Goal: Task Accomplishment & Management: Manage account settings

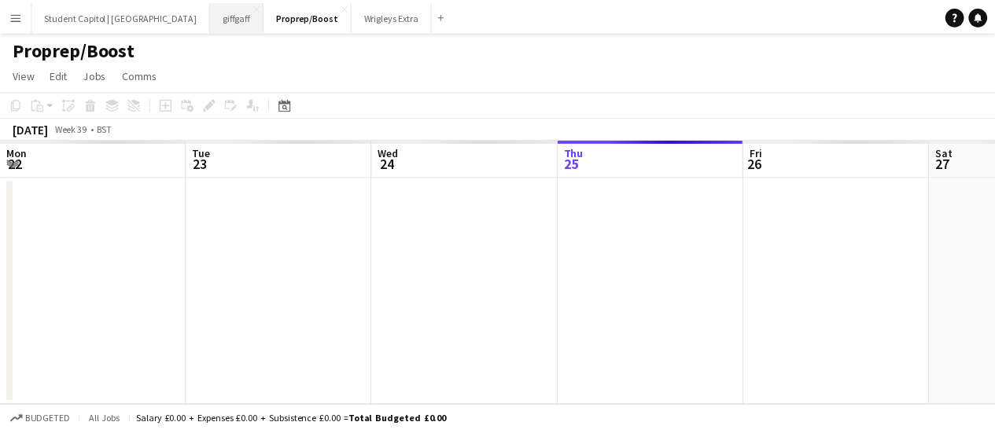
scroll to position [0, 376]
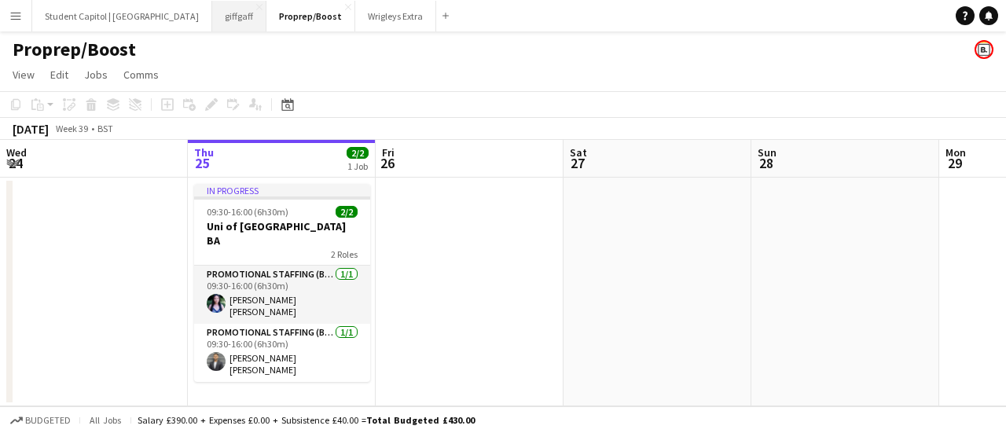
click at [212, 7] on button "giffgaff Close" at bounding box center [239, 16] width 54 height 31
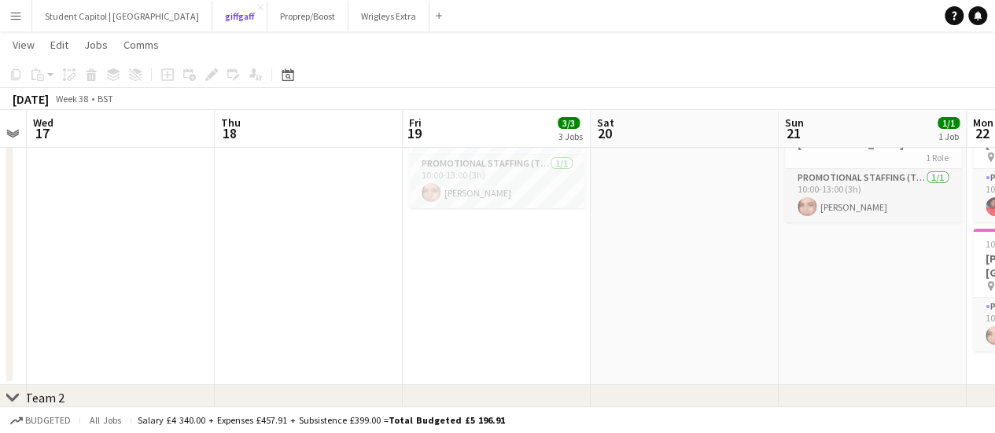
scroll to position [0, 438]
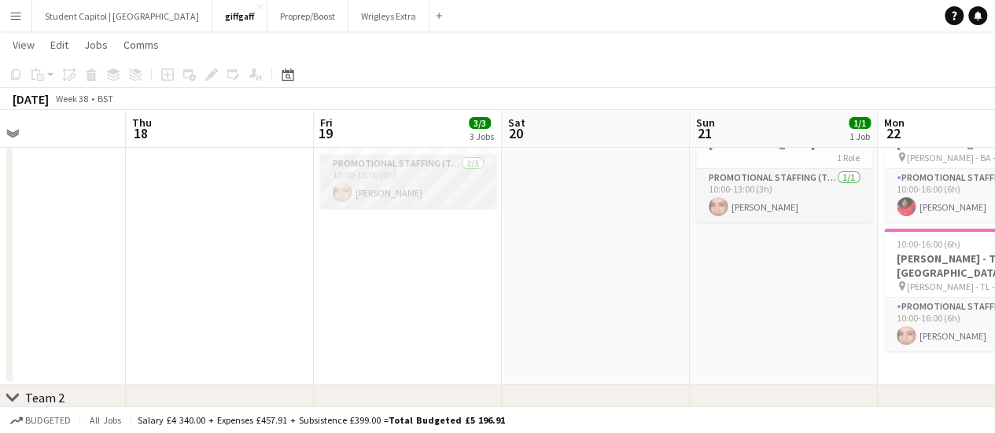
click at [372, 182] on app-card-role "Promotional Staffing (Team Leader) [DATE] 10:00-13:00 (3h) [PERSON_NAME]" at bounding box center [408, 181] width 176 height 53
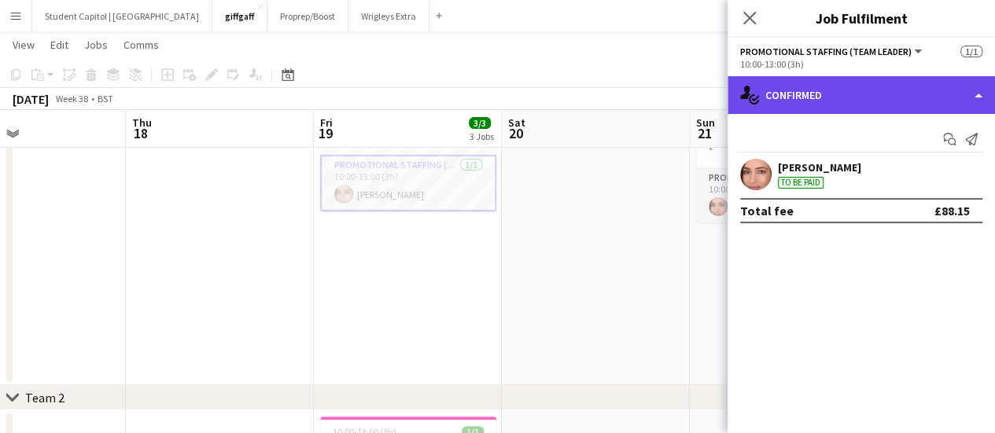
click at [980, 95] on div "single-neutral-actions-check-2 Confirmed" at bounding box center [860, 95] width 267 height 38
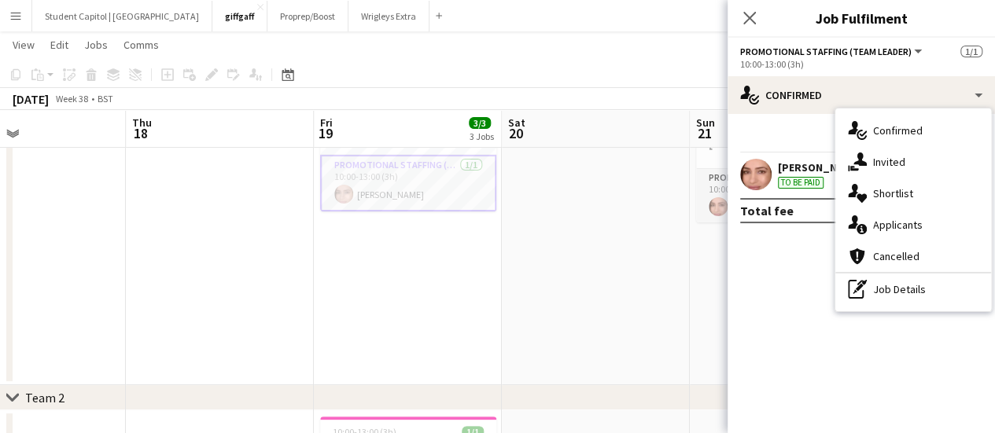
click at [792, 285] on mat-expansion-panel "check Confirmed Start chat Send notification [PERSON_NAME] To be paid Total fee…" at bounding box center [860, 273] width 267 height 319
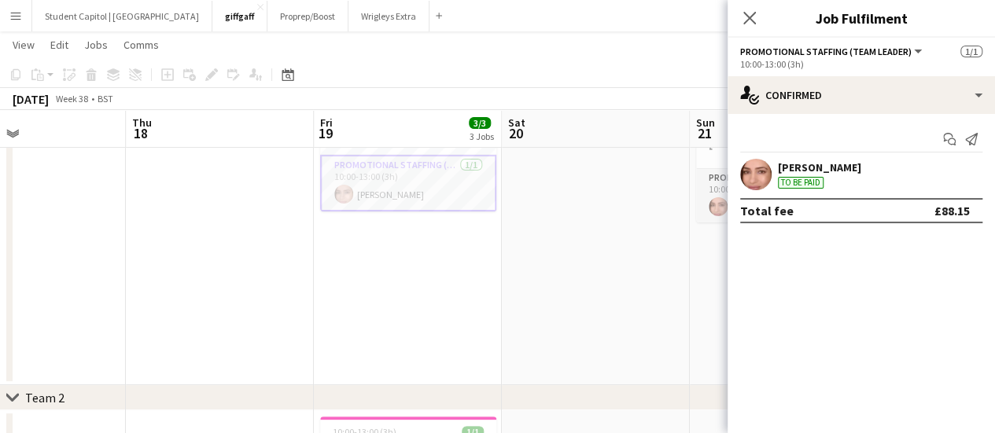
click at [760, 171] on app-user-avatar at bounding box center [755, 174] width 31 height 31
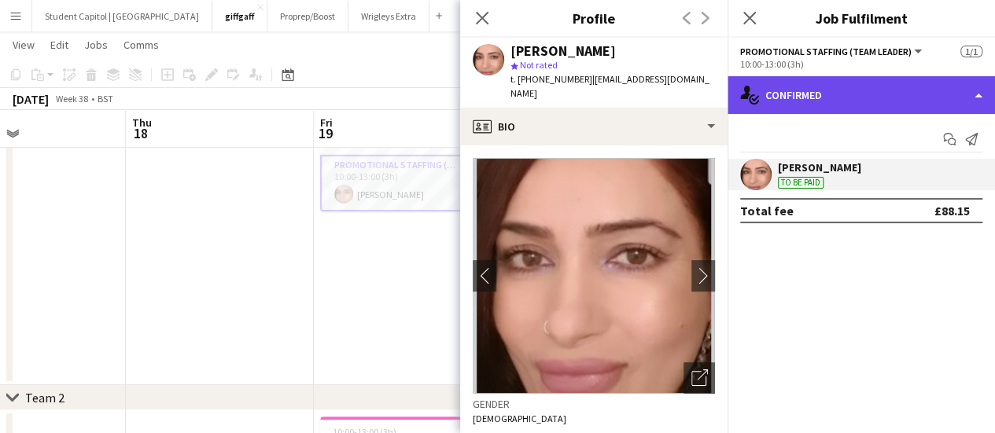
click at [978, 106] on div "single-neutral-actions-check-2 Confirmed" at bounding box center [860, 95] width 267 height 38
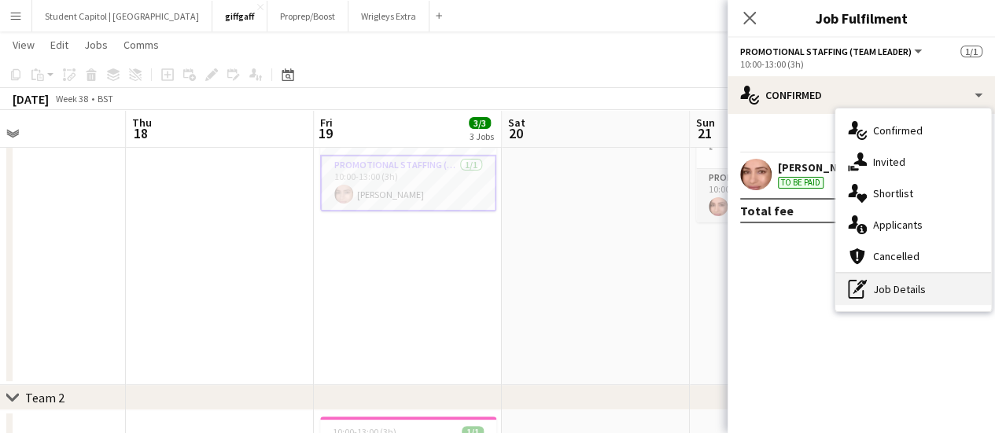
click at [888, 288] on div "pen-write Job Details" at bounding box center [913, 289] width 156 height 31
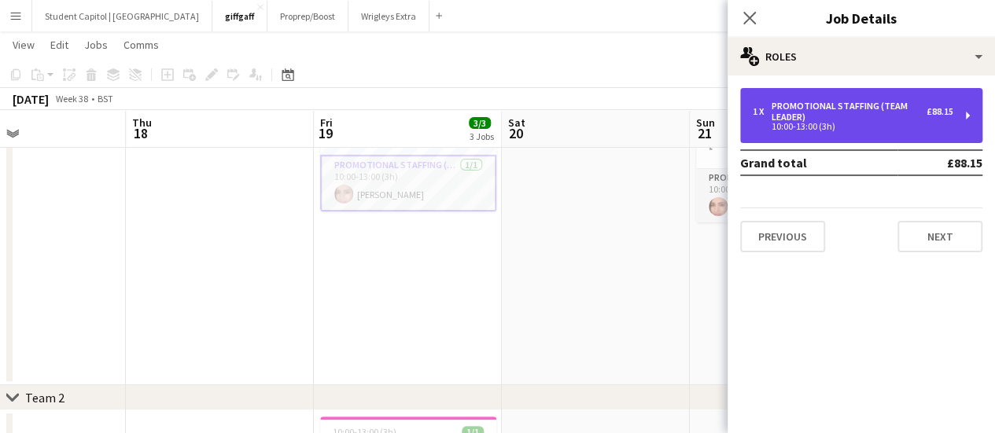
click at [955, 114] on div "1 x Promotional Staffing (Team Leader) £88.15 10:00-13:00 (3h)" at bounding box center [861, 115] width 242 height 55
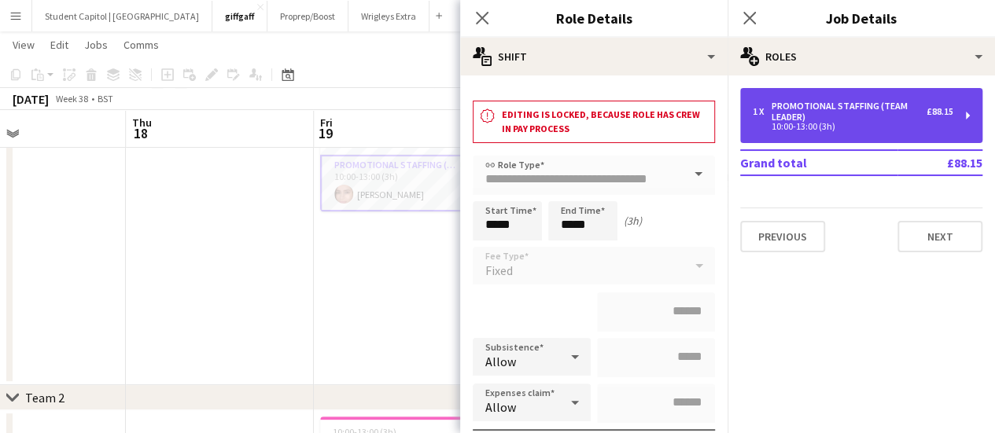
click at [955, 114] on div "1 x Promotional Staffing (Team Leader) £88.15 10:00-13:00 (3h)" at bounding box center [861, 115] width 242 height 55
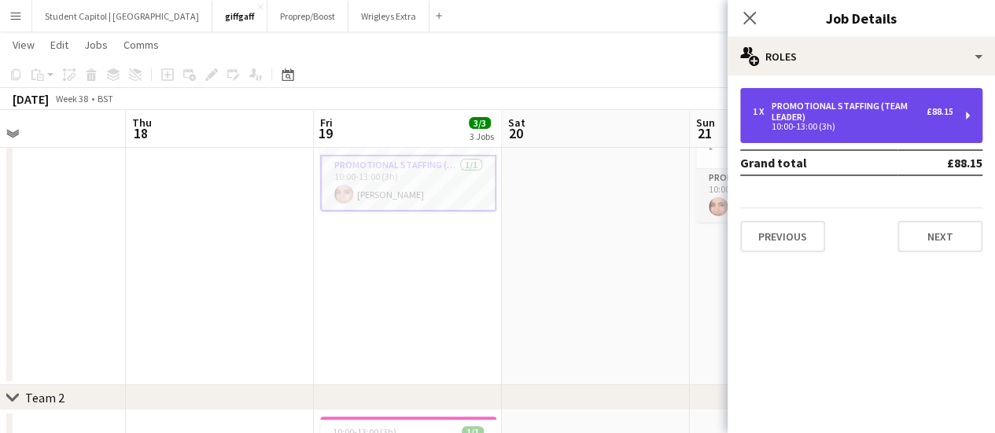
click at [955, 114] on div "1 x Promotional Staffing (Team Leader) £88.15 10:00-13:00 (3h)" at bounding box center [861, 115] width 242 height 55
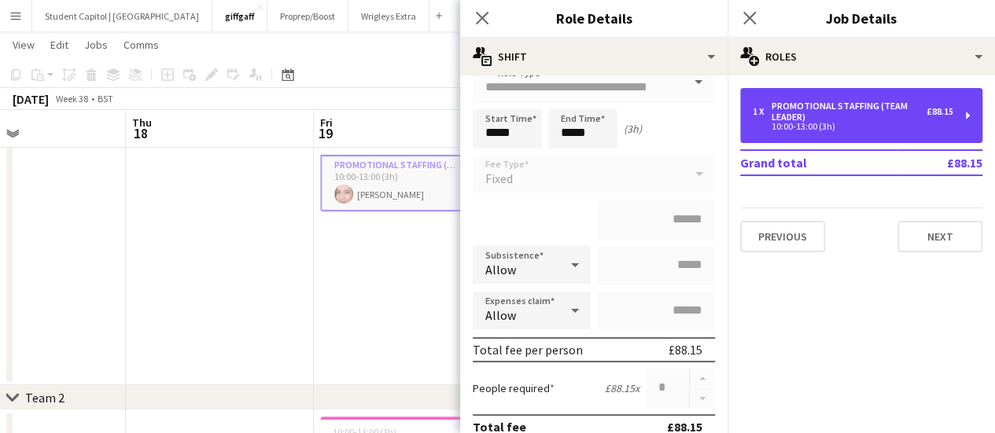
scroll to position [91, 0]
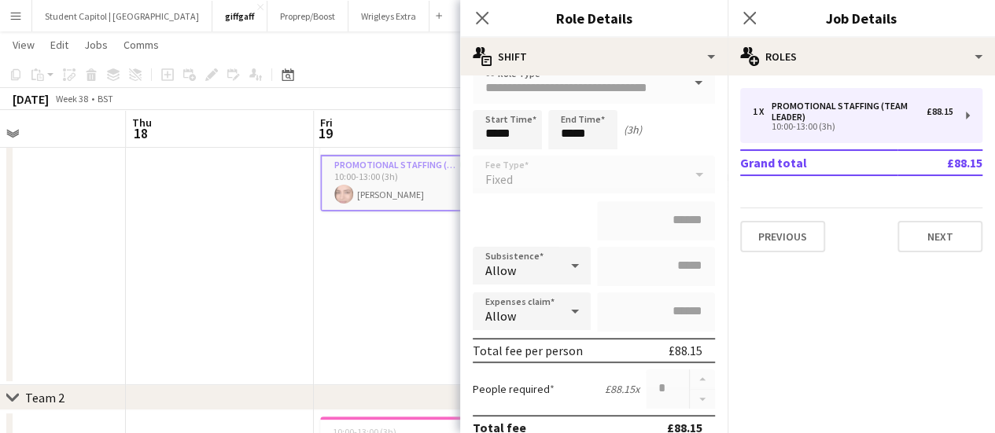
click at [393, 329] on app-date-cell "10:00-13:00 (3h) 1/1 EM Travel - Bounce Offices 1 Role Promotional Staffing (Te…" at bounding box center [408, 240] width 188 height 292
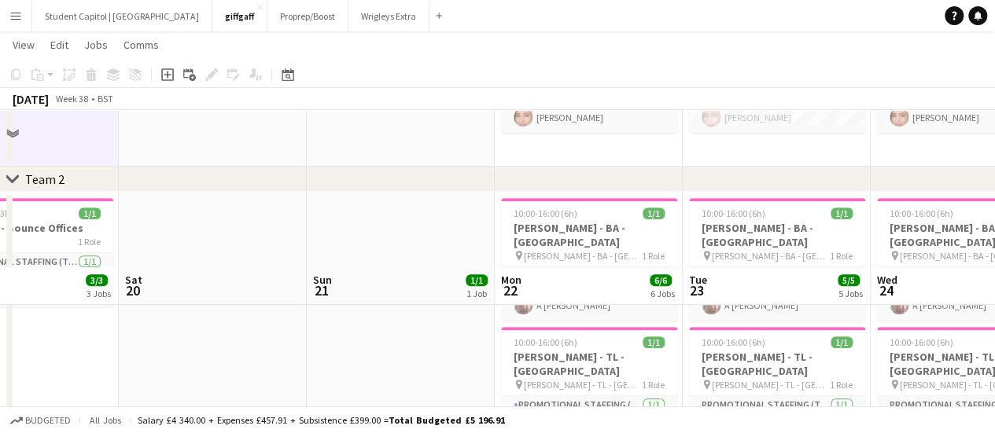
scroll to position [479, 0]
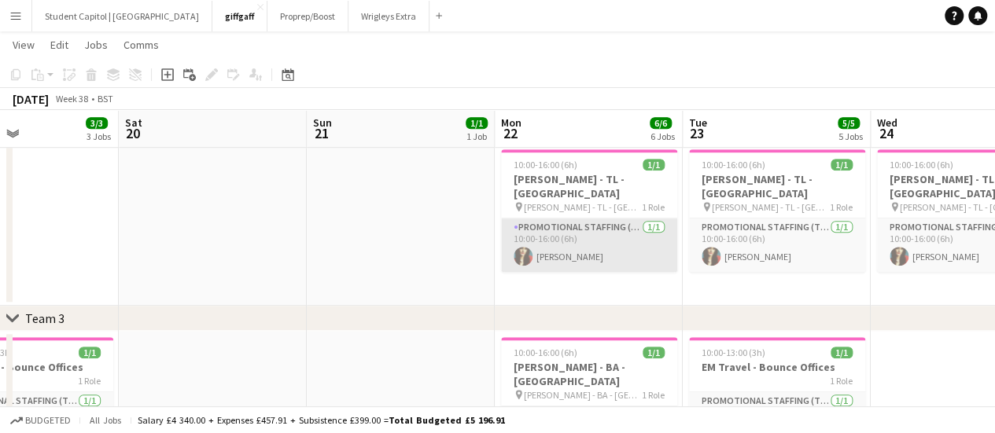
click at [525, 219] on app-card-role "Promotional Staffing (Team Leader) [DATE] 10:00-16:00 (6h) [PERSON_NAME]" at bounding box center [589, 245] width 176 height 53
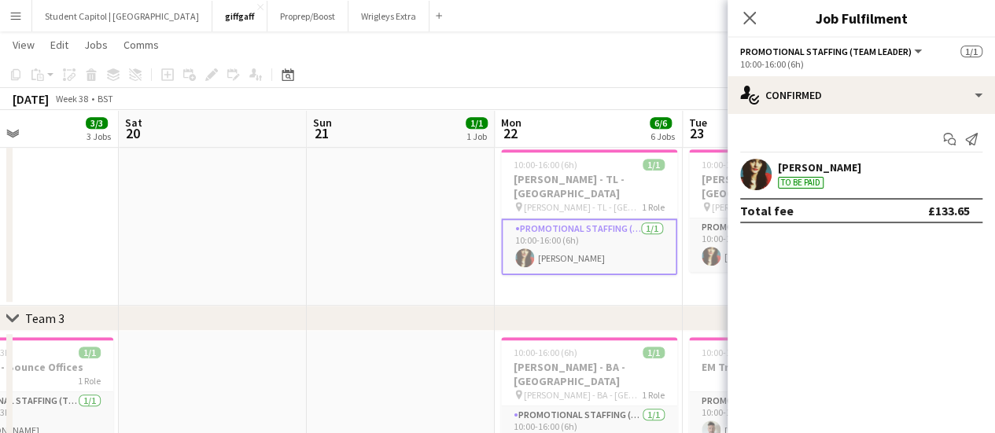
click at [804, 216] on div "Total fee £133.65" at bounding box center [861, 210] width 242 height 25
click at [752, 175] on app-user-avatar at bounding box center [755, 174] width 31 height 31
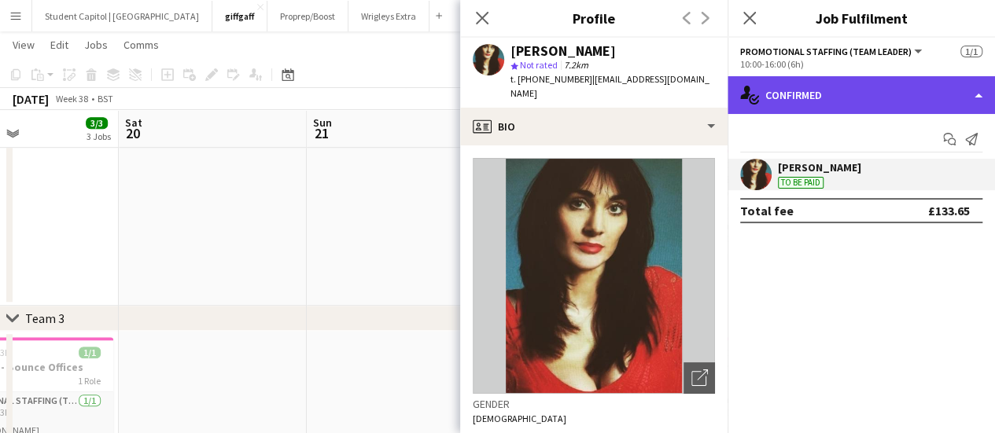
click at [977, 86] on div "single-neutral-actions-check-2 Confirmed" at bounding box center [860, 95] width 267 height 38
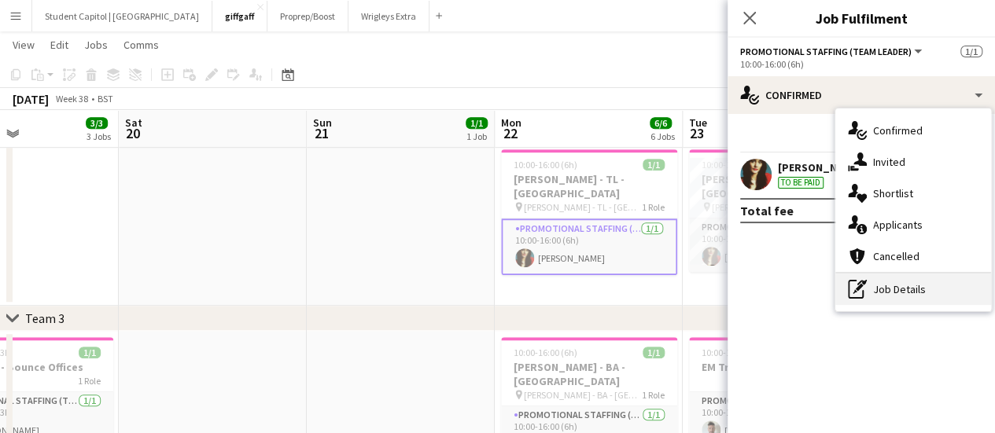
click at [897, 286] on div "pen-write Job Details" at bounding box center [913, 289] width 156 height 31
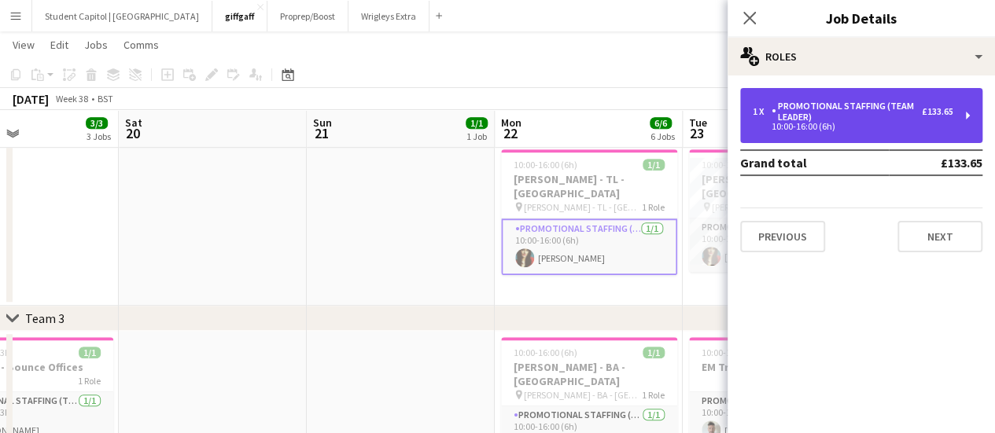
click at [955, 125] on div "1 x Promotional Staffing (Team Leader) £133.65 10:00-16:00 (6h)" at bounding box center [861, 115] width 242 height 55
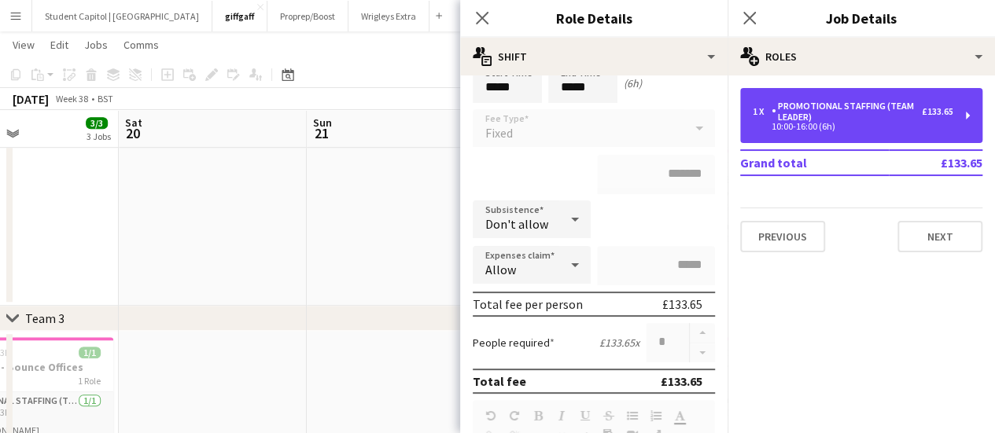
scroll to position [153, 0]
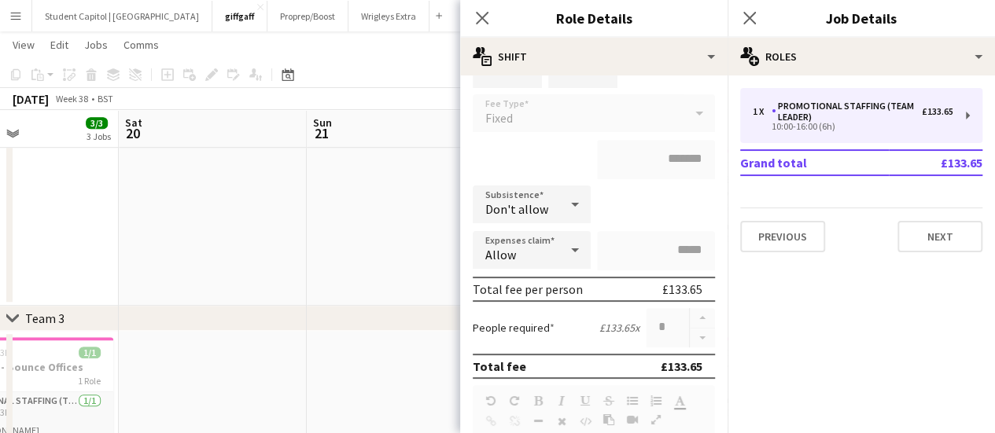
click at [335, 278] on app-date-cell at bounding box center [401, 160] width 188 height 292
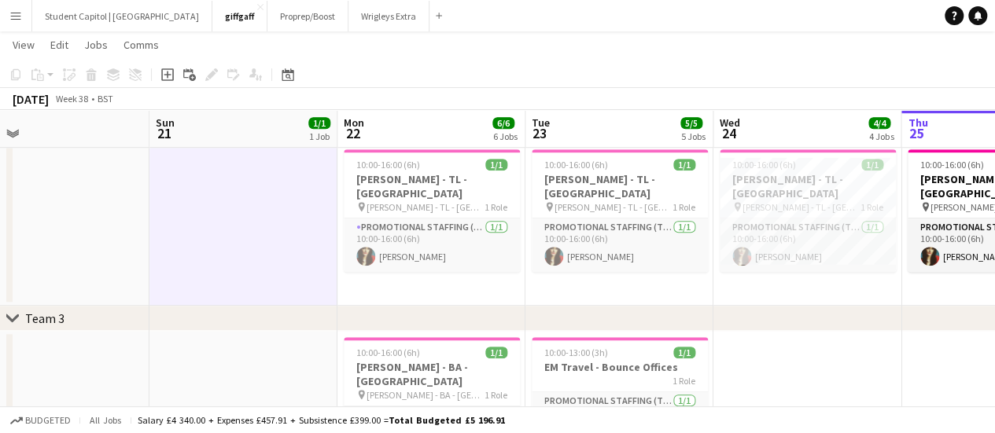
scroll to position [0, 720]
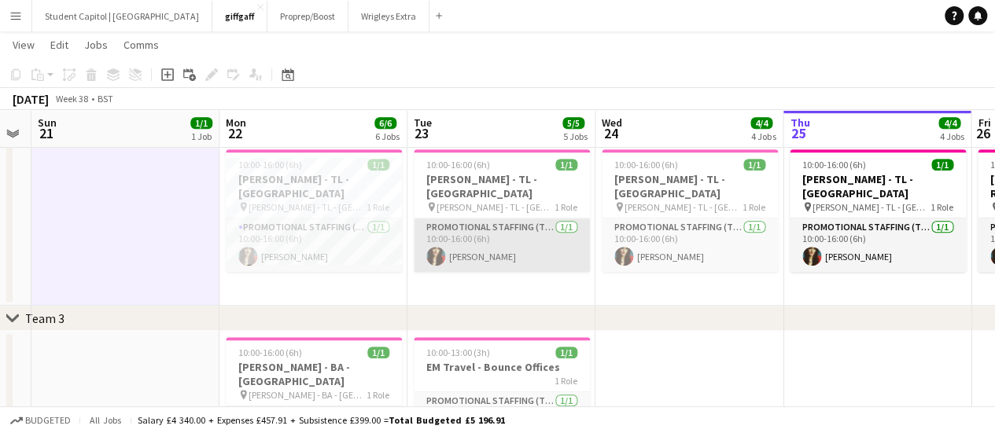
click at [502, 230] on app-card-role "Promotional Staffing (Team Leader) [DATE] 10:00-16:00 (6h) [PERSON_NAME]" at bounding box center [502, 245] width 176 height 53
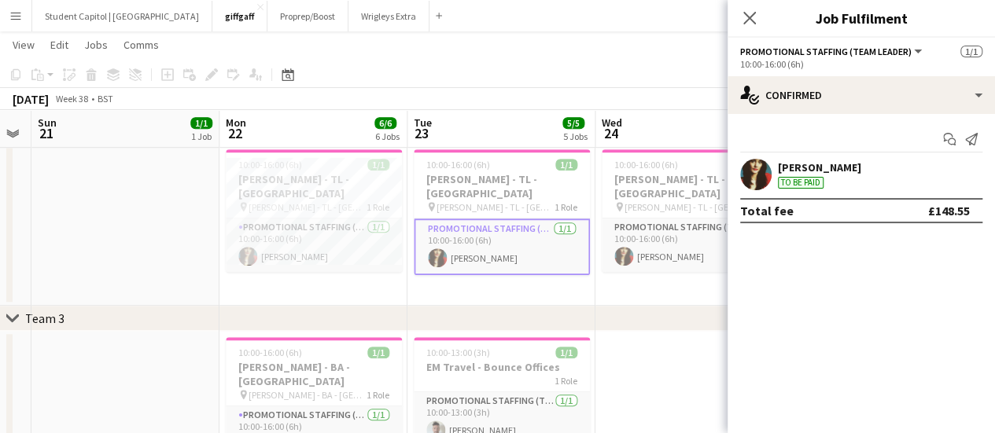
click at [758, 179] on app-user-avatar at bounding box center [755, 174] width 31 height 31
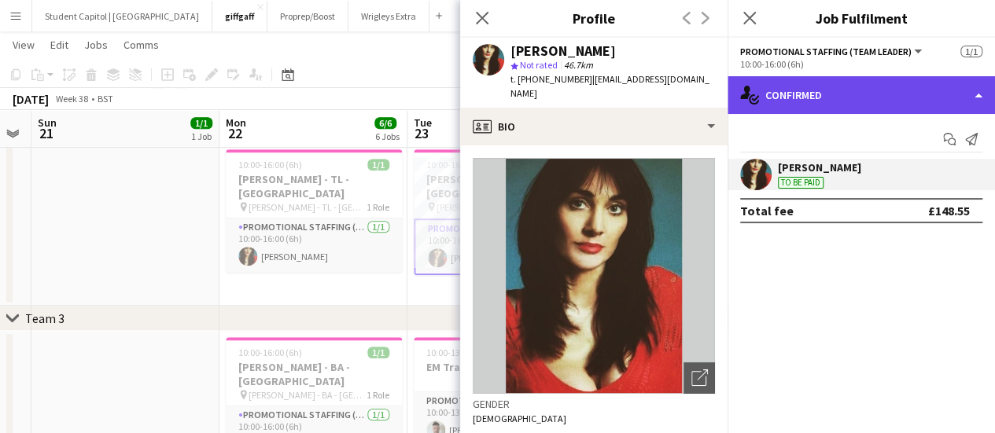
click at [980, 101] on div "single-neutral-actions-check-2 Confirmed" at bounding box center [860, 95] width 267 height 38
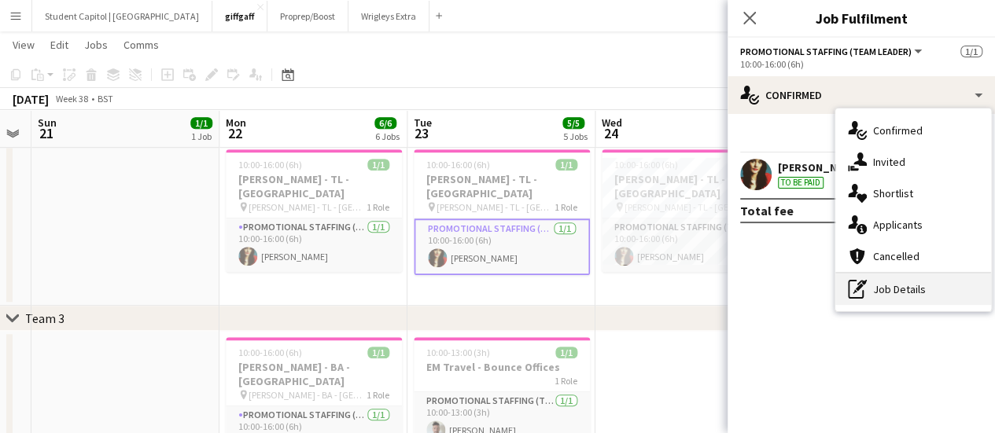
click at [903, 282] on div "pen-write Job Details" at bounding box center [913, 289] width 156 height 31
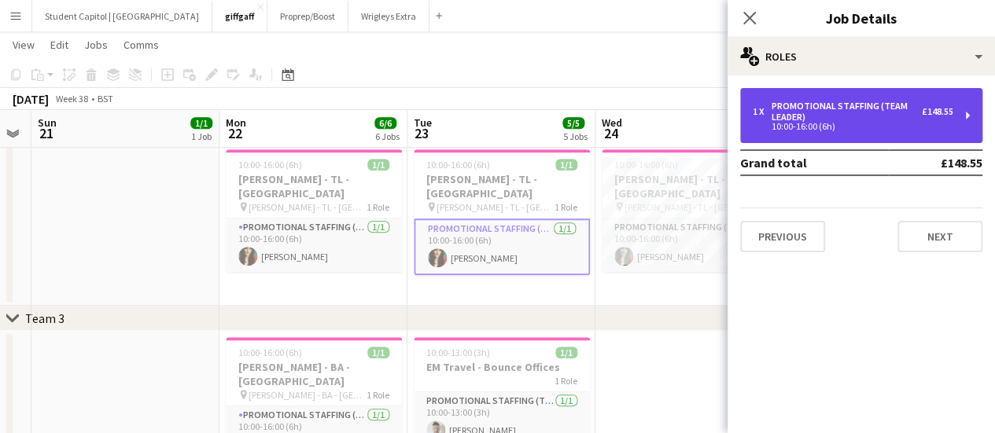
click at [929, 111] on div "£148.55" at bounding box center [937, 111] width 31 height 11
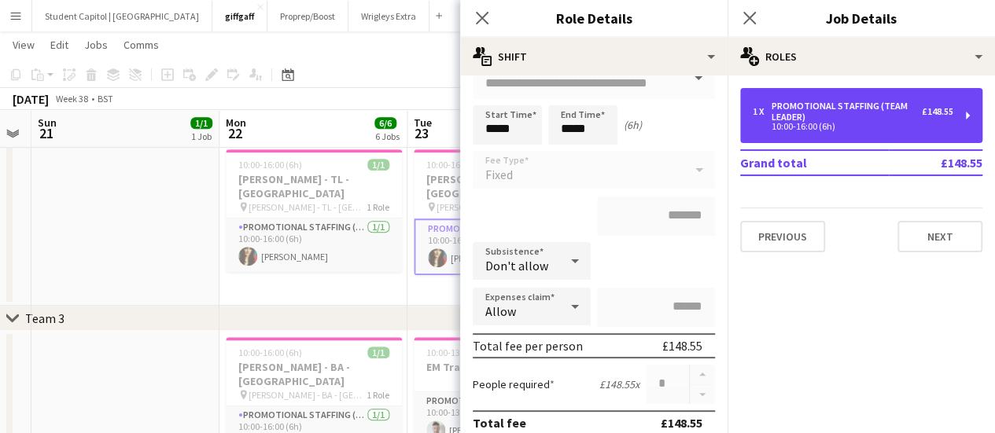
scroll to position [245, 0]
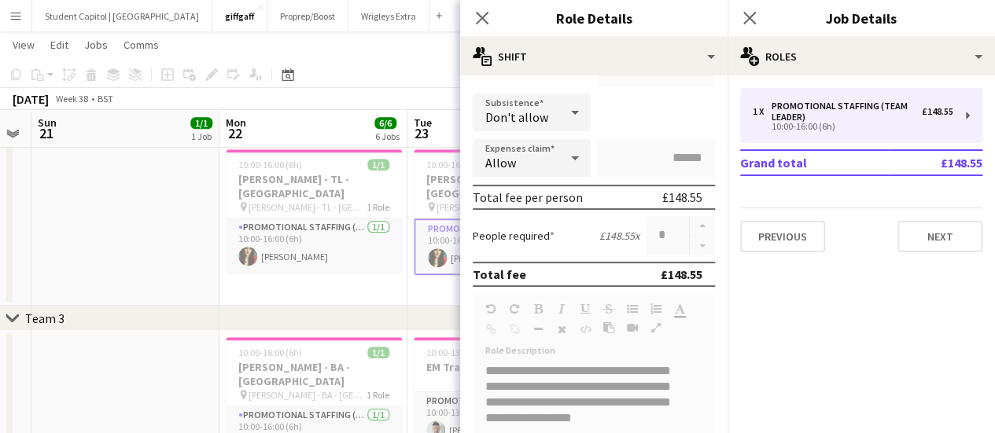
click at [336, 270] on app-date-cell "10:00-16:00 (6h) 1/1 [PERSON_NAME] - BA - [GEOGRAPHIC_DATA] pin [PERSON_NAME] -…" at bounding box center [313, 160] width 188 height 292
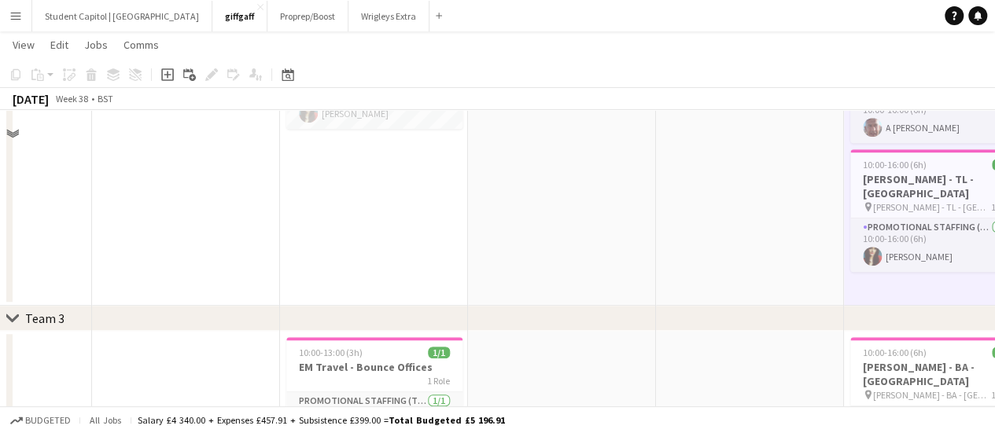
scroll to position [366, 0]
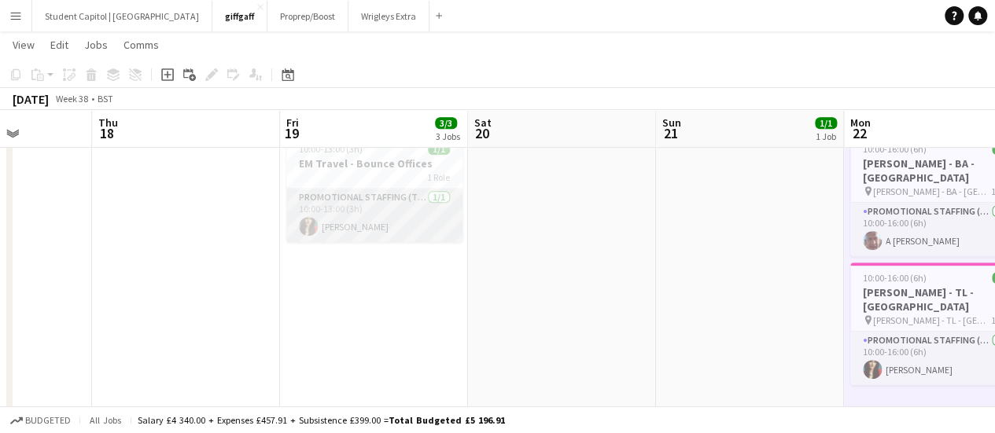
click at [366, 229] on app-card-role "Promotional Staffing (Team Leader) [DATE] 10:00-13:00 (3h) [PERSON_NAME]" at bounding box center [374, 215] width 176 height 53
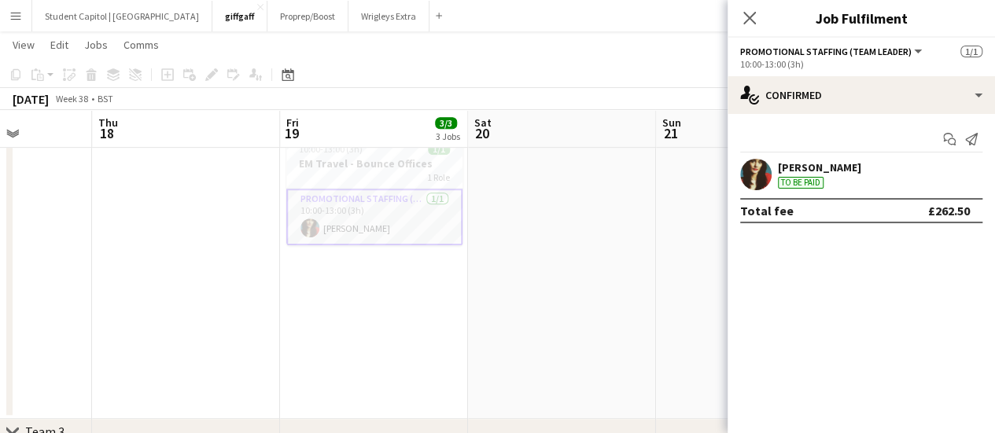
click at [797, 161] on div "[PERSON_NAME]" at bounding box center [819, 167] width 83 height 14
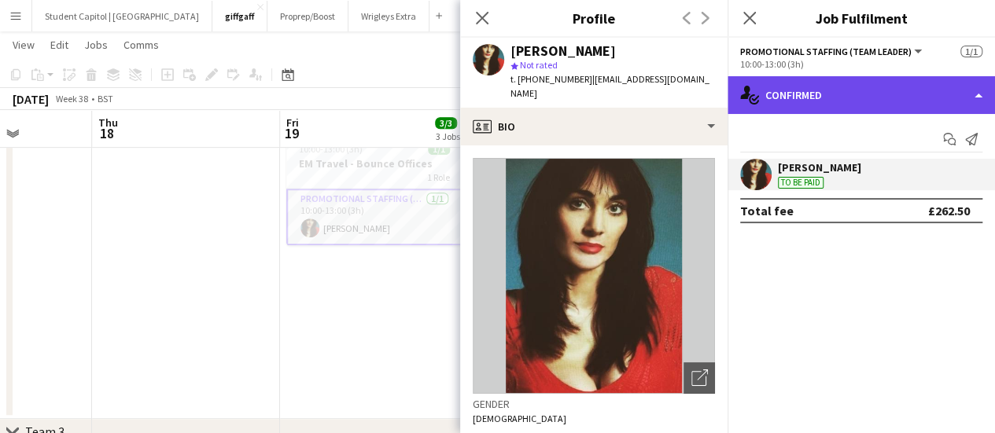
click at [978, 99] on div "single-neutral-actions-check-2 Confirmed" at bounding box center [860, 95] width 267 height 38
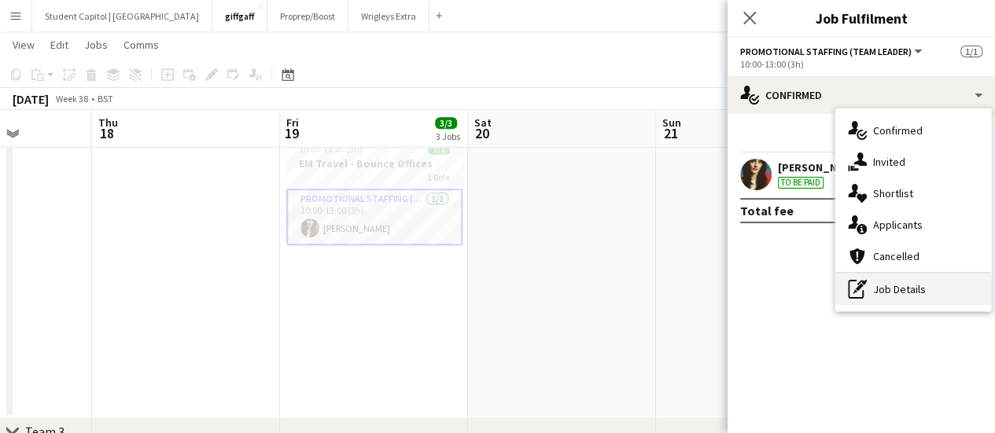
click at [910, 284] on div "pen-write Job Details" at bounding box center [913, 289] width 156 height 31
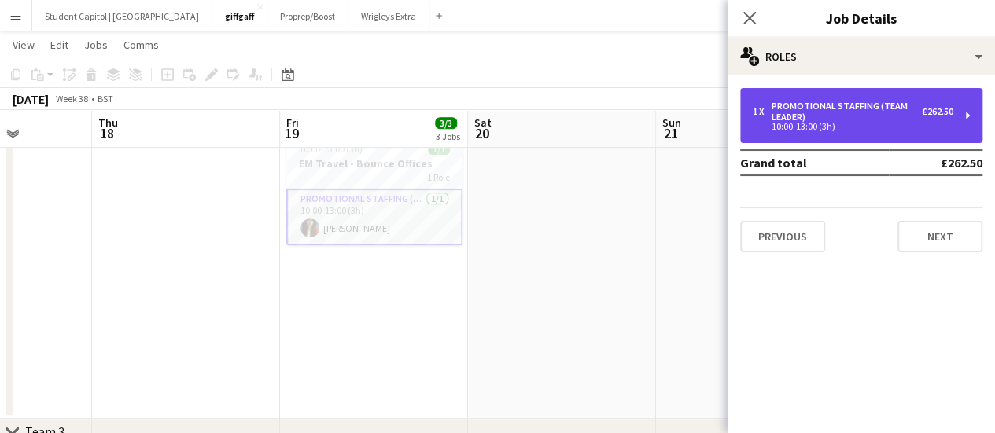
click at [940, 123] on div "10:00-13:00 (3h)" at bounding box center [852, 127] width 200 height 8
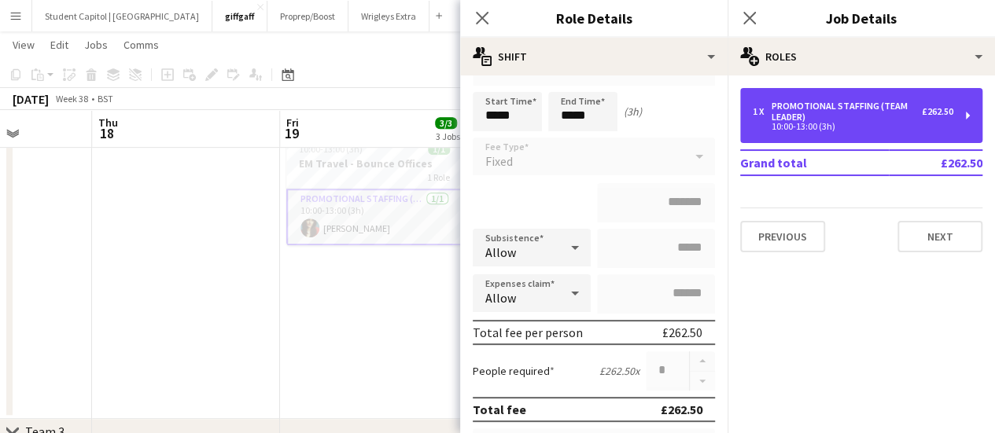
scroll to position [123, 0]
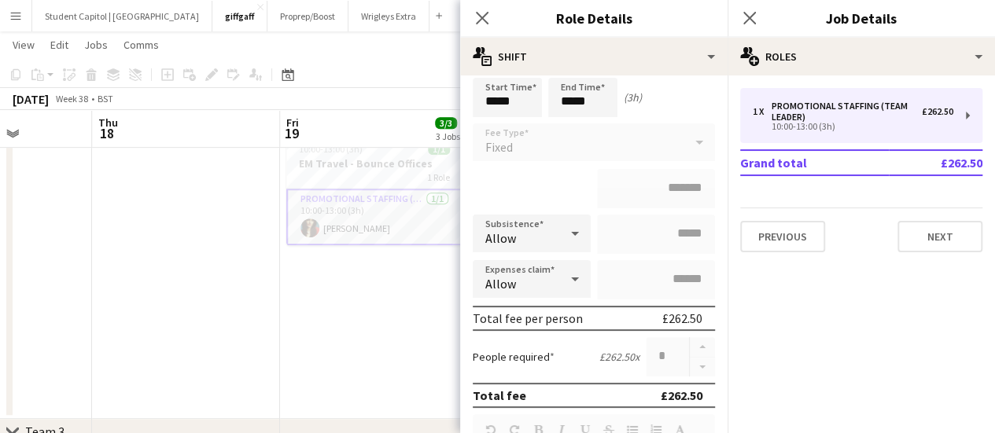
click at [317, 328] on app-date-cell "10:00-13:00 (3h) 1/1 EM Travel - Bounce Offices 1 Role Promotional Staffing (Te…" at bounding box center [374, 273] width 188 height 292
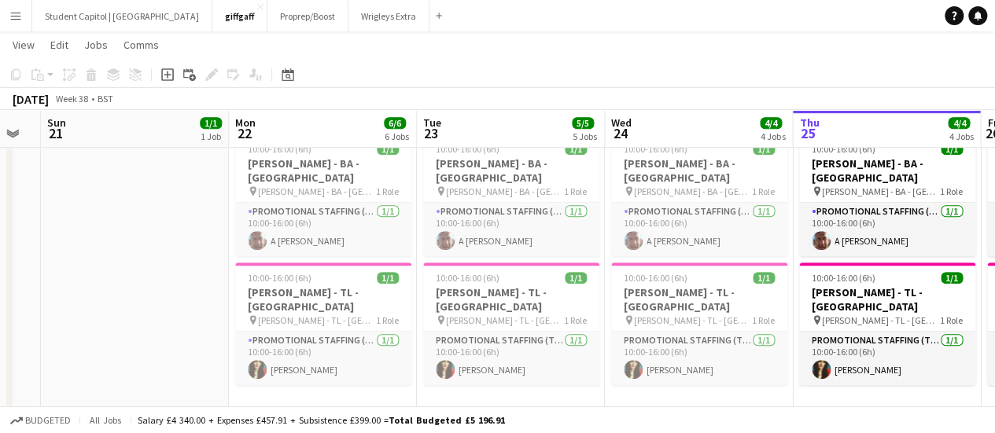
scroll to position [0, 714]
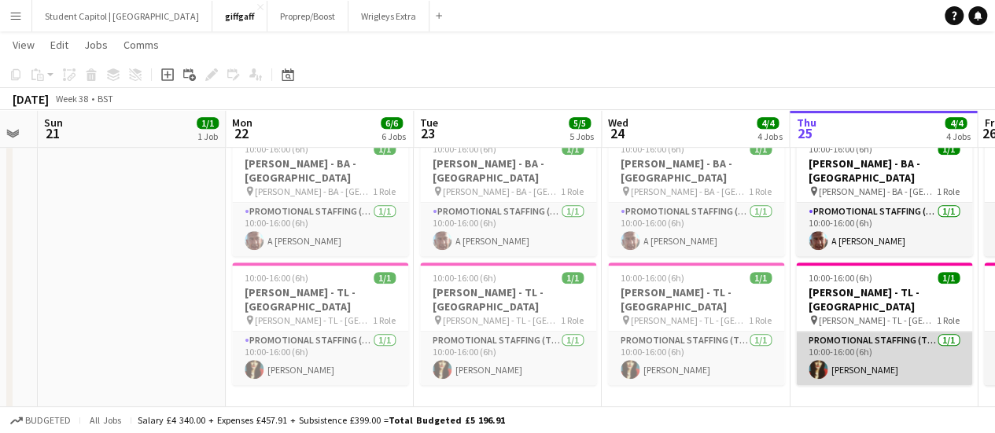
click at [849, 342] on app-card-role "Promotional Staffing (Team Leader) [DATE] 10:00-16:00 (6h) [PERSON_NAME]" at bounding box center [884, 358] width 176 height 53
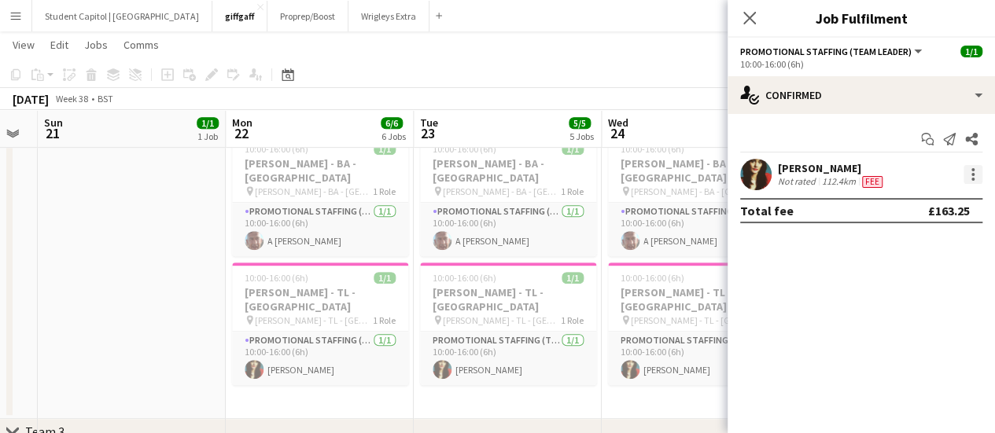
click at [972, 176] on div at bounding box center [972, 174] width 19 height 19
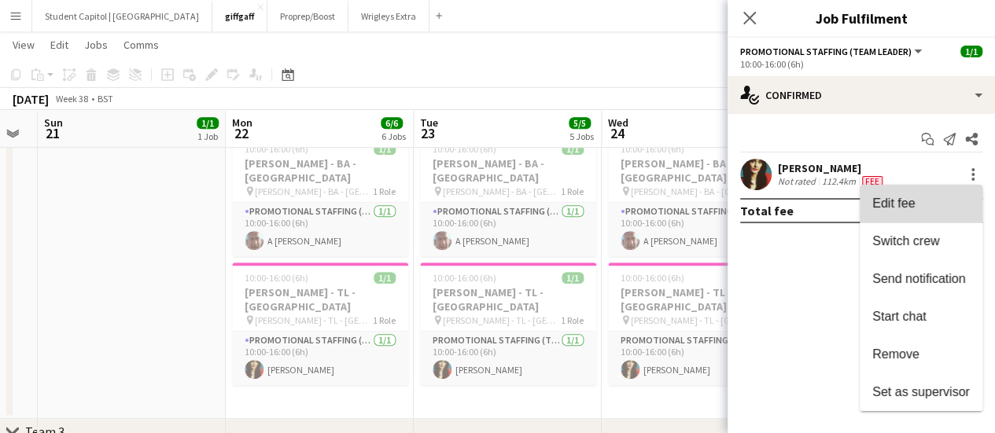
click at [881, 213] on button "Edit fee" at bounding box center [920, 204] width 123 height 38
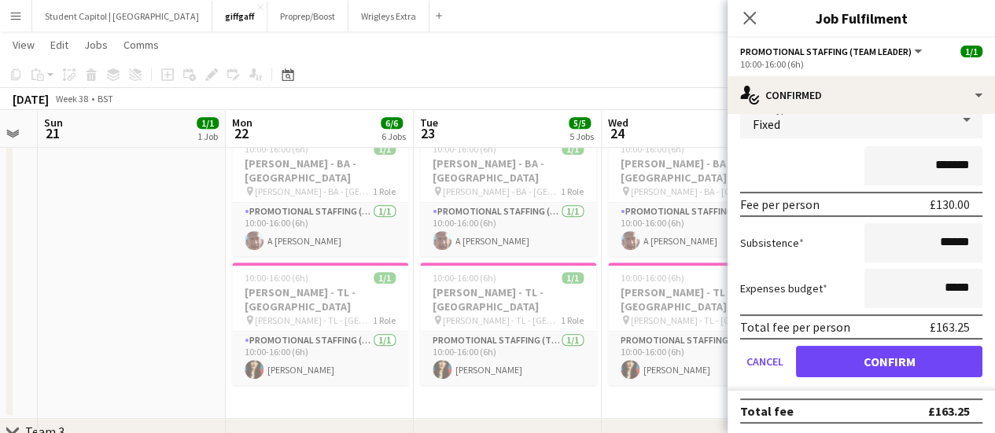
scroll to position [110, 0]
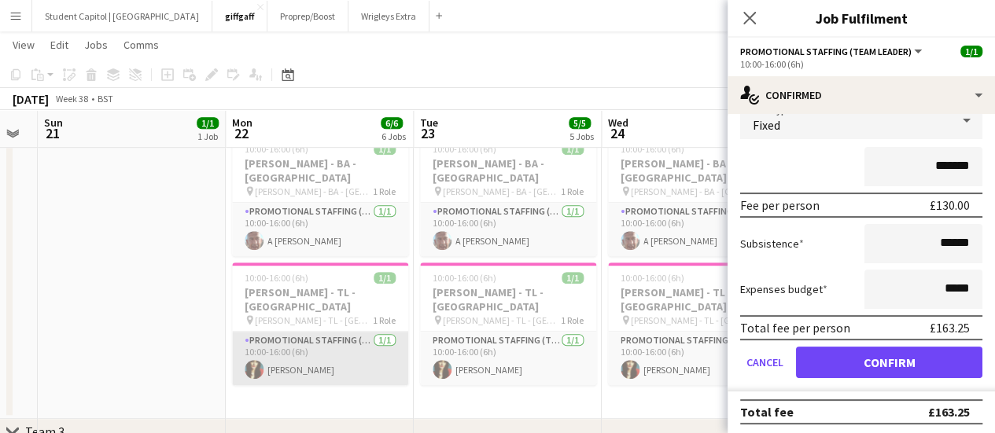
click at [305, 351] on app-card-role "Promotional Staffing (Team Leader) [DATE] 10:00-16:00 (6h) [PERSON_NAME]" at bounding box center [320, 358] width 176 height 53
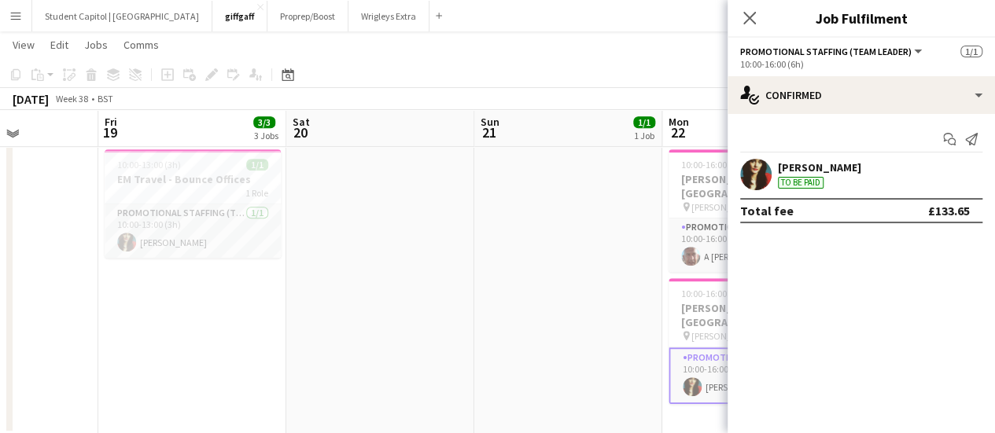
scroll to position [349, 0]
click at [200, 234] on app-card-role "Promotional Staffing (Team Leader) [DATE] 10:00-13:00 (3h) [PERSON_NAME]" at bounding box center [193, 231] width 176 height 53
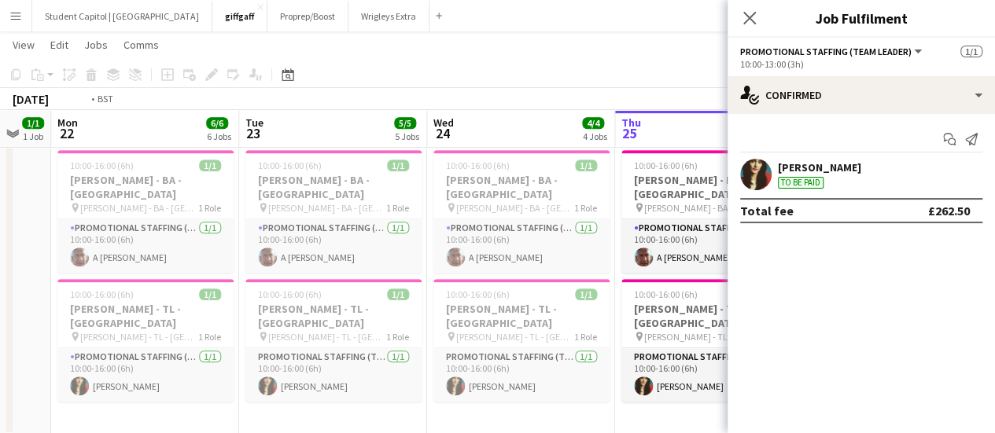
scroll to position [0, 513]
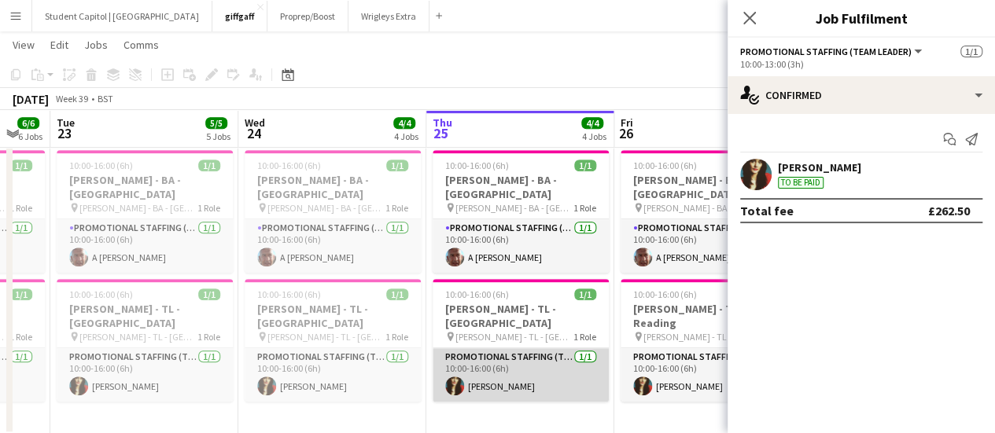
click at [540, 366] on app-card-role "Promotional Staffing (Team Leader) [DATE] 10:00-16:00 (6h) [PERSON_NAME]" at bounding box center [520, 374] width 176 height 53
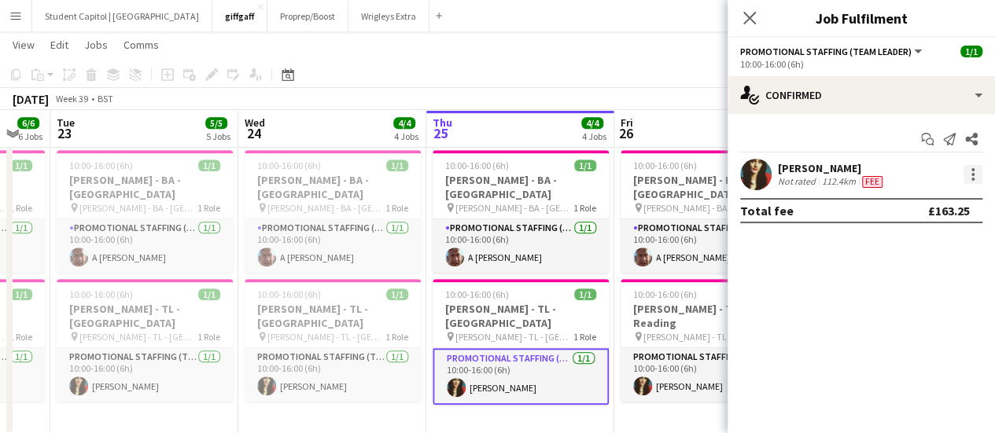
click at [970, 169] on div at bounding box center [972, 174] width 19 height 19
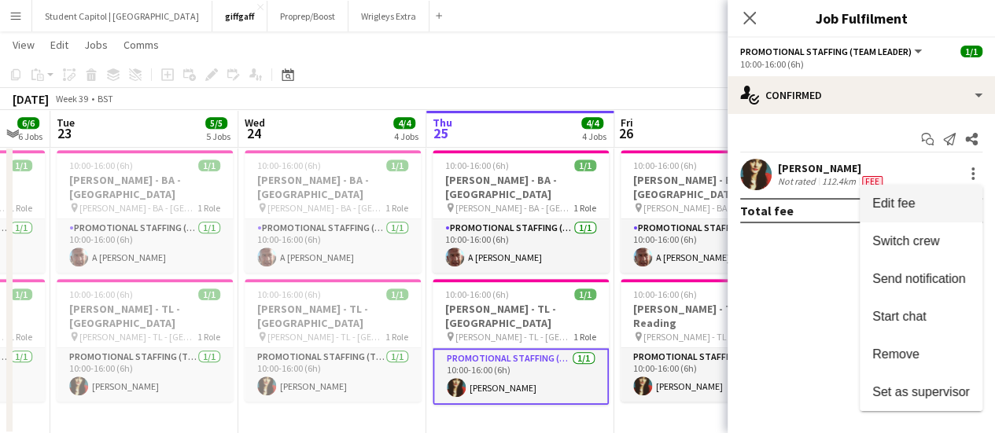
click at [925, 192] on button "Edit fee" at bounding box center [920, 204] width 123 height 38
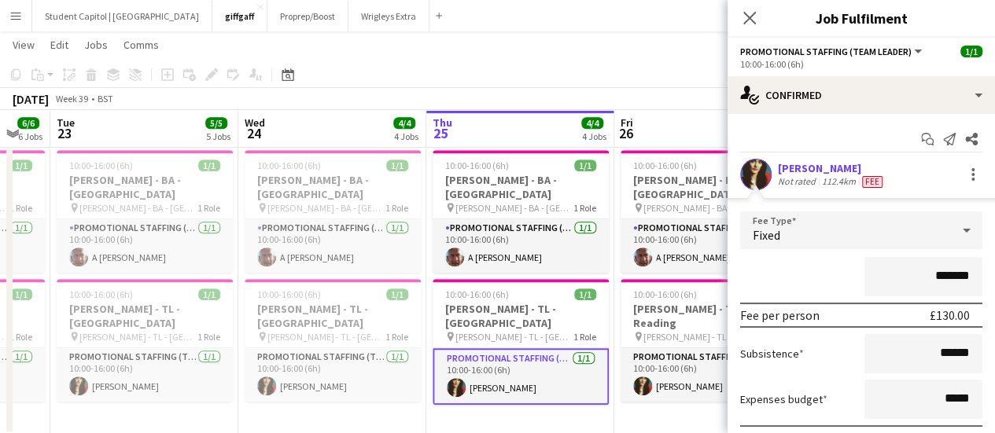
click at [368, 399] on app-date-cell "10:00-16:00 (6h) 1/1 [PERSON_NAME] - [GEOGRAPHIC_DATA] - [GEOGRAPHIC_DATA] pin …" at bounding box center [332, 290] width 188 height 292
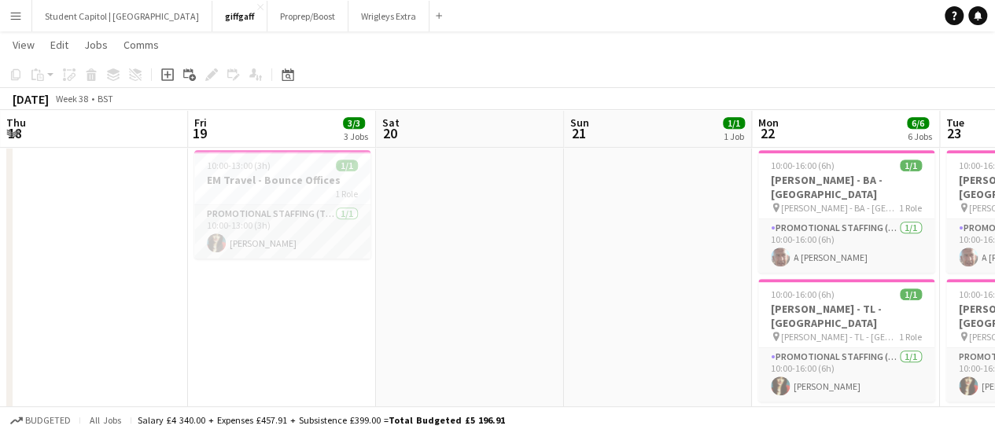
scroll to position [0, 365]
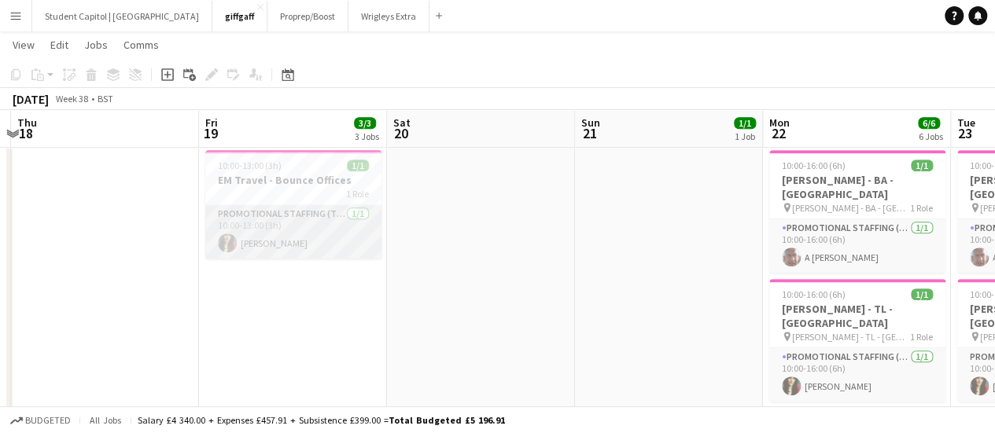
click at [274, 241] on app-card-role "Promotional Staffing (Team Leader) [DATE] 10:00-13:00 (3h) [PERSON_NAME]" at bounding box center [293, 231] width 176 height 53
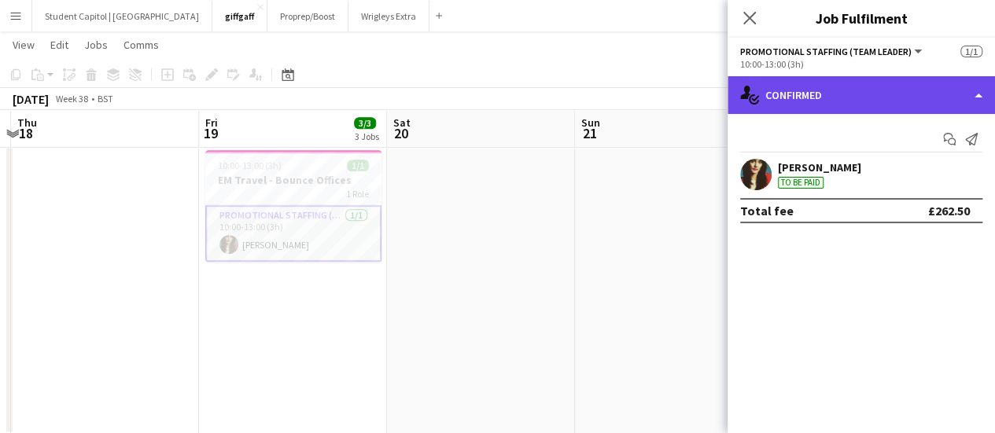
click at [979, 96] on div "single-neutral-actions-check-2 Confirmed" at bounding box center [860, 95] width 267 height 38
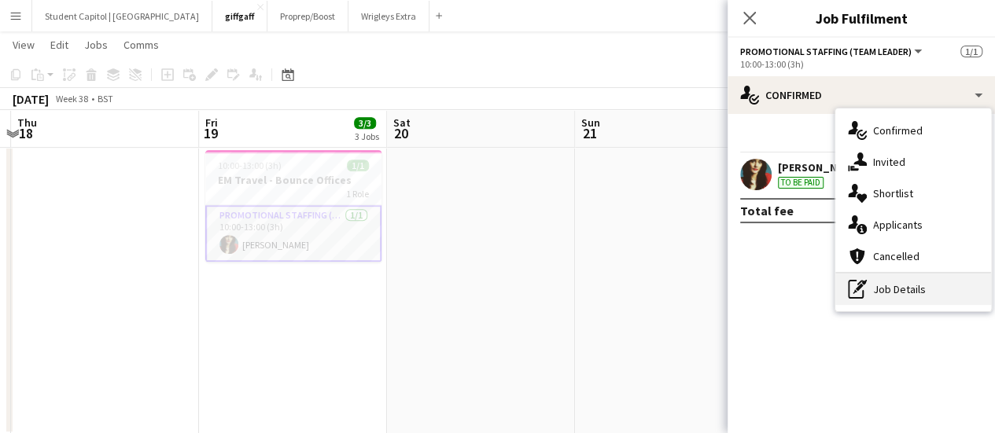
click at [877, 287] on div "pen-write Job Details" at bounding box center [913, 289] width 156 height 31
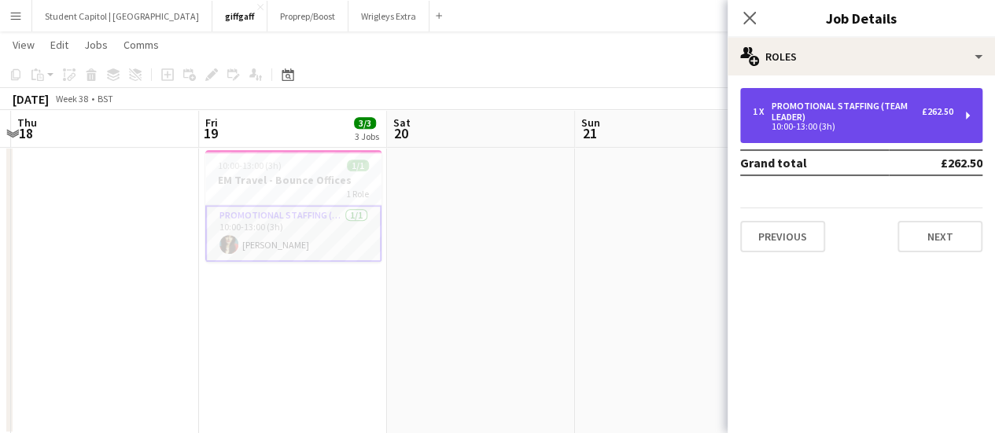
click at [940, 125] on div "10:00-13:00 (3h)" at bounding box center [852, 127] width 200 height 8
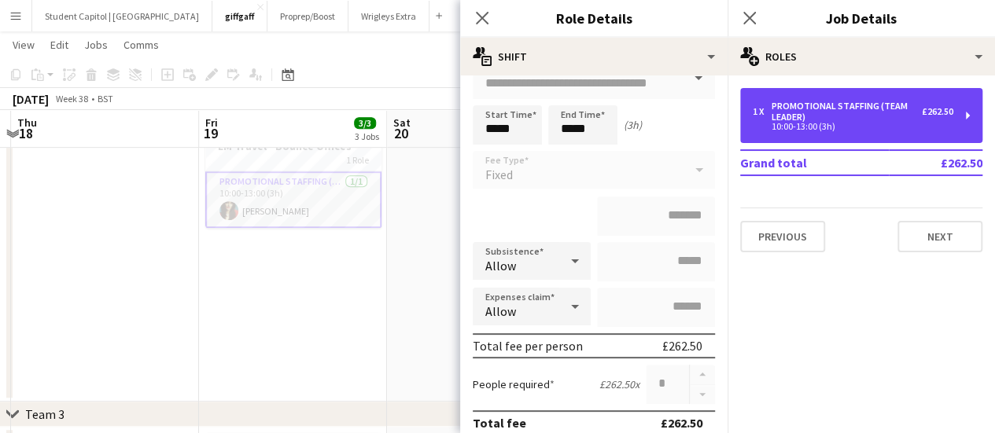
scroll to position [95, 0]
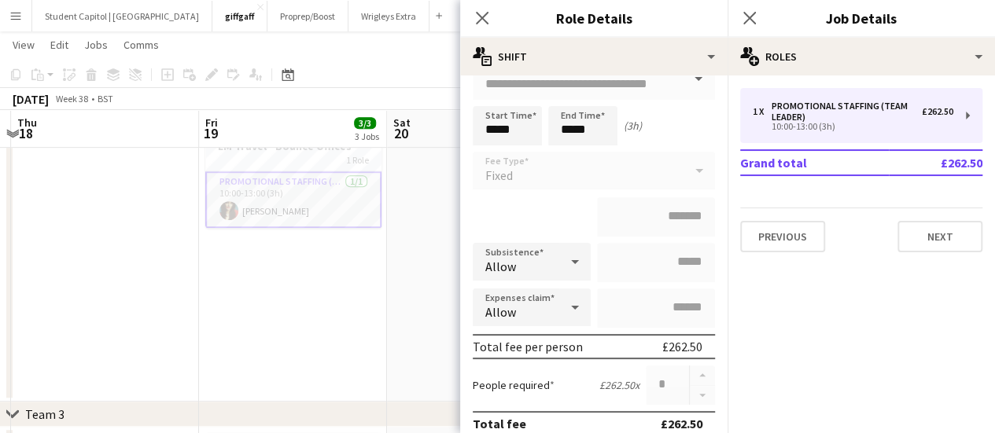
click at [379, 323] on app-date-cell "10:00-13:00 (3h) 1/1 EM Travel - Bounce Offices 1 Role Promotional Staffing (Te…" at bounding box center [293, 256] width 188 height 292
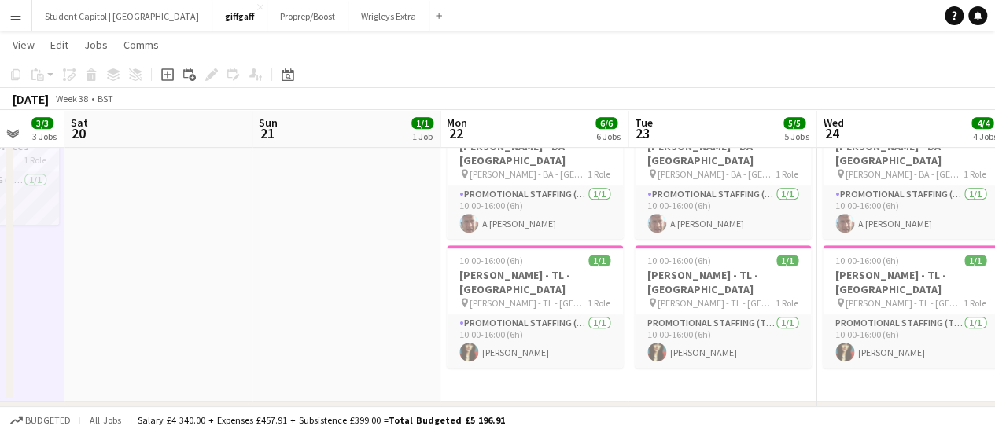
scroll to position [0, 689]
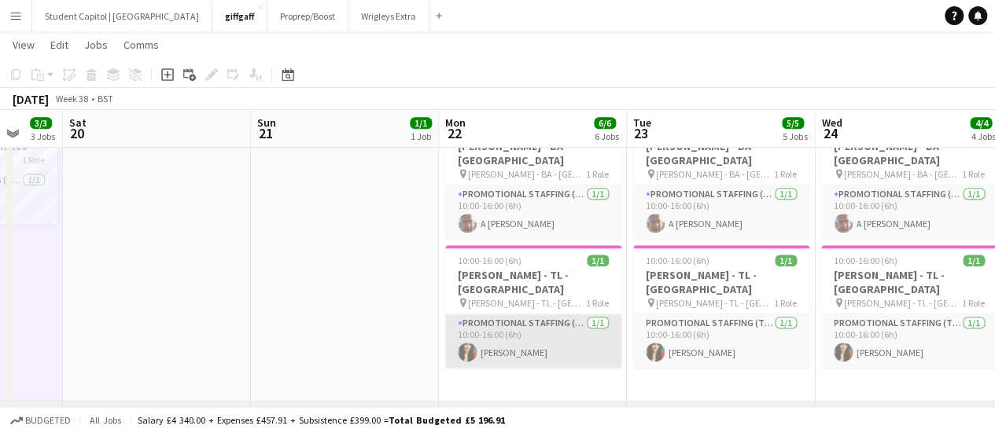
click at [561, 316] on app-card-role "Promotional Staffing (Team Leader) [DATE] 10:00-16:00 (6h) [PERSON_NAME]" at bounding box center [533, 341] width 176 height 53
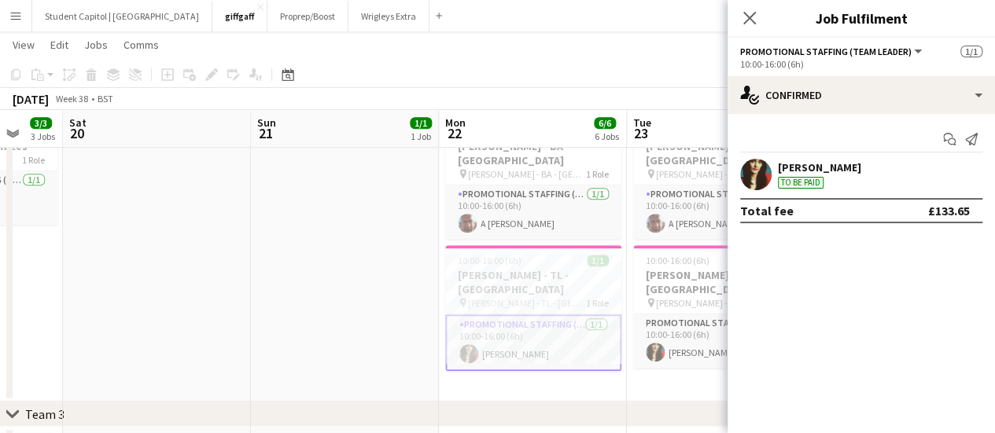
click at [929, 176] on div "[PERSON_NAME] To be paid" at bounding box center [860, 174] width 267 height 31
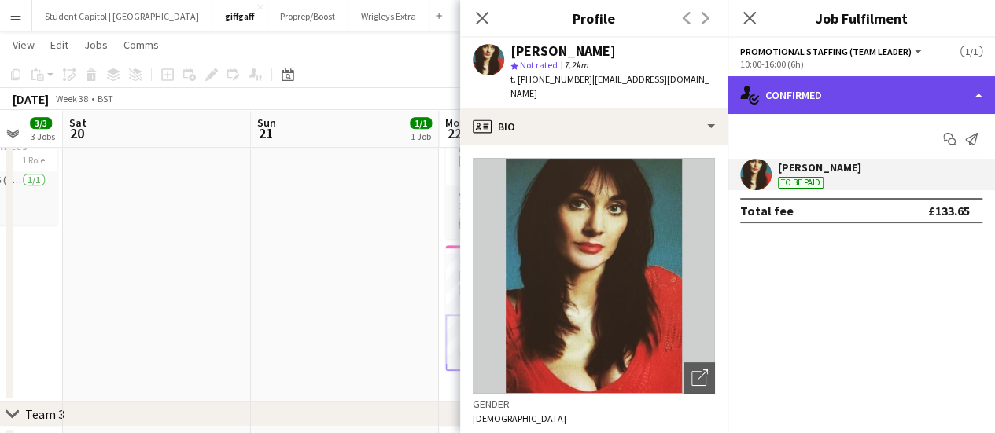
click at [989, 98] on div "single-neutral-actions-check-2 Confirmed" at bounding box center [860, 95] width 267 height 38
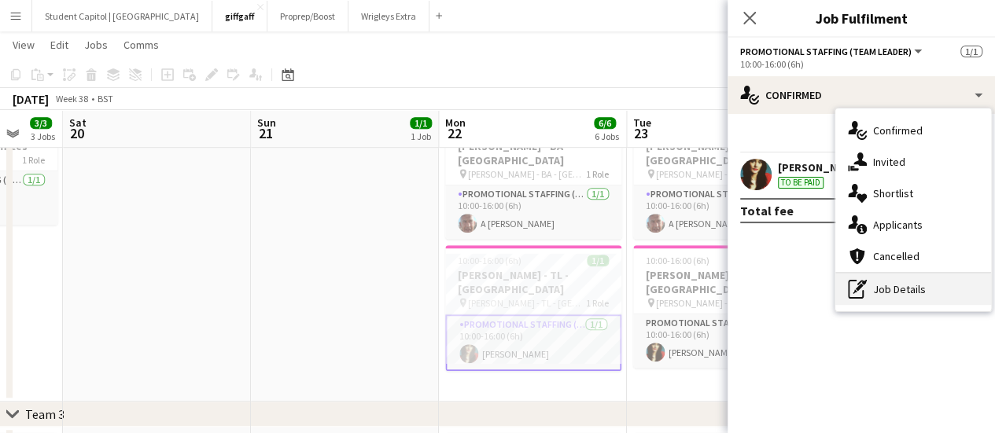
click at [904, 285] on div "pen-write Job Details" at bounding box center [913, 289] width 156 height 31
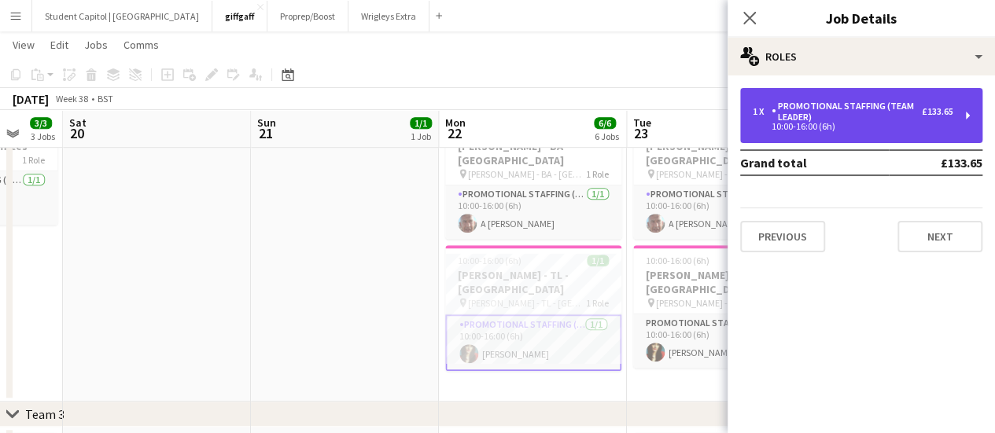
click at [939, 130] on div "10:00-16:00 (6h)" at bounding box center [852, 127] width 200 height 8
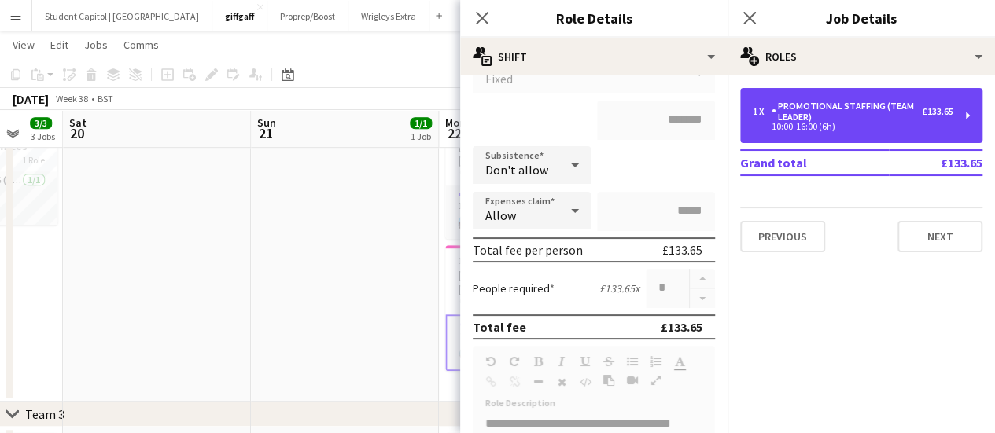
scroll to position [192, 0]
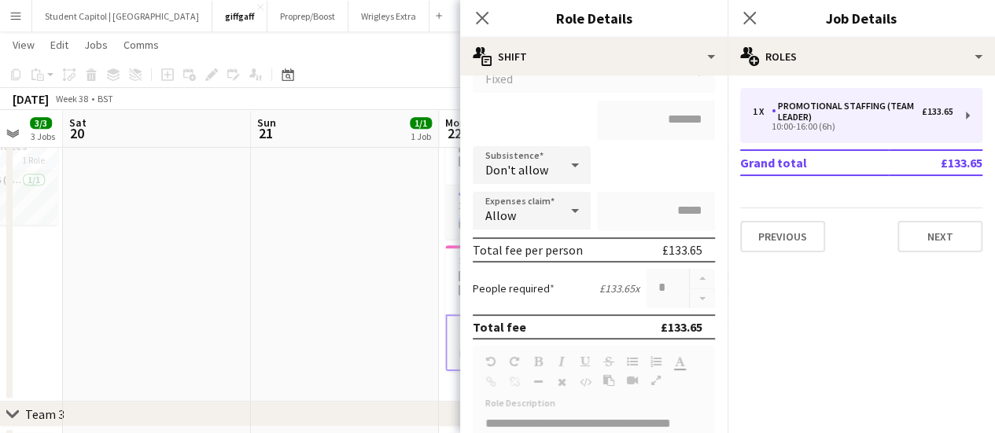
click at [635, 156] on div "Subsistence Don't allow" at bounding box center [594, 165] width 242 height 39
click at [367, 232] on app-date-cell at bounding box center [345, 256] width 188 height 292
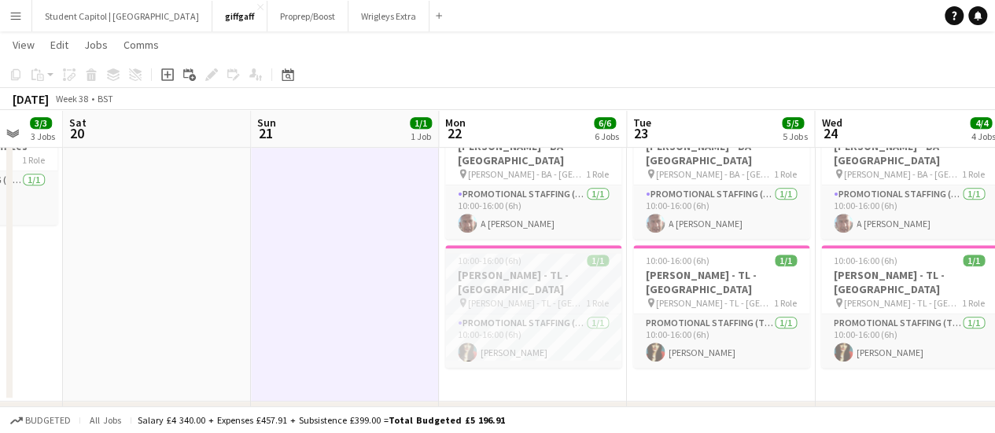
click at [528, 297] on span "[PERSON_NAME] - TL - [GEOGRAPHIC_DATA]" at bounding box center [527, 303] width 118 height 12
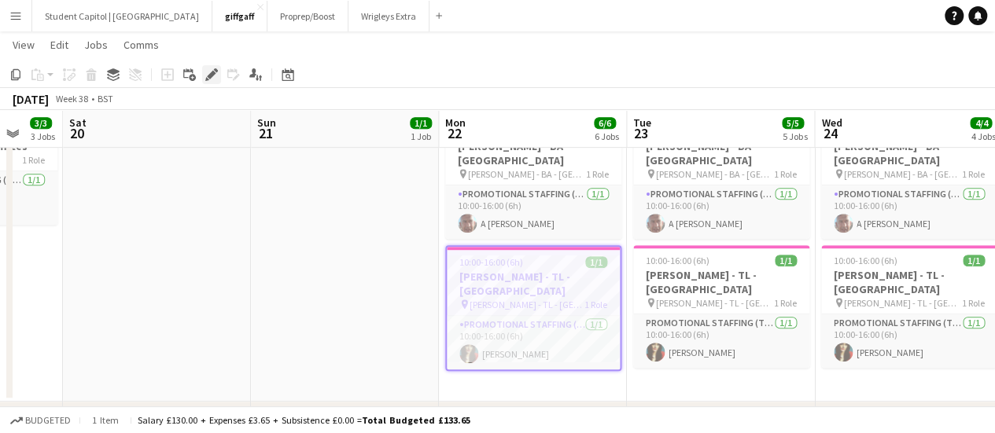
click at [213, 80] on icon "Edit" at bounding box center [211, 74] width 13 height 13
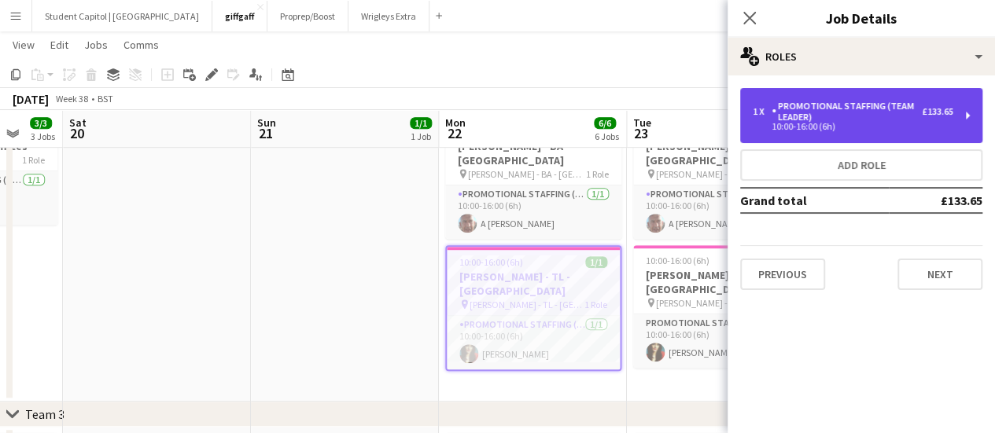
click at [967, 99] on div "1 x Promotional Staffing (Team Leader) £133.65 10:00-16:00 (6h)" at bounding box center [861, 115] width 242 height 55
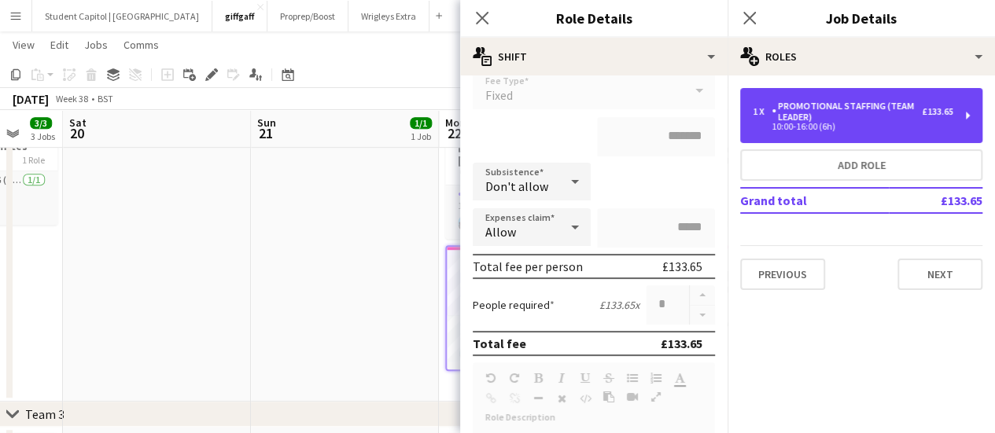
scroll to position [0, 0]
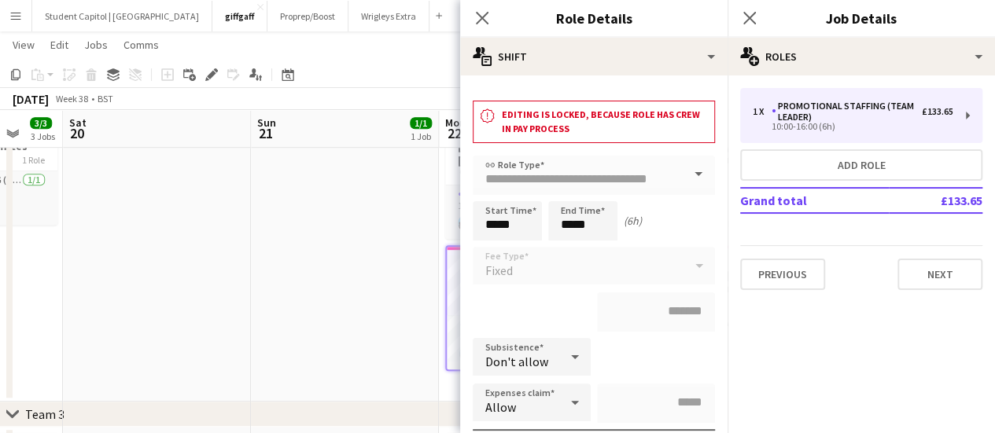
click at [327, 227] on app-date-cell at bounding box center [345, 256] width 188 height 292
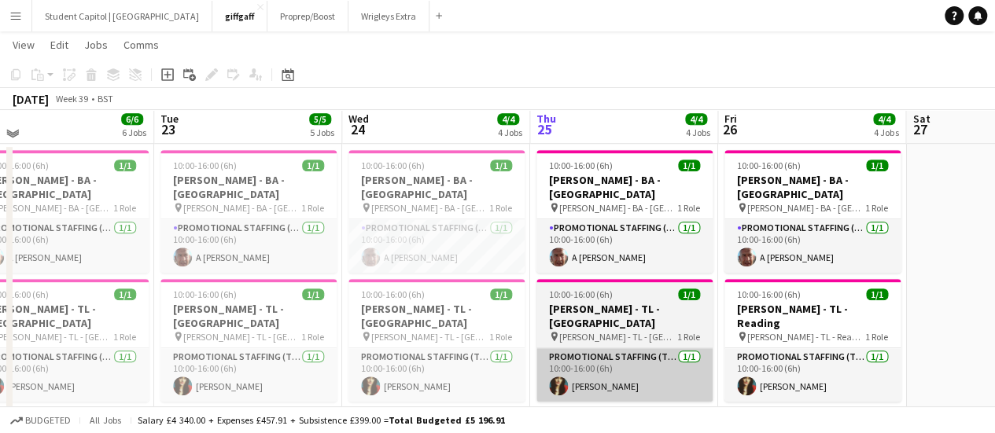
scroll to position [348, 0]
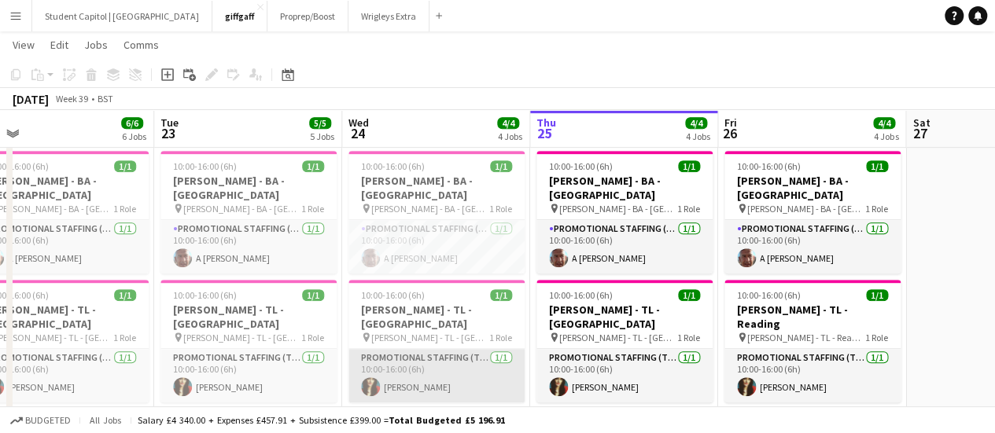
click at [467, 349] on app-card-role "Promotional Staffing (Team Leader) [DATE] 10:00-16:00 (6h) [PERSON_NAME]" at bounding box center [436, 375] width 176 height 53
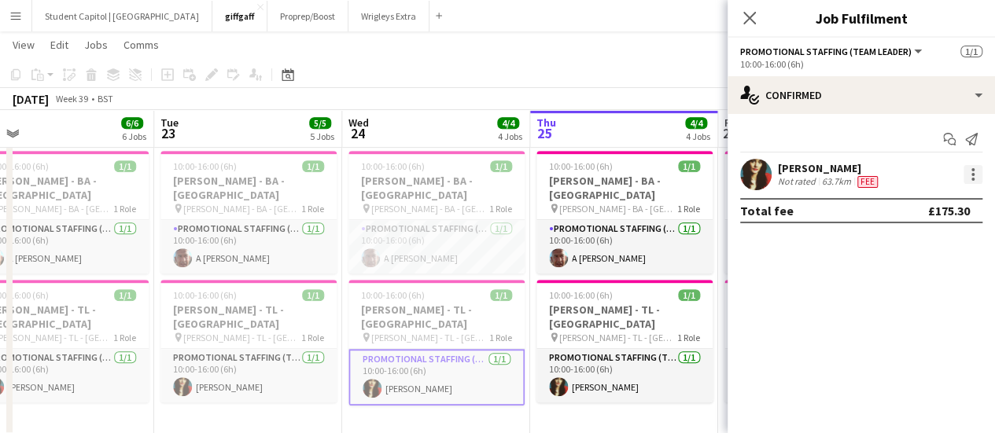
click at [971, 179] on div at bounding box center [972, 179] width 3 height 3
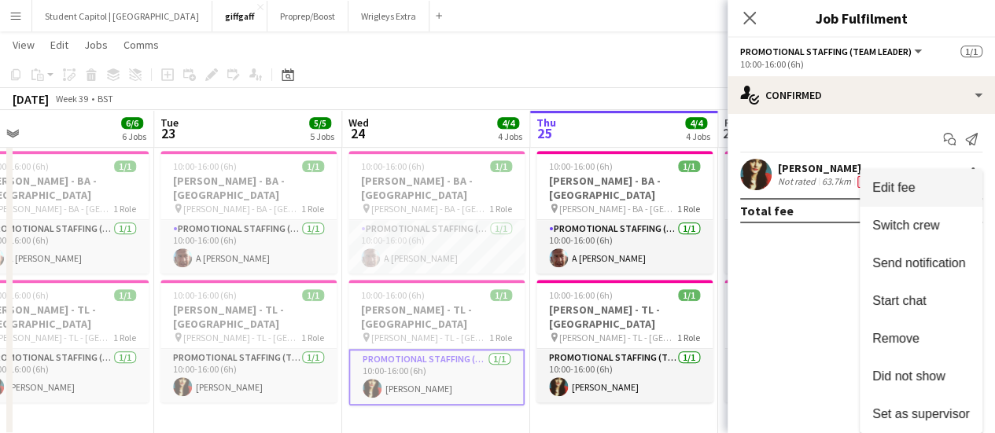
click at [937, 189] on span "Edit fee" at bounding box center [920, 188] width 97 height 14
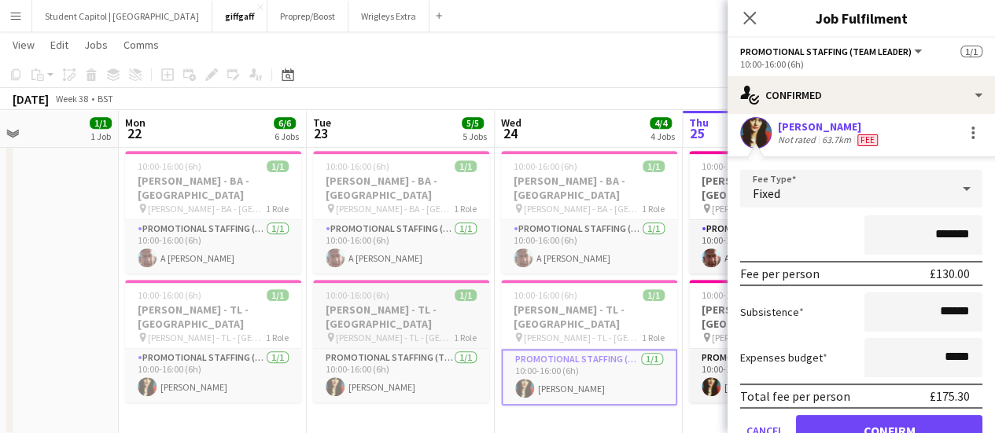
scroll to position [0, 442]
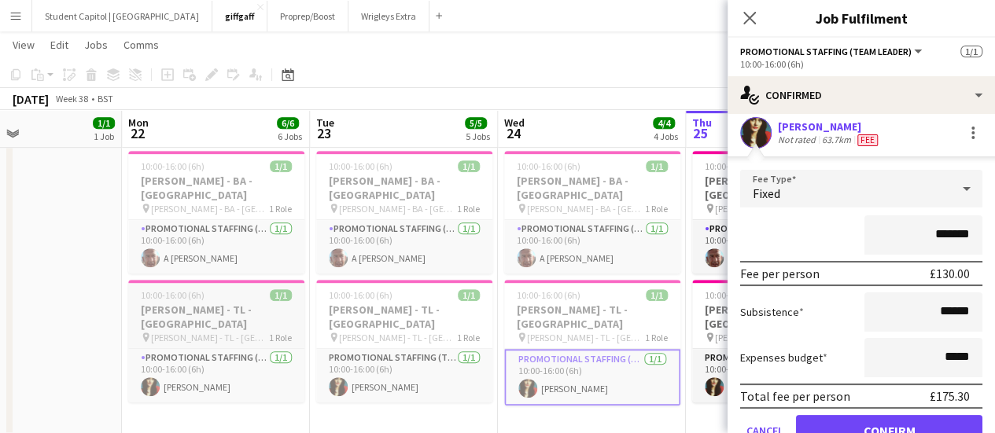
click at [241, 332] on span "[PERSON_NAME] - TL - [GEOGRAPHIC_DATA]" at bounding box center [210, 338] width 118 height 12
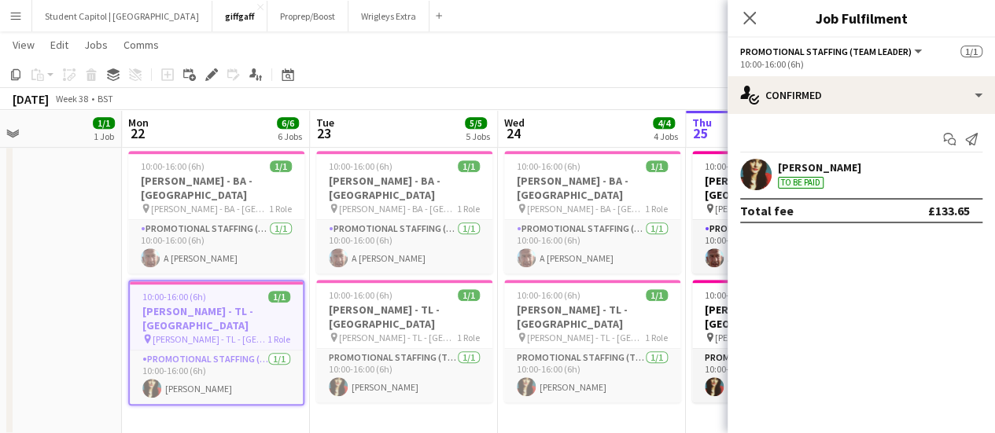
click at [962, 174] on div "[PERSON_NAME] To be paid" at bounding box center [860, 174] width 267 height 31
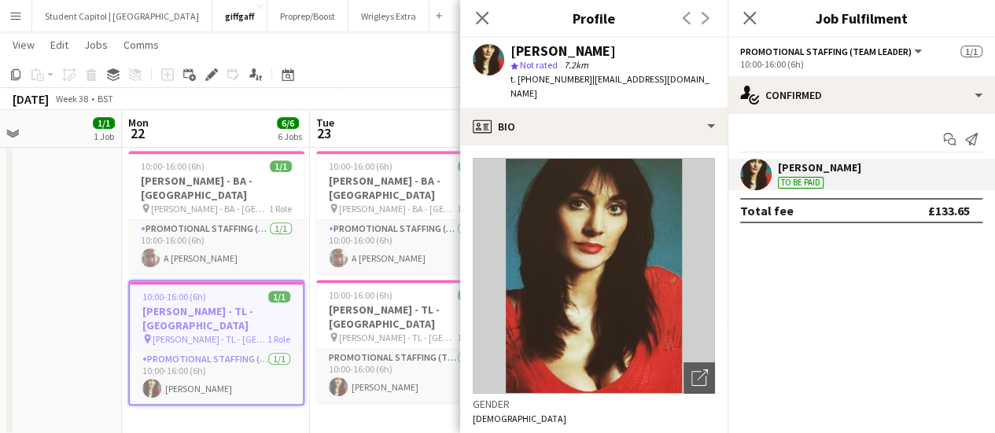
click at [944, 182] on div "[PERSON_NAME] To be paid" at bounding box center [860, 174] width 267 height 31
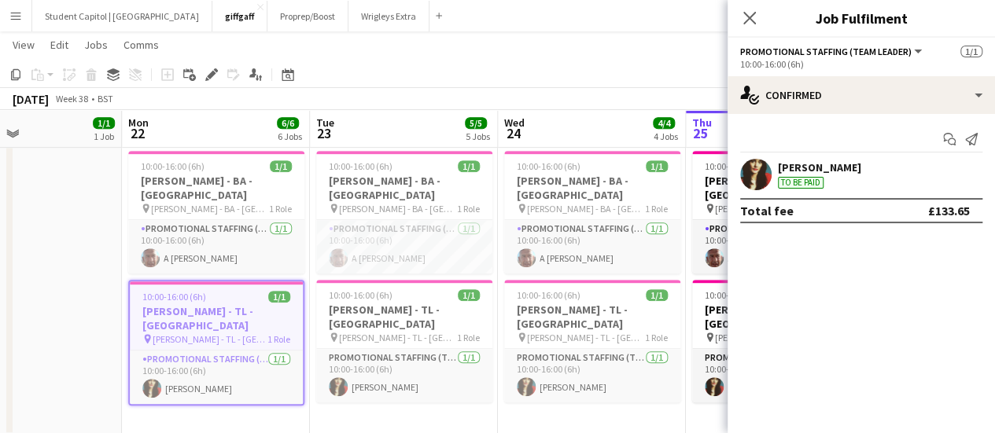
click at [202, 75] on div "Edit" at bounding box center [211, 74] width 19 height 19
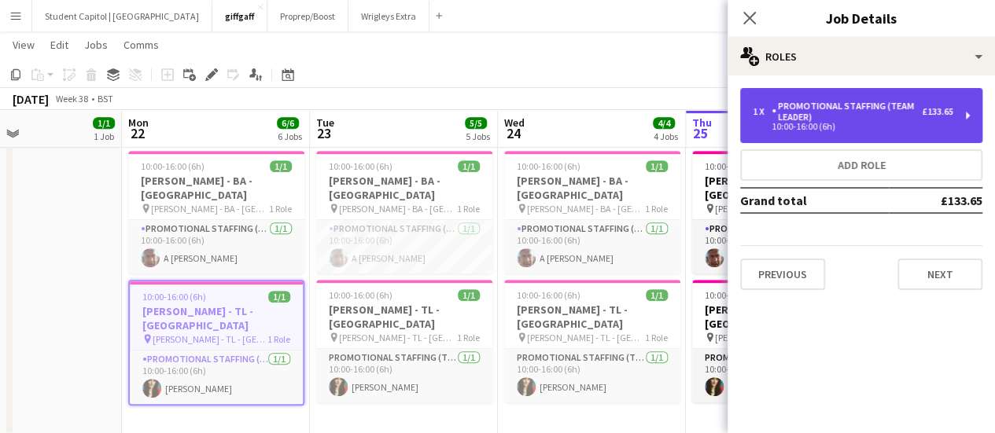
click at [933, 116] on div "£133.65" at bounding box center [937, 111] width 31 height 11
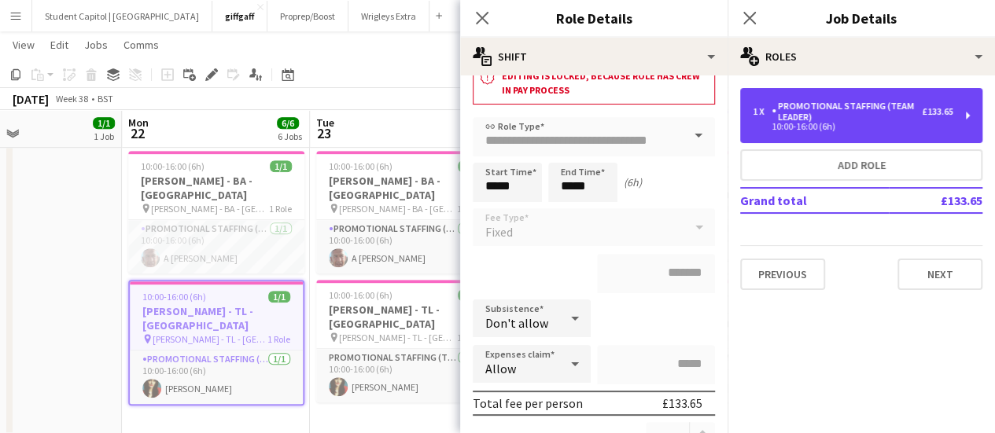
scroll to position [38, 0]
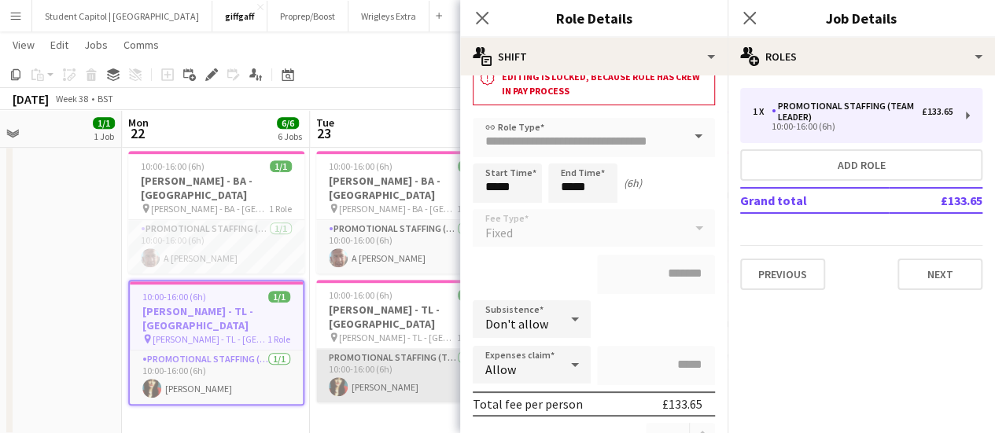
click at [408, 349] on app-card-role "Promotional Staffing (Team Leader) [DATE] 10:00-16:00 (6h) [PERSON_NAME]" at bounding box center [404, 375] width 176 height 53
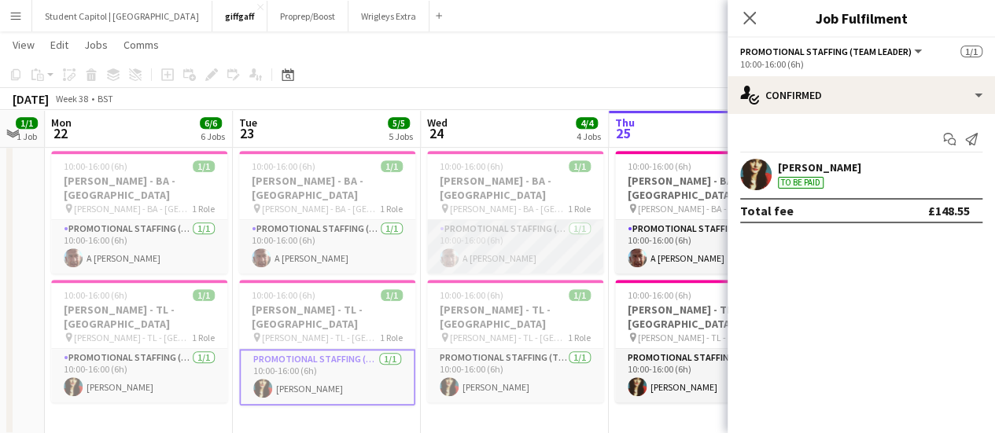
scroll to position [0, 521]
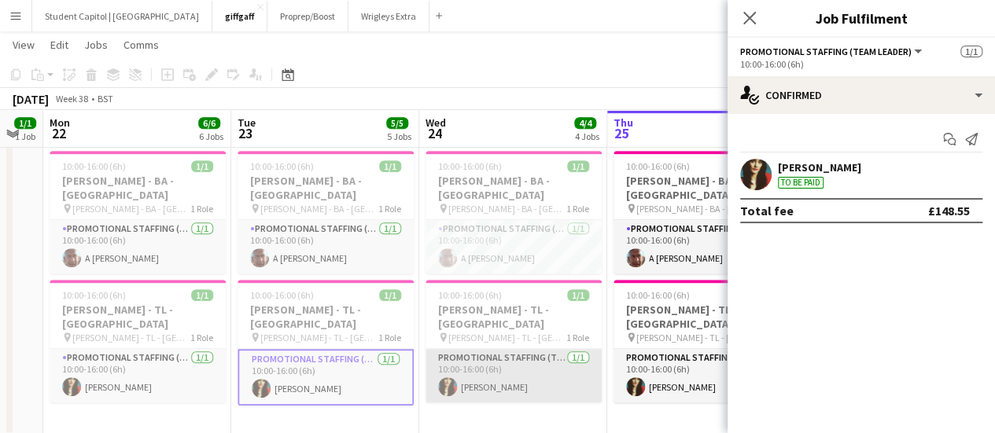
click at [511, 356] on app-card-role "Promotional Staffing (Team Leader) [DATE] 10:00-16:00 (6h) [PERSON_NAME]" at bounding box center [513, 375] width 176 height 53
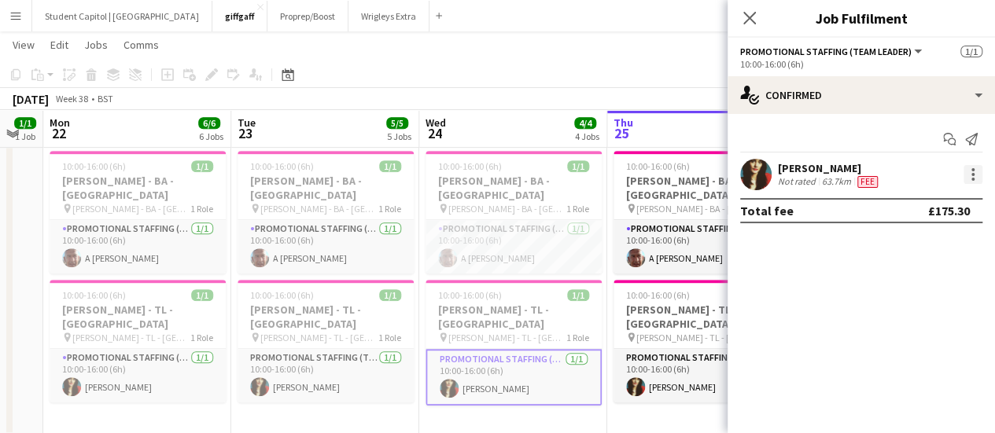
click at [970, 171] on div at bounding box center [972, 174] width 19 height 19
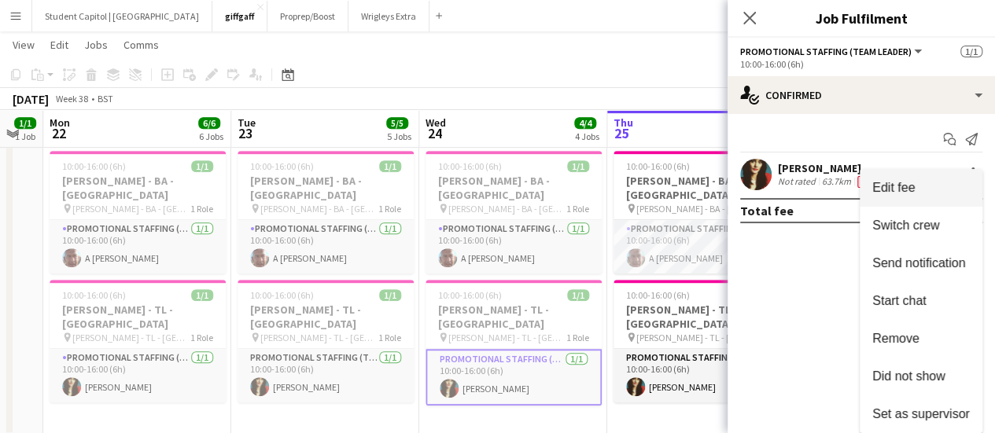
click at [940, 182] on span "Edit fee" at bounding box center [920, 188] width 97 height 14
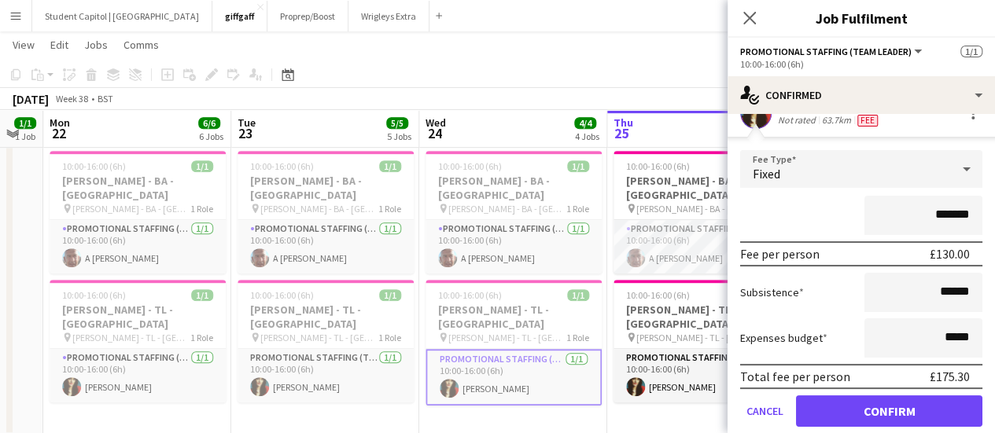
scroll to position [66, 0]
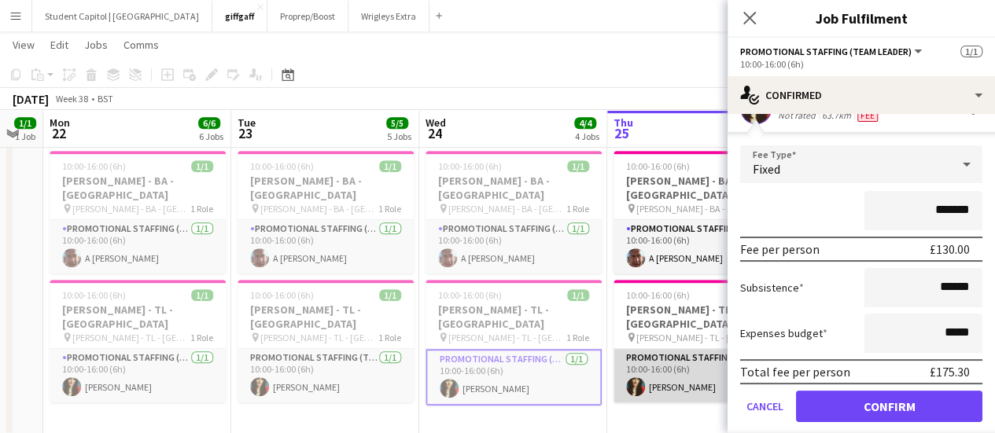
click at [690, 358] on app-card-role "Promotional Staffing (Team Leader) [DATE] 10:00-16:00 (6h) [PERSON_NAME]" at bounding box center [701, 375] width 176 height 53
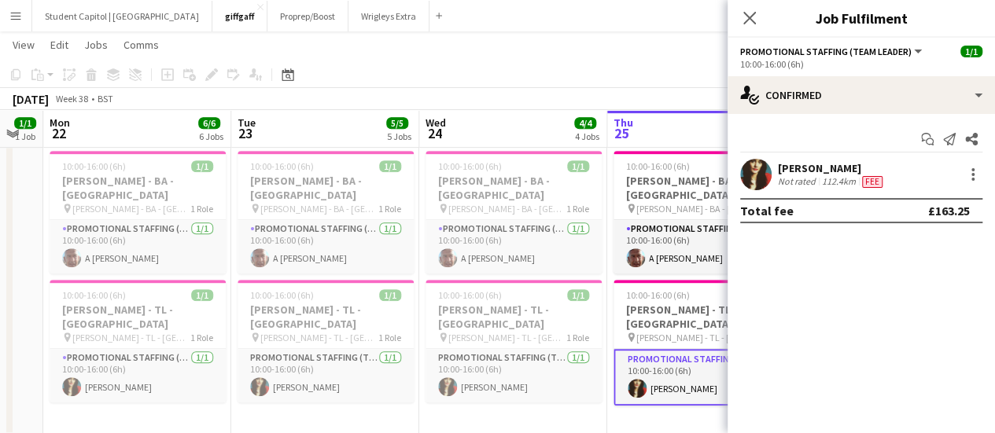
scroll to position [0, 0]
click at [976, 167] on div at bounding box center [972, 174] width 19 height 19
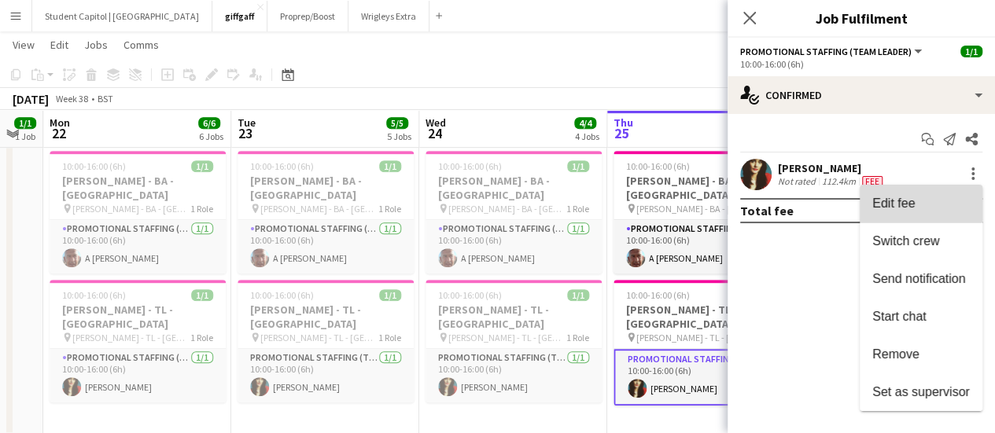
click at [920, 189] on button "Edit fee" at bounding box center [920, 204] width 123 height 38
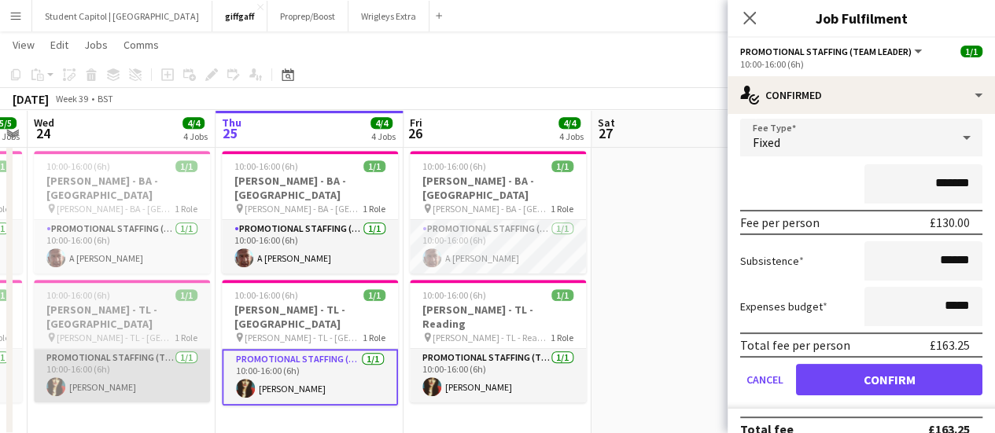
scroll to position [0, 536]
click at [510, 349] on app-card-role "Promotional Staffing (Team Leader) [DATE] 10:00-16:00 (6h) [PERSON_NAME]" at bounding box center [498, 375] width 176 height 53
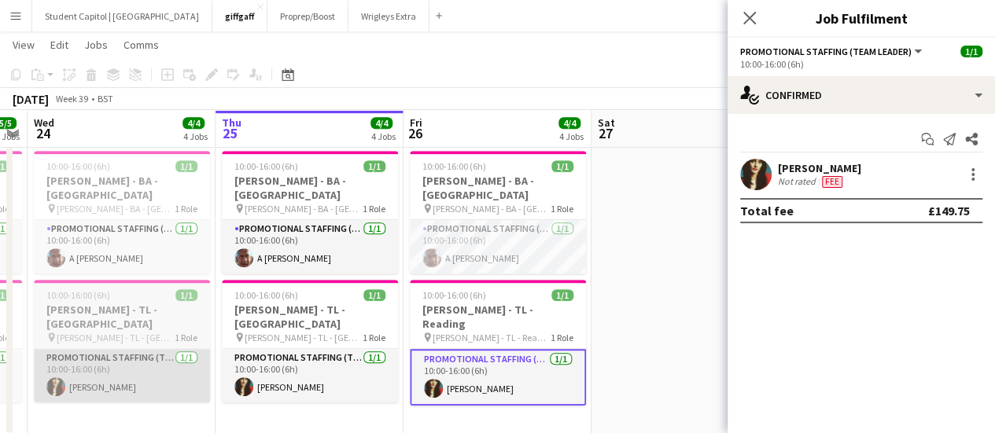
scroll to position [0, 0]
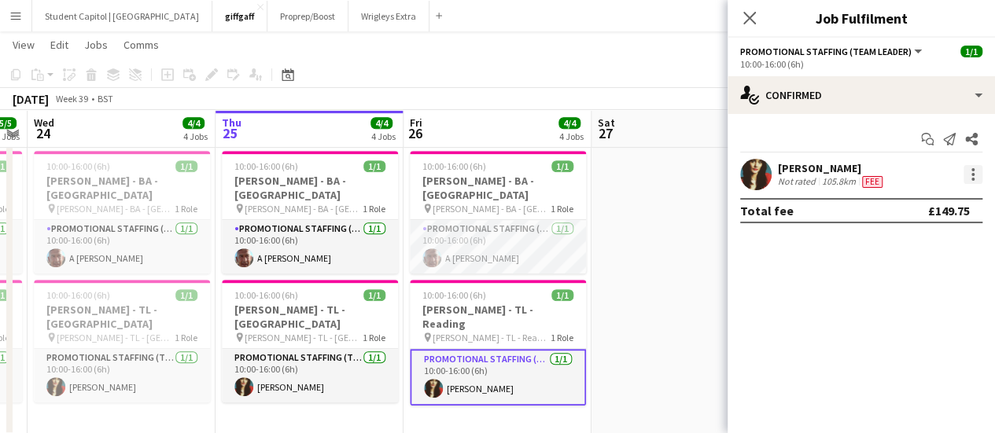
click at [977, 172] on div at bounding box center [972, 174] width 19 height 19
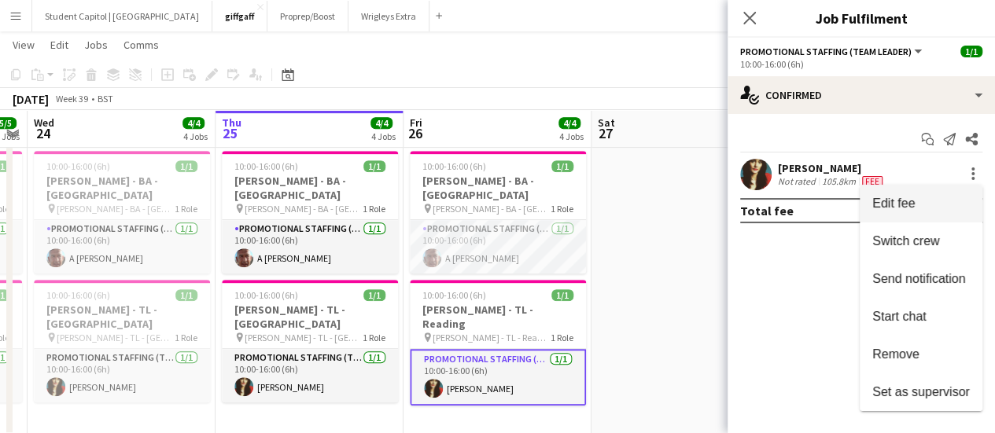
click at [898, 197] on span "Edit fee" at bounding box center [893, 203] width 42 height 13
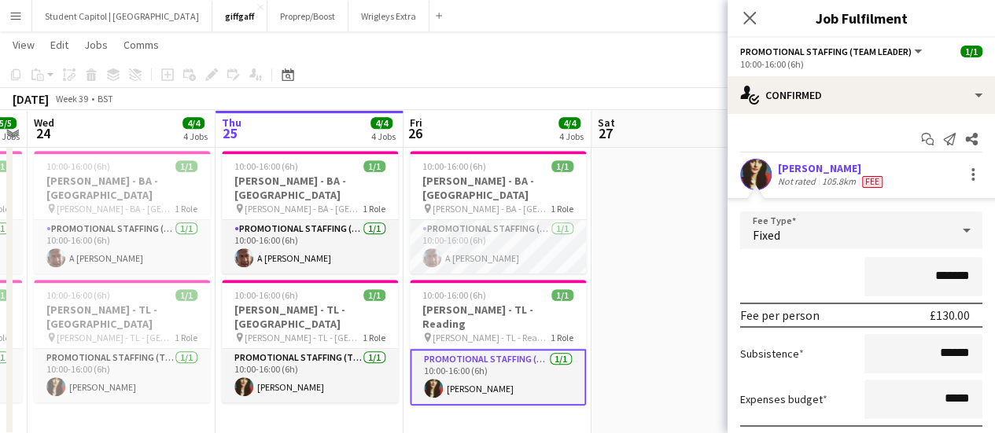
scroll to position [83, 0]
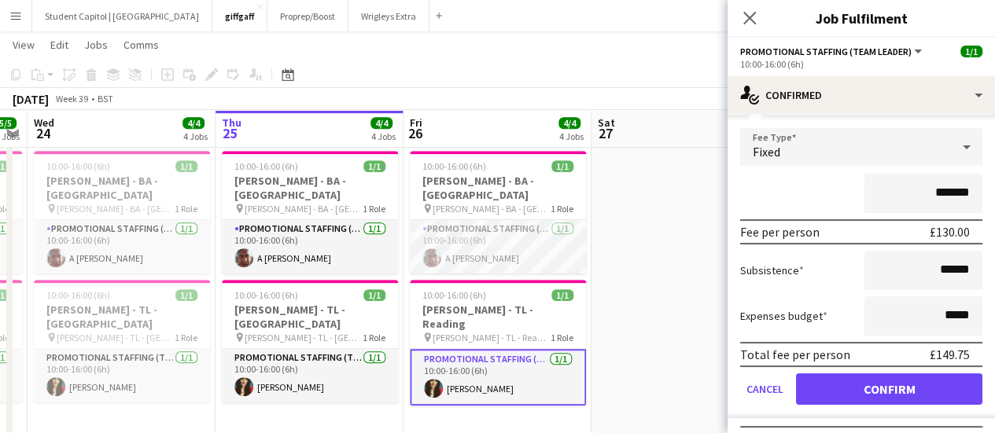
click at [673, 416] on app-date-cell at bounding box center [685, 291] width 188 height 292
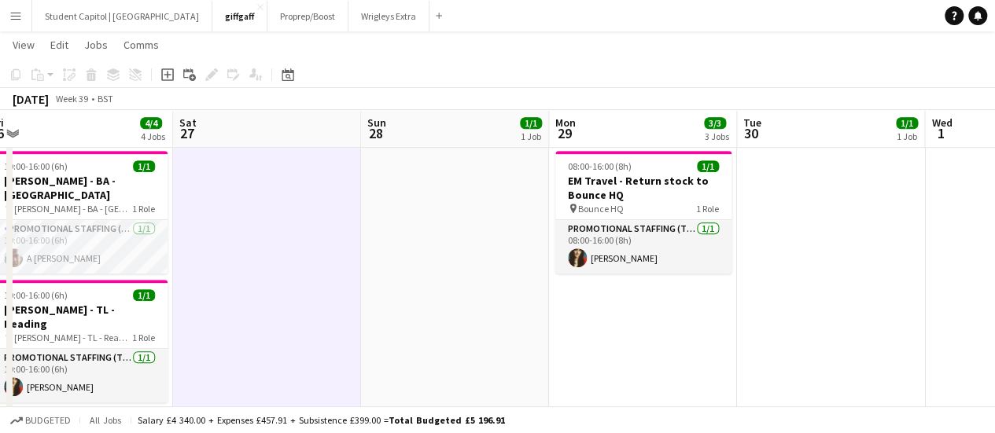
scroll to position [0, 580]
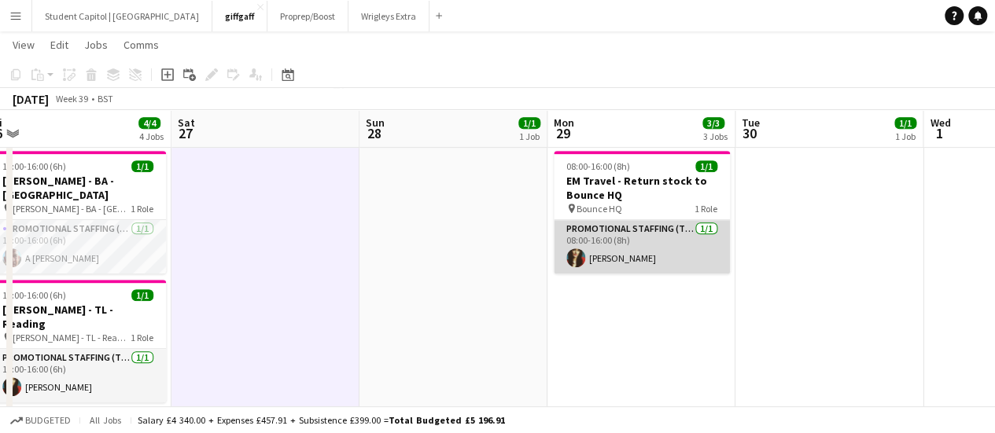
click at [619, 257] on app-card-role "Promotional Staffing (Team Leader) [DATE] 08:00-16:00 (8h) [PERSON_NAME]" at bounding box center [642, 246] width 176 height 53
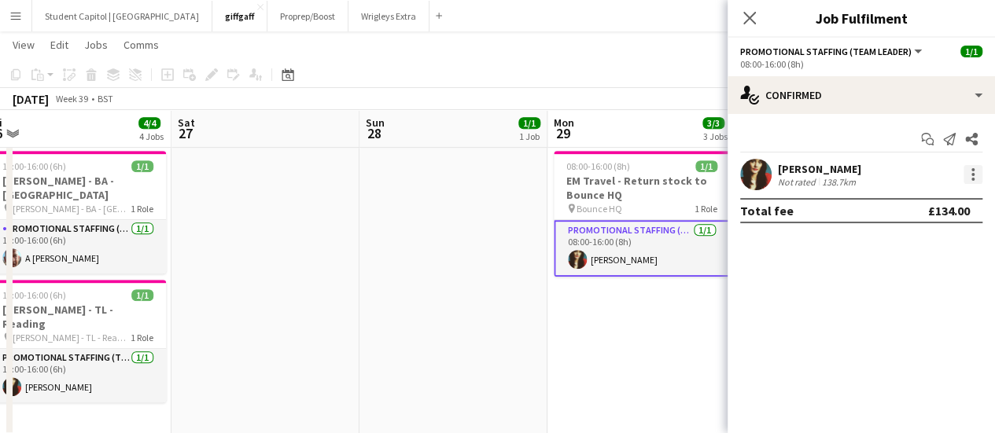
click at [964, 177] on div at bounding box center [972, 174] width 19 height 19
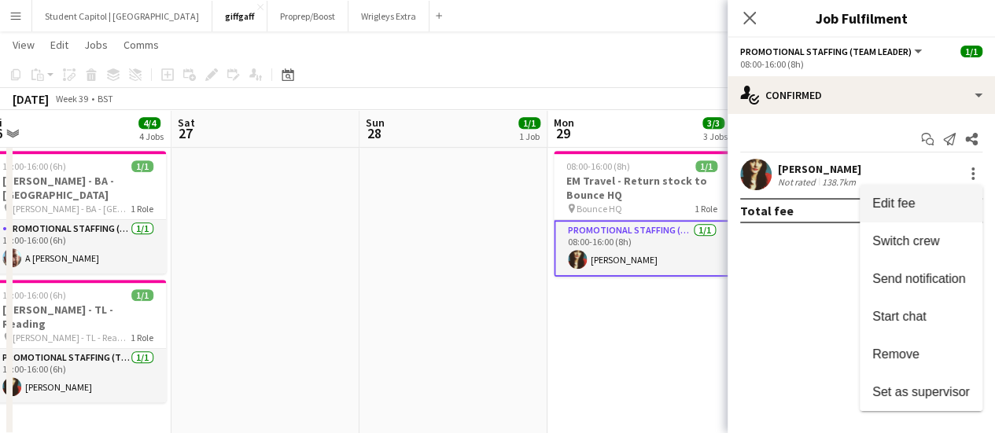
click at [922, 204] on span "Edit fee" at bounding box center [920, 204] width 97 height 14
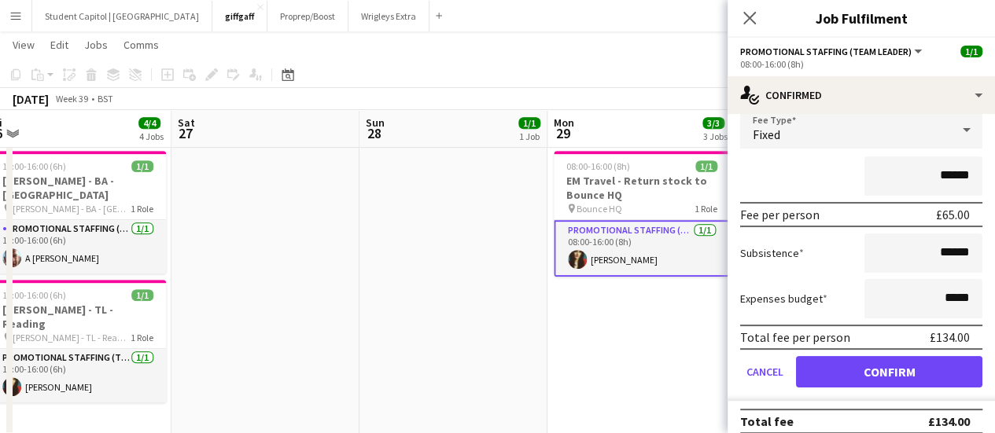
scroll to position [100, 0]
click at [622, 366] on app-date-cell "08:00-16:00 (8h) 1/1 EM Travel - Return stock to Bounce HQ pin Bounce HQ 1 Role…" at bounding box center [641, 291] width 188 height 292
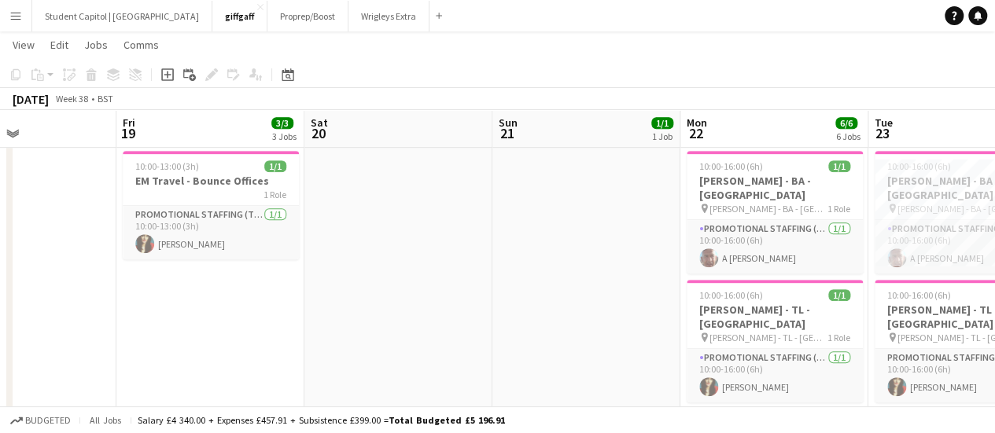
scroll to position [0, 498]
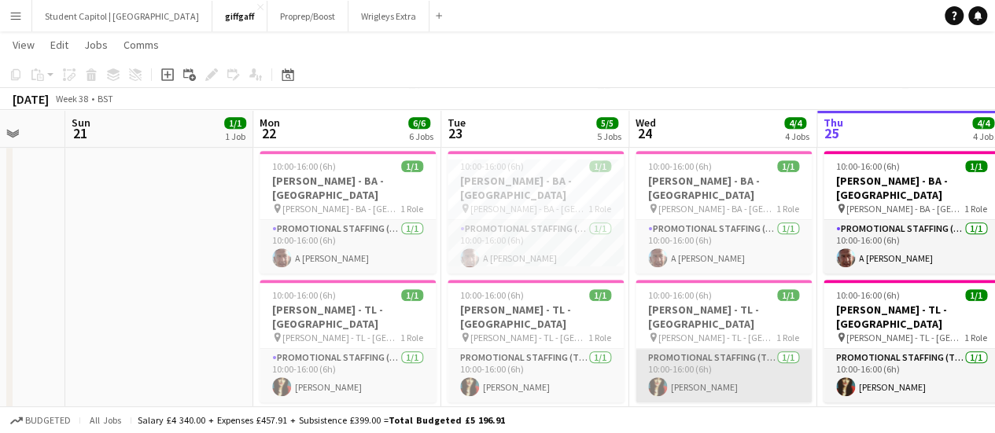
click at [695, 353] on app-card-role "Promotional Staffing (Team Leader) [DATE] 10:00-16:00 (6h) [PERSON_NAME]" at bounding box center [723, 375] width 176 height 53
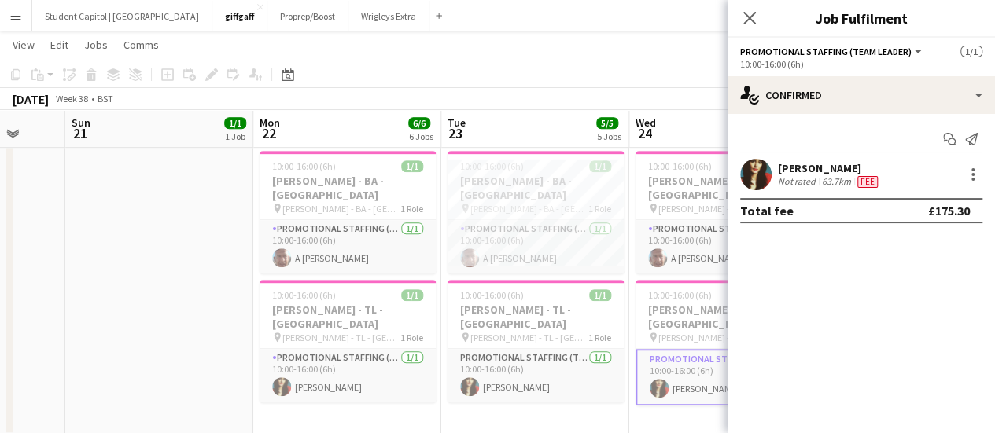
click at [961, 175] on div at bounding box center [971, 174] width 22 height 19
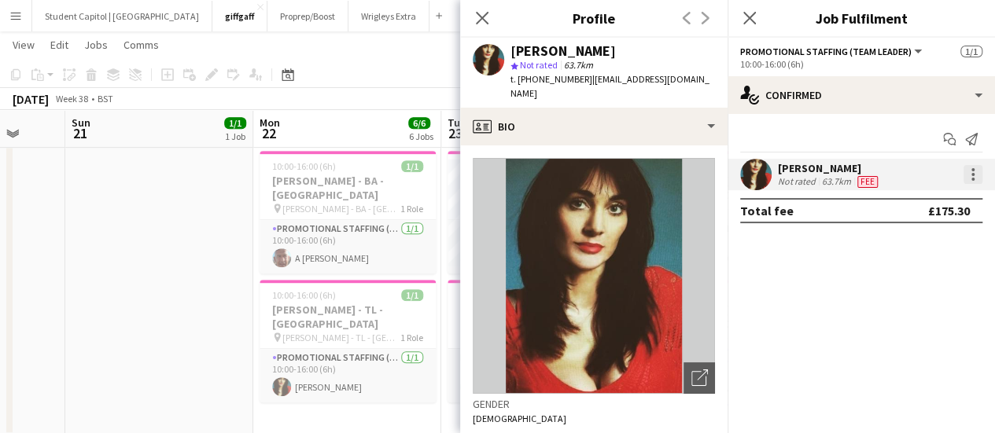
click at [968, 178] on div at bounding box center [972, 174] width 19 height 19
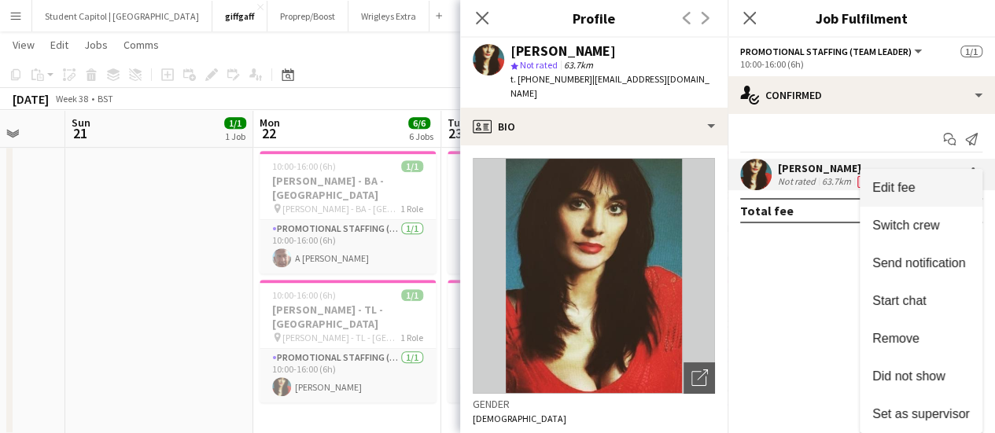
click at [943, 186] on span "Edit fee" at bounding box center [920, 188] width 97 height 14
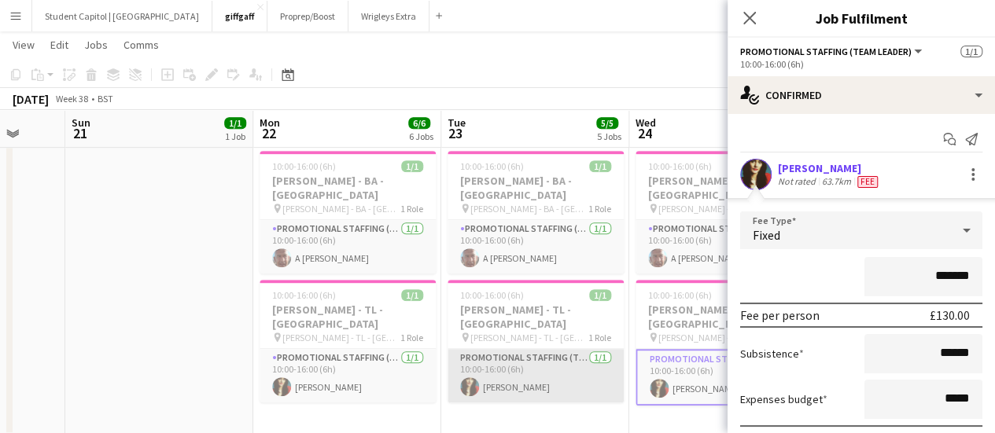
click at [563, 349] on app-card-role "Promotional Staffing (Team Leader) [DATE] 10:00-16:00 (6h) [PERSON_NAME]" at bounding box center [535, 375] width 176 height 53
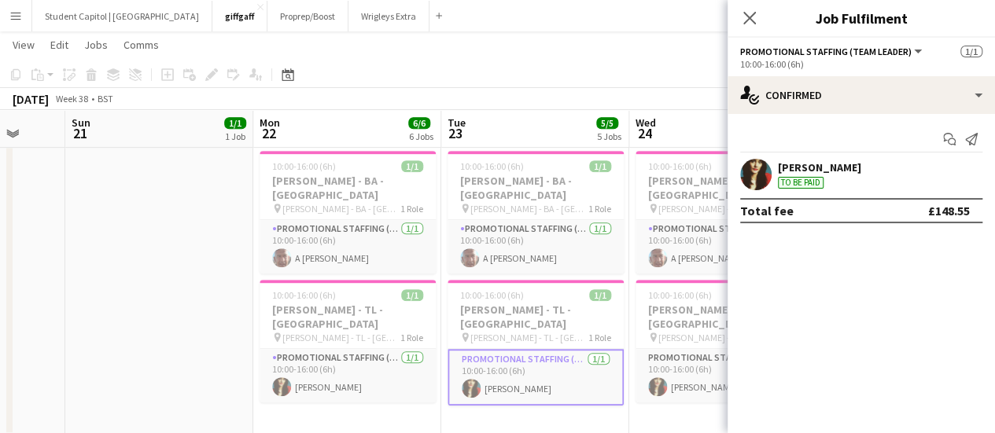
click at [489, 384] on app-date-cell "10:00-16:00 (6h) 1/1 [PERSON_NAME] - [GEOGRAPHIC_DATA] - [GEOGRAPHIC_DATA] pin …" at bounding box center [535, 291] width 188 height 292
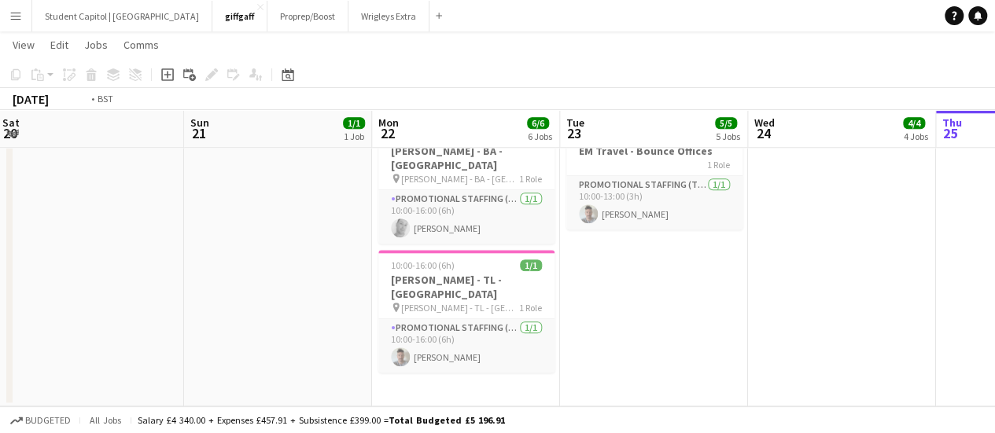
scroll to position [0, 472]
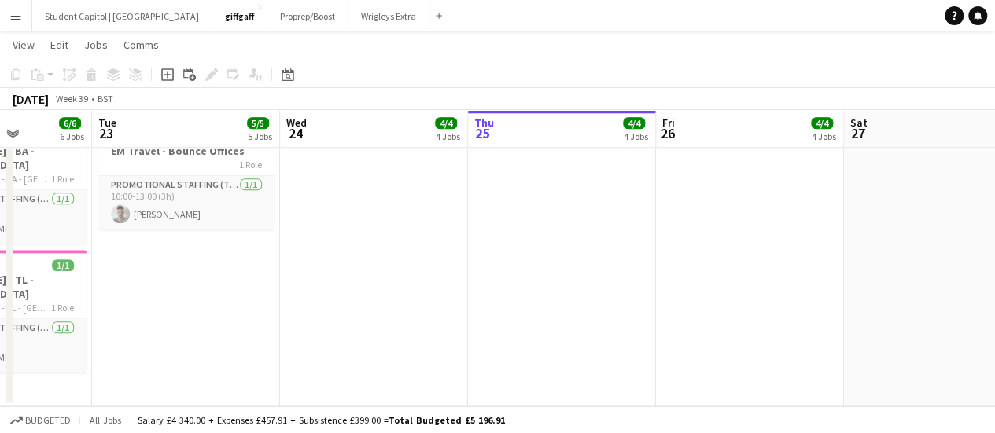
click at [509, 245] on app-date-cell at bounding box center [562, 261] width 188 height 292
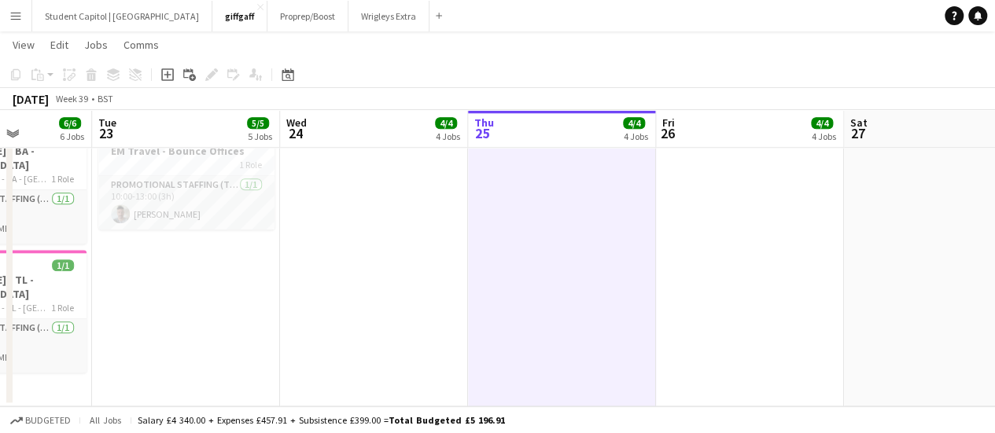
click at [541, 197] on app-date-cell at bounding box center [562, 261] width 188 height 292
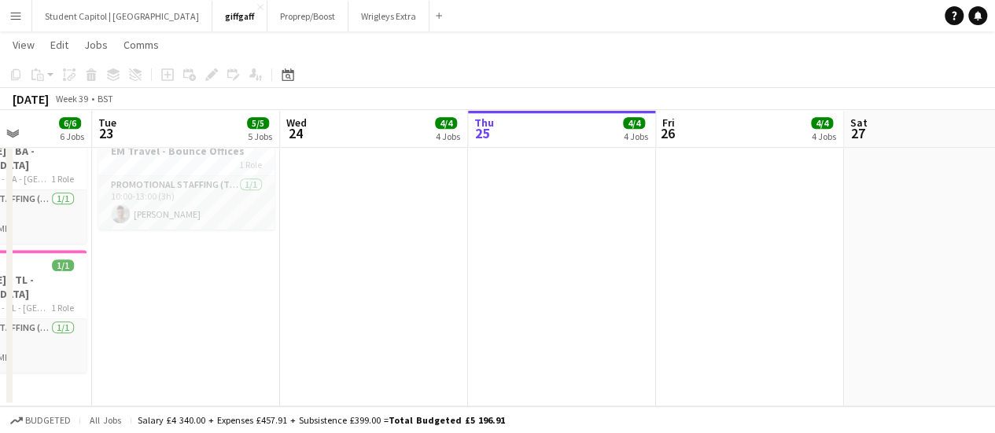
click at [529, 190] on app-date-cell at bounding box center [562, 261] width 188 height 292
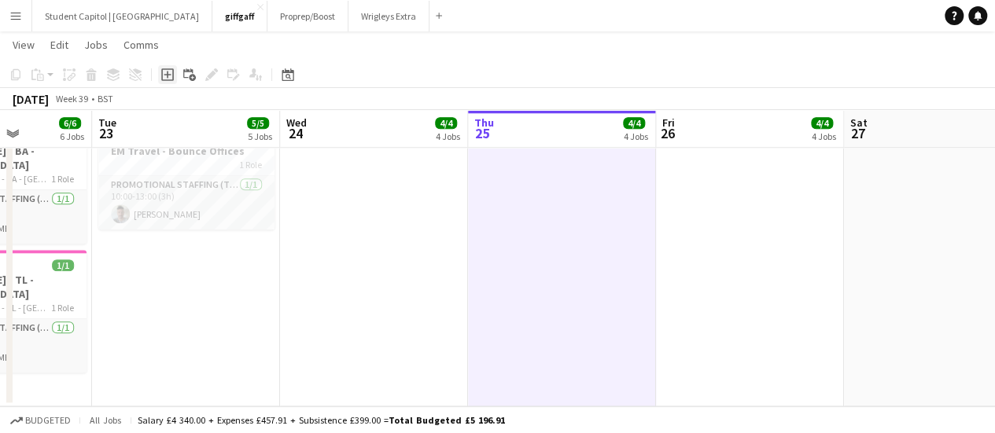
click at [163, 75] on icon "Add job" at bounding box center [167, 74] width 13 height 13
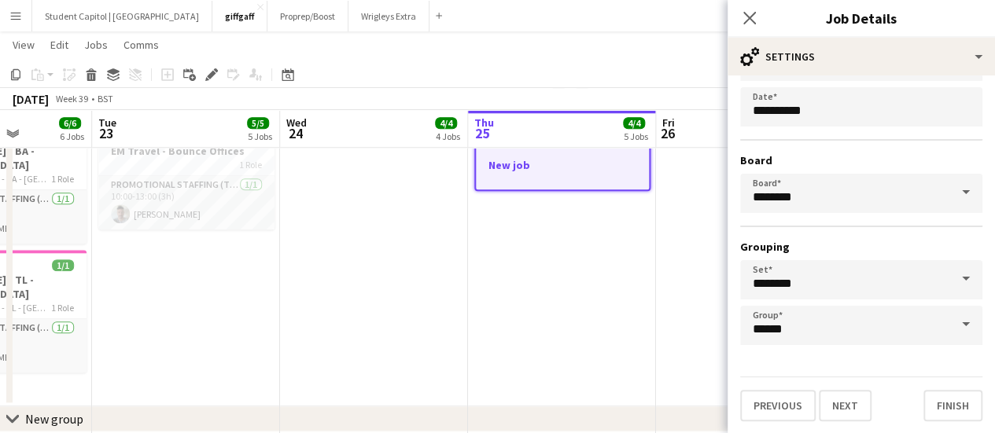
scroll to position [0, 0]
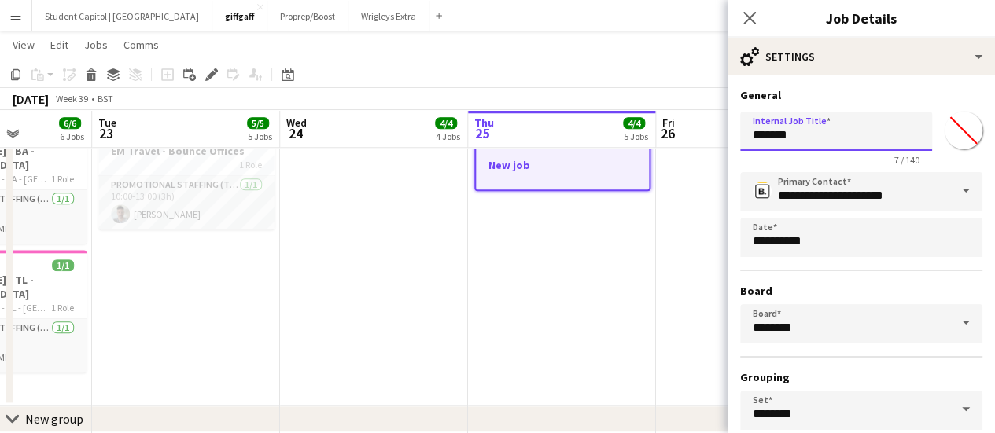
drag, startPoint x: 812, startPoint y: 130, endPoint x: 673, endPoint y: 139, distance: 139.5
type input "*"
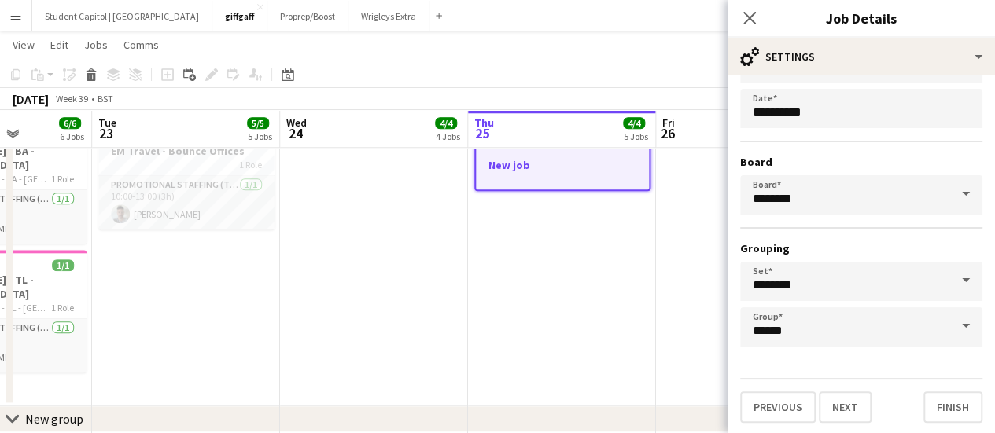
scroll to position [131, 0]
type input "*******"
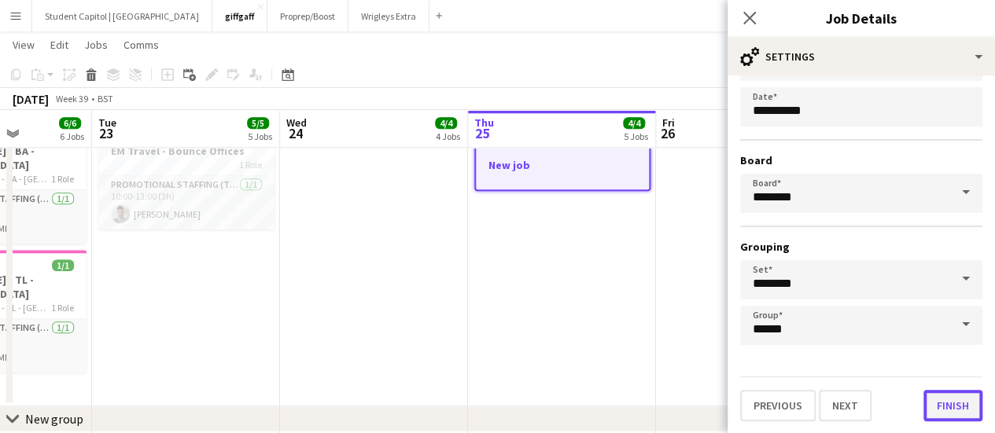
click at [944, 395] on button "Finish" at bounding box center [952, 405] width 59 height 31
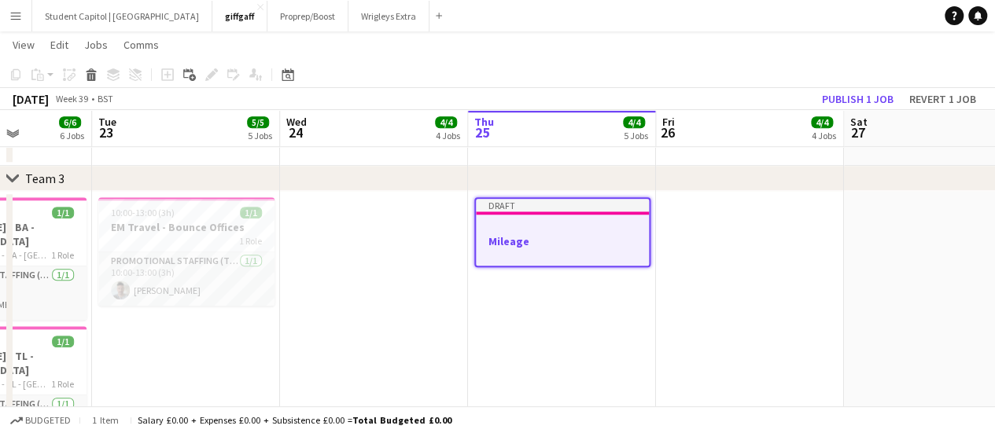
scroll to position [668, 0]
click at [557, 216] on app-job-card "Draft Mileage" at bounding box center [562, 233] width 176 height 70
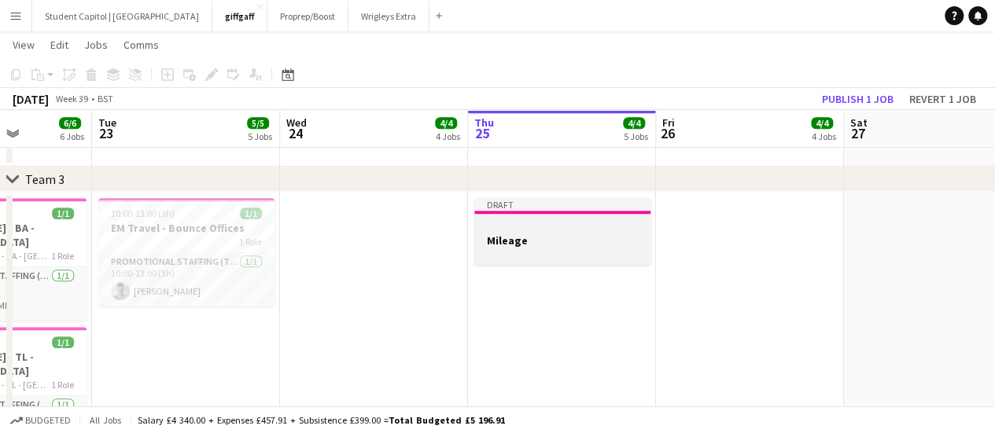
click at [509, 237] on h3 "Mileage" at bounding box center [562, 241] width 176 height 14
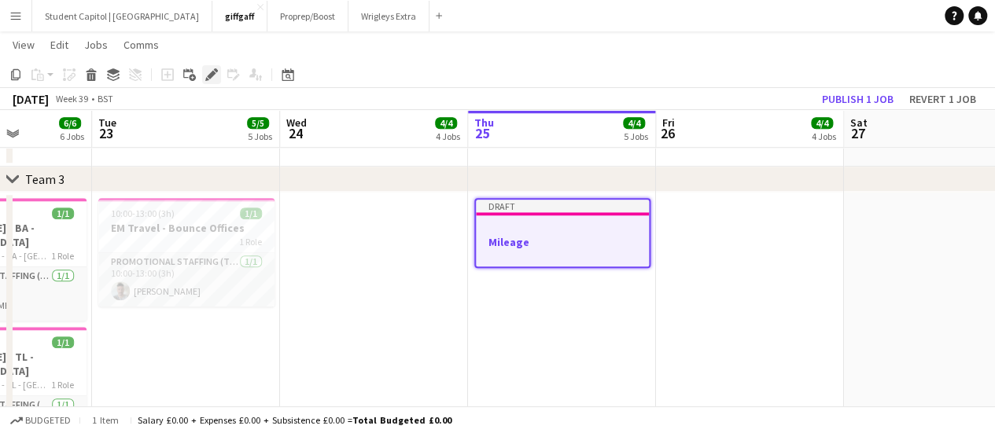
click at [208, 79] on icon at bounding box center [207, 79] width 4 height 4
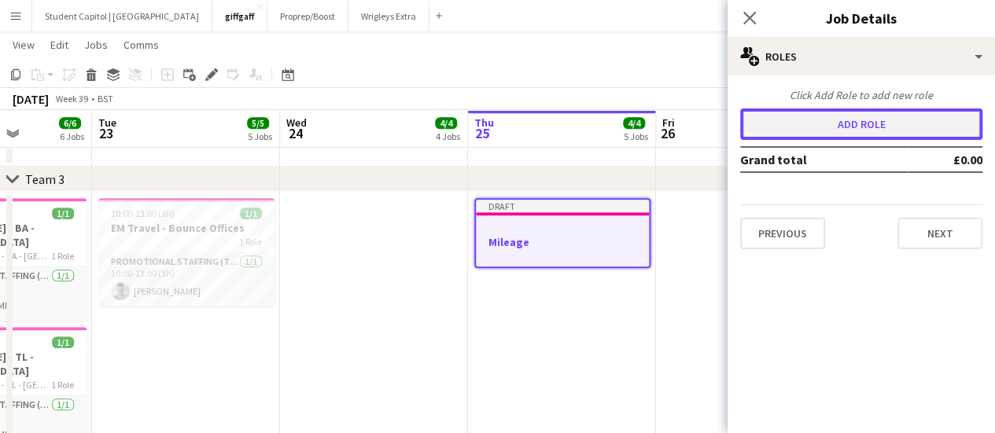
click at [929, 131] on button "Add role" at bounding box center [861, 124] width 242 height 31
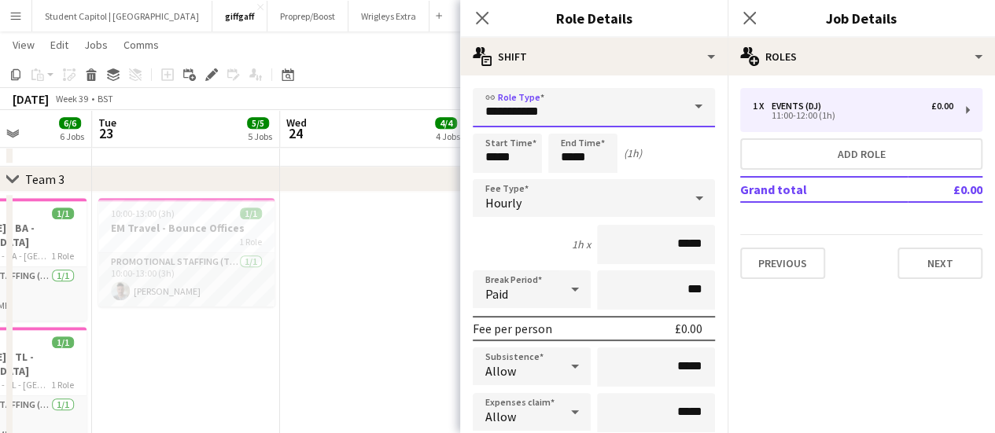
click at [564, 120] on input "**********" at bounding box center [594, 107] width 242 height 39
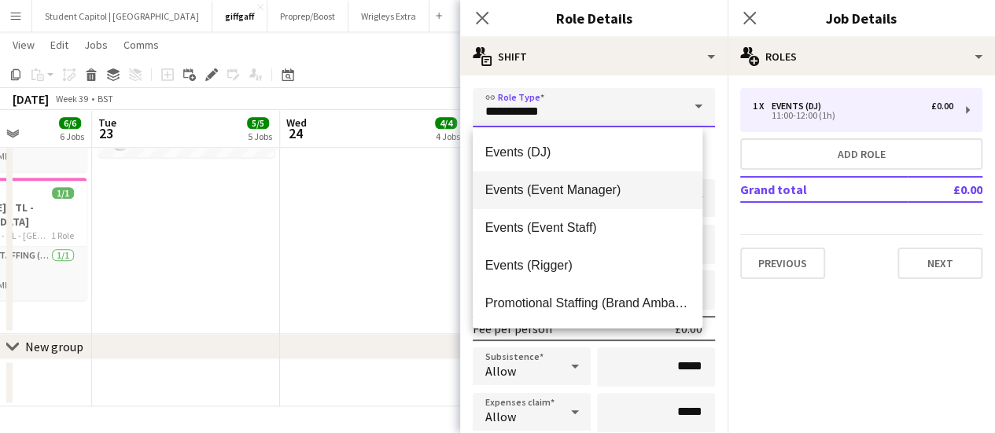
scroll to position [1, 0]
click at [580, 150] on span "Events (DJ)" at bounding box center [587, 151] width 205 height 15
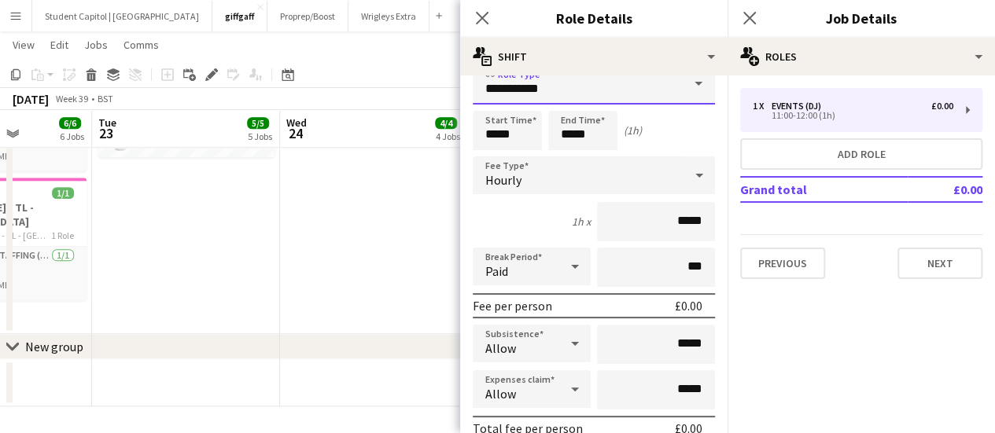
scroll to position [24, 0]
click at [538, 185] on div "Hourly" at bounding box center [578, 175] width 211 height 38
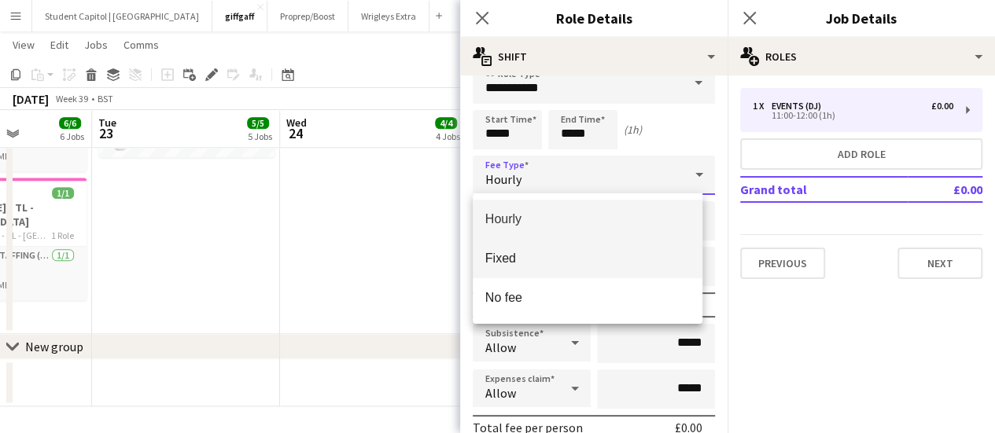
click at [523, 255] on span "Fixed" at bounding box center [587, 258] width 205 height 15
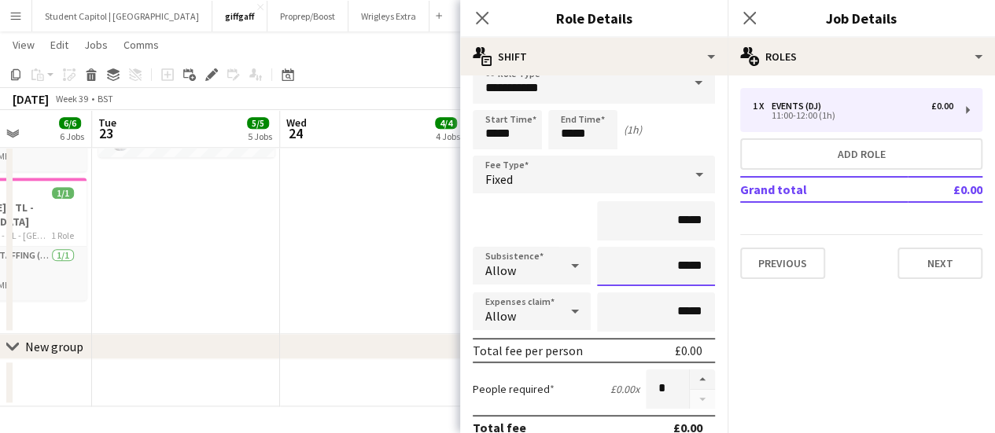
drag, startPoint x: 657, startPoint y: 271, endPoint x: 738, endPoint y: 276, distance: 80.3
drag, startPoint x: 665, startPoint y: 265, endPoint x: 716, endPoint y: 256, distance: 51.2
click at [716, 256] on mat-expansion-panel "**********" at bounding box center [593, 254] width 267 height 358
type input "******"
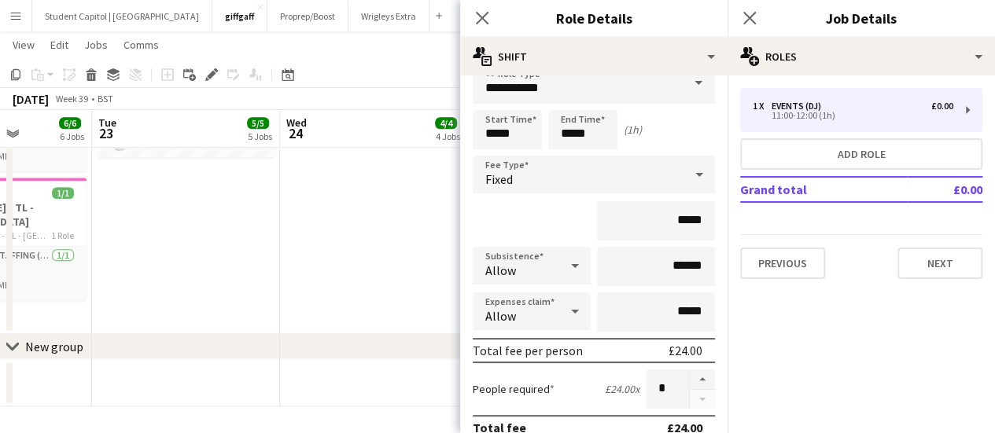
click at [513, 215] on div "*****" at bounding box center [594, 220] width 242 height 39
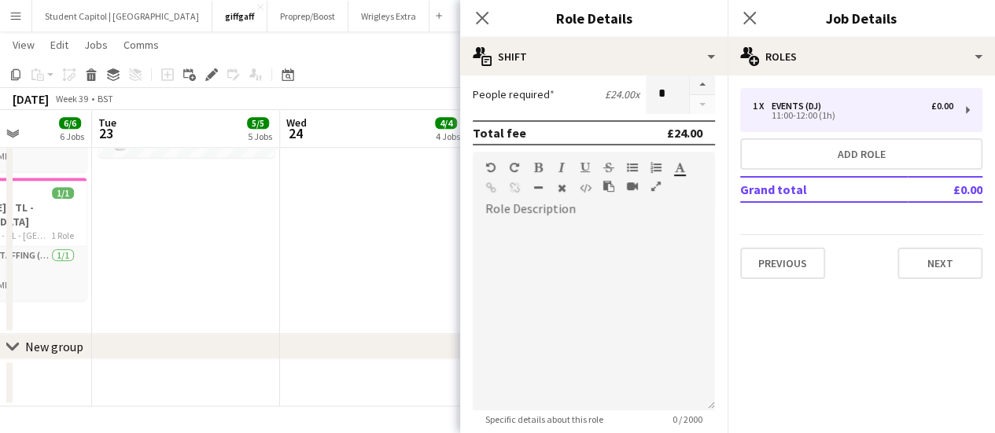
scroll to position [473, 0]
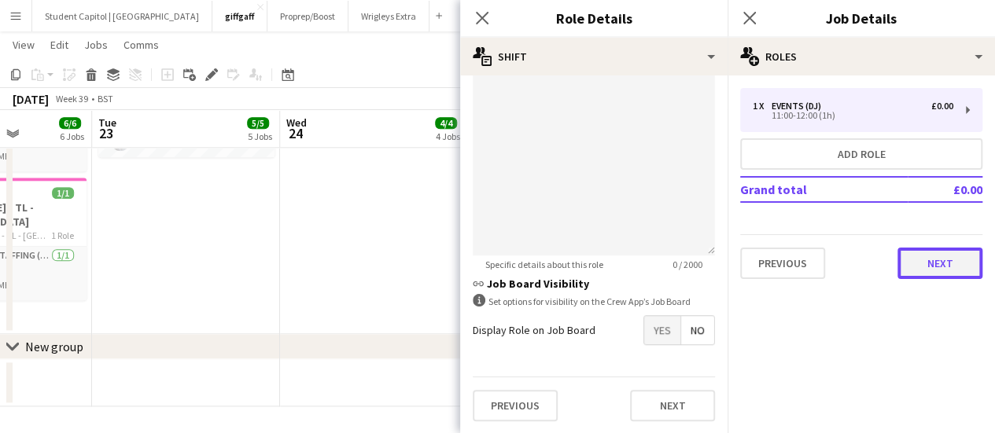
click at [947, 278] on button "Next" at bounding box center [939, 263] width 85 height 31
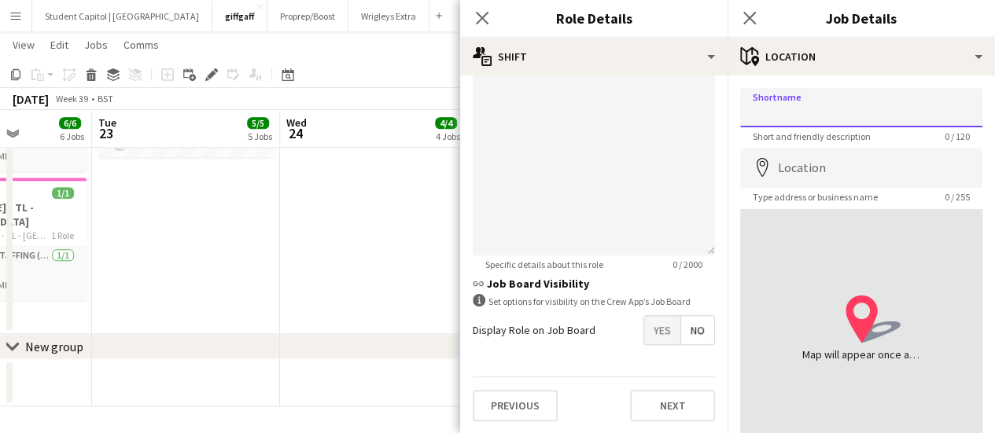
click at [792, 109] on input "Shortname" at bounding box center [861, 107] width 242 height 39
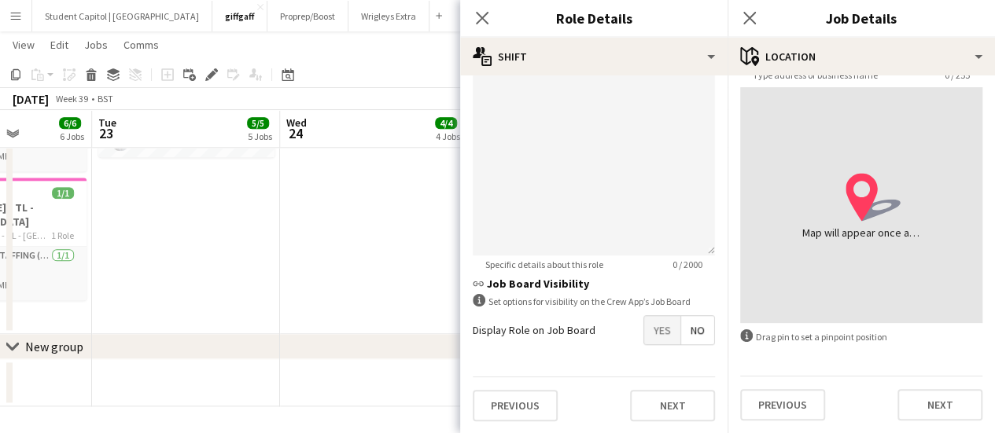
scroll to position [121, 0]
type input "**********"
click at [920, 402] on button "Next" at bounding box center [939, 405] width 85 height 31
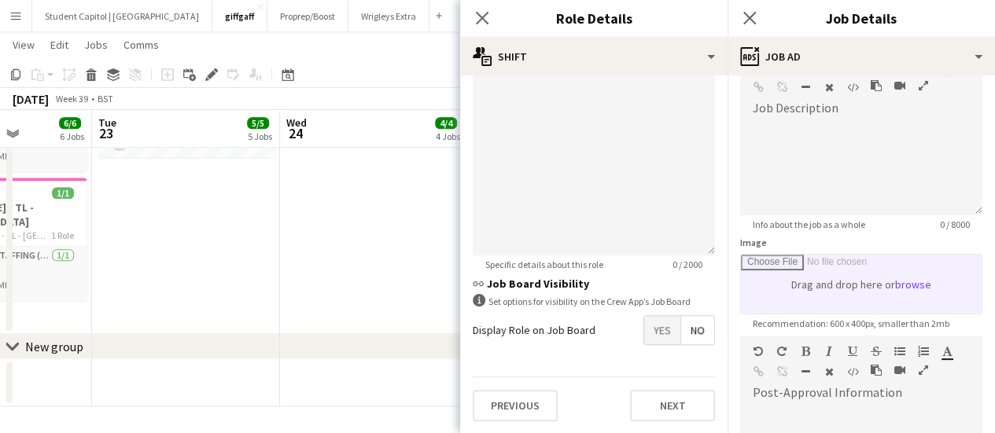
scroll to position [0, 0]
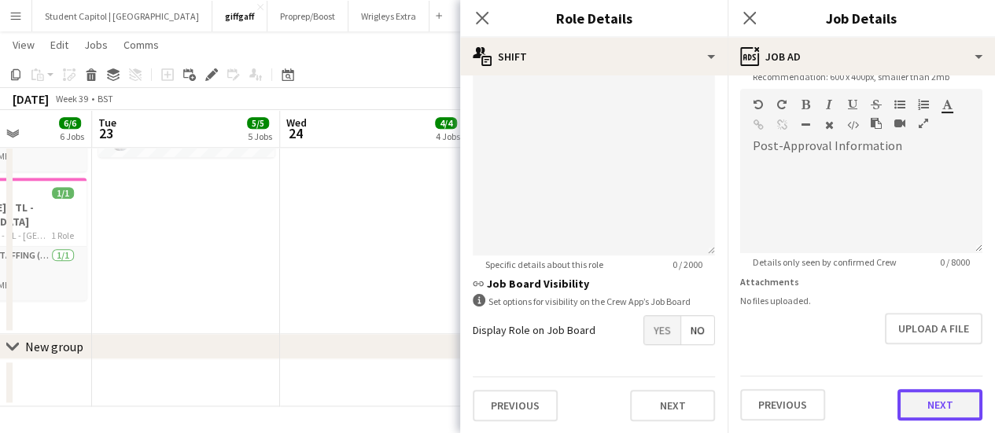
click at [905, 336] on form "Headline ******* 7 / 140 Job Description default Heading 1 Heading 2 Heading 3 …" at bounding box center [860, 82] width 267 height 677
click at [914, 398] on button "Next" at bounding box center [939, 405] width 85 height 31
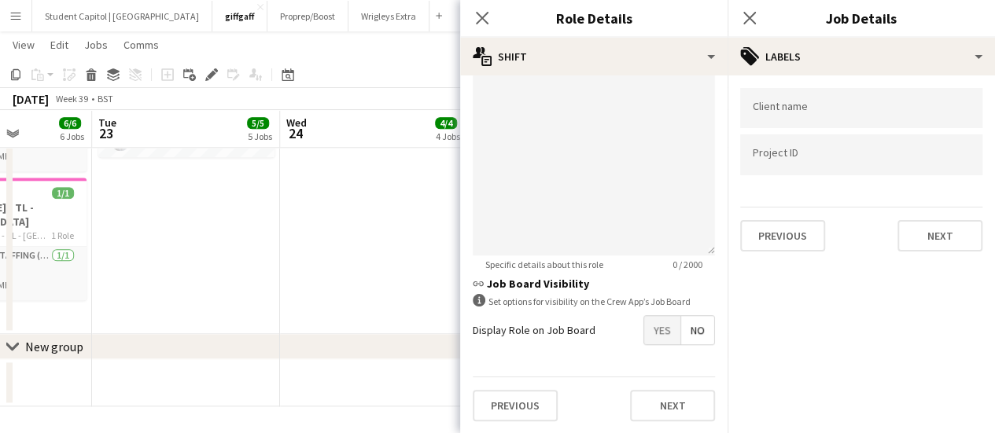
scroll to position [0, 0]
click at [936, 237] on button "Next" at bounding box center [939, 235] width 85 height 31
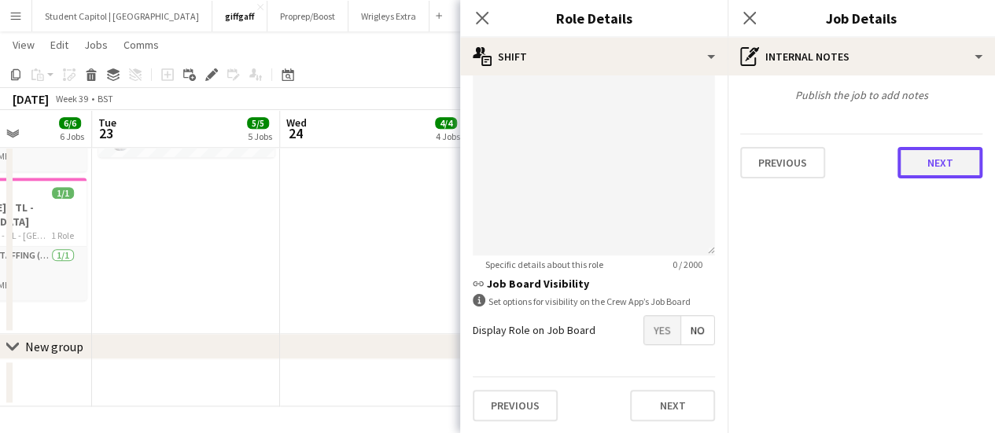
click at [934, 166] on button "Next" at bounding box center [939, 162] width 85 height 31
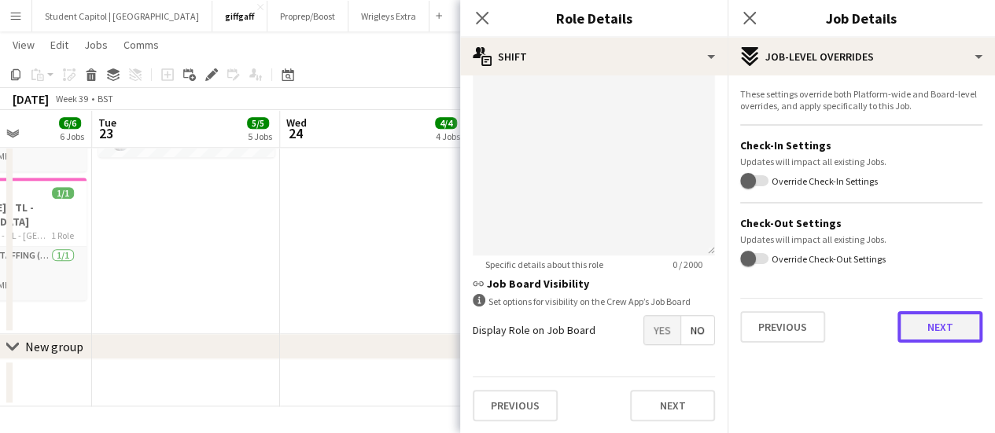
click at [913, 320] on button "Next" at bounding box center [939, 326] width 85 height 31
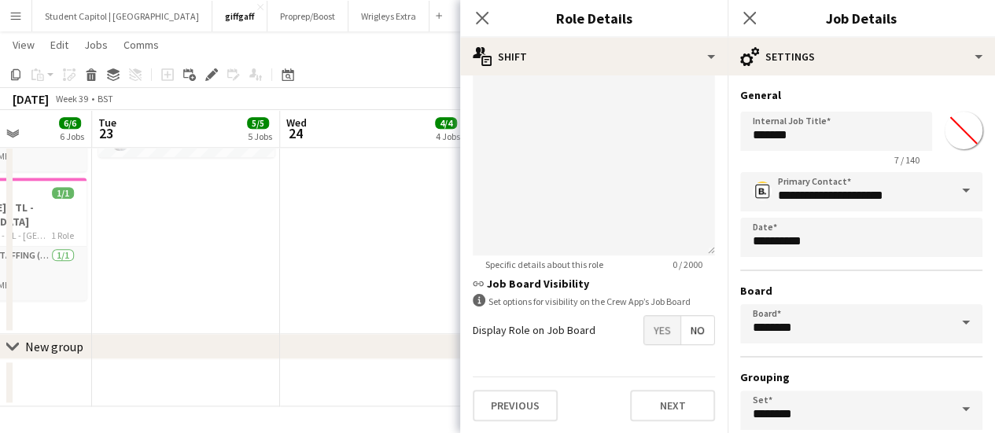
scroll to position [131, 0]
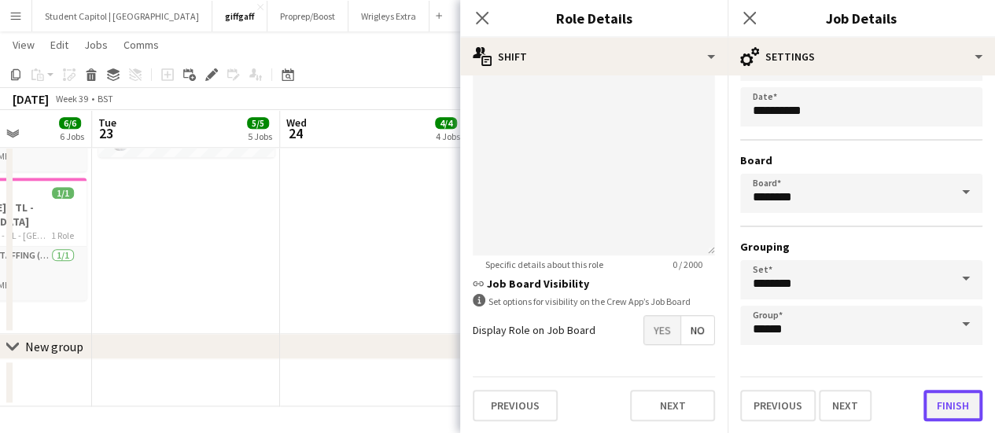
click at [937, 393] on button "Finish" at bounding box center [952, 405] width 59 height 31
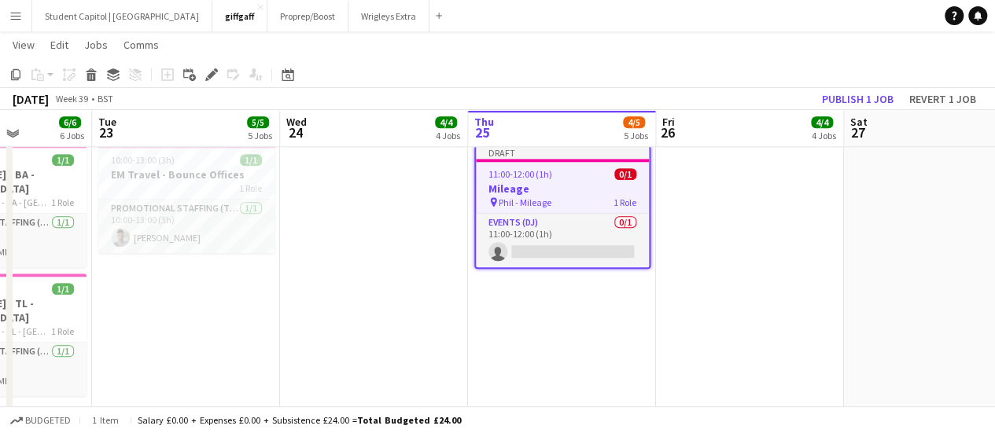
scroll to position [721, 0]
click at [535, 251] on app-card-role "Events (DJ) 0/1 11:00-12:00 (1h) single-neutral-actions" at bounding box center [562, 241] width 173 height 53
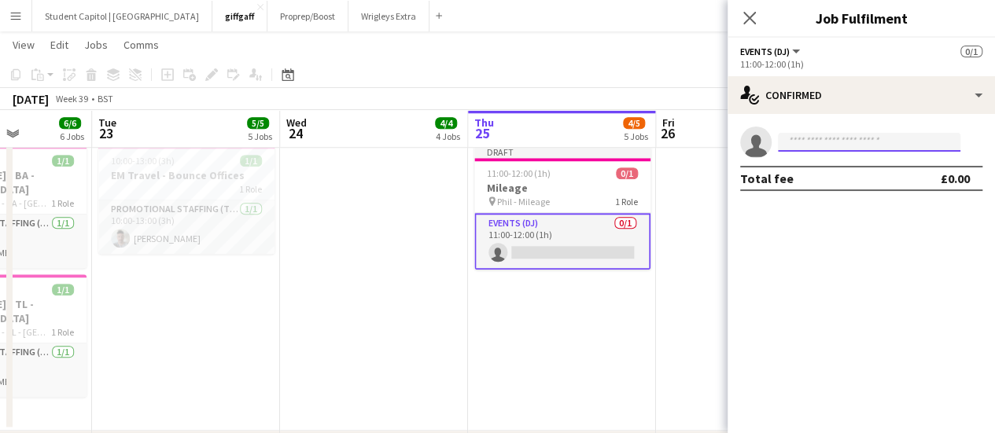
click at [816, 142] on input at bounding box center [869, 142] width 182 height 19
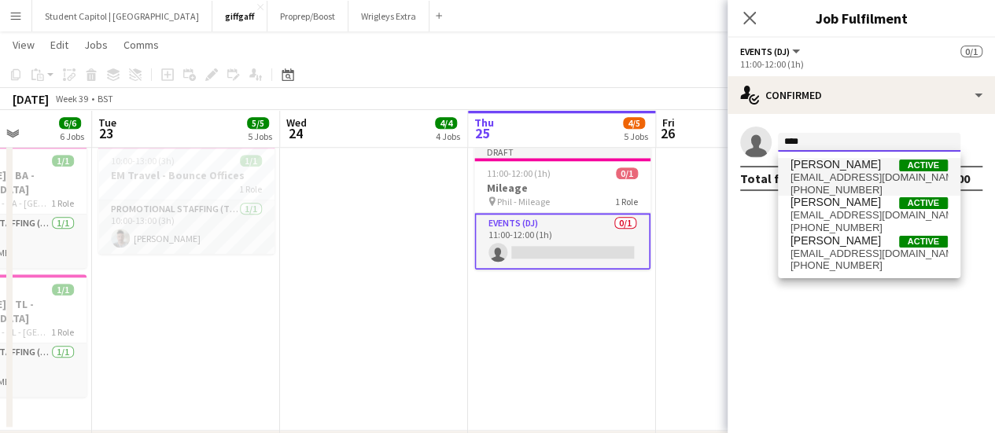
type input "****"
click at [815, 164] on span "[PERSON_NAME]" at bounding box center [835, 164] width 90 height 13
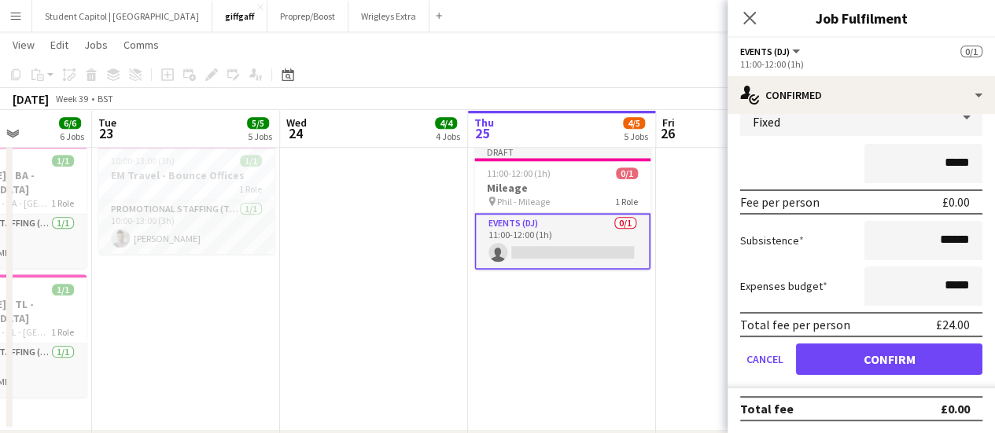
scroll to position [80, 0]
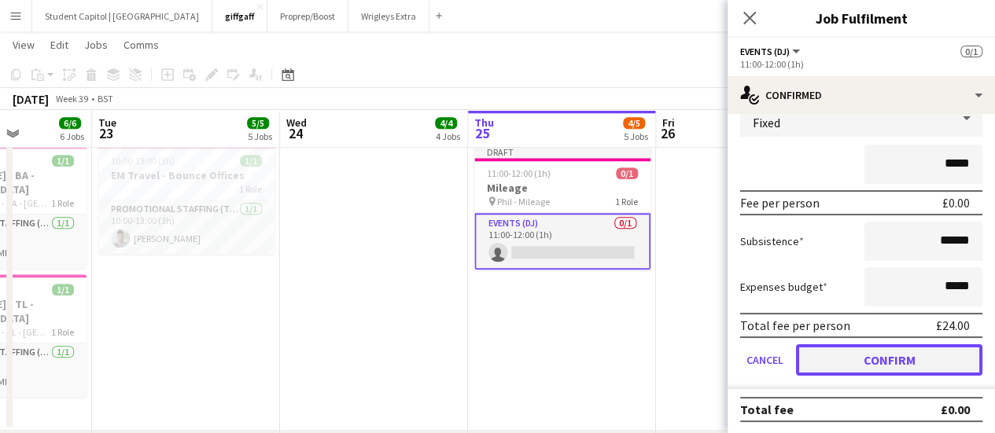
click at [830, 351] on button "Confirm" at bounding box center [889, 359] width 186 height 31
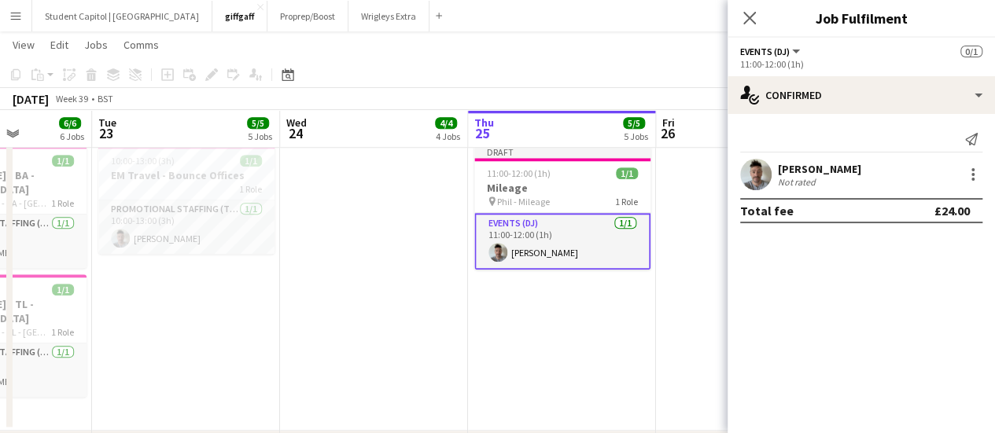
scroll to position [0, 0]
click at [637, 361] on app-date-cell "Draft 11:00-12:00 (1h) 1/1 Mileage pin [PERSON_NAME] 1 Role Events (DJ) [DATE] …" at bounding box center [562, 285] width 188 height 292
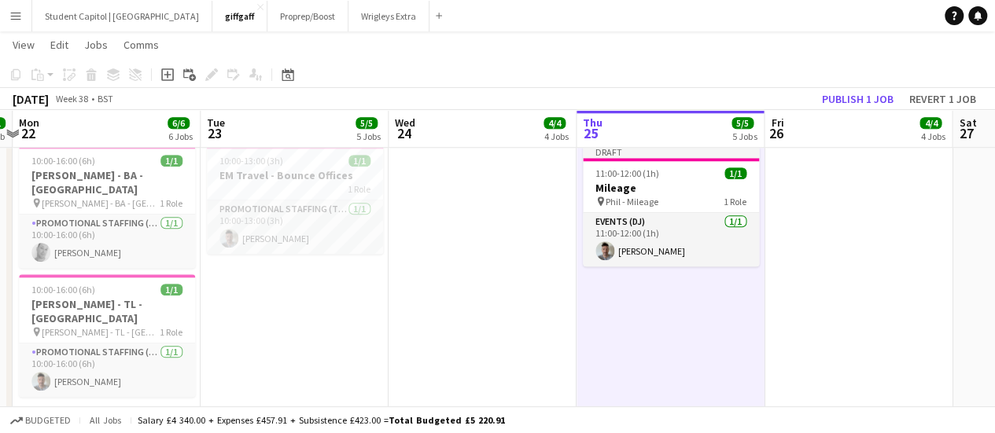
scroll to position [0, 740]
click at [853, 92] on button "Publish 1 job" at bounding box center [857, 99] width 84 height 20
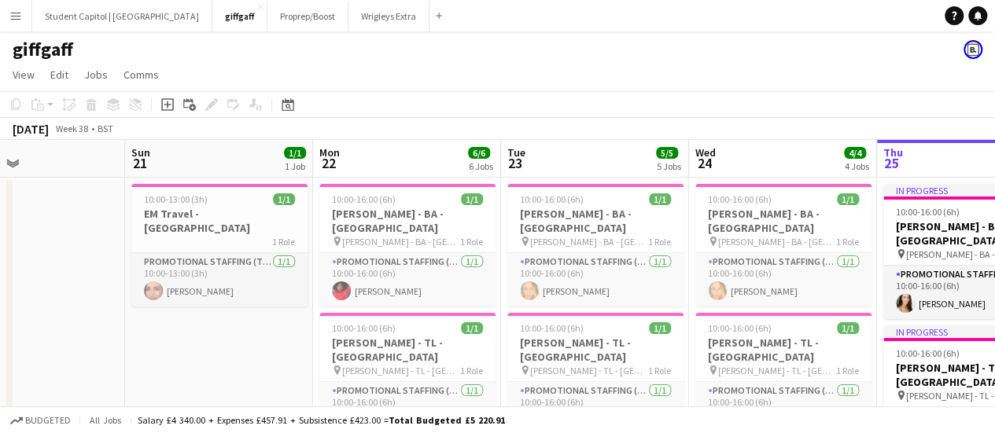
scroll to position [0, 350]
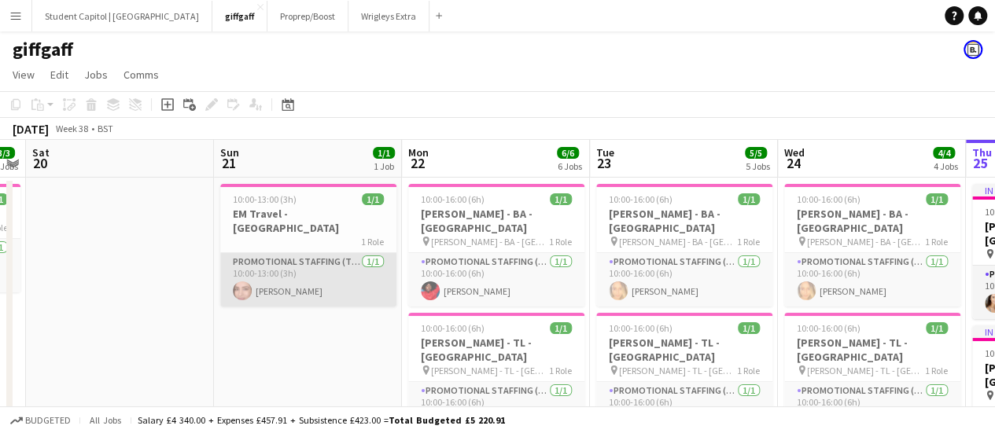
click at [303, 274] on app-card-role "Promotional Staffing (Team Leader) [DATE] 10:00-13:00 (3h) [PERSON_NAME]" at bounding box center [308, 279] width 176 height 53
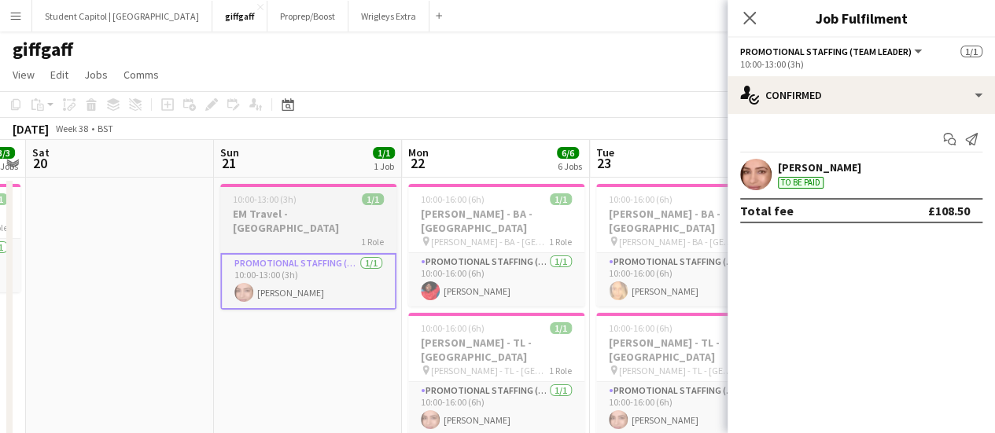
click at [302, 234] on app-job-card "10:00-13:00 (3h) 1/1 EM Travel - Sheffield 1 Role Promotional Staffing (Team Le…" at bounding box center [308, 247] width 176 height 126
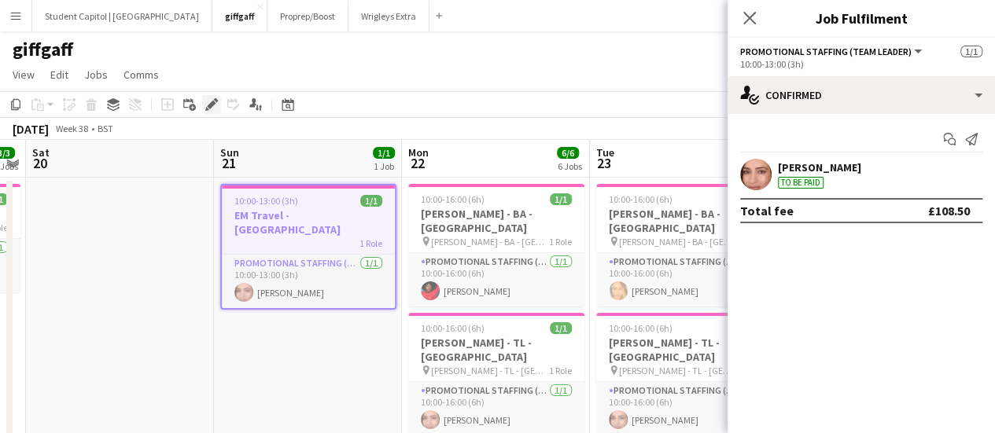
click at [217, 112] on div "Edit" at bounding box center [211, 104] width 19 height 19
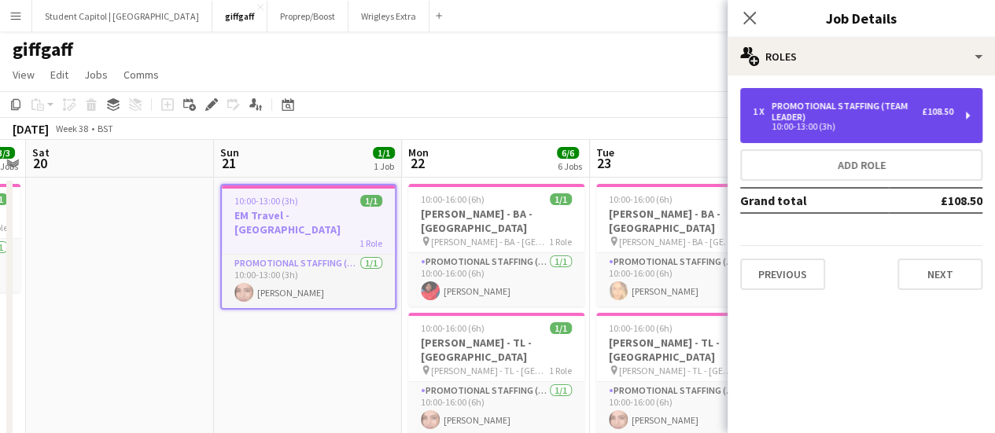
click at [942, 111] on div "£108.50" at bounding box center [937, 111] width 31 height 11
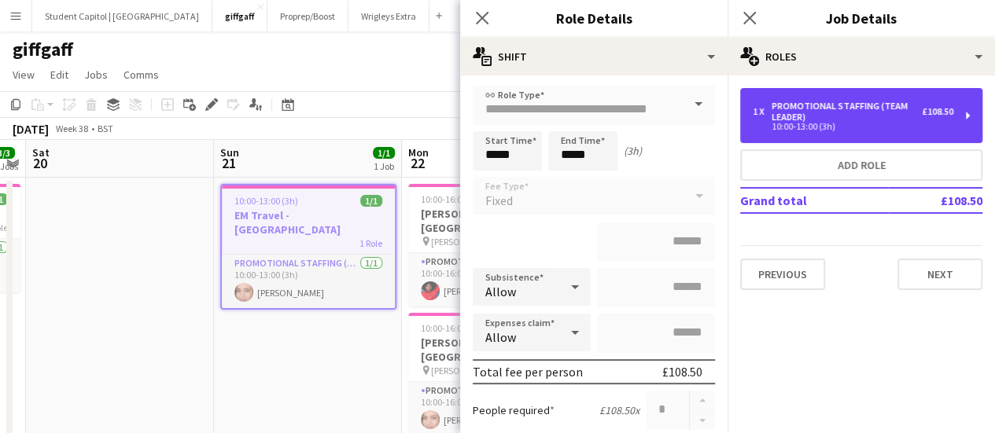
scroll to position [71, 0]
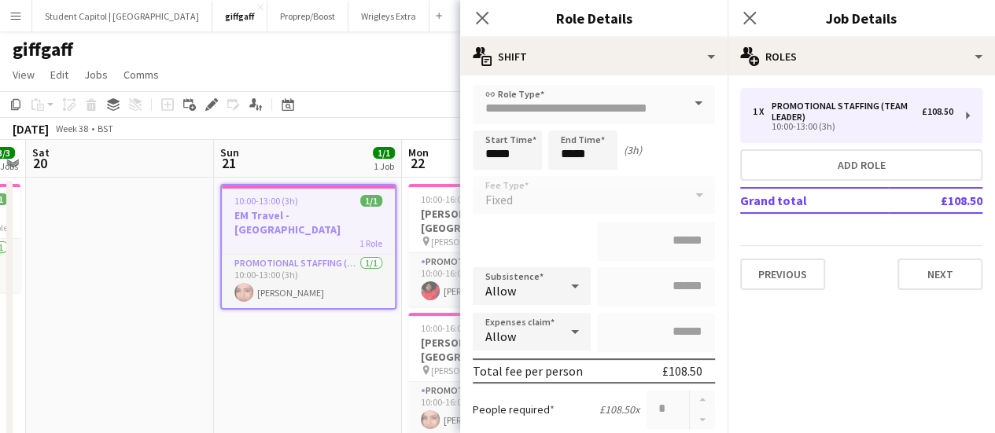
click at [330, 351] on app-date-cell "10:00-13:00 (3h) 1/1 EM Travel - Sheffield 1 Role Promotional Staffing (Team Le…" at bounding box center [308, 336] width 188 height 317
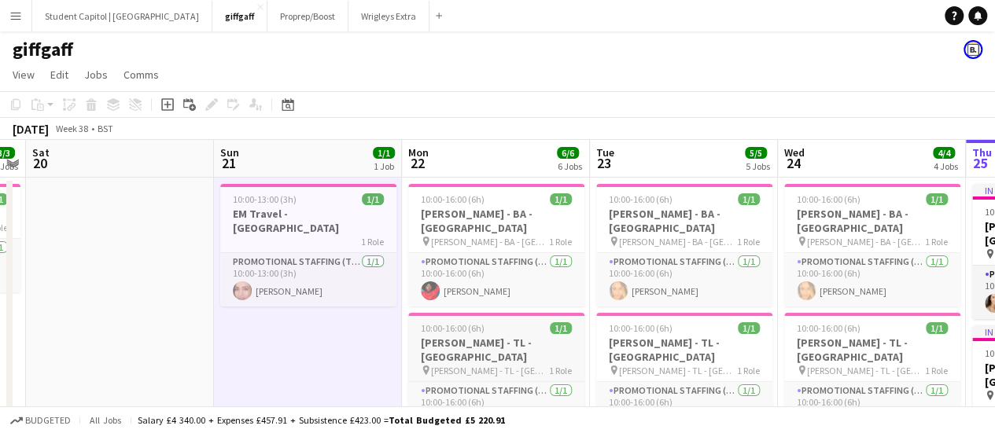
click at [468, 351] on app-job-card "10:00-16:00 (6h) 1/1 [PERSON_NAME] - TL - [GEOGRAPHIC_DATA] pin [PERSON_NAME] -…" at bounding box center [496, 374] width 176 height 123
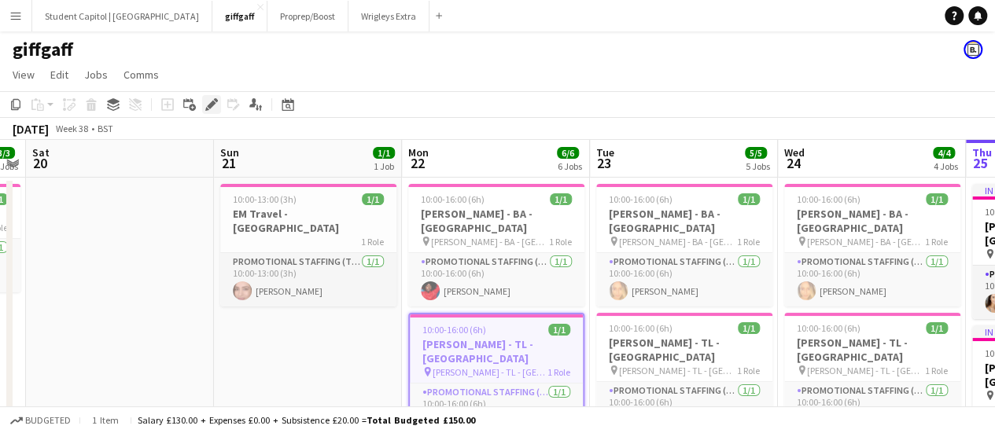
click at [211, 103] on icon at bounding box center [211, 105] width 9 height 9
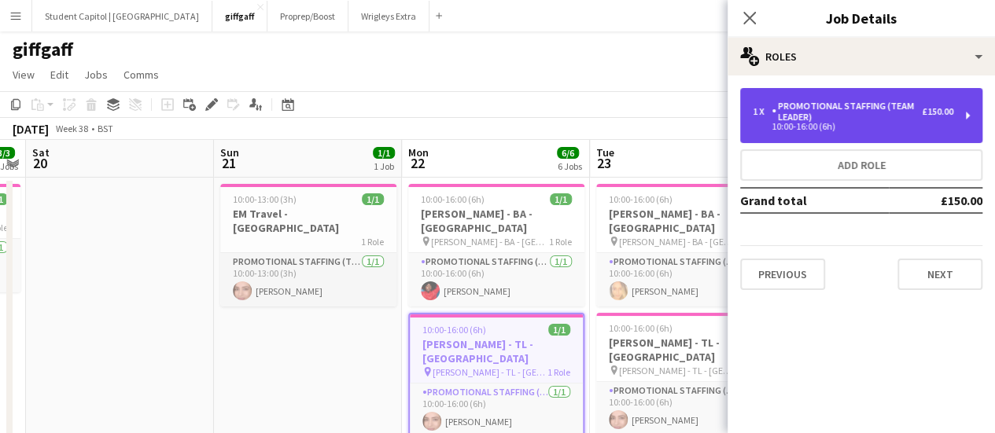
click at [968, 120] on div "1 x Promotional Staffing (Team Leader) £150.00 10:00-16:00 (6h)" at bounding box center [861, 115] width 242 height 55
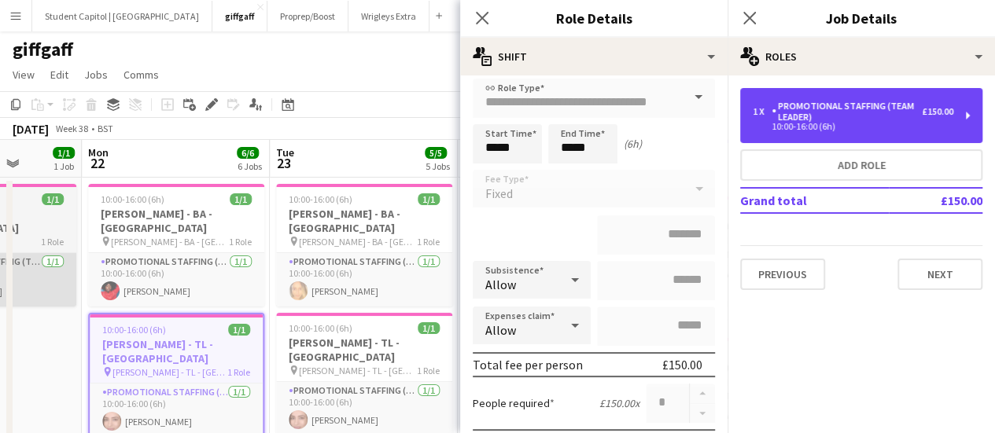
scroll to position [0, 669]
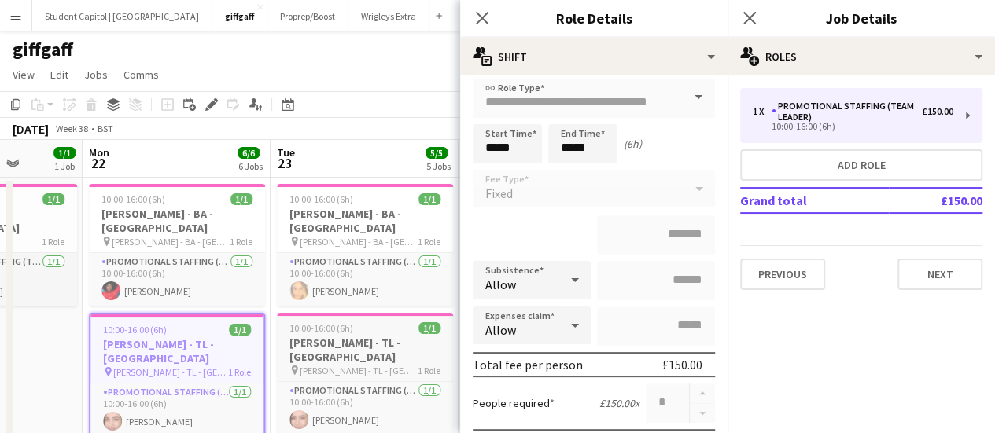
click at [326, 322] on span "10:00-16:00 (6h)" at bounding box center [321, 328] width 64 height 12
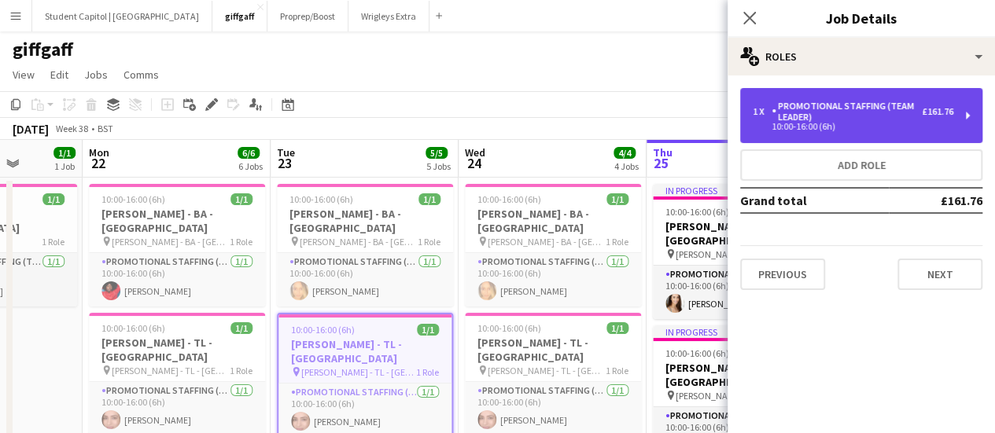
click at [964, 110] on div "1 x Promotional Staffing (Team Leader) £161.76 10:00-16:00 (6h)" at bounding box center [861, 115] width 242 height 55
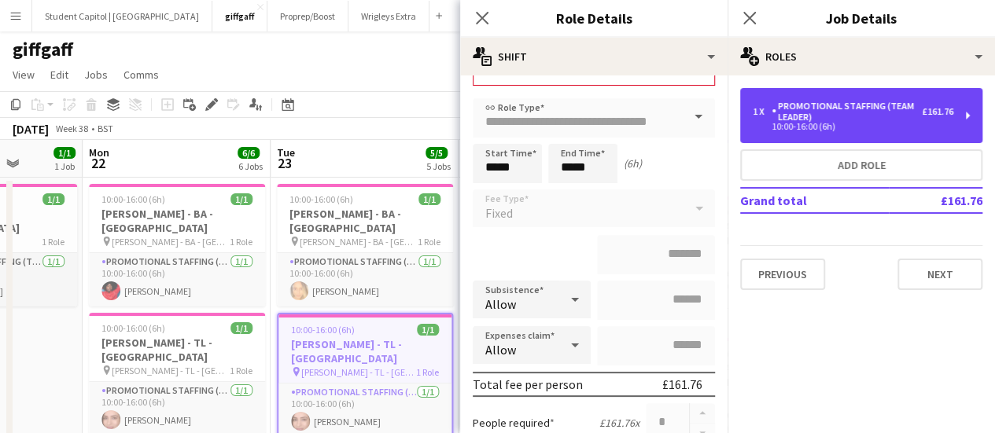
scroll to position [77, 0]
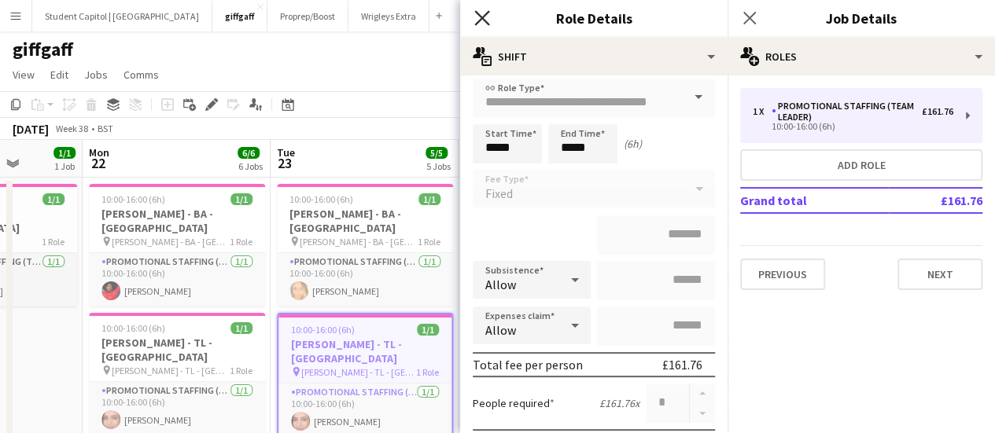
click at [481, 18] on icon at bounding box center [481, 17] width 15 height 15
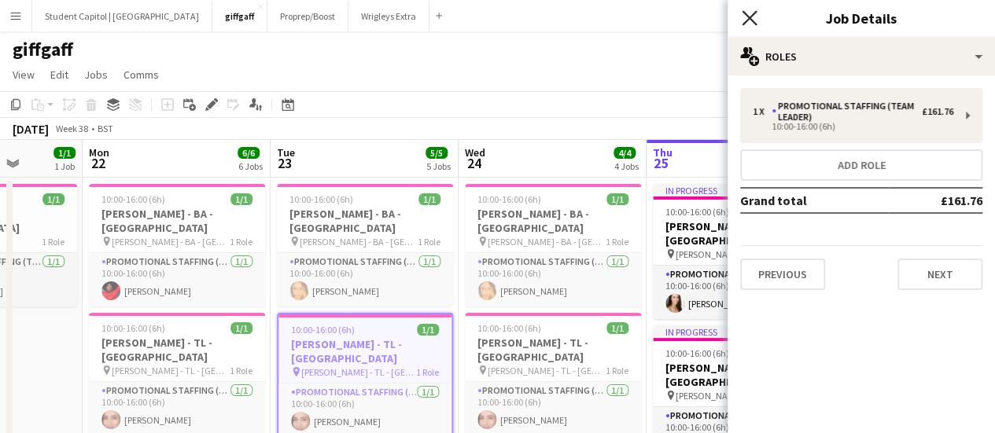
click at [745, 25] on icon "Close pop-in" at bounding box center [748, 17] width 15 height 15
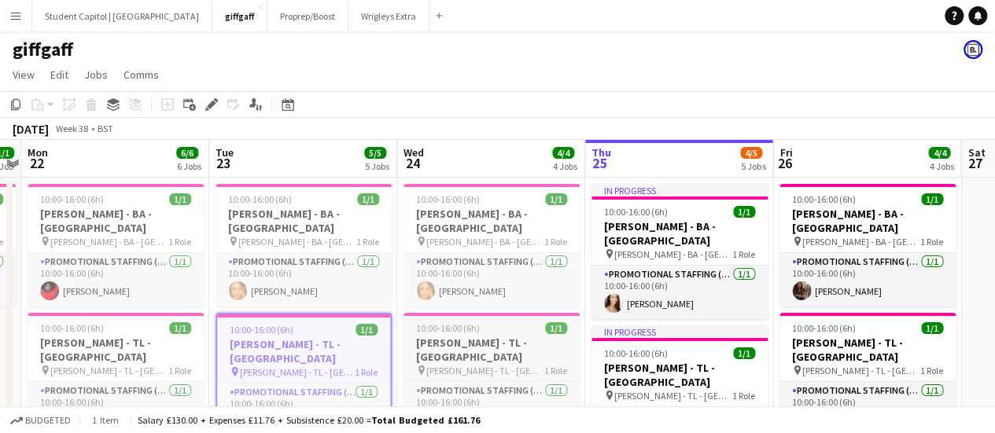
scroll to position [20, 0]
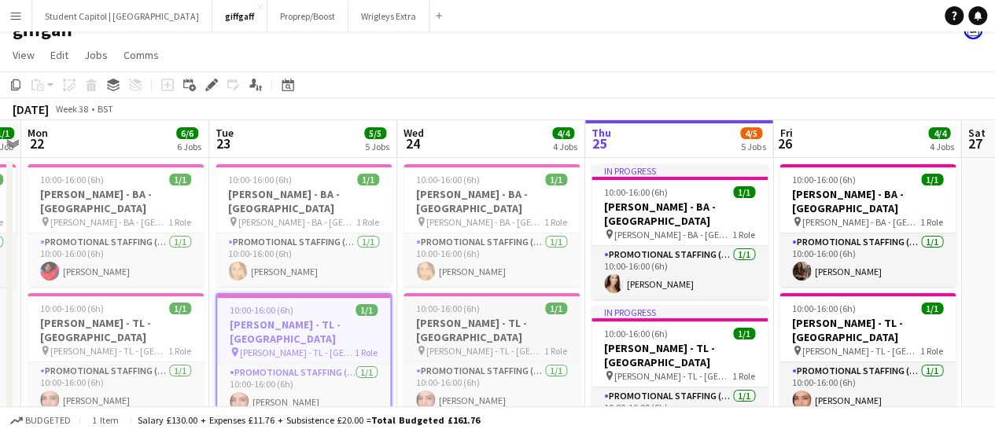
click at [490, 345] on span "[PERSON_NAME] - TL - [GEOGRAPHIC_DATA]" at bounding box center [485, 351] width 118 height 12
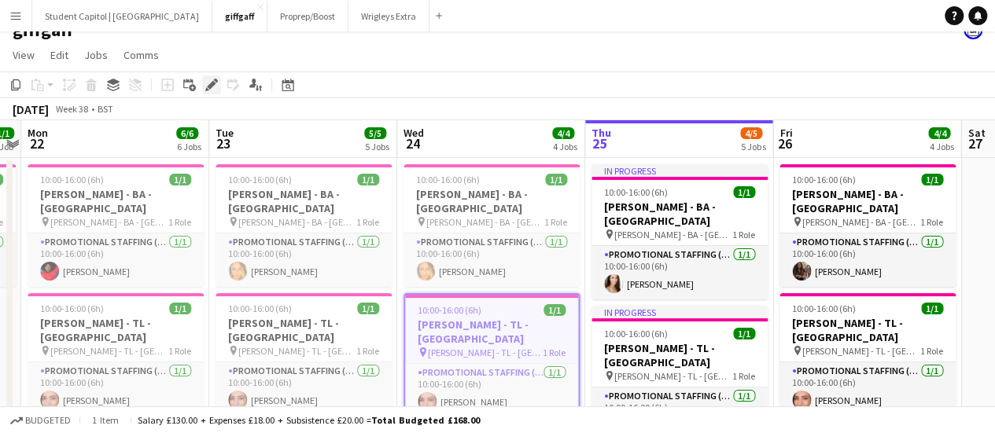
click at [204, 79] on div "Edit" at bounding box center [211, 84] width 19 height 19
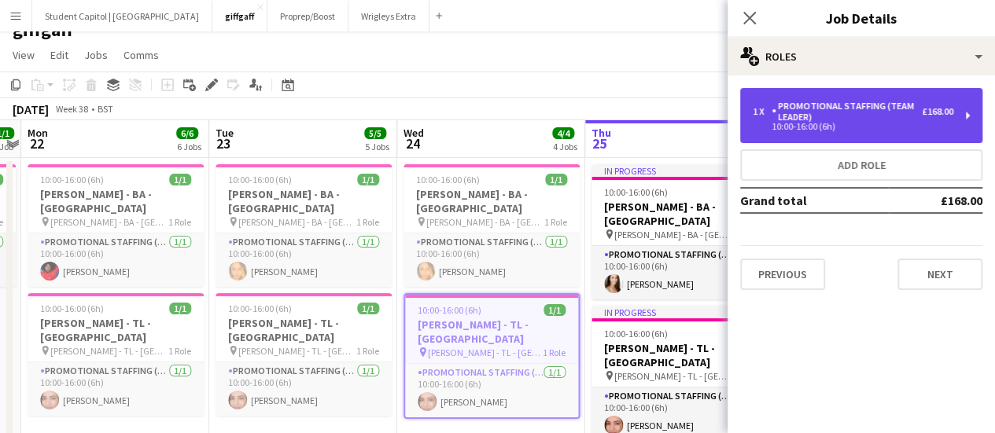
click at [925, 109] on div "£168.00" at bounding box center [937, 111] width 31 height 11
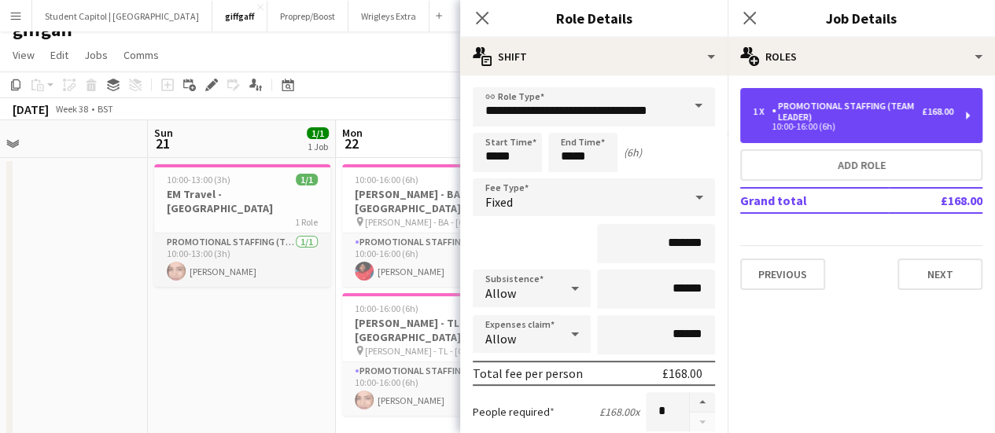
scroll to position [0, 381]
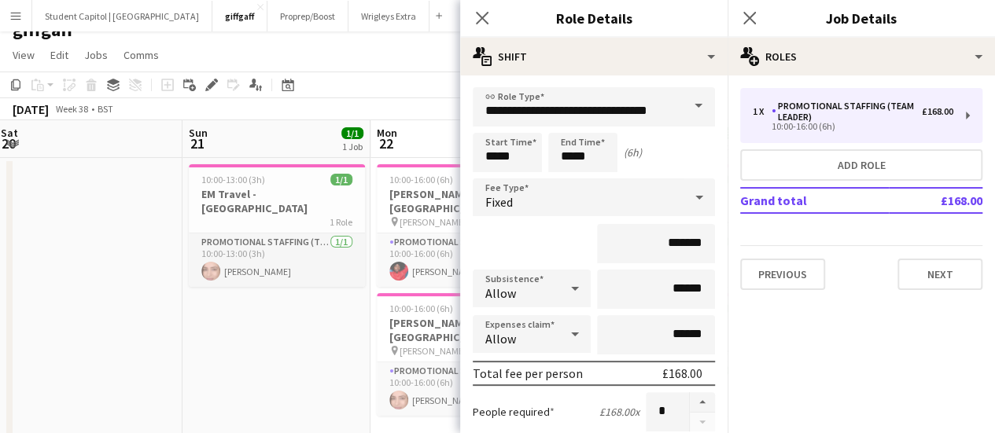
click at [352, 311] on app-date-cell "10:00-13:00 (3h) 1/1 EM Travel - Sheffield 1 Role Promotional Staffing (Team Le…" at bounding box center [276, 316] width 188 height 317
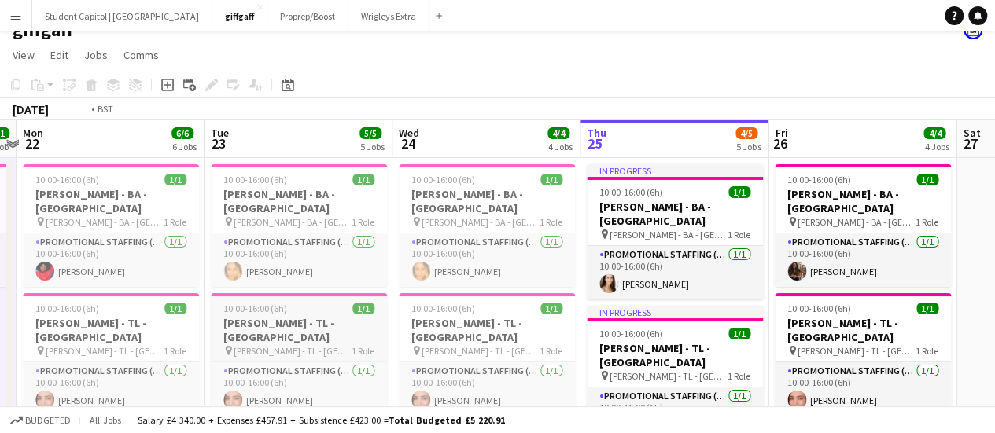
scroll to position [0, 467]
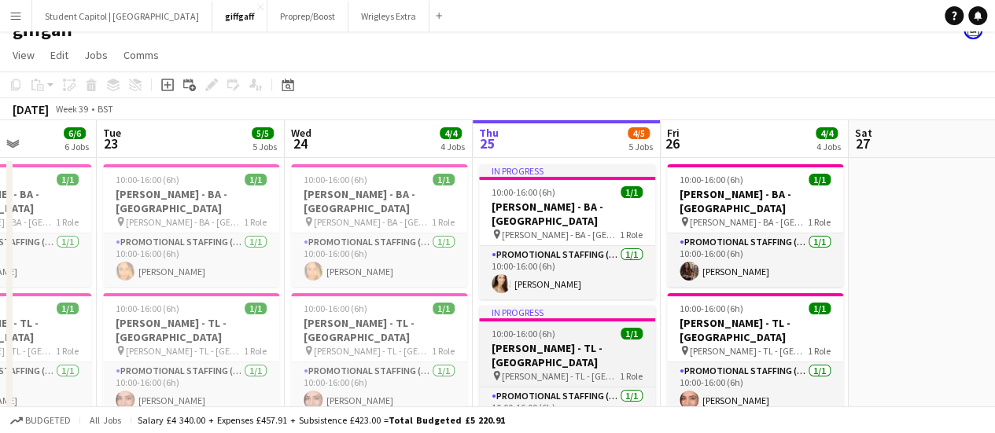
click at [565, 370] on span "[PERSON_NAME] - TL - [GEOGRAPHIC_DATA]" at bounding box center [561, 376] width 118 height 12
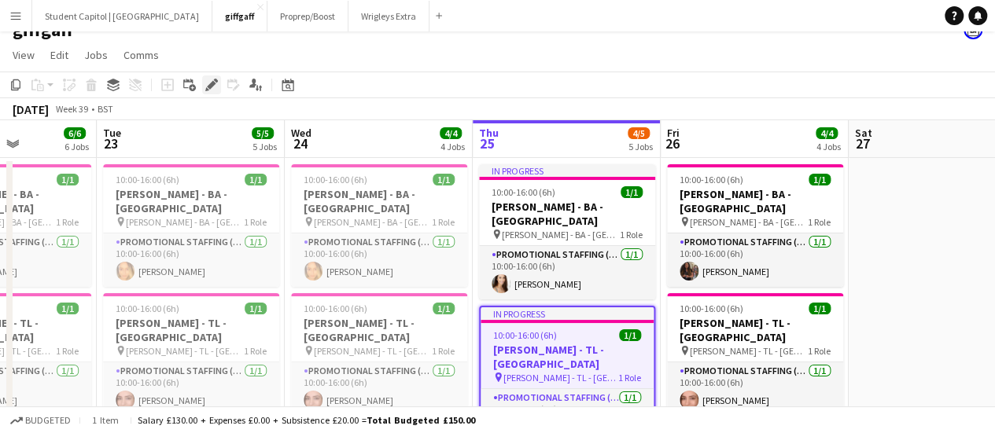
click at [203, 83] on div "Edit" at bounding box center [211, 84] width 19 height 19
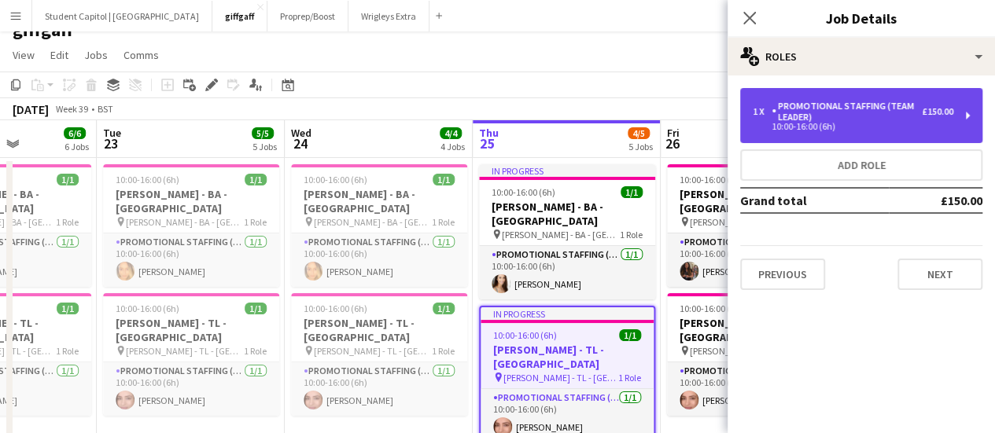
click at [953, 127] on div "1 x Promotional Staffing (Team Leader) £150.00 10:00-16:00 (6h)" at bounding box center [861, 115] width 242 height 55
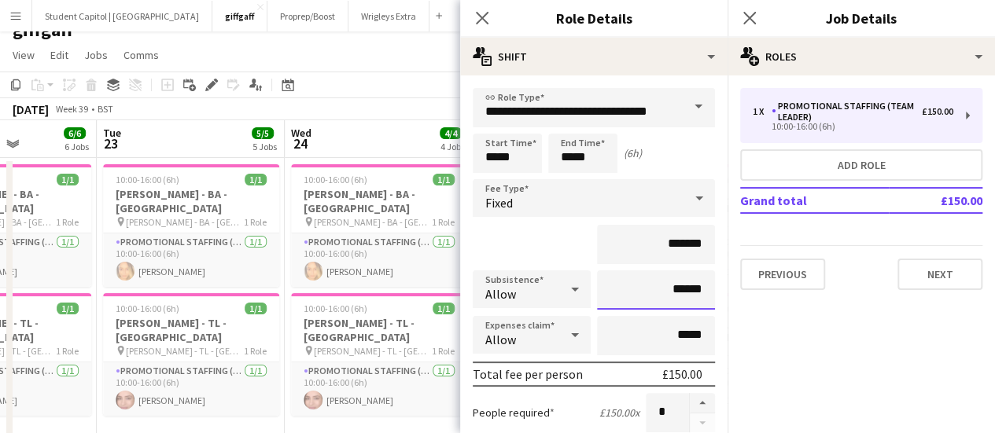
drag, startPoint x: 660, startPoint y: 285, endPoint x: 680, endPoint y: 290, distance: 20.2
click at [680, 290] on input "******" at bounding box center [656, 289] width 118 height 39
type input "**"
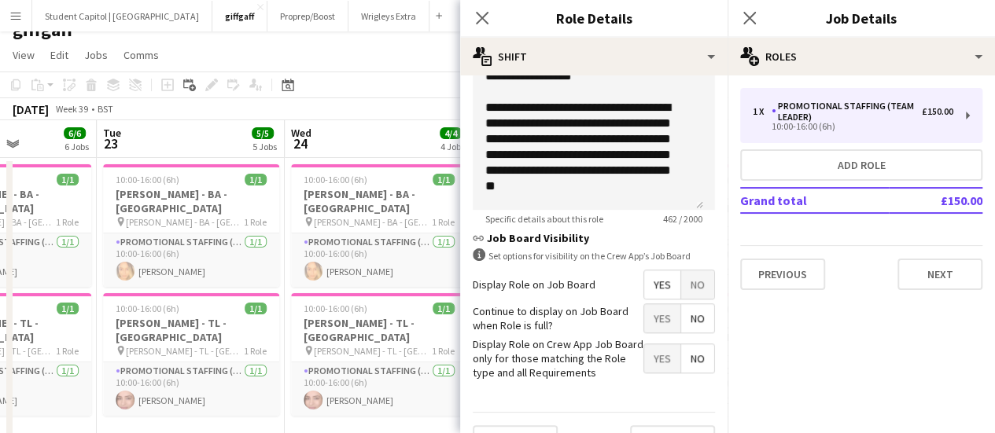
scroll to position [554, 0]
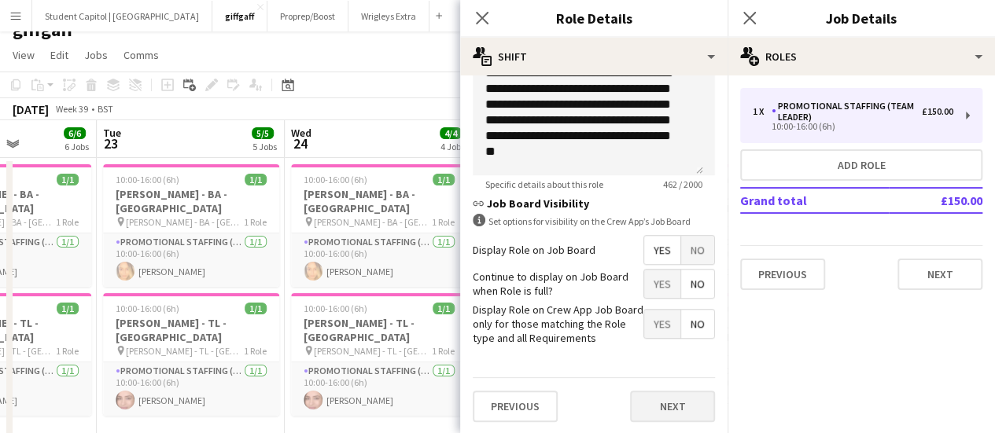
type input "******"
click at [656, 403] on button "Next" at bounding box center [672, 406] width 85 height 31
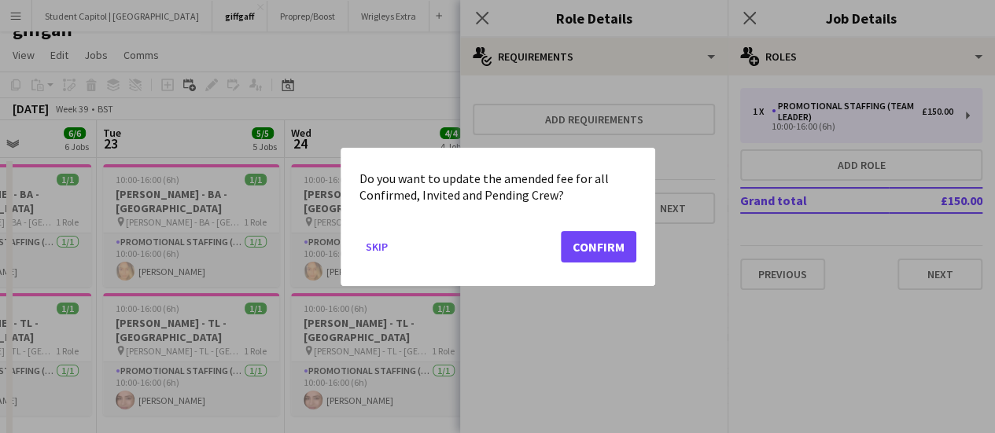
scroll to position [0, 0]
click at [706, 357] on div at bounding box center [497, 216] width 995 height 433
click at [381, 249] on button "Skip" at bounding box center [376, 246] width 35 height 25
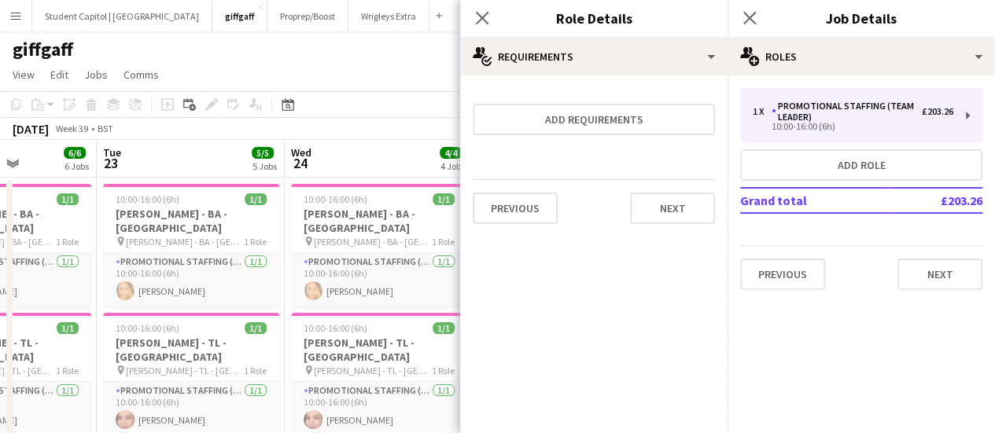
scroll to position [20, 0]
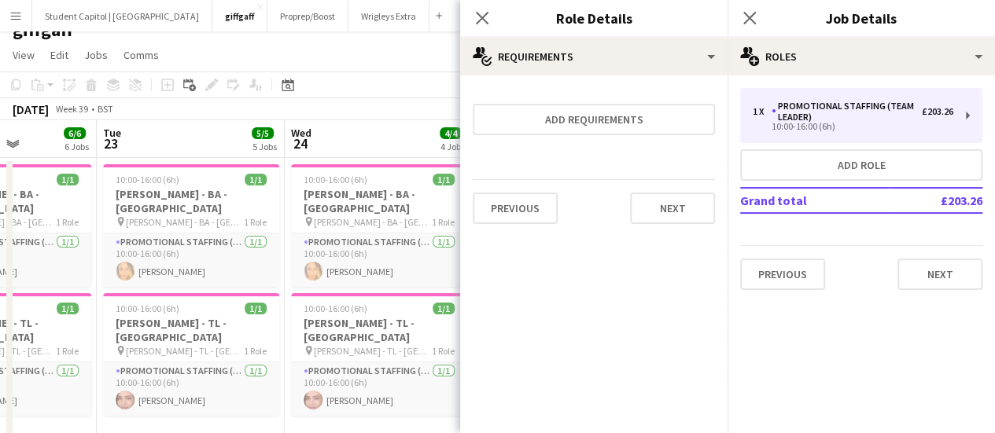
click at [914, 204] on td "£203.26" at bounding box center [935, 200] width 94 height 25
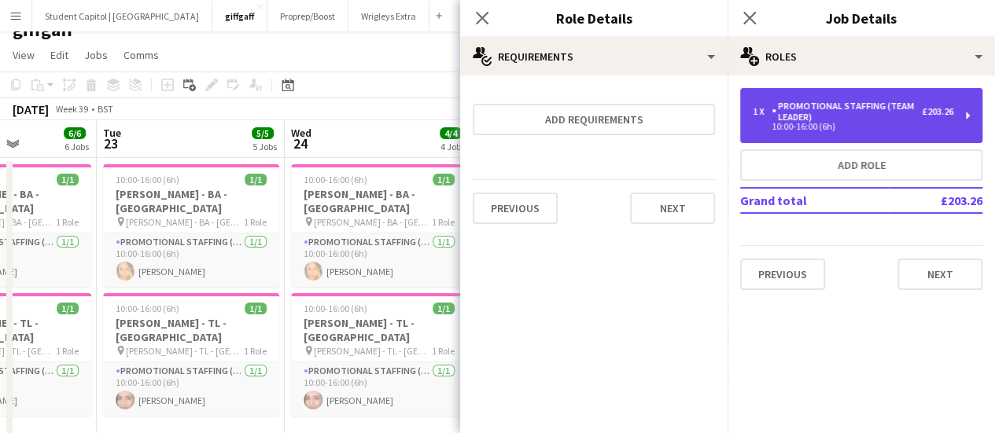
click at [967, 126] on div "1 x Promotional Staffing (Team Leader) £203.26 10:00-16:00 (6h)" at bounding box center [861, 115] width 242 height 55
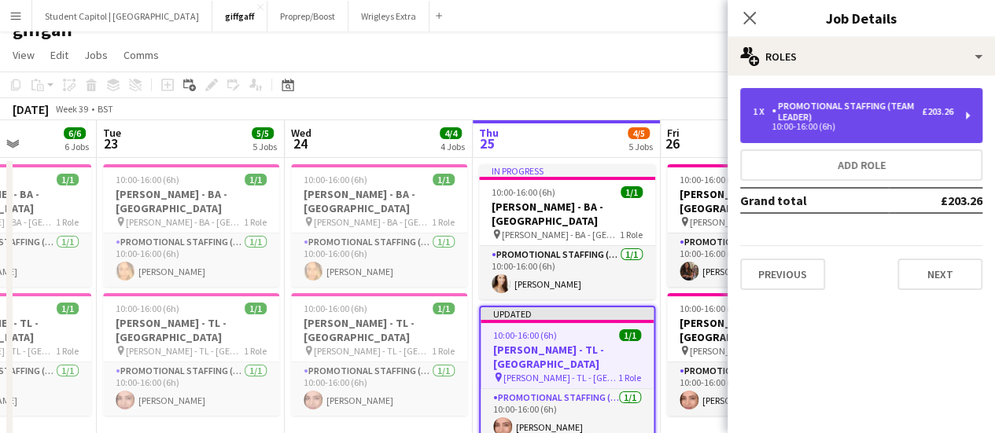
click at [967, 126] on div "1 x Promotional Staffing (Team Leader) £203.26 10:00-16:00 (6h)" at bounding box center [861, 115] width 242 height 55
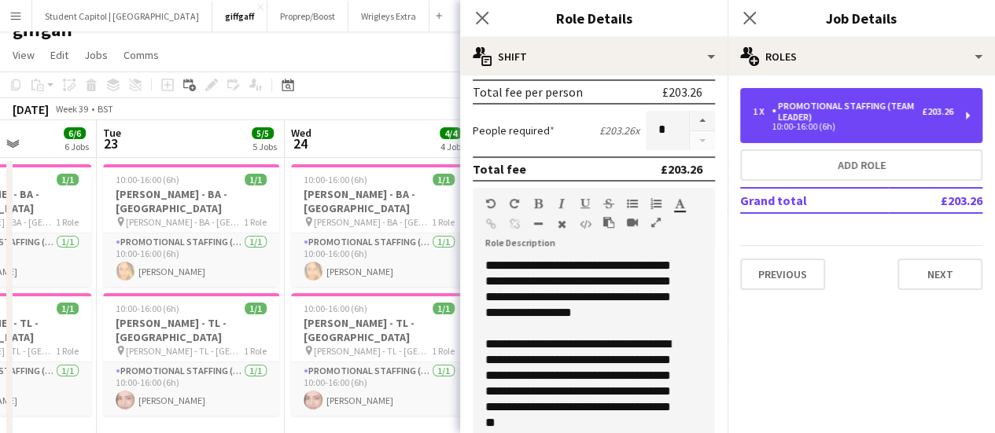
scroll to position [283, 0]
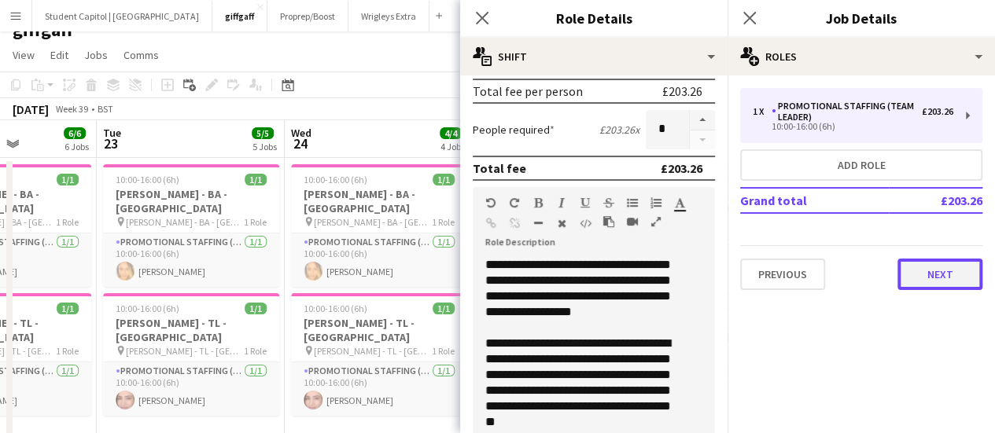
click at [942, 268] on button "Next" at bounding box center [939, 274] width 85 height 31
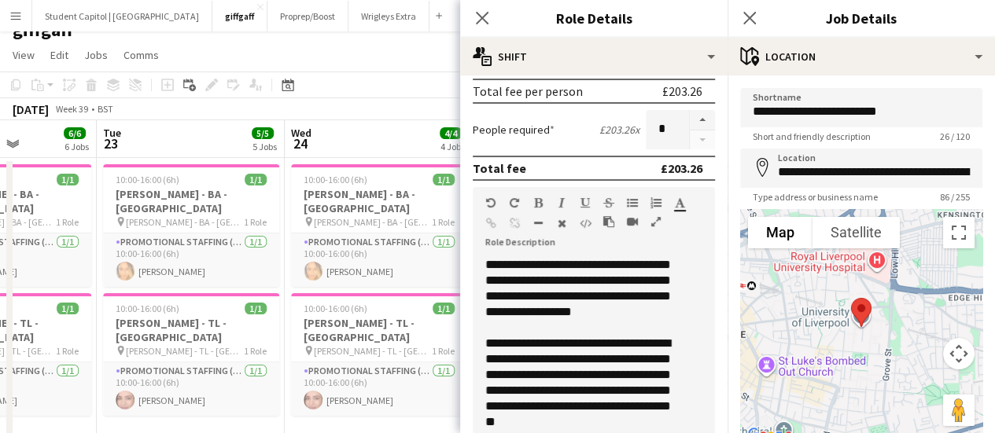
click at [395, 421] on app-date-cell "10:00-16:00 (6h) 1/1 [PERSON_NAME] - BA - [GEOGRAPHIC_DATA] pin [PERSON_NAME] -…" at bounding box center [379, 316] width 188 height 317
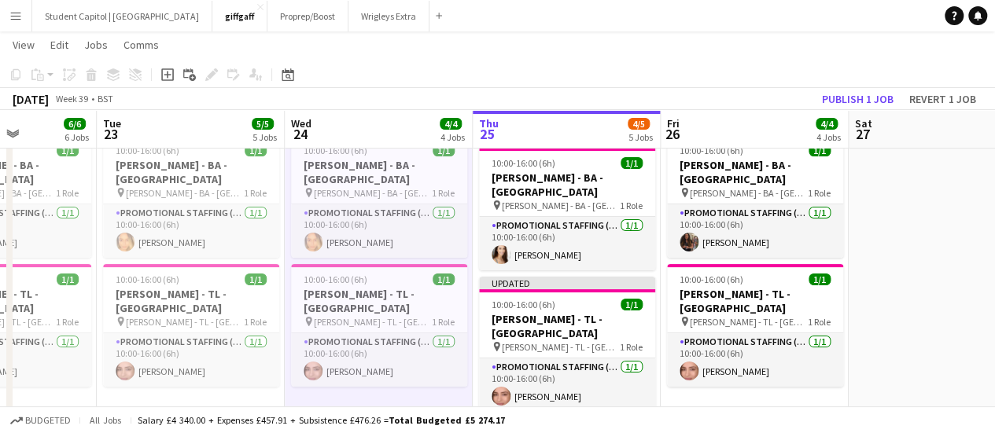
scroll to position [46, 0]
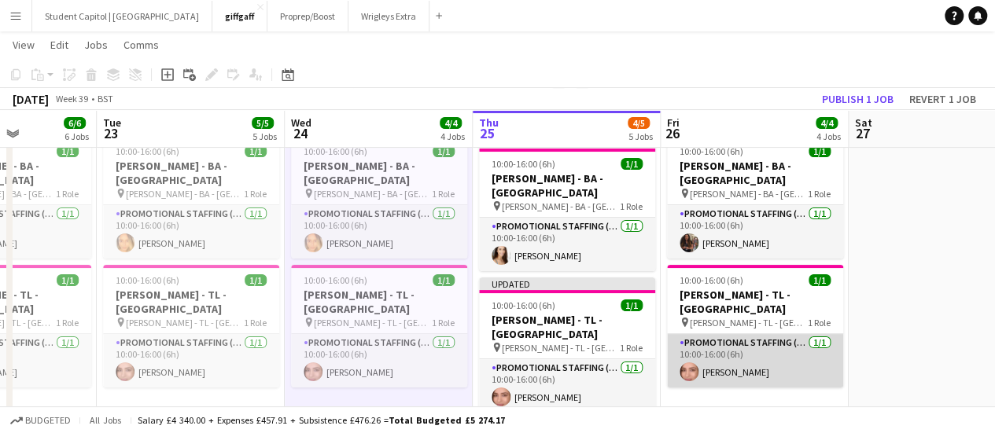
click at [767, 334] on app-card-role "Promotional Staffing (Team Leader) [DATE] 10:00-16:00 (6h) [PERSON_NAME]" at bounding box center [755, 360] width 176 height 53
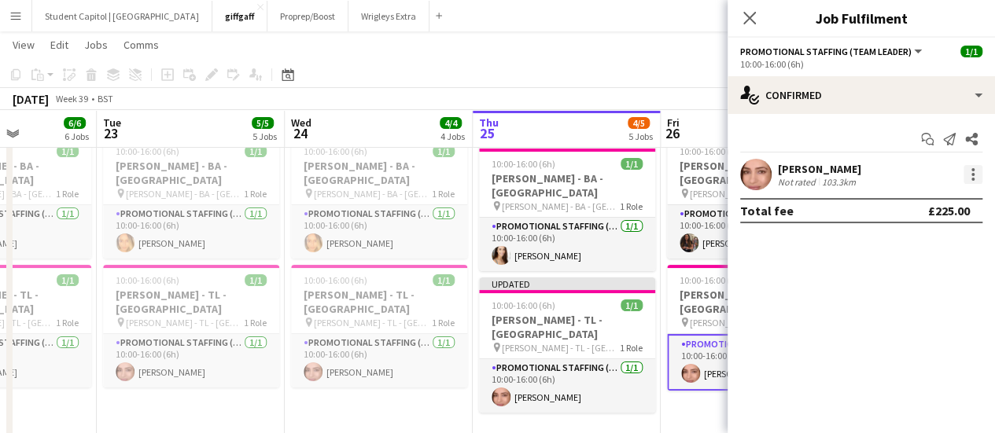
click at [970, 183] on div at bounding box center [972, 174] width 19 height 19
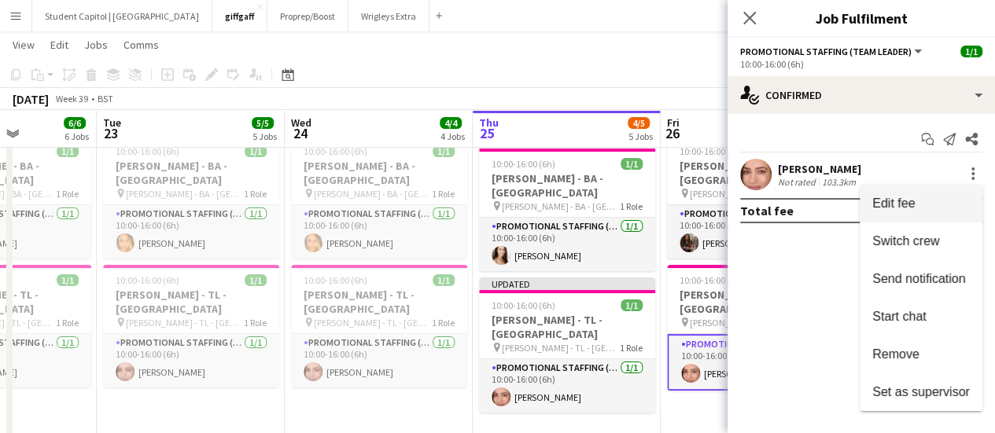
click at [914, 205] on span "Edit fee" at bounding box center [920, 204] width 97 height 14
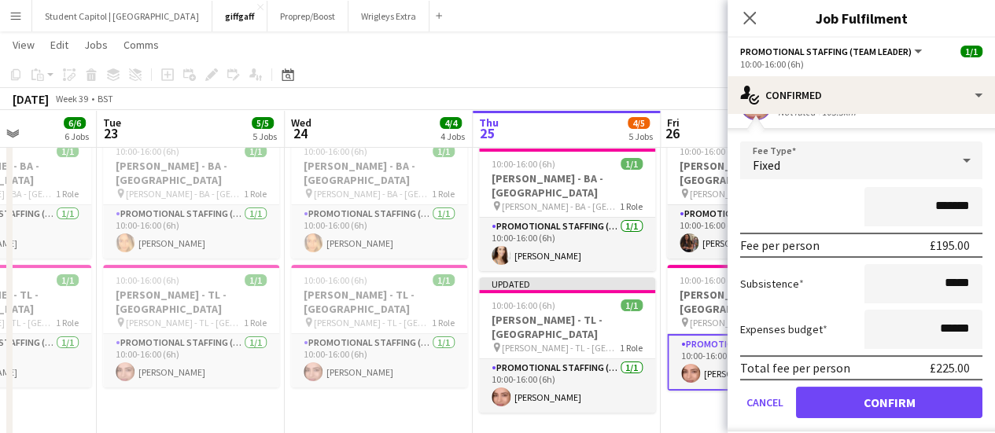
scroll to position [69, 0]
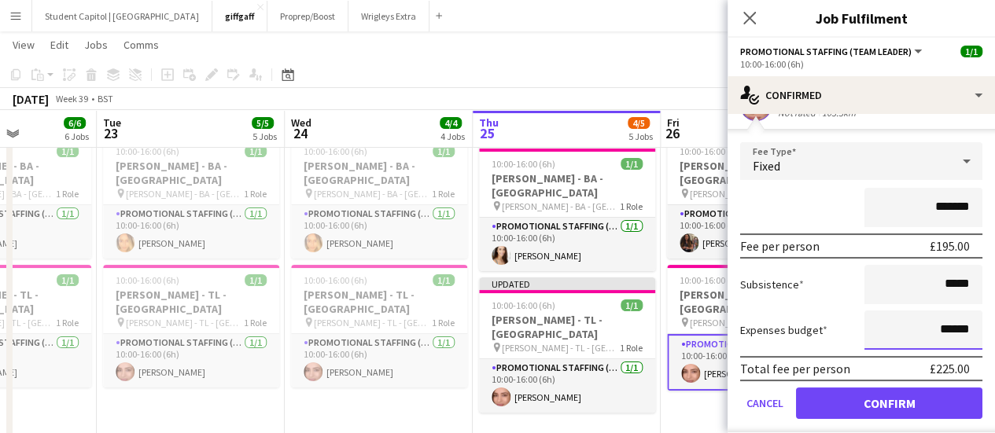
drag, startPoint x: 920, startPoint y: 323, endPoint x: 993, endPoint y: 337, distance: 74.3
click at [993, 337] on mat-expansion-panel "check Confirmed Start chat Send notification Share [PERSON_NAME] Not rated 103.…" at bounding box center [860, 273] width 267 height 319
type input "*****"
drag, startPoint x: 938, startPoint y: 283, endPoint x: 968, endPoint y: 286, distance: 30.0
click at [968, 286] on input "*****" at bounding box center [923, 284] width 118 height 39
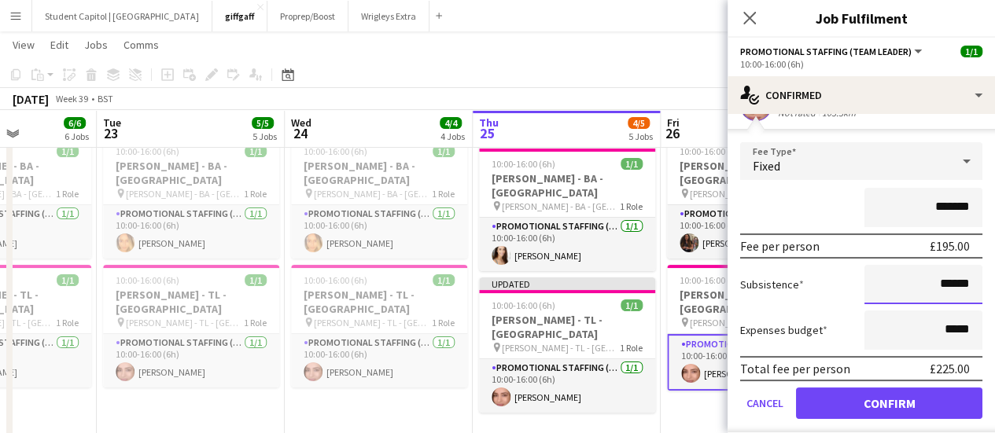
type input "******"
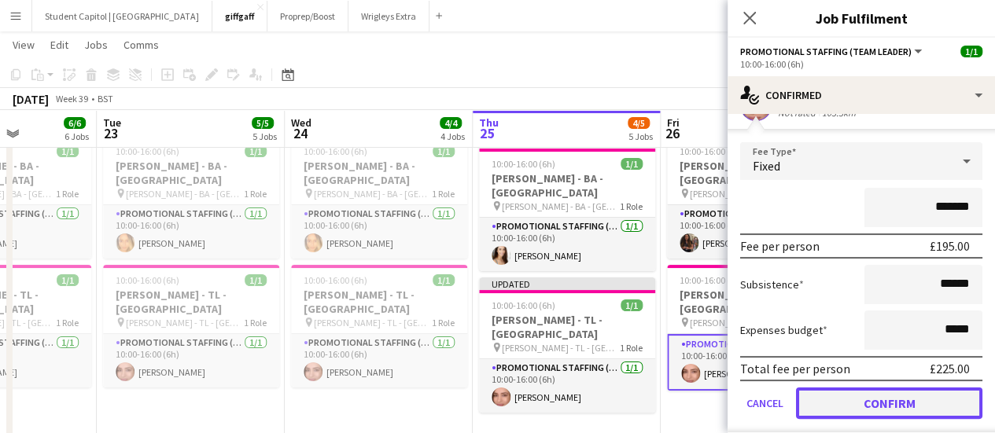
click at [870, 392] on button "Confirm" at bounding box center [889, 403] width 186 height 31
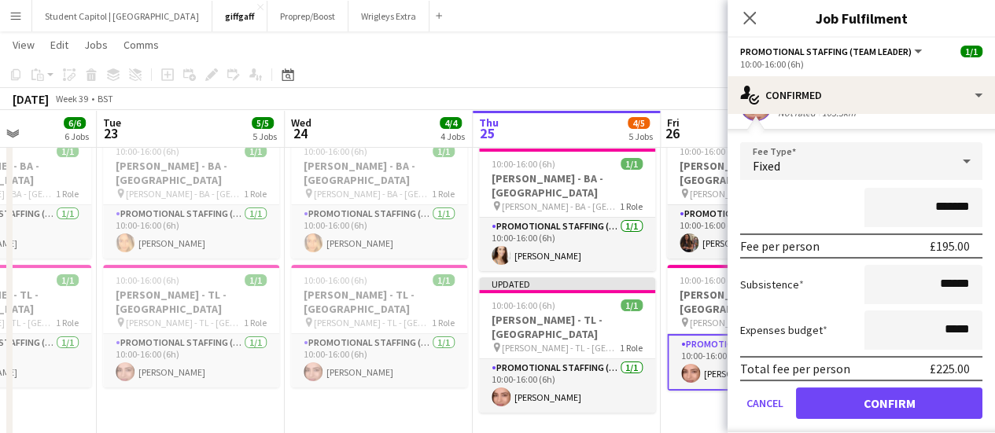
scroll to position [0, 0]
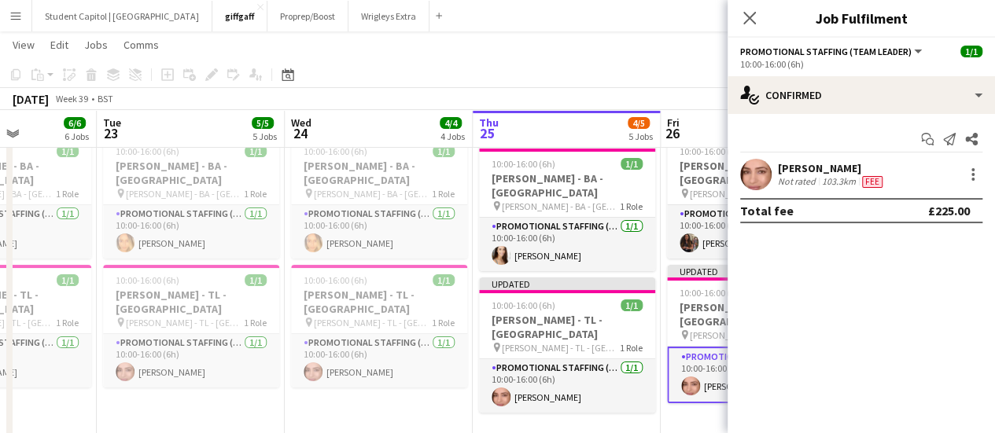
click at [712, 395] on app-date-cell "10:00-16:00 (6h) 1/1 [PERSON_NAME] - BA - [GEOGRAPHIC_DATA] pin [PERSON_NAME] -…" at bounding box center [754, 288] width 188 height 317
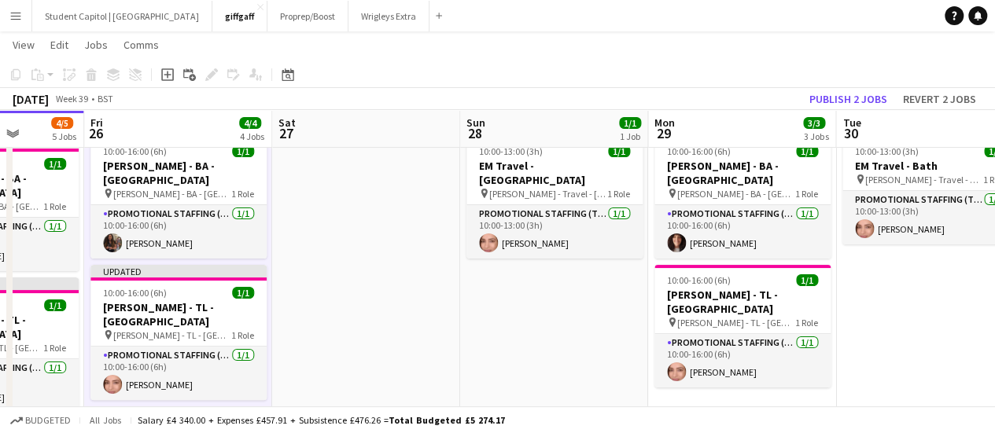
scroll to position [0, 454]
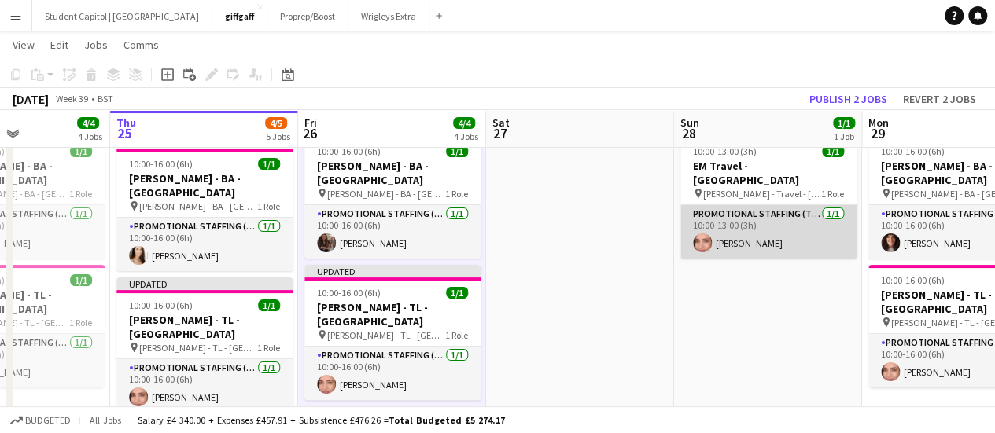
click at [766, 230] on app-card-role "Promotional Staffing (Team Leader) [DATE] 10:00-13:00 (3h) [PERSON_NAME]" at bounding box center [768, 231] width 176 height 53
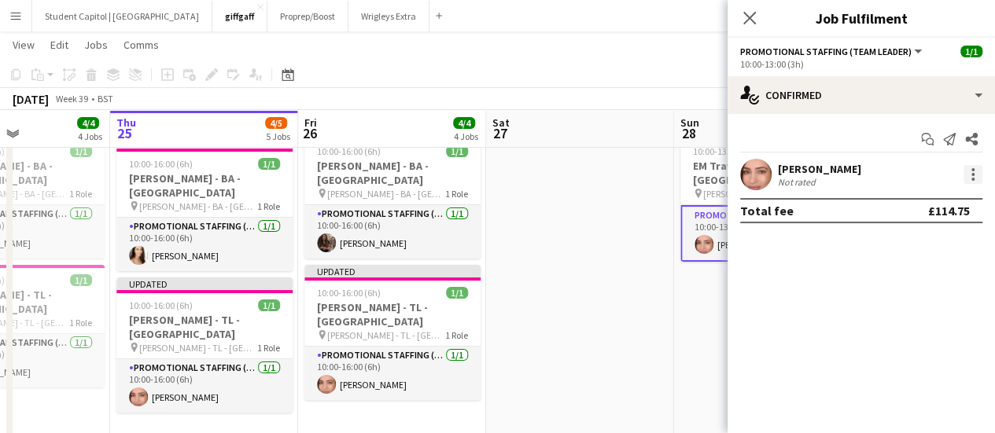
click at [969, 166] on div at bounding box center [972, 174] width 19 height 19
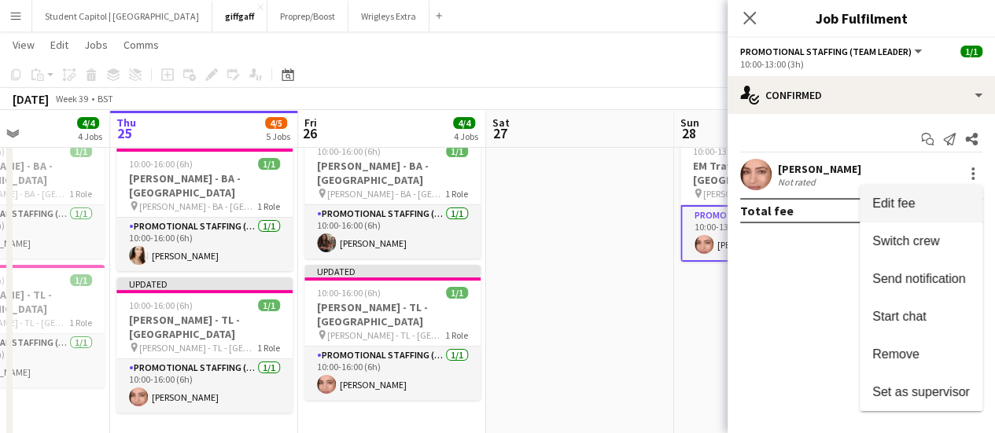
click at [929, 194] on button "Edit fee" at bounding box center [920, 204] width 123 height 38
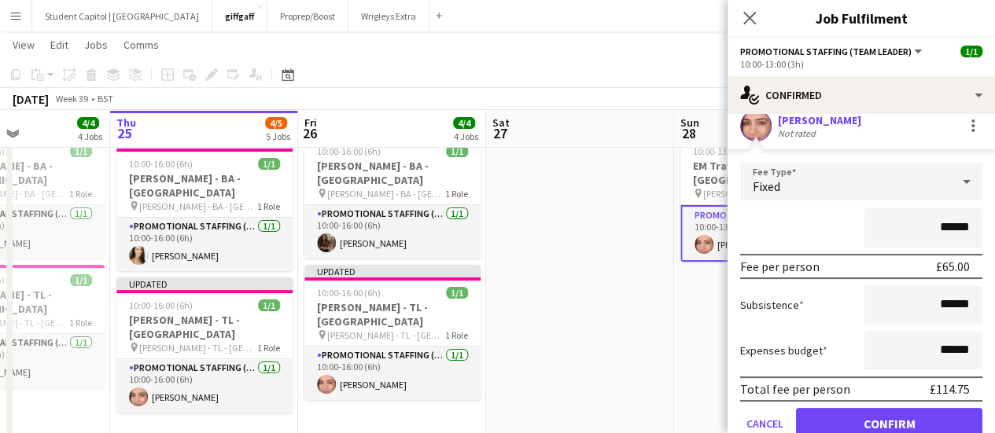
scroll to position [48, 0]
drag, startPoint x: 929, startPoint y: 304, endPoint x: 984, endPoint y: 303, distance: 55.0
click at [984, 303] on mat-expansion-panel "check Confirmed Start chat Send notification Share [PERSON_NAME] Not rated Fee …" at bounding box center [860, 273] width 267 height 319
type input "******"
click at [959, 348] on input "******" at bounding box center [923, 351] width 118 height 39
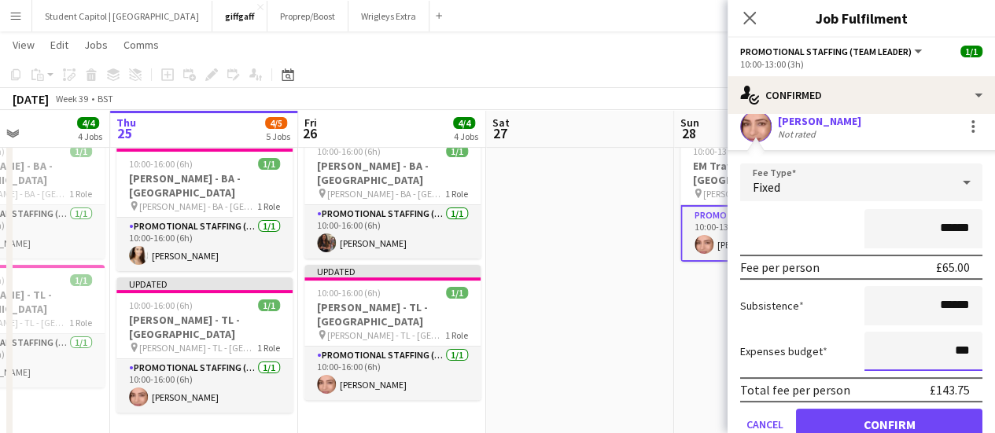
type input "**"
click at [773, 337] on div "Expenses budget **" at bounding box center [861, 351] width 242 height 39
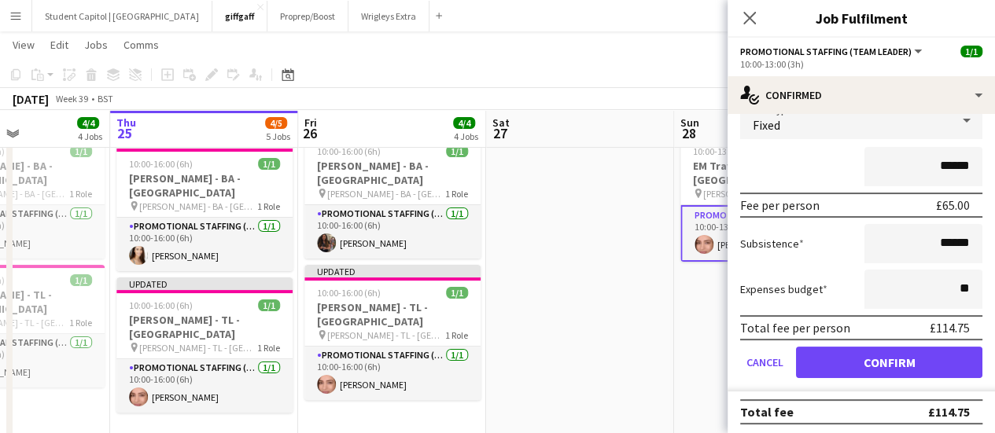
scroll to position [113, 0]
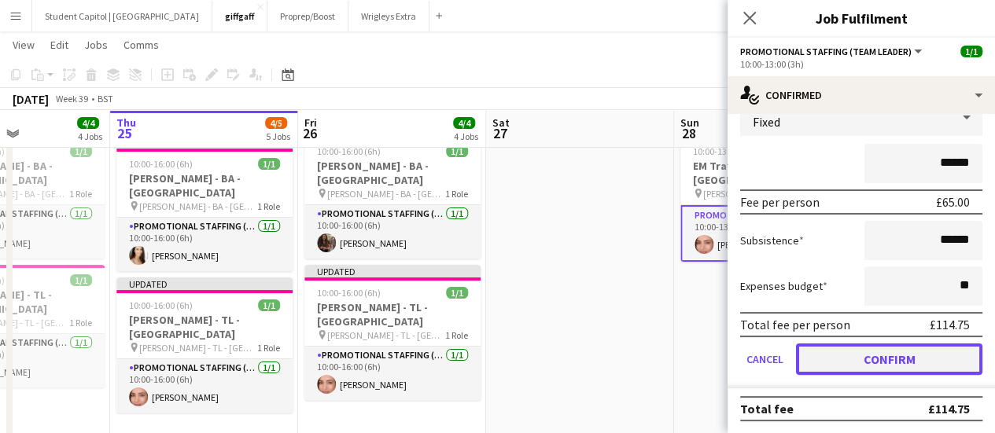
click at [836, 352] on button "Confirm" at bounding box center [889, 359] width 186 height 31
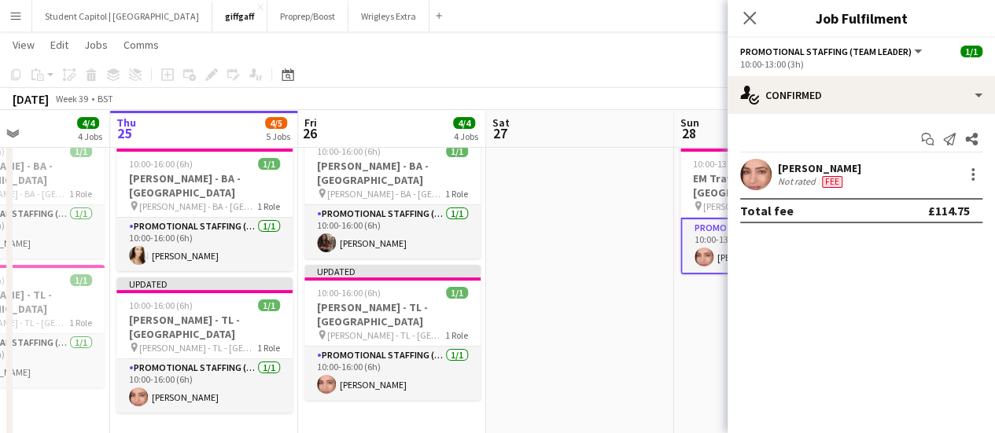
scroll to position [0, 0]
click at [700, 347] on app-date-cell "Updated 10:00-13:00 (3h) 1/1 EM Travel - [GEOGRAPHIC_DATA] pin [PERSON_NAME] - …" at bounding box center [768, 288] width 188 height 317
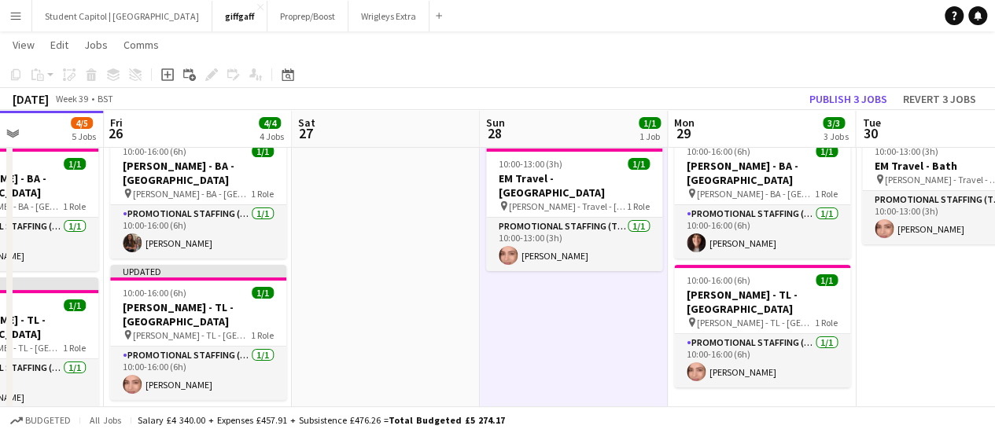
scroll to position [0, 649]
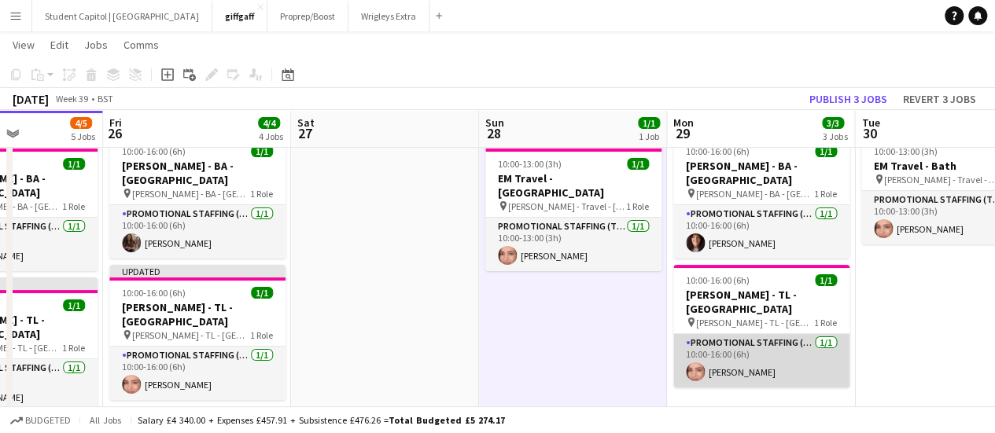
click at [756, 338] on app-card-role "Promotional Staffing (Team Leader) [DATE] 10:00-16:00 (6h) [PERSON_NAME]" at bounding box center [761, 360] width 176 height 53
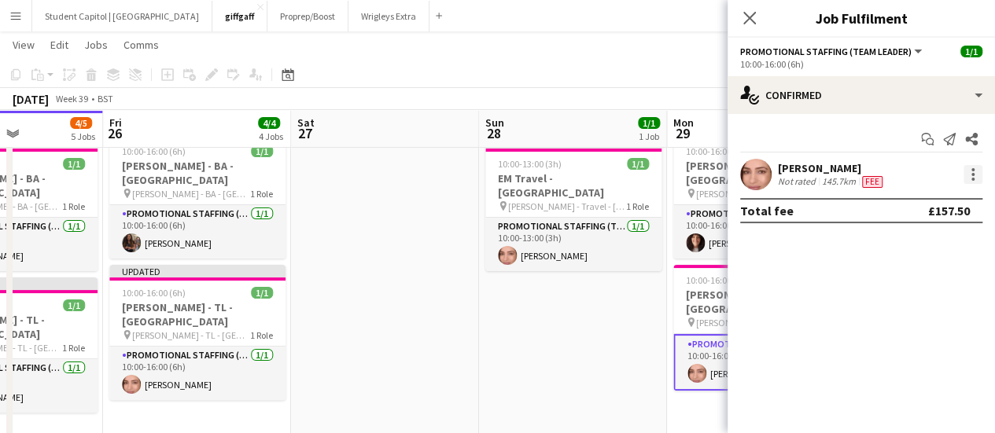
click at [967, 174] on div at bounding box center [972, 174] width 19 height 19
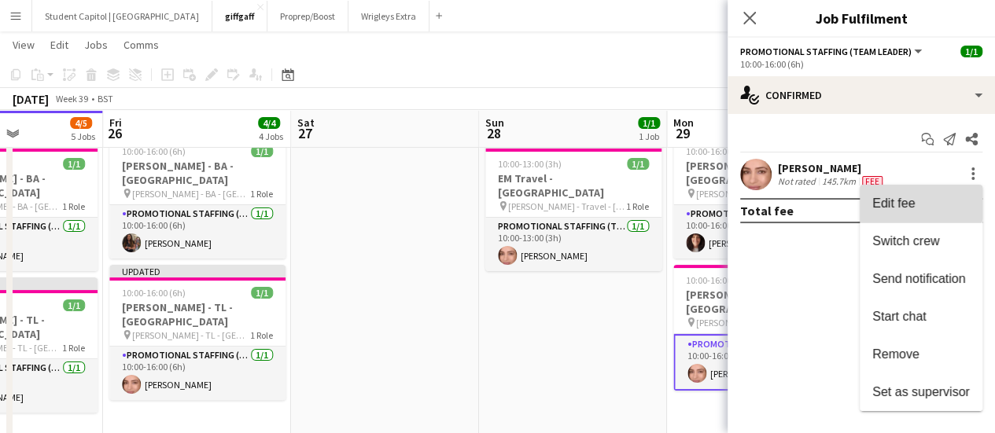
click at [910, 194] on button "Edit fee" at bounding box center [920, 204] width 123 height 38
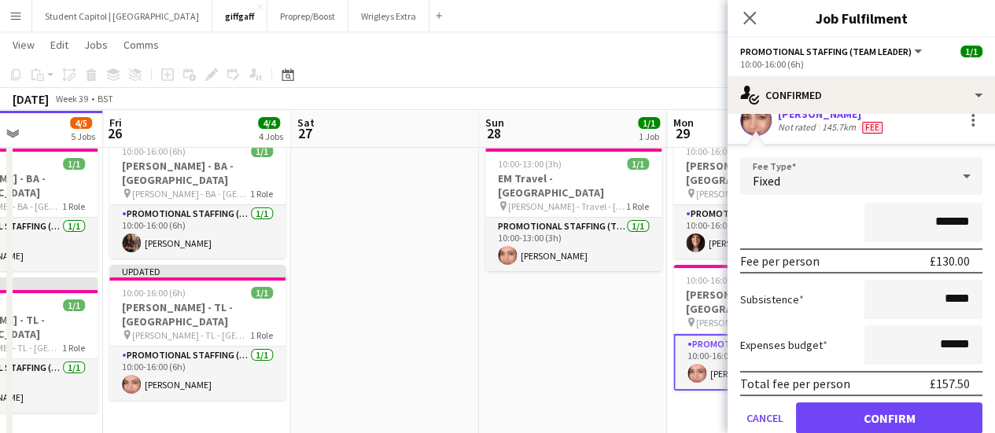
scroll to position [53, 0]
drag, startPoint x: 965, startPoint y: 297, endPoint x: 936, endPoint y: 302, distance: 29.5
click at [936, 302] on input "*****" at bounding box center [923, 300] width 118 height 39
type input "******"
drag, startPoint x: 956, startPoint y: 339, endPoint x: 914, endPoint y: 340, distance: 42.5
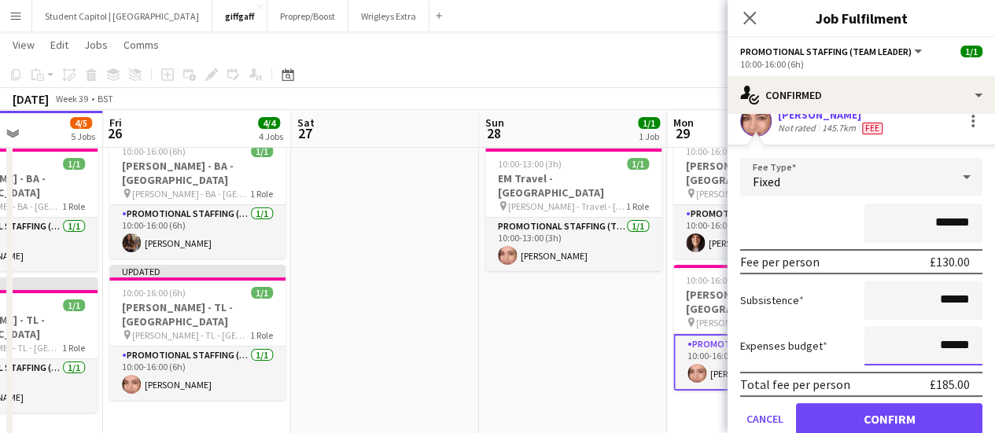
click at [914, 340] on input "******" at bounding box center [923, 345] width 118 height 39
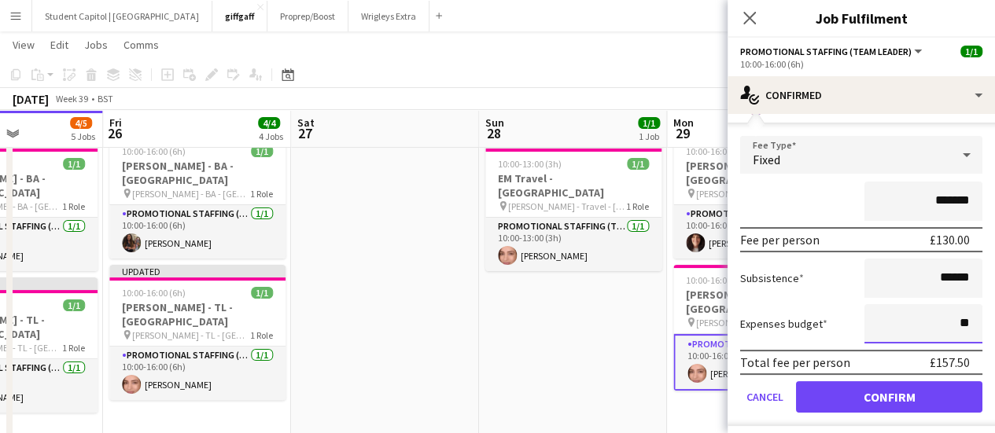
scroll to position [77, 0]
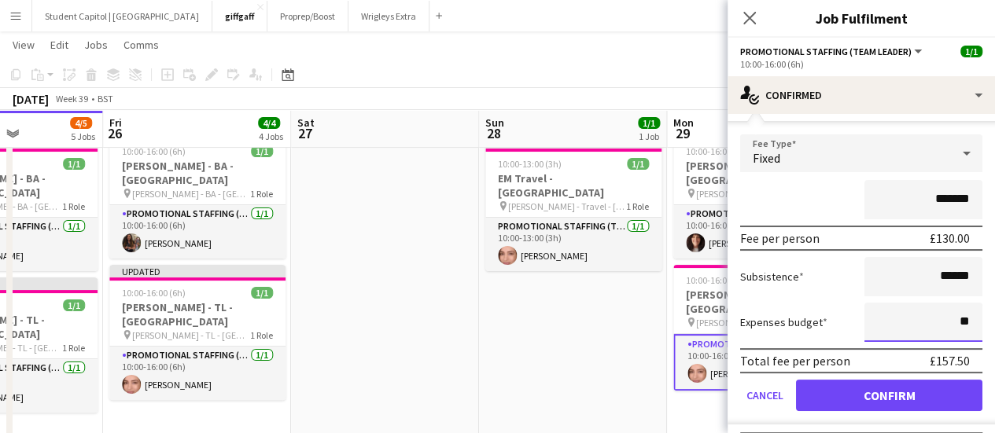
type input "**"
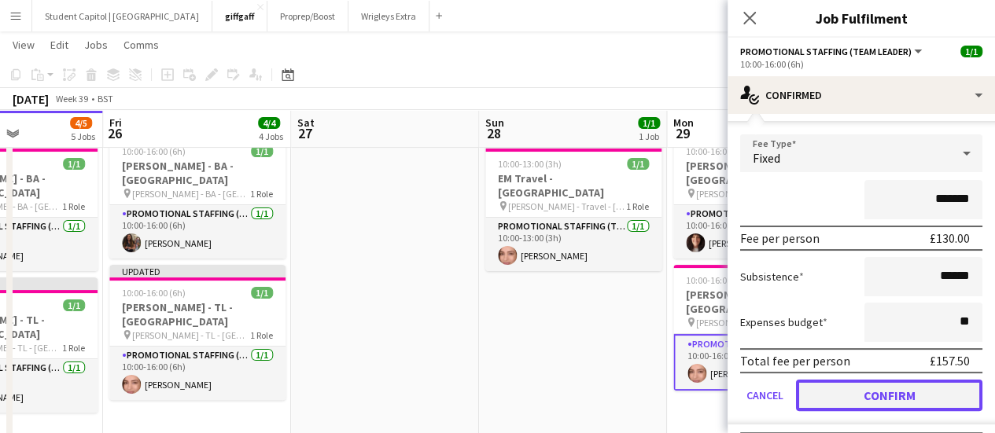
click at [863, 394] on button "Confirm" at bounding box center [889, 395] width 186 height 31
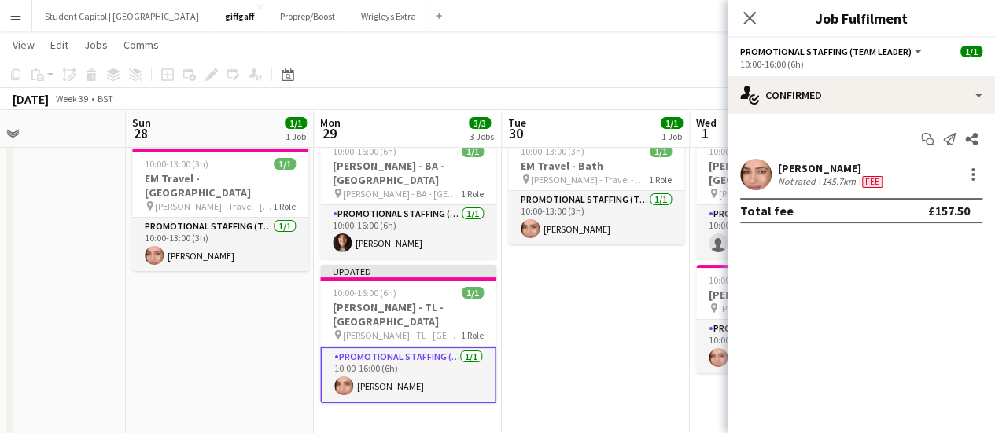
scroll to position [0, 745]
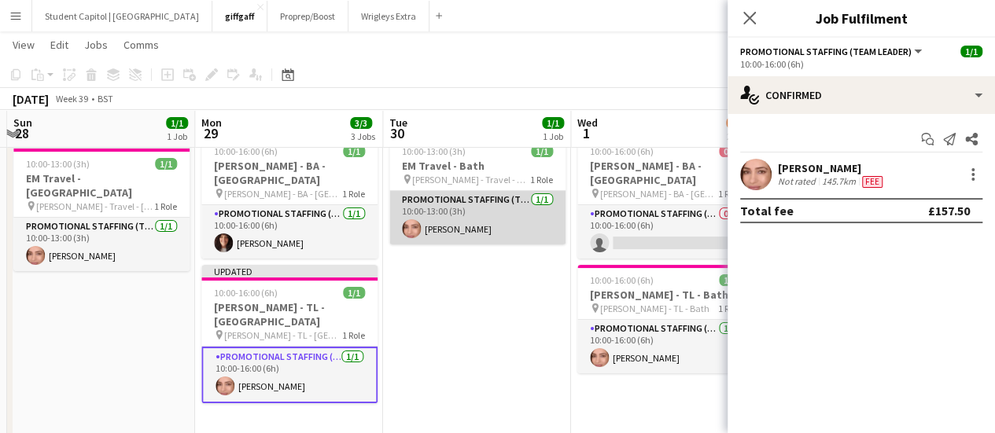
click at [460, 223] on app-card-role "Promotional Staffing (Team Leader) [DATE] 10:00-13:00 (3h) [PERSON_NAME]" at bounding box center [477, 217] width 176 height 53
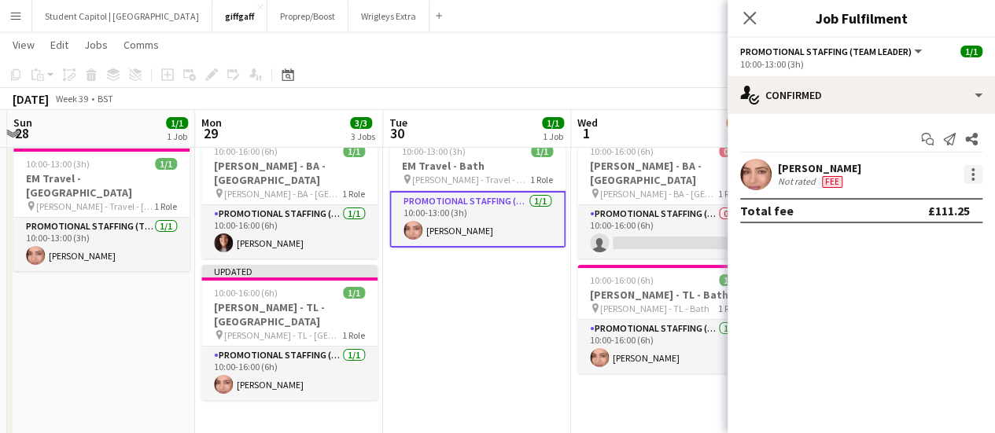
click at [966, 169] on div at bounding box center [972, 174] width 19 height 19
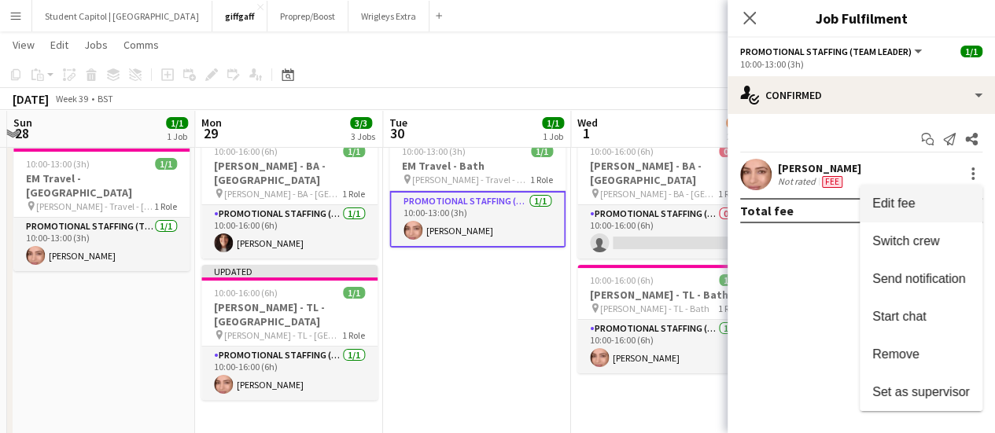
click at [938, 194] on button "Edit fee" at bounding box center [920, 204] width 123 height 38
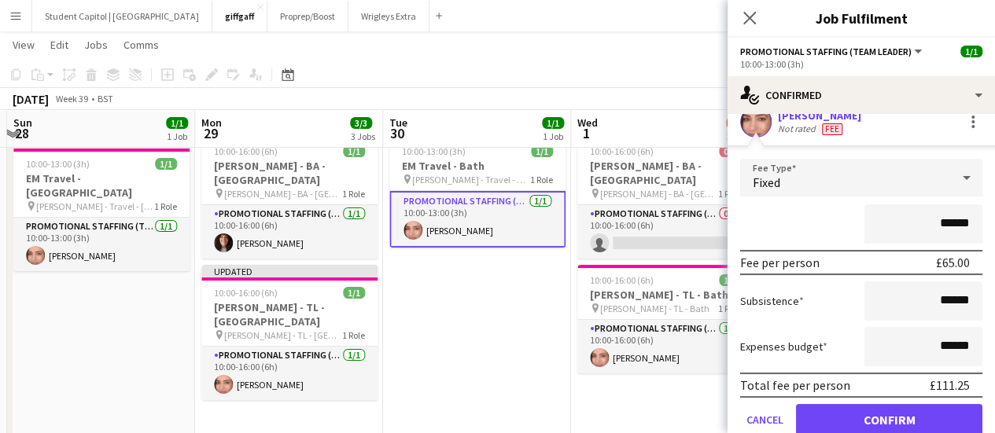
scroll to position [53, 0]
click at [876, 395] on form "Fee Type Fixed ****** Fee per person £65.00 Subsistence ****** Expenses budget …" at bounding box center [860, 303] width 267 height 290
drag, startPoint x: 931, startPoint y: 301, endPoint x: 964, endPoint y: 298, distance: 33.2
click at [964, 298] on input "******" at bounding box center [923, 300] width 118 height 39
type input "******"
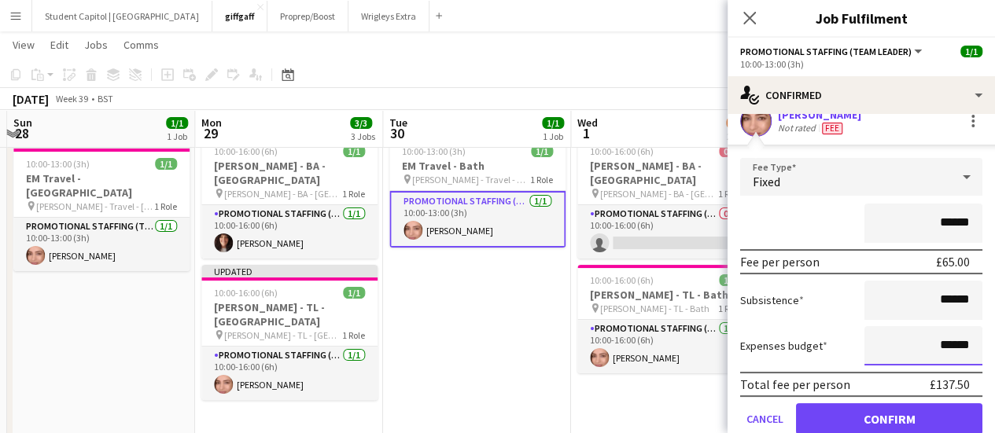
click at [958, 343] on input "******" at bounding box center [923, 345] width 118 height 39
type input "**"
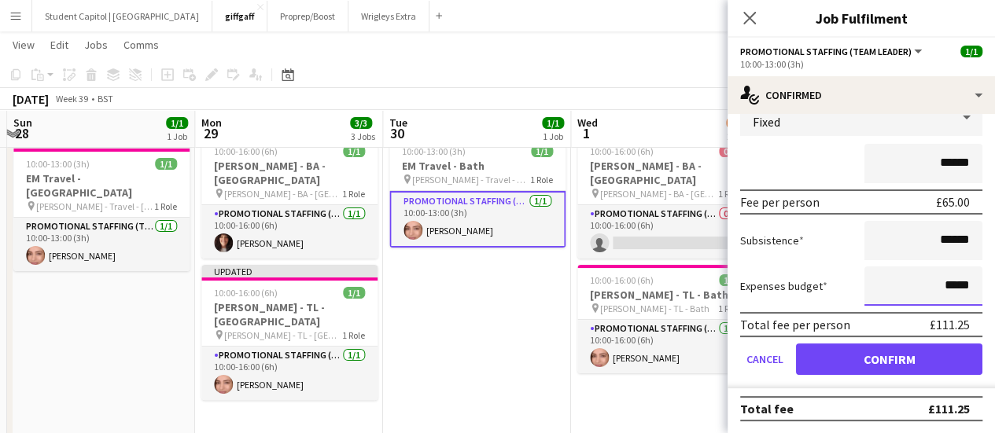
scroll to position [112, 0]
type input "*****"
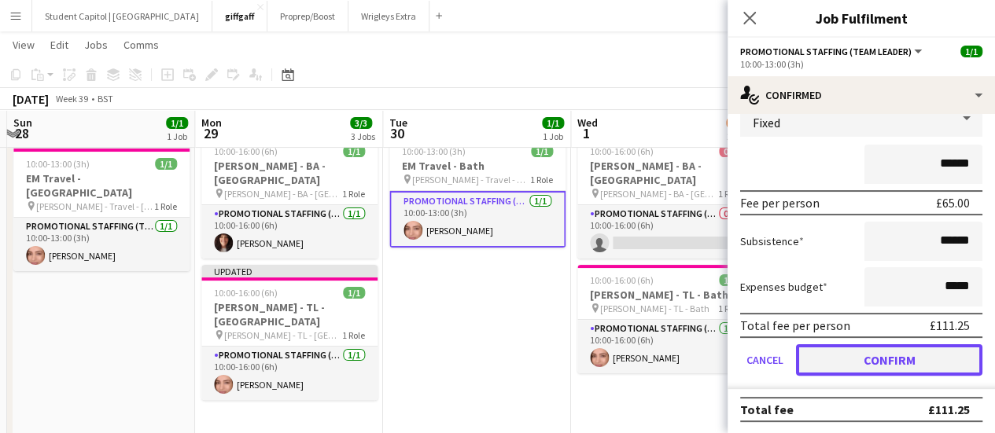
click at [937, 355] on button "Confirm" at bounding box center [889, 359] width 186 height 31
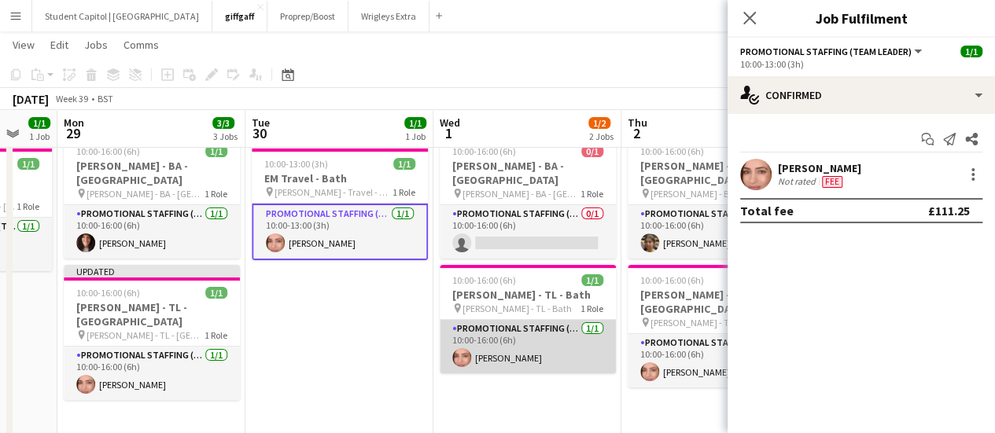
scroll to position [0, 510]
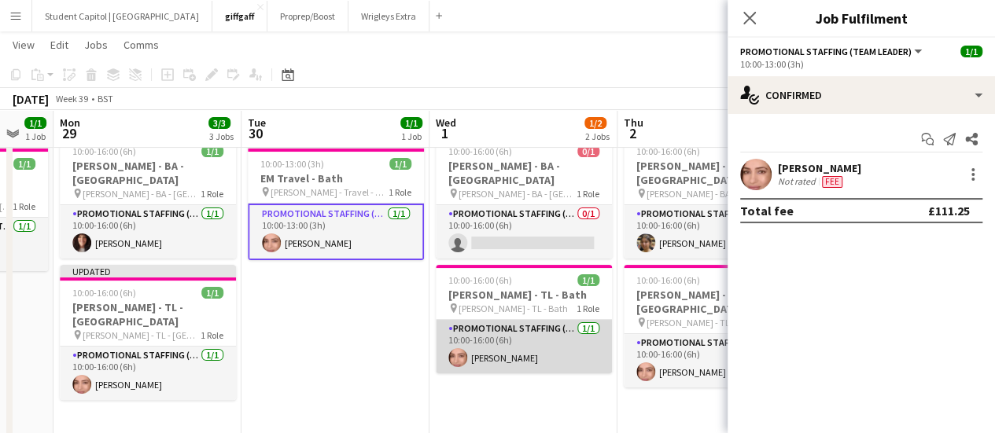
click at [544, 346] on app-card-role "Promotional Staffing (Team Leader) [DATE] 10:00-16:00 (6h) [PERSON_NAME]" at bounding box center [524, 346] width 176 height 53
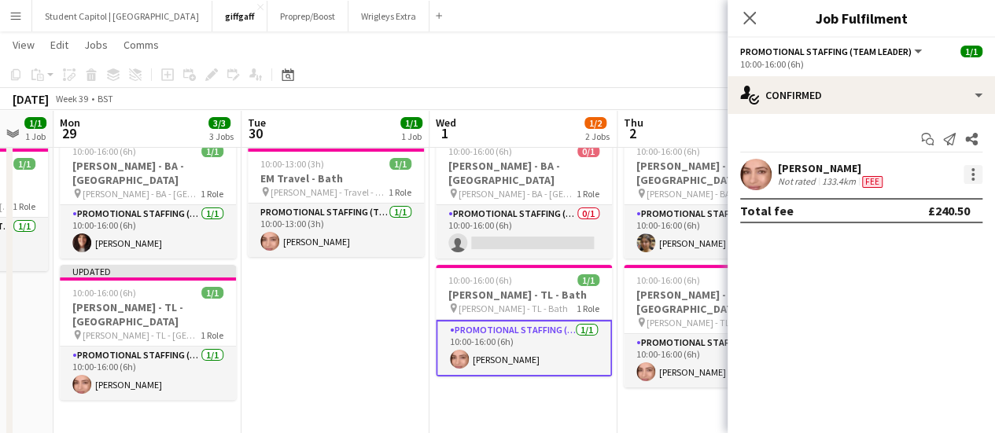
click at [972, 169] on div at bounding box center [972, 169] width 3 height 3
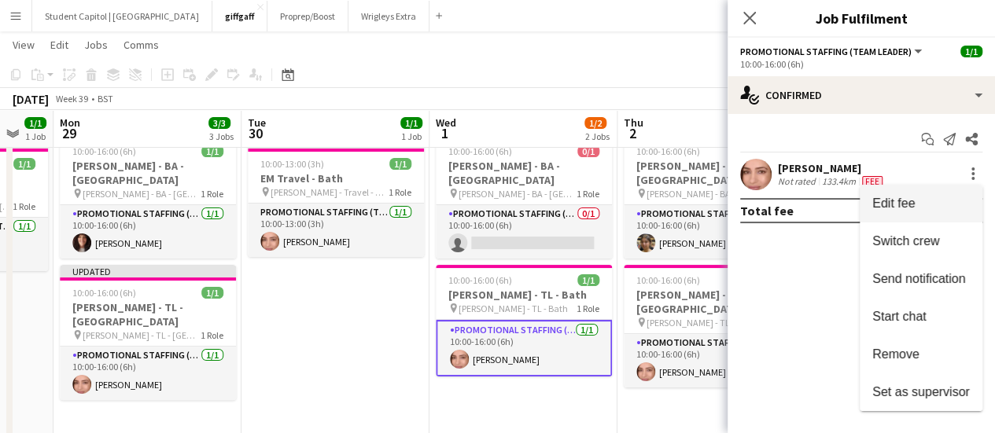
click at [932, 194] on button "Edit fee" at bounding box center [920, 204] width 123 height 38
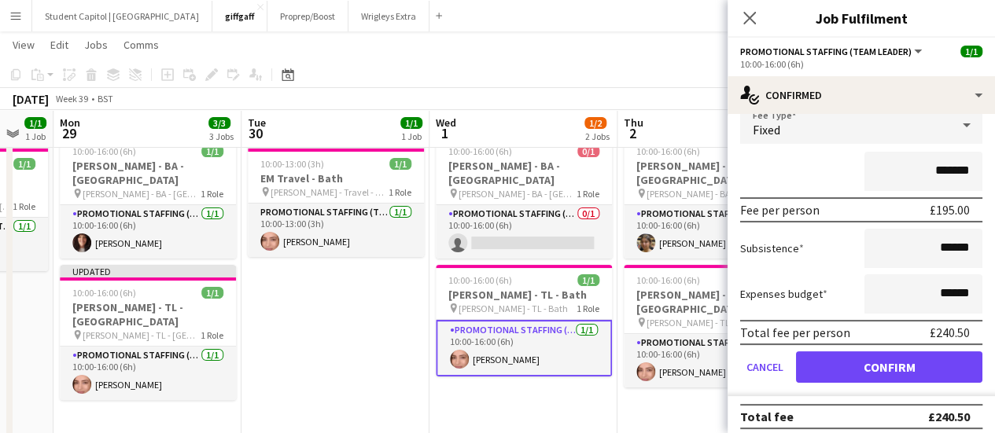
scroll to position [105, 0]
drag, startPoint x: 929, startPoint y: 249, endPoint x: 954, endPoint y: 248, distance: 25.2
click at [954, 248] on input "******" at bounding box center [923, 249] width 118 height 39
click at [967, 256] on input "******" at bounding box center [923, 249] width 118 height 39
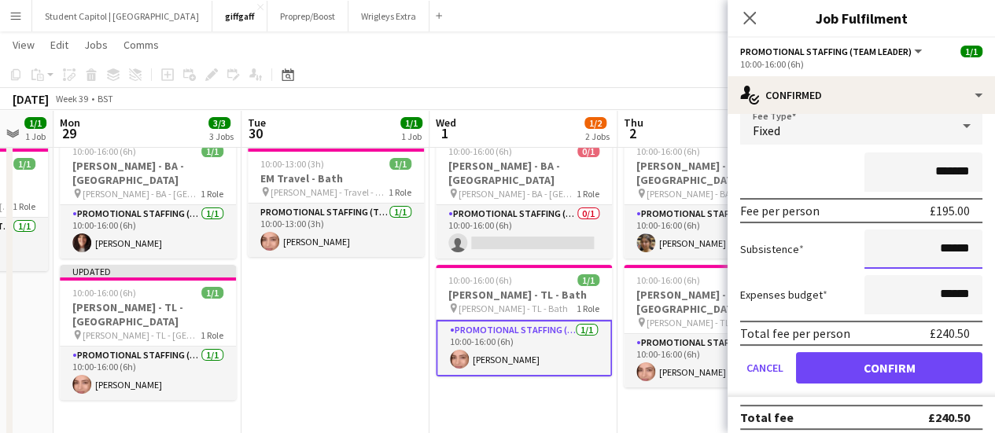
click at [967, 256] on input "******" at bounding box center [923, 249] width 118 height 39
type input "******"
drag, startPoint x: 929, startPoint y: 290, endPoint x: 966, endPoint y: 289, distance: 36.2
click at [966, 289] on input "******" at bounding box center [923, 294] width 118 height 39
type input "*****"
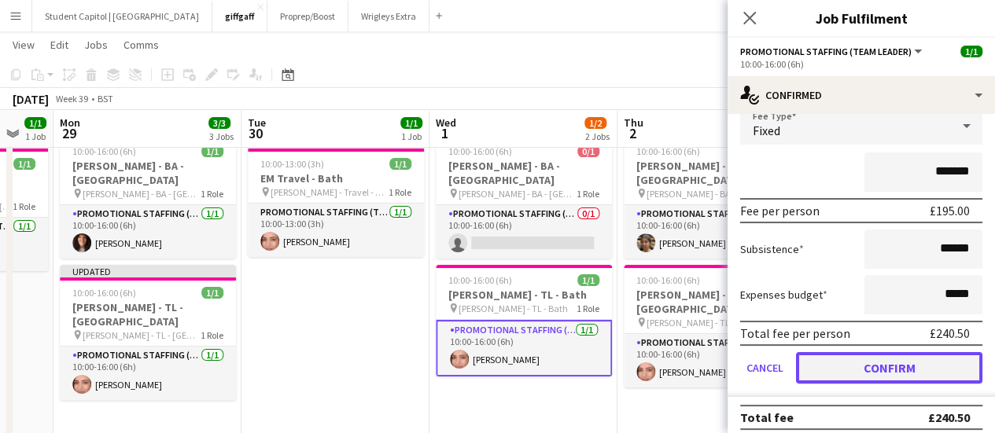
click at [888, 359] on button "Confirm" at bounding box center [889, 367] width 186 height 31
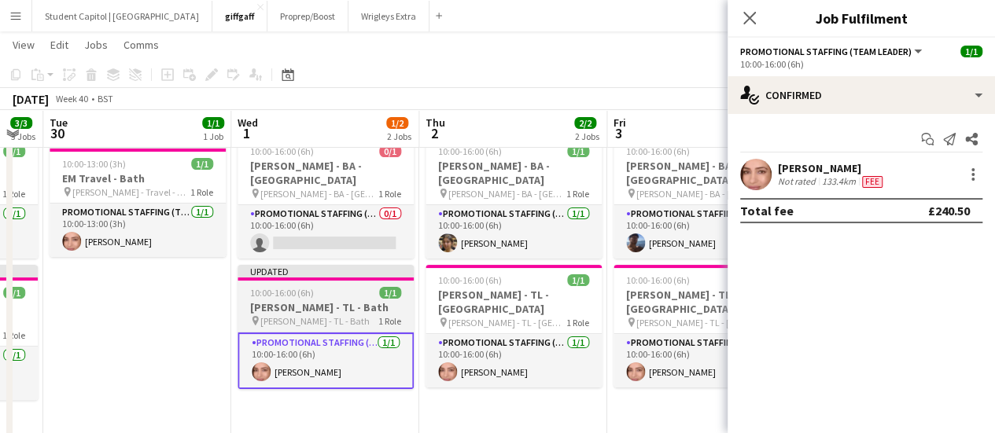
scroll to position [0, 410]
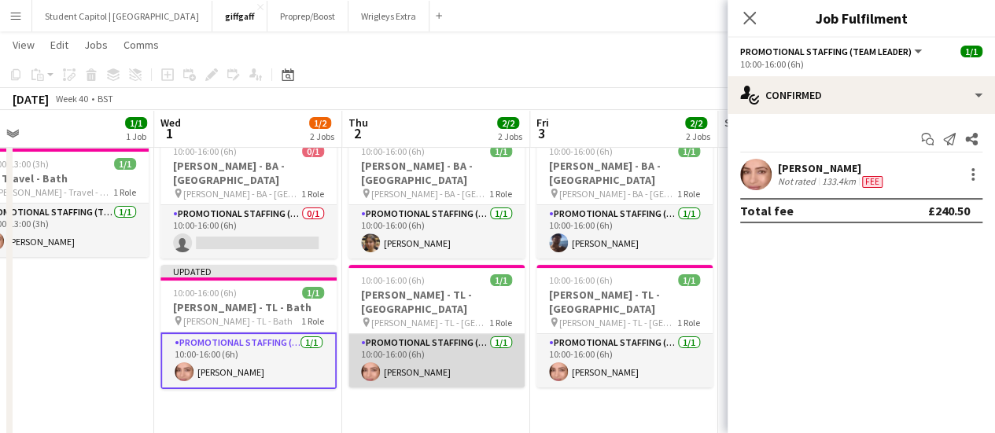
click at [479, 344] on app-card-role "Promotional Staffing (Team Leader) [DATE] 10:00-16:00 (6h) [PERSON_NAME]" at bounding box center [436, 360] width 176 height 53
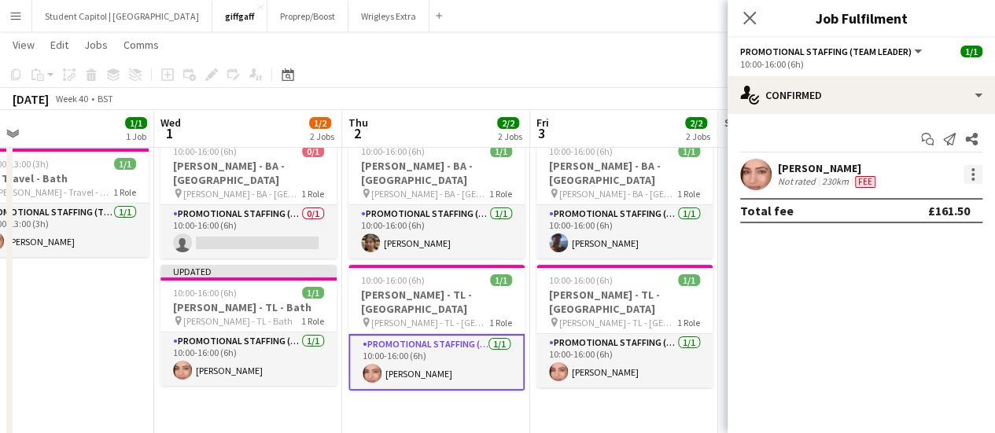
click at [968, 177] on div at bounding box center [972, 174] width 19 height 19
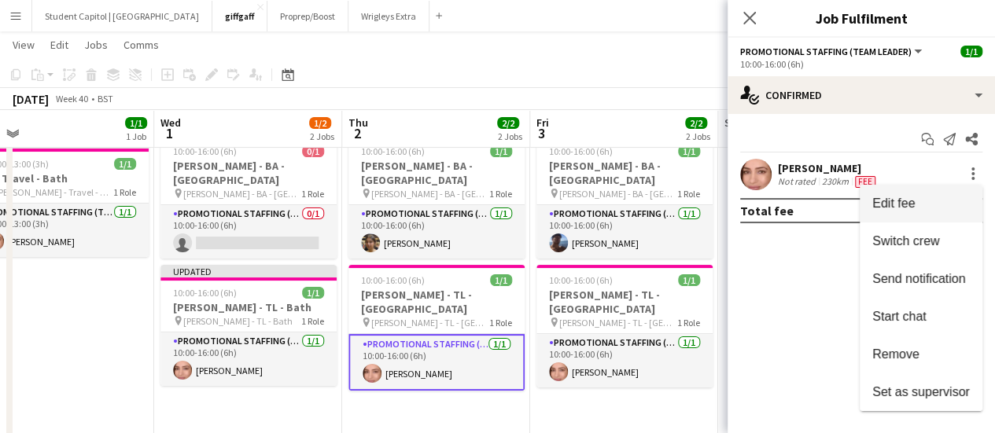
click at [945, 193] on button "Edit fee" at bounding box center [920, 204] width 123 height 38
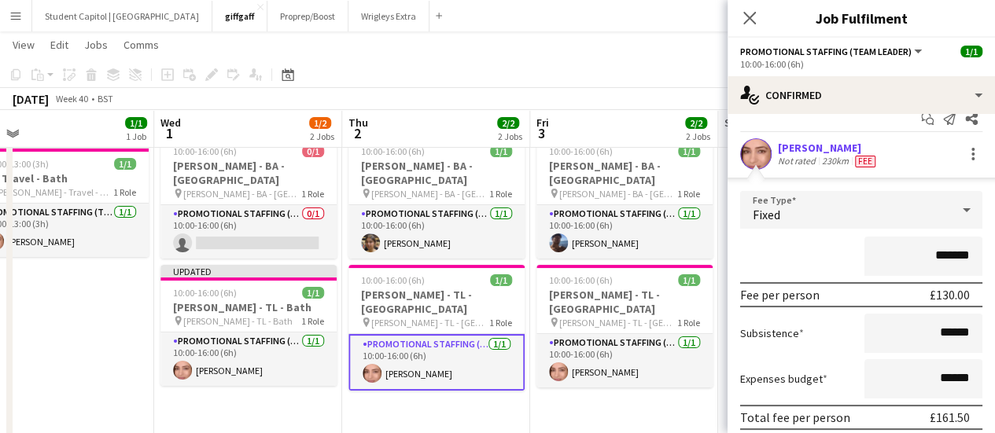
scroll to position [30, 0]
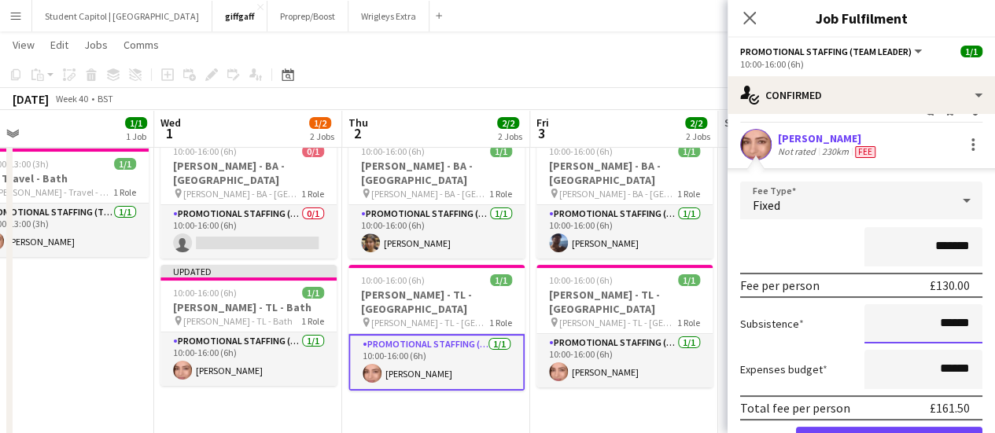
drag, startPoint x: 932, startPoint y: 326, endPoint x: 989, endPoint y: 329, distance: 57.5
click at [989, 329] on mat-expansion-panel "check Confirmed Start chat Send notification Share [PERSON_NAME] Not rated 230k…" at bounding box center [860, 273] width 267 height 319
type input "******"
click at [961, 359] on input "******" at bounding box center [923, 369] width 118 height 39
type input "**"
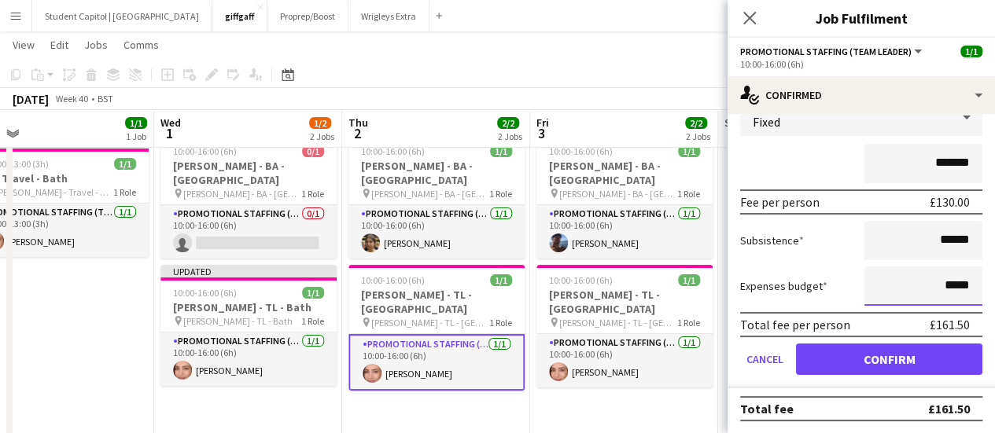
scroll to position [112, 0]
type input "*****"
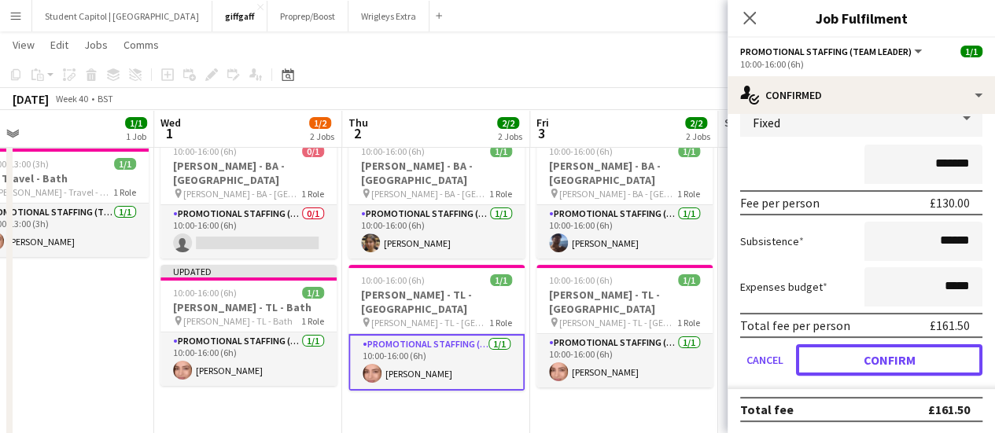
click at [894, 352] on button "Confirm" at bounding box center [889, 359] width 186 height 31
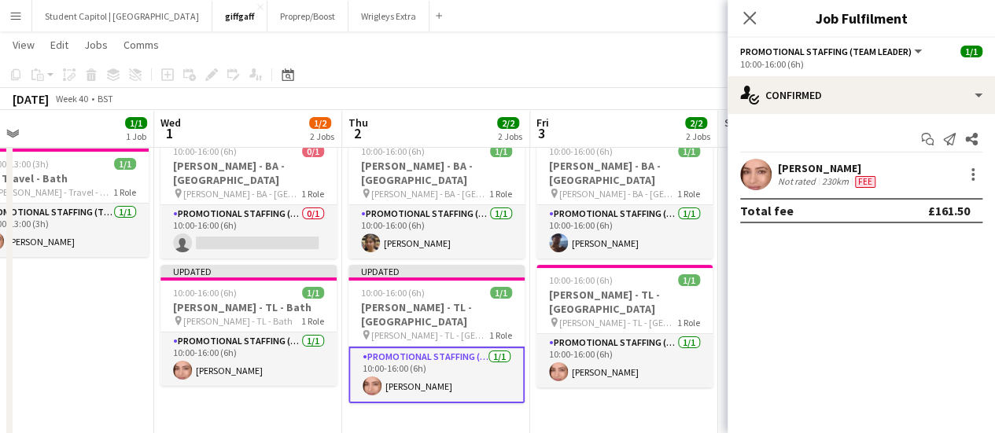
scroll to position [0, 0]
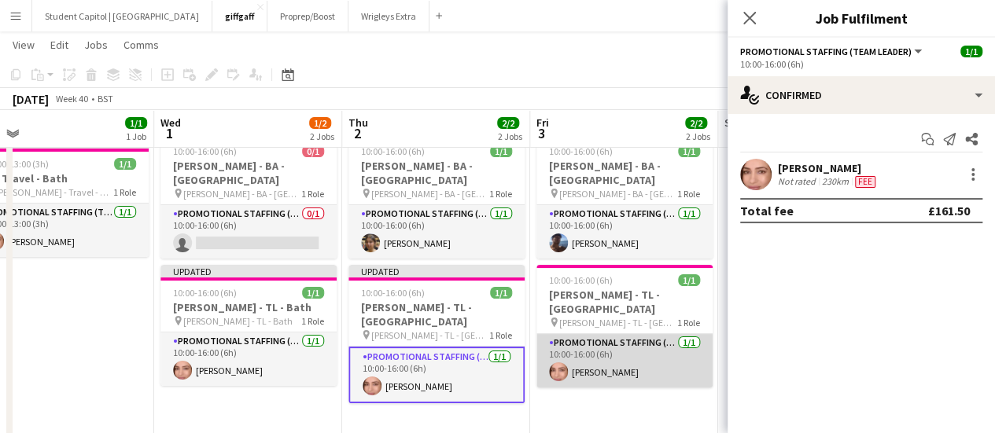
click at [642, 334] on app-card-role "Promotional Staffing (Team Leader) [DATE] 10:00-16:00 (6h) [PERSON_NAME]" at bounding box center [624, 360] width 176 height 53
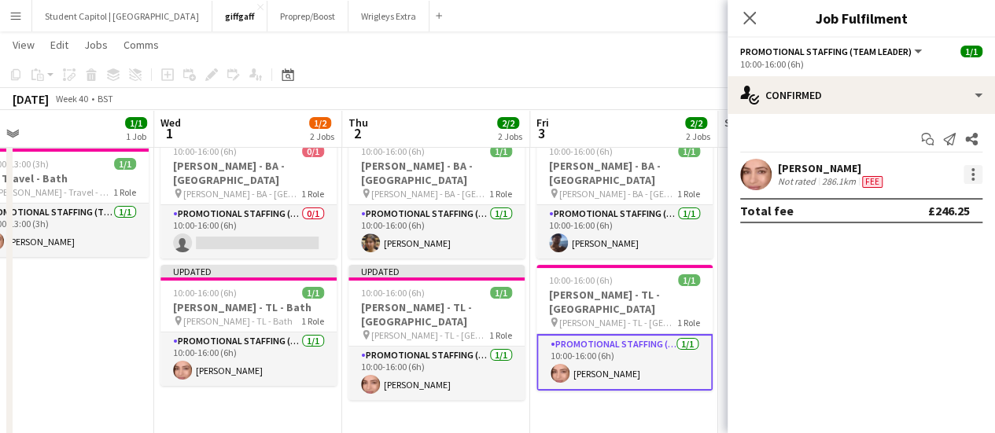
click at [965, 168] on div at bounding box center [972, 174] width 19 height 19
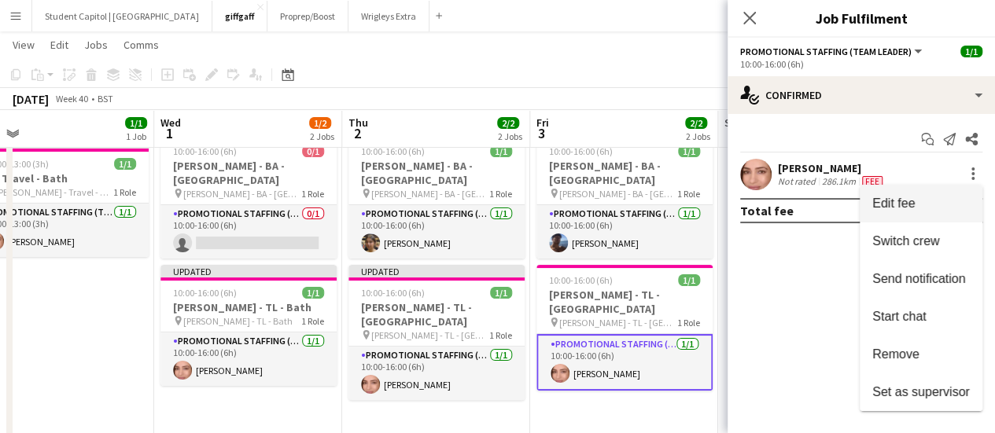
click at [917, 197] on span "Edit fee" at bounding box center [920, 204] width 97 height 14
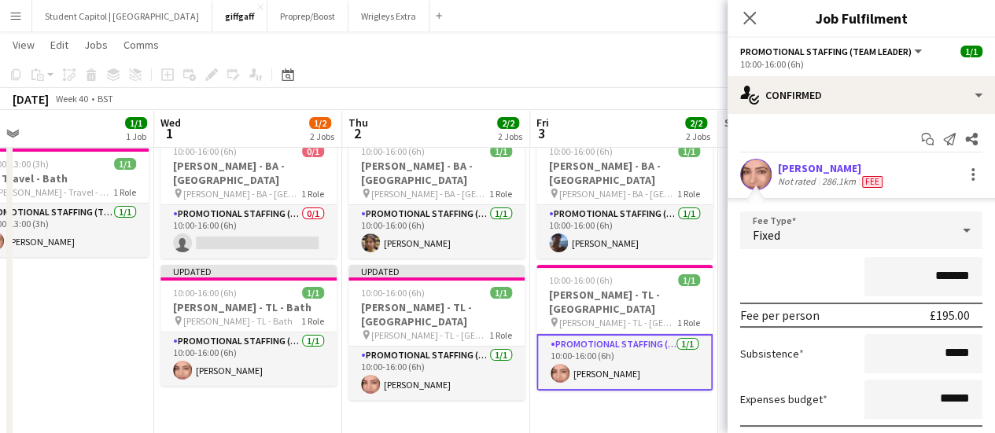
scroll to position [82, 0]
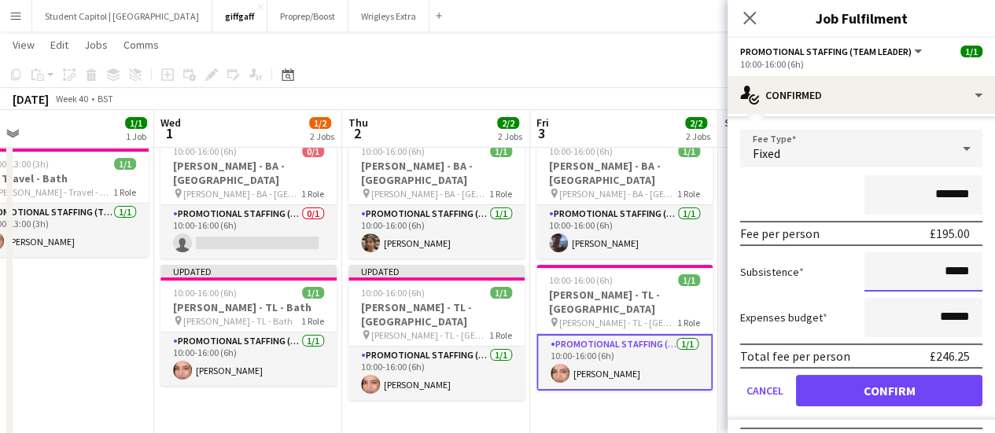
drag, startPoint x: 937, startPoint y: 266, endPoint x: 984, endPoint y: 268, distance: 47.2
click at [984, 268] on mat-expansion-panel "check Confirmed Start chat Send notification Share [PERSON_NAME] Not rated 286.…" at bounding box center [860, 273] width 267 height 319
type input "******"
drag, startPoint x: 931, startPoint y: 314, endPoint x: 957, endPoint y: 317, distance: 26.1
click at [957, 317] on input "******" at bounding box center [923, 317] width 118 height 39
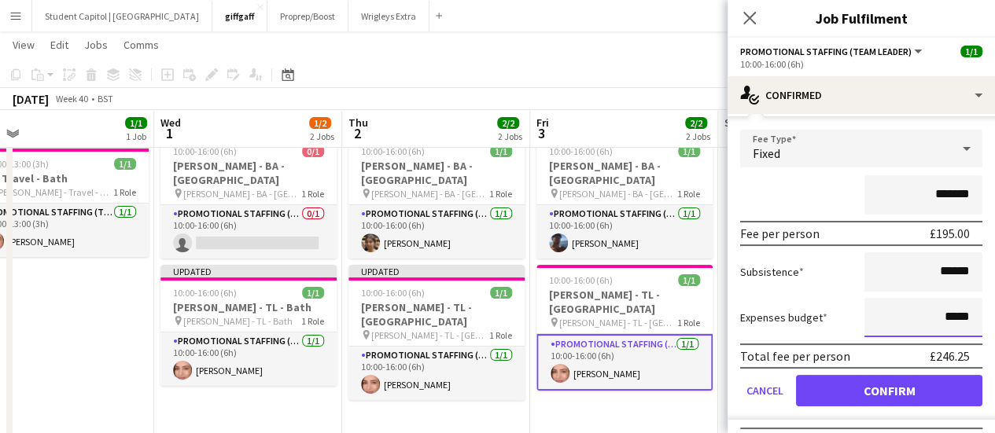
type input "*****"
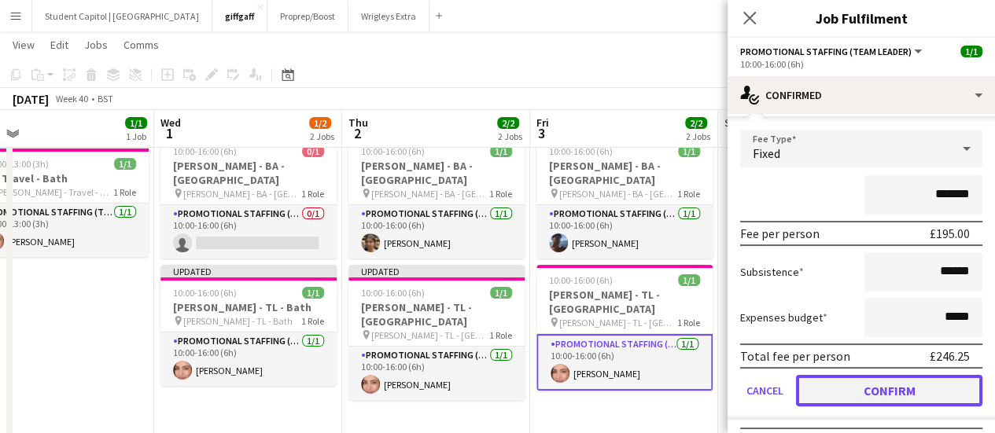
click at [893, 377] on button "Confirm" at bounding box center [889, 390] width 186 height 31
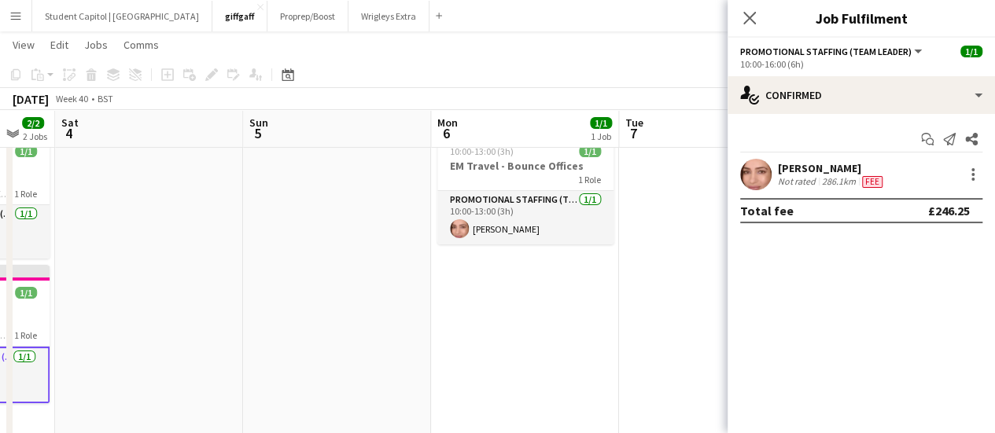
scroll to position [0, 697]
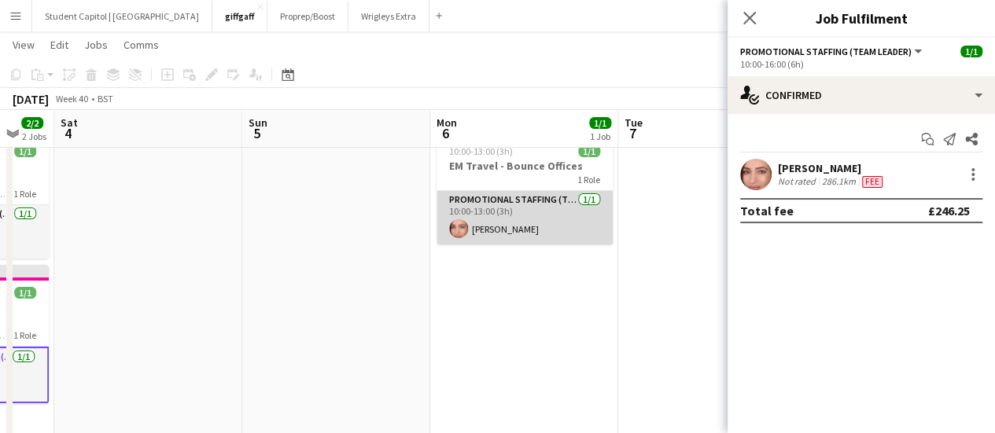
click at [517, 215] on app-card-role "Promotional Staffing (Team Leader) [DATE] 10:00-13:00 (3h) [PERSON_NAME]" at bounding box center [524, 217] width 176 height 53
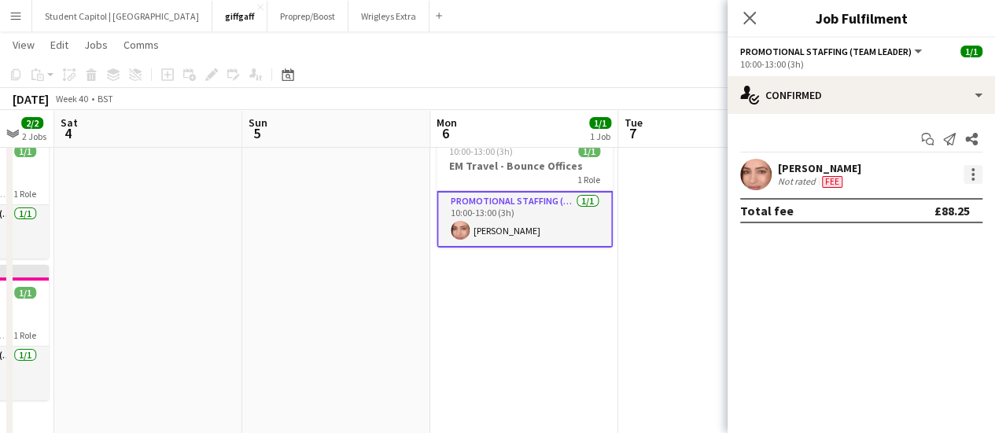
click at [969, 168] on div at bounding box center [972, 174] width 19 height 19
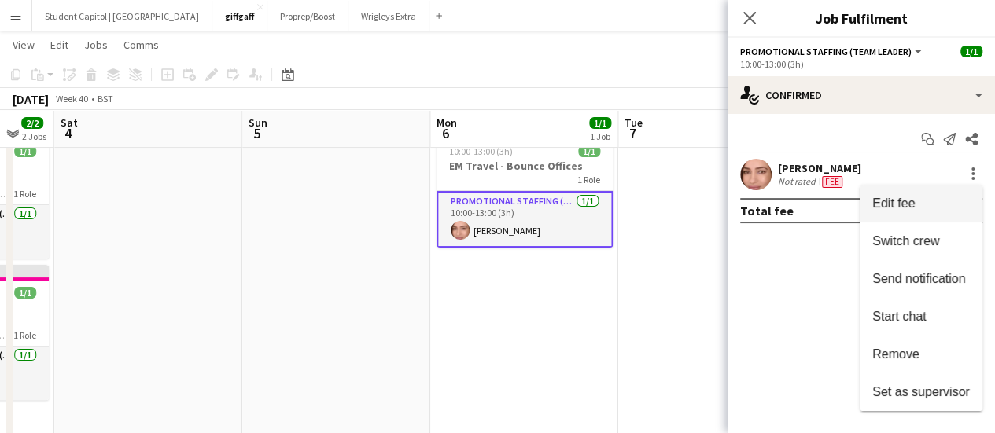
click at [934, 190] on button "Edit fee" at bounding box center [920, 204] width 123 height 38
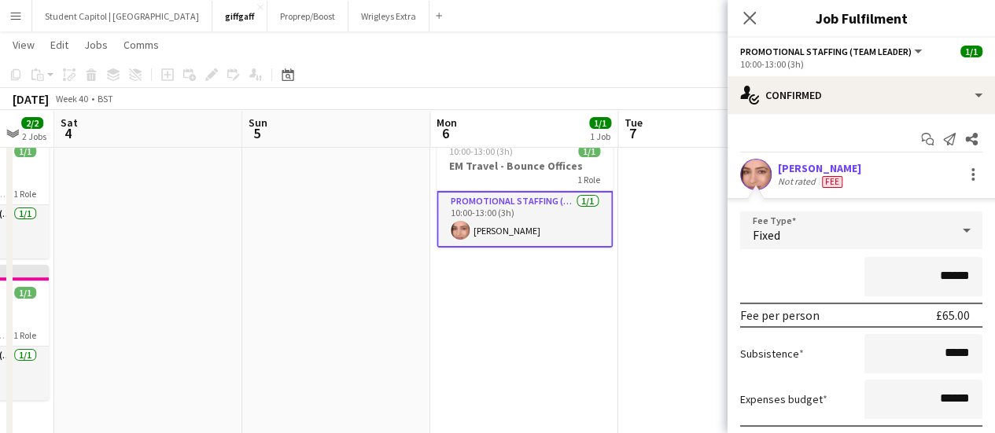
scroll to position [64, 0]
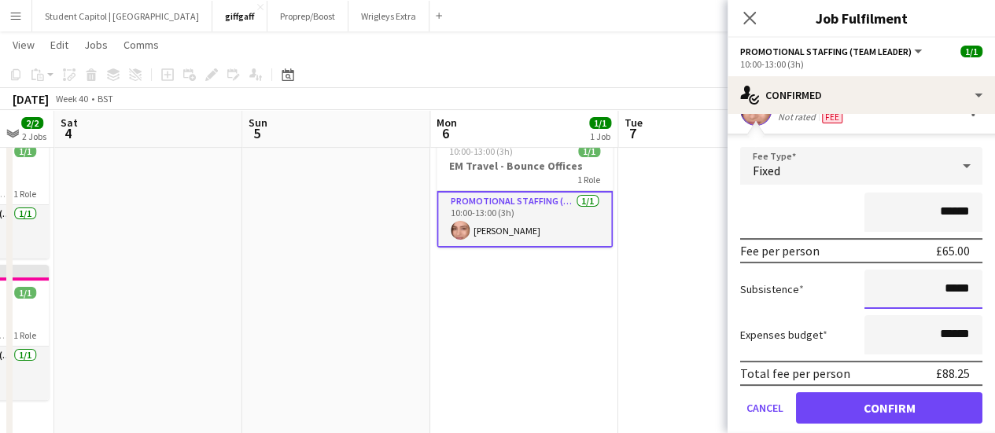
drag, startPoint x: 934, startPoint y: 286, endPoint x: 964, endPoint y: 293, distance: 30.7
click at [964, 293] on input "*****" at bounding box center [923, 289] width 118 height 39
type input "******"
click at [958, 326] on input "******" at bounding box center [923, 334] width 118 height 39
type input "**"
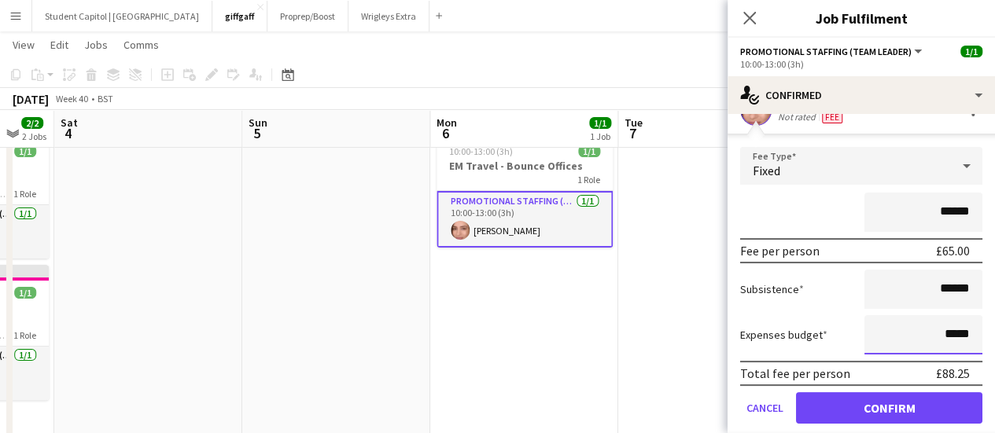
type input "*****"
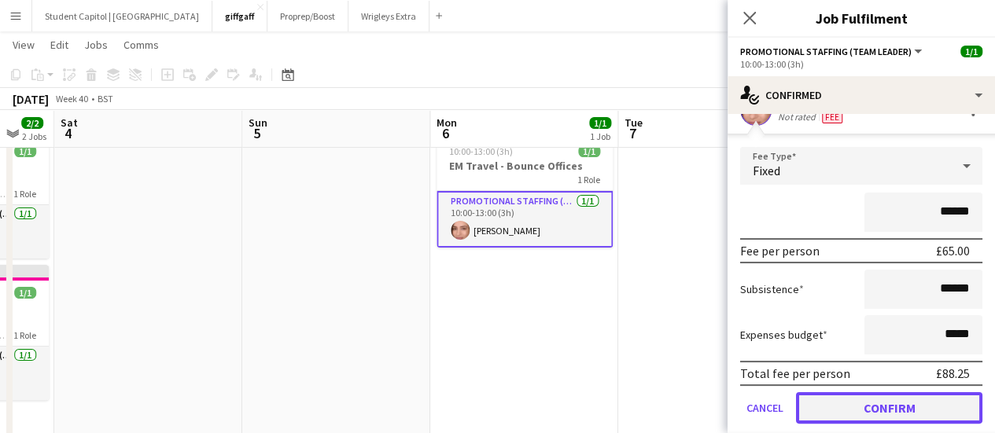
click at [877, 394] on button "Confirm" at bounding box center [889, 407] width 186 height 31
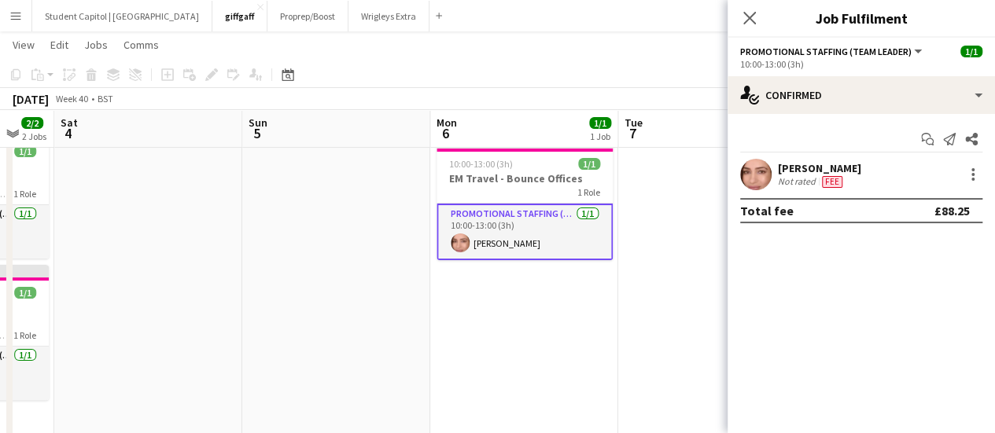
click at [618, 367] on app-date-cell at bounding box center [712, 288] width 188 height 317
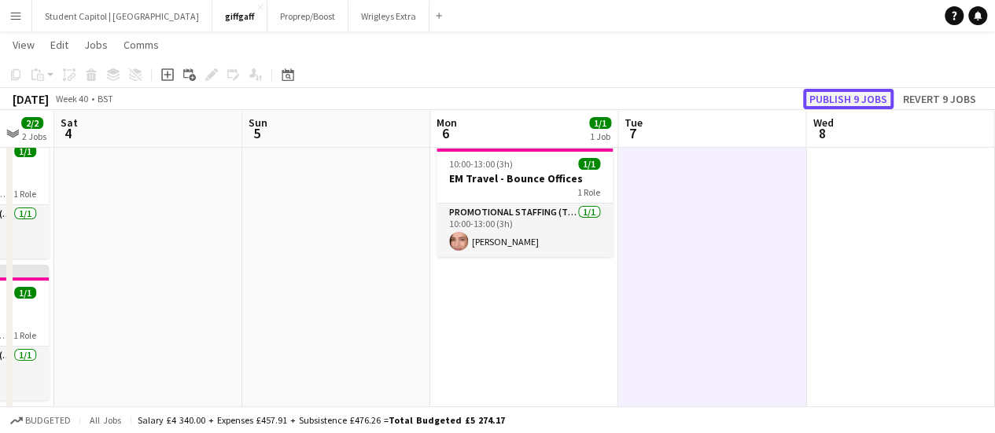
click at [819, 94] on button "Publish 9 jobs" at bounding box center [848, 99] width 90 height 20
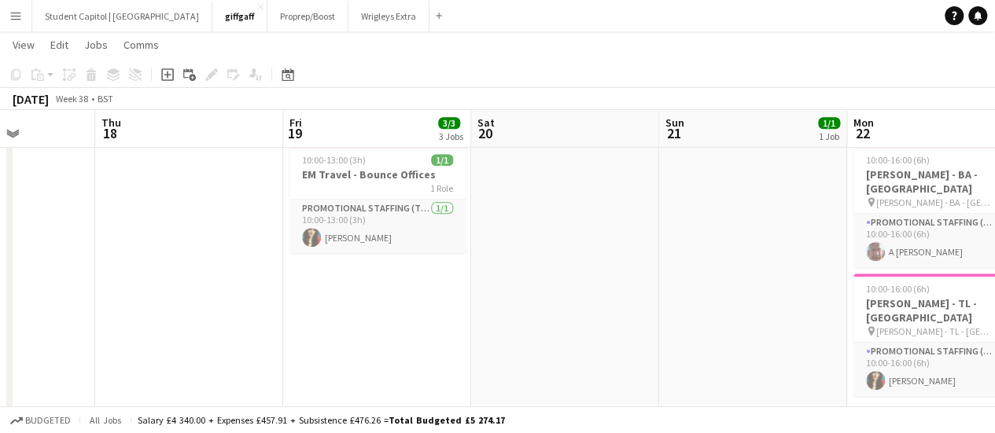
scroll to position [0, 428]
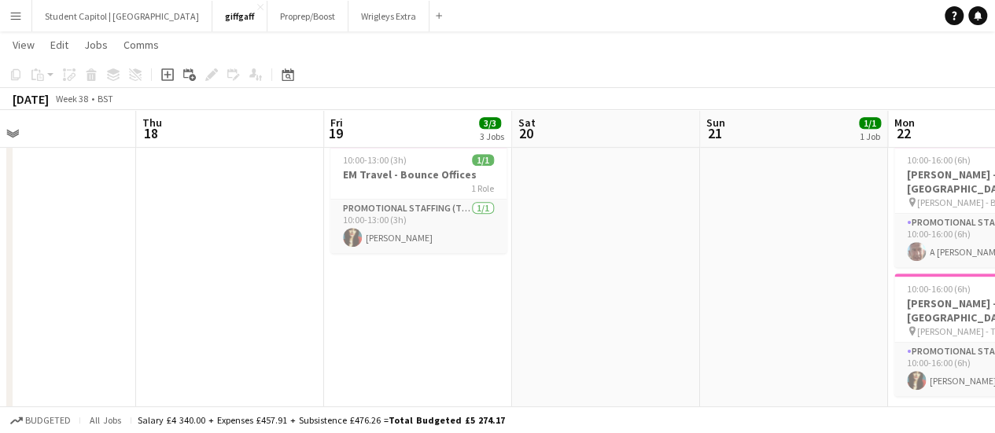
click at [465, 232] on app-card-role "Promotional Staffing (Team Leader) [DATE] 10:00-13:00 (3h) [PERSON_NAME]" at bounding box center [418, 226] width 176 height 53
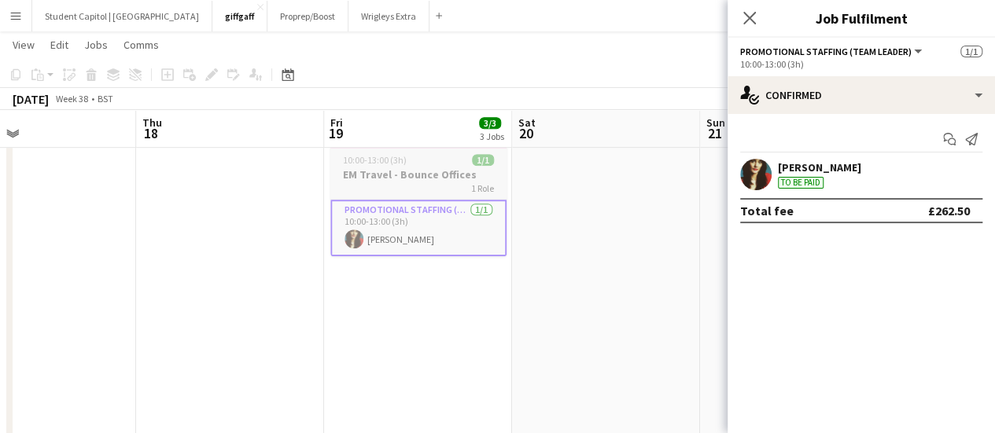
click at [348, 168] on h3 "EM Travel - Bounce Offices" at bounding box center [418, 174] width 176 height 14
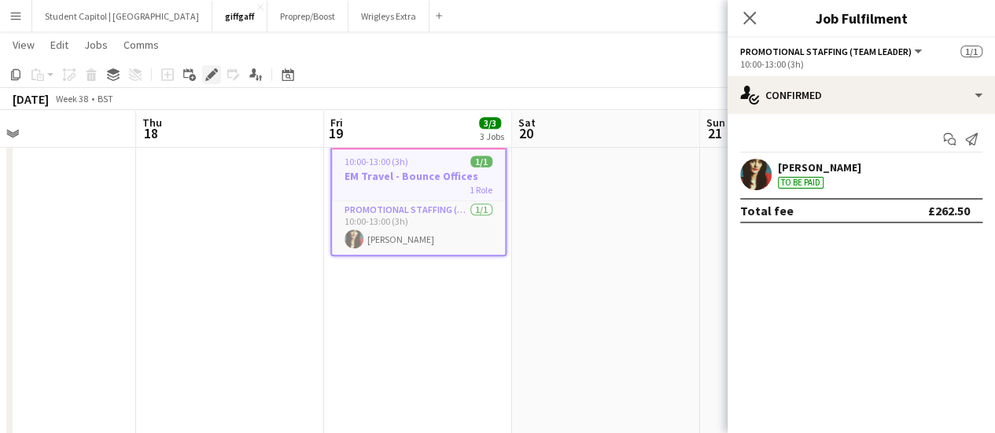
click at [209, 79] on icon "Edit" at bounding box center [211, 74] width 13 height 13
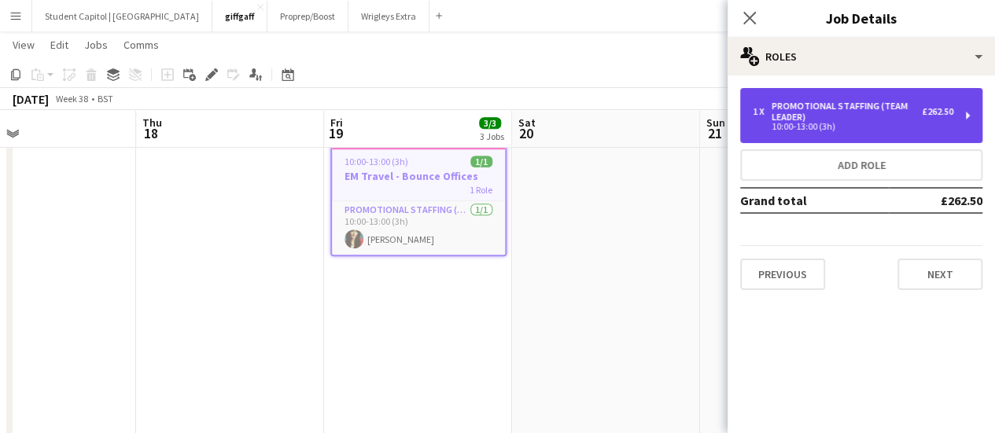
click at [964, 120] on div "1 x Promotional Staffing (Team Leader) £262.50 10:00-13:00 (3h)" at bounding box center [861, 115] width 242 height 55
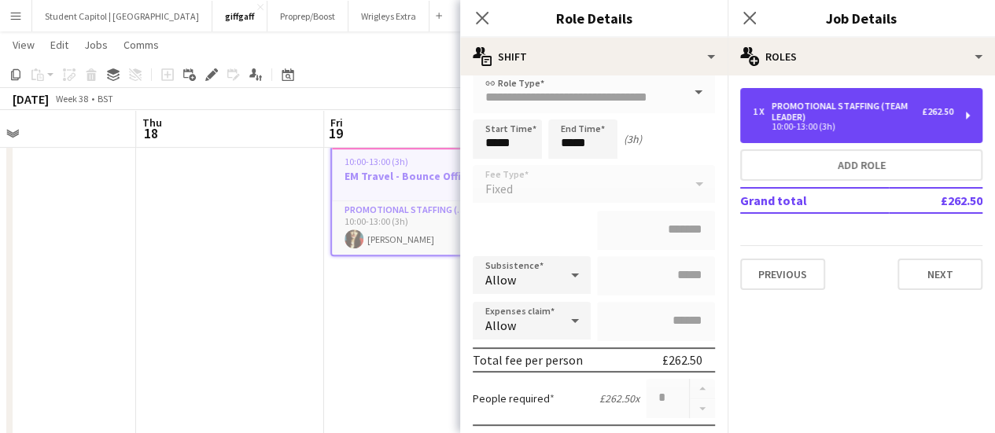
scroll to position [81, 0]
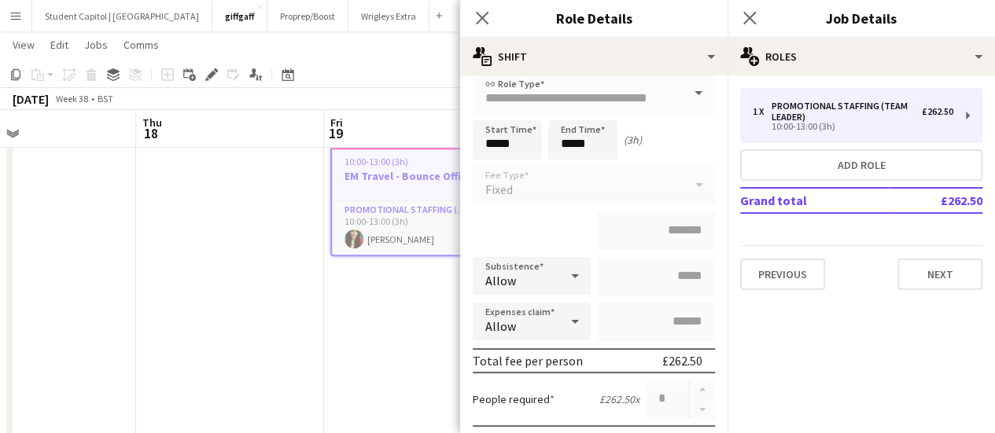
click at [404, 353] on app-date-cell "10:00-13:00 (3h) 1/1 EM Travel - Bounce Offices 1 Role Promotional Staffing (Te…" at bounding box center [418, 296] width 188 height 317
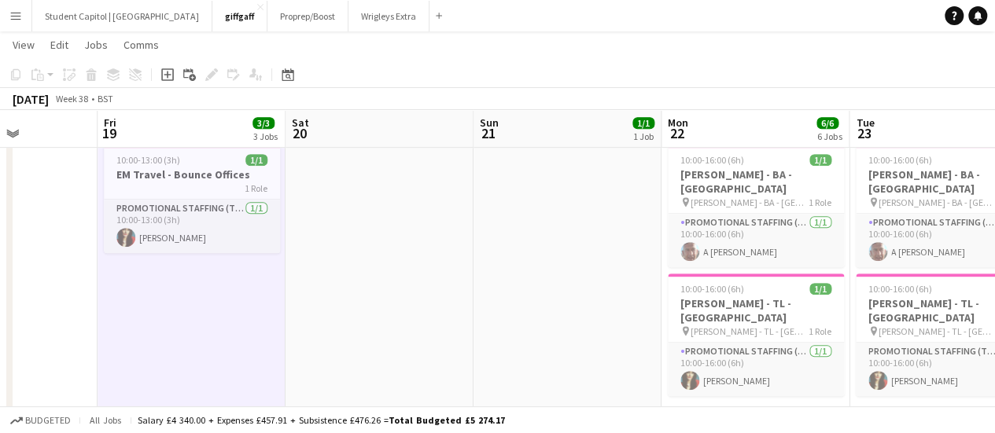
scroll to position [0, 730]
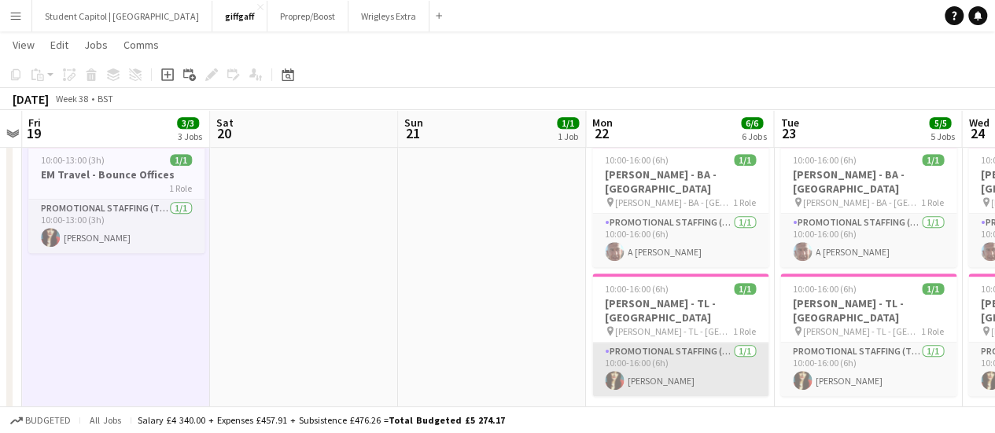
click at [664, 343] on app-card-role "Promotional Staffing (Team Leader) [DATE] 10:00-16:00 (6h) [PERSON_NAME]" at bounding box center [680, 369] width 176 height 53
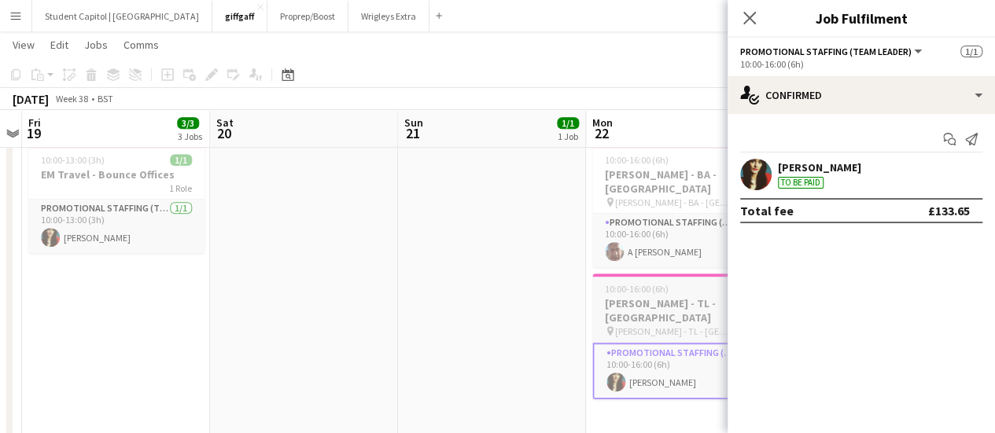
click at [649, 326] on span "[PERSON_NAME] - TL - [GEOGRAPHIC_DATA]" at bounding box center [674, 332] width 118 height 12
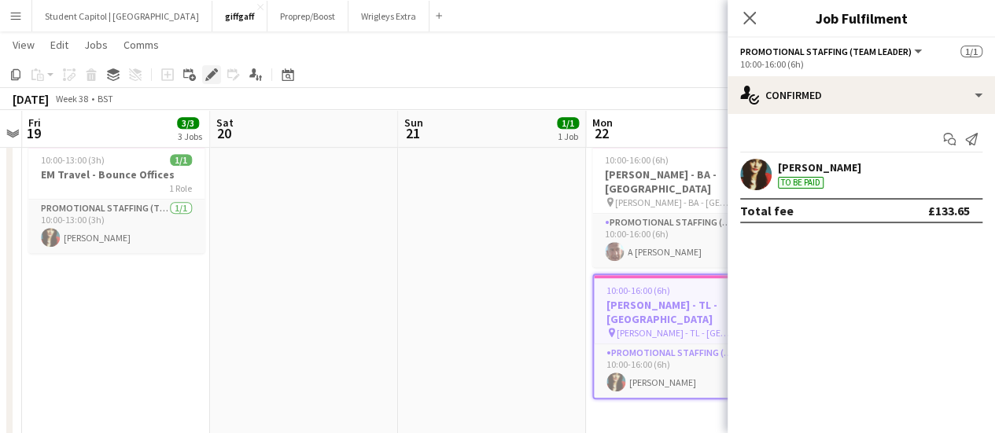
click at [209, 79] on icon "Edit" at bounding box center [211, 74] width 13 height 13
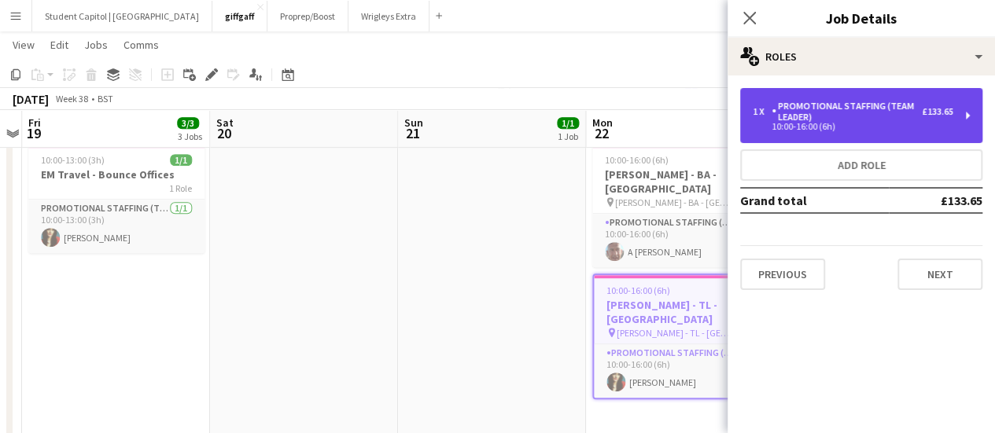
click at [970, 119] on div "1 x Promotional Staffing (Team Leader) £133.65 10:00-16:00 (6h)" at bounding box center [861, 115] width 242 height 55
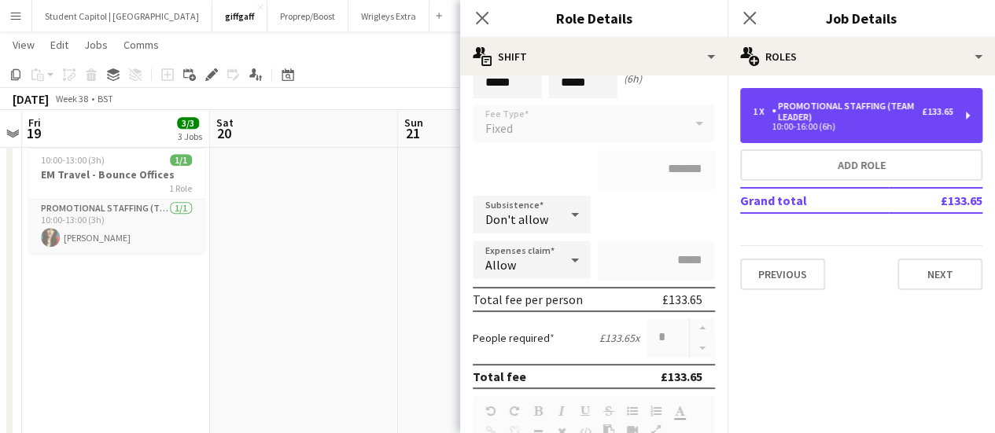
scroll to position [154, 0]
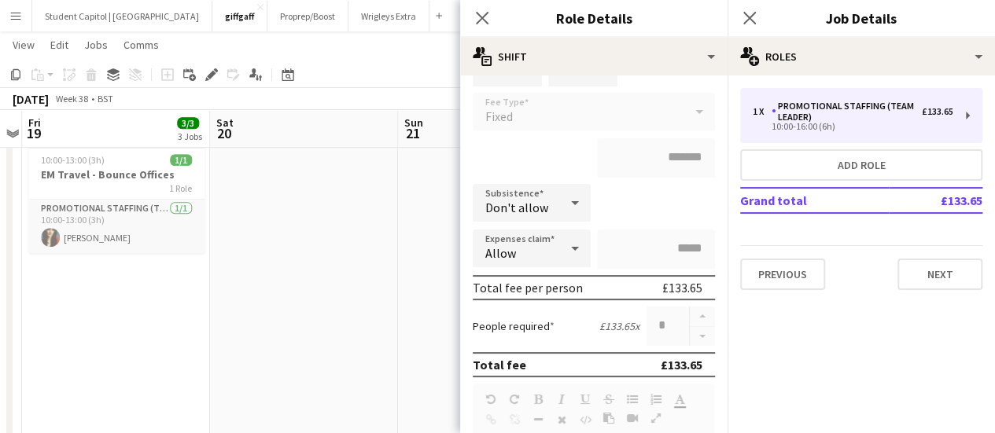
click at [419, 375] on app-date-cell at bounding box center [492, 296] width 188 height 317
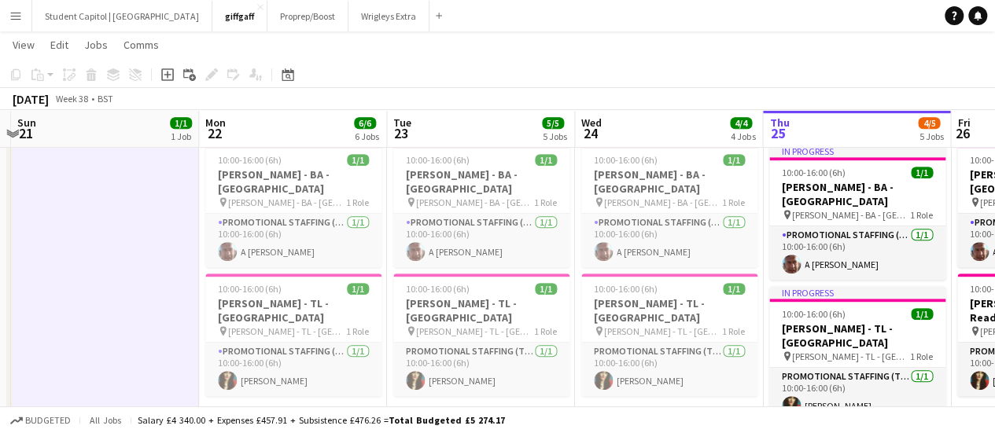
scroll to position [0, 744]
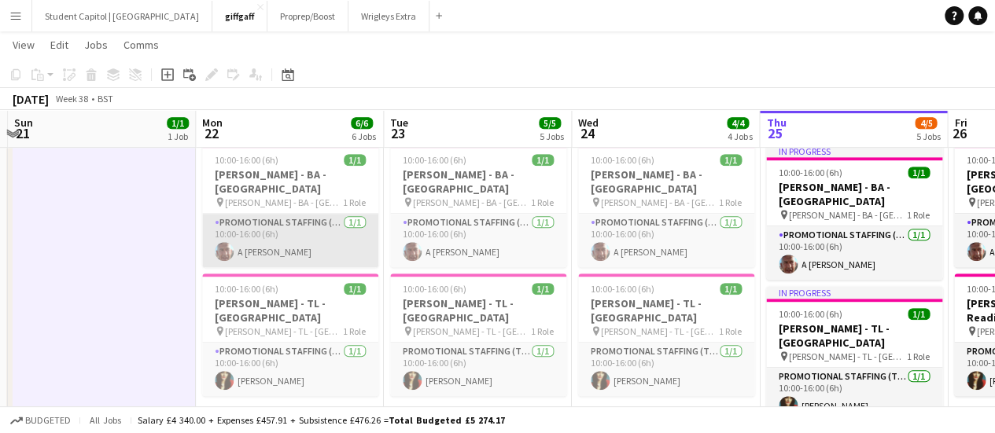
click at [288, 242] on app-card-role "Promotional Staffing (Brand Ambassadors) [DATE] 10:00-16:00 (6h) A [PERSON_NAME]" at bounding box center [290, 240] width 176 height 53
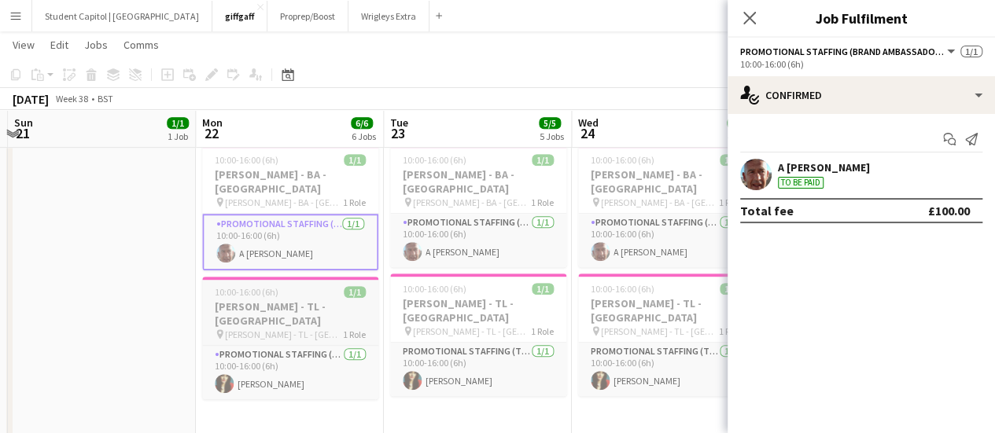
click at [289, 329] on span "[PERSON_NAME] - TL - [GEOGRAPHIC_DATA]" at bounding box center [284, 335] width 118 height 12
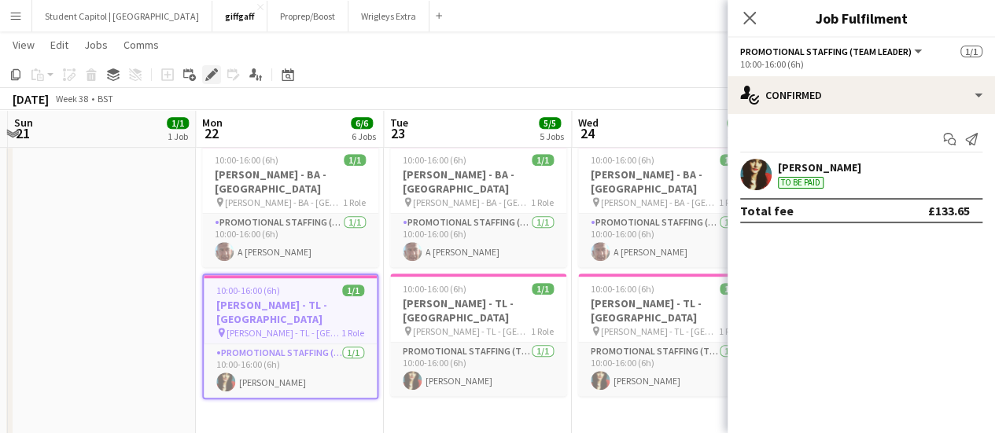
click at [215, 74] on icon at bounding box center [211, 75] width 9 height 9
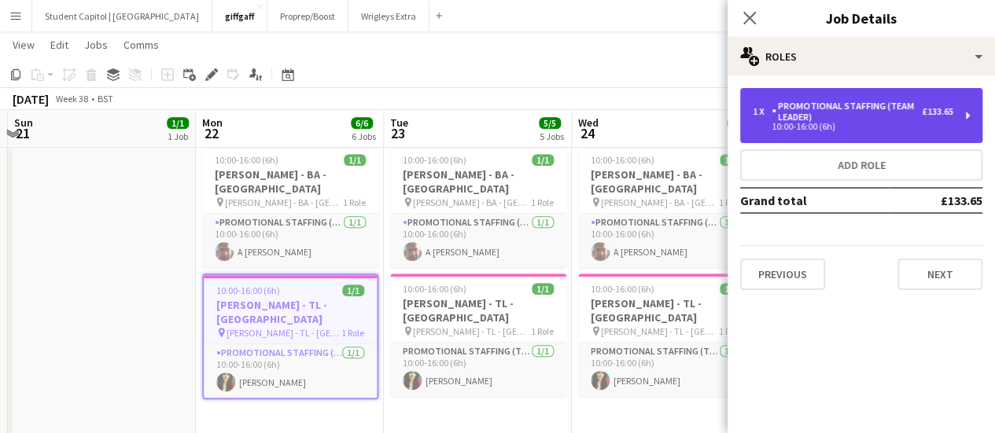
click at [955, 110] on div "1 x Promotional Staffing (Team Leader) £133.65 10:00-16:00 (6h)" at bounding box center [861, 115] width 242 height 55
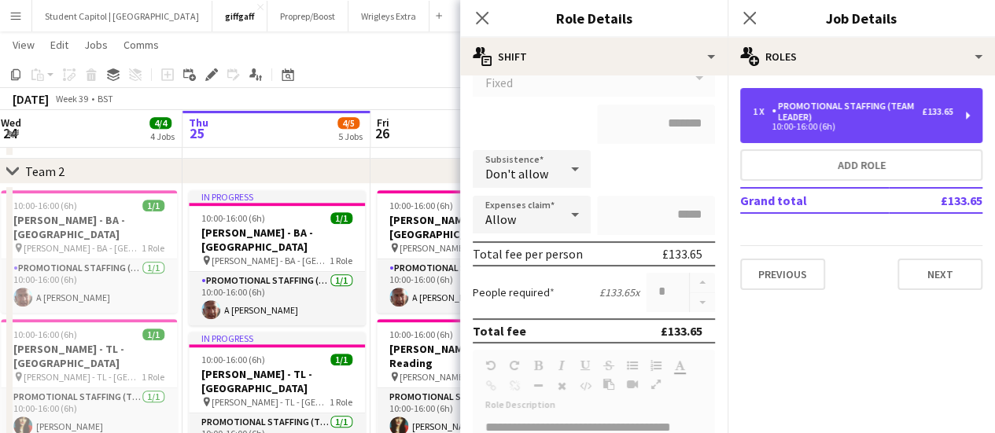
scroll to position [0, 425]
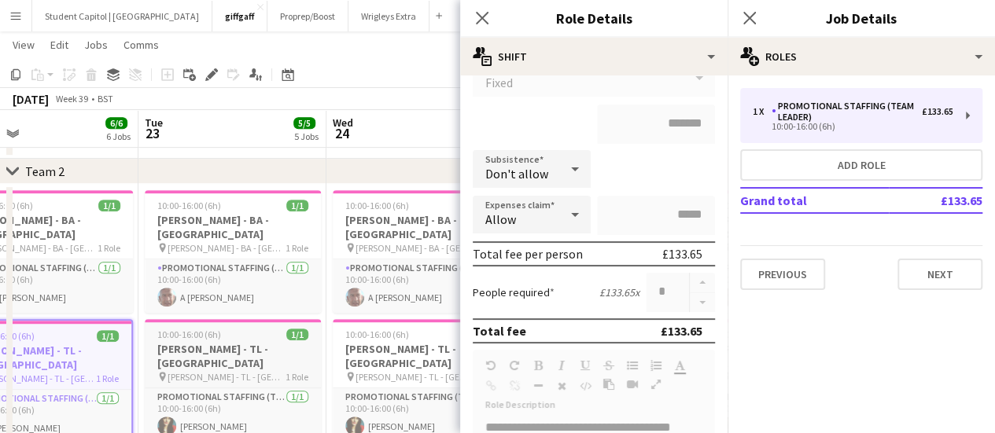
click at [219, 342] on h3 "[PERSON_NAME] - TL - [GEOGRAPHIC_DATA]" at bounding box center [233, 356] width 176 height 28
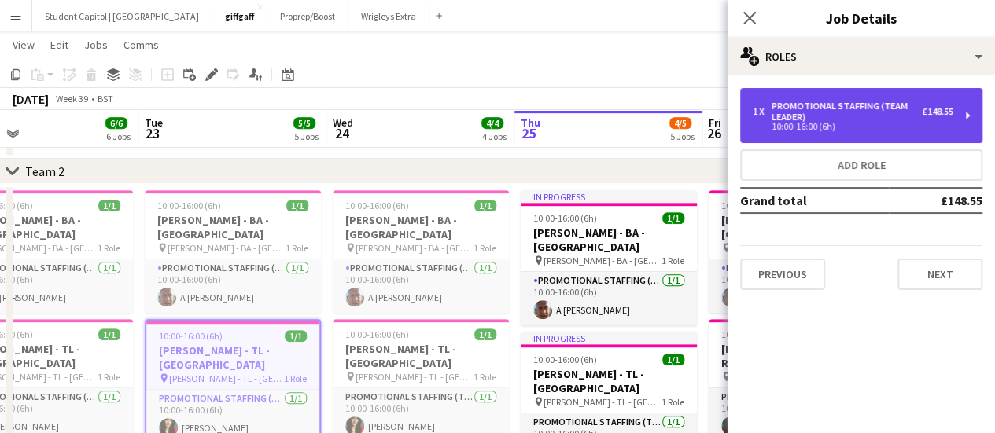
click at [964, 113] on div "1 x Promotional Staffing (Team Leader) £148.55 10:00-16:00 (6h)" at bounding box center [861, 115] width 242 height 55
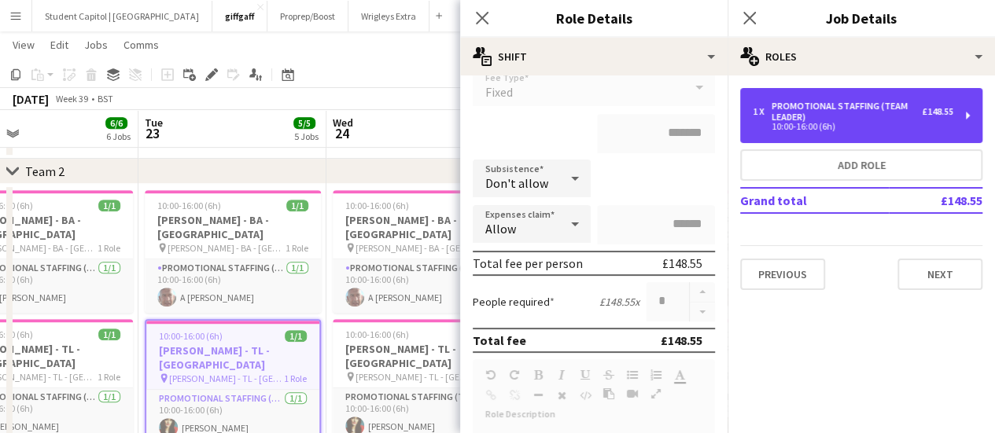
scroll to position [179, 0]
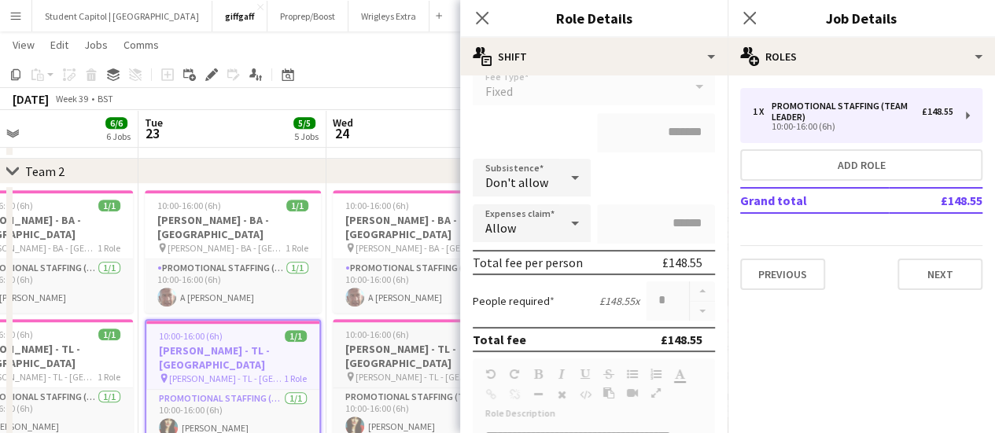
click at [392, 342] on h3 "[PERSON_NAME] - TL - [GEOGRAPHIC_DATA]" at bounding box center [421, 356] width 176 height 28
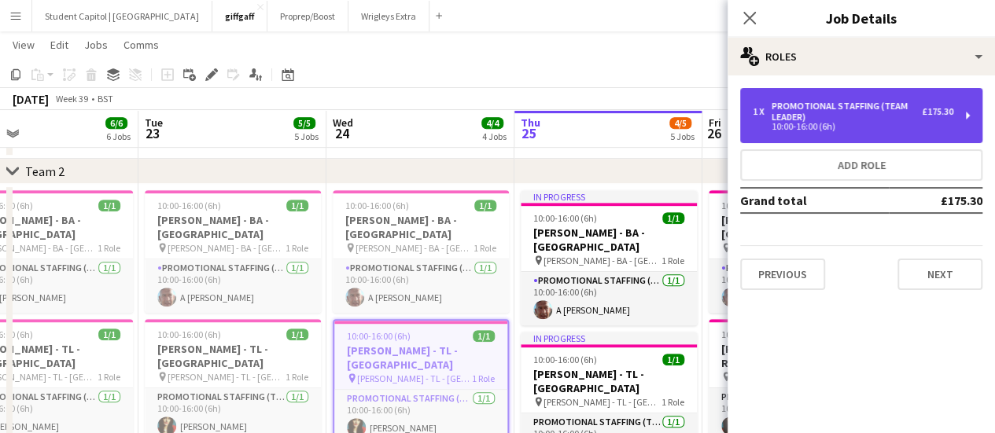
click at [967, 127] on div "1 x Promotional Staffing (Team Leader) £175.30 10:00-16:00 (6h)" at bounding box center [861, 115] width 242 height 55
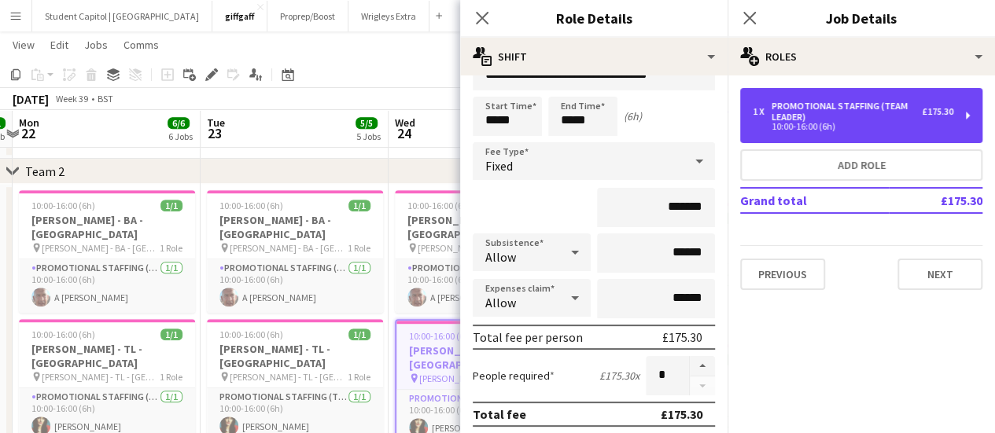
scroll to position [0, 362]
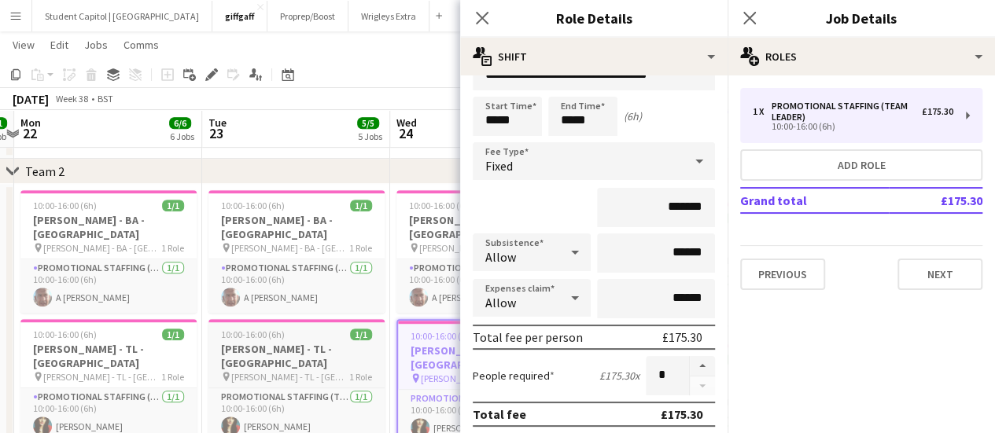
click at [296, 342] on h3 "[PERSON_NAME] - TL - [GEOGRAPHIC_DATA]" at bounding box center [296, 356] width 176 height 28
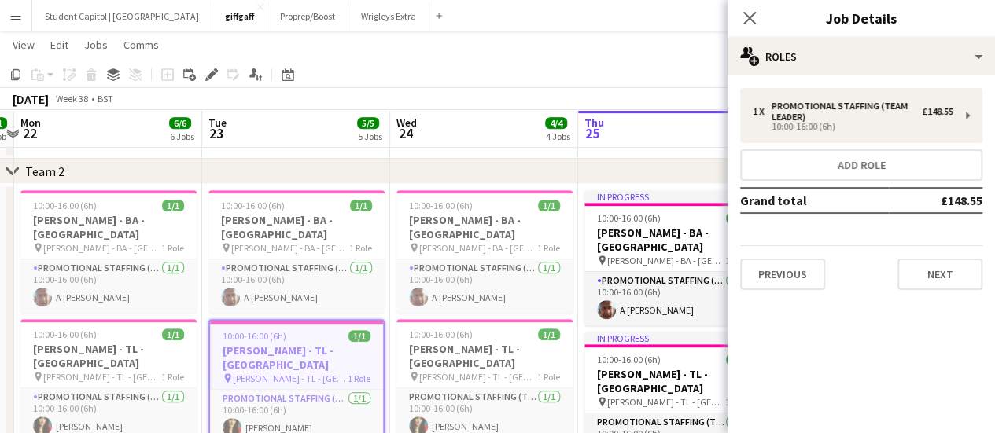
click at [610, 160] on div "chevron-right Team 2" at bounding box center [497, 171] width 995 height 25
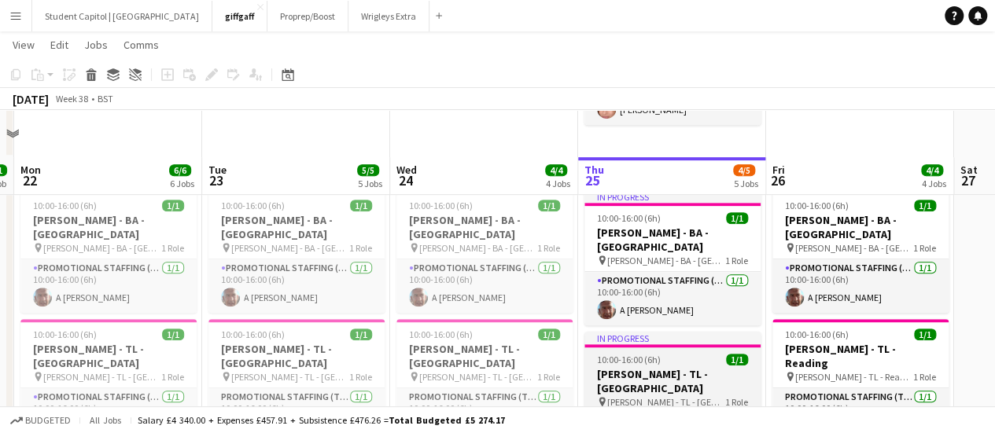
scroll to position [414, 0]
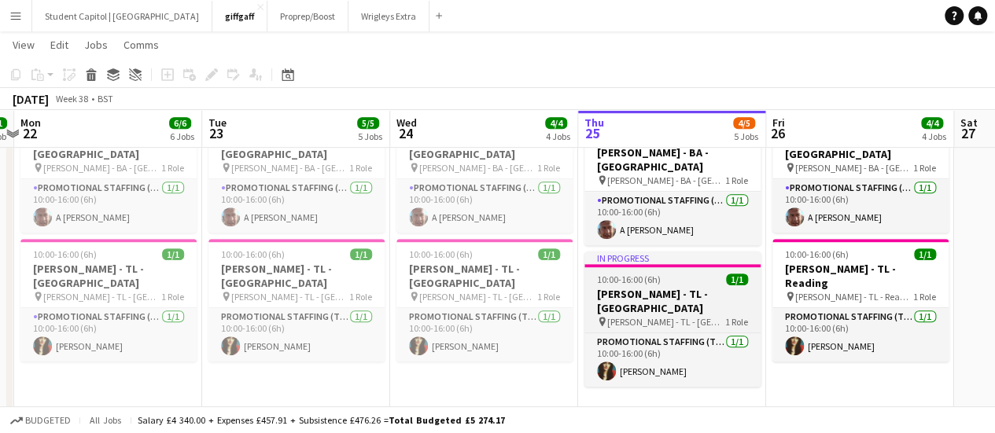
click at [673, 287] on h3 "[PERSON_NAME] - TL - [GEOGRAPHIC_DATA]" at bounding box center [672, 301] width 176 height 28
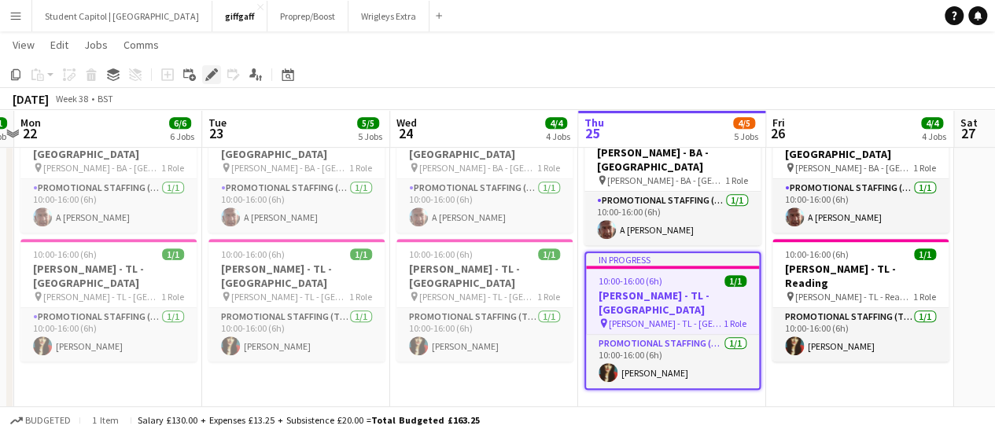
click at [208, 73] on icon "Edit" at bounding box center [211, 74] width 13 height 13
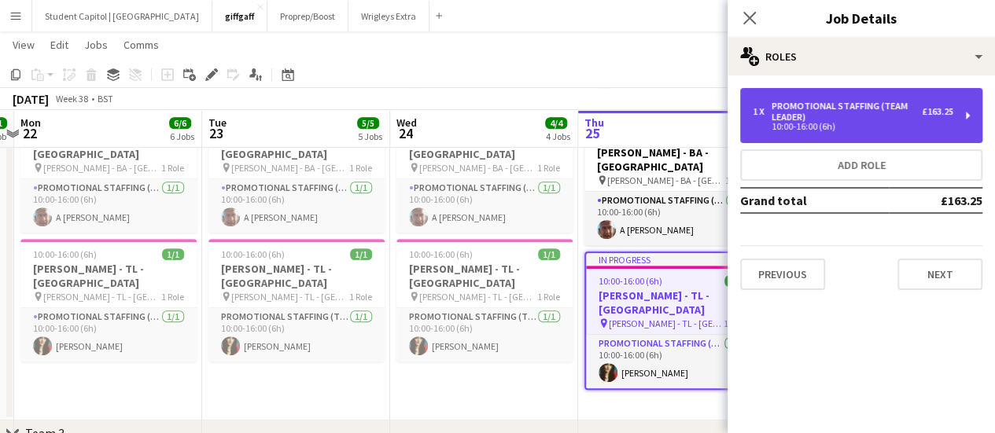
click at [841, 105] on div "Promotional Staffing (Team Leader)" at bounding box center [846, 112] width 150 height 22
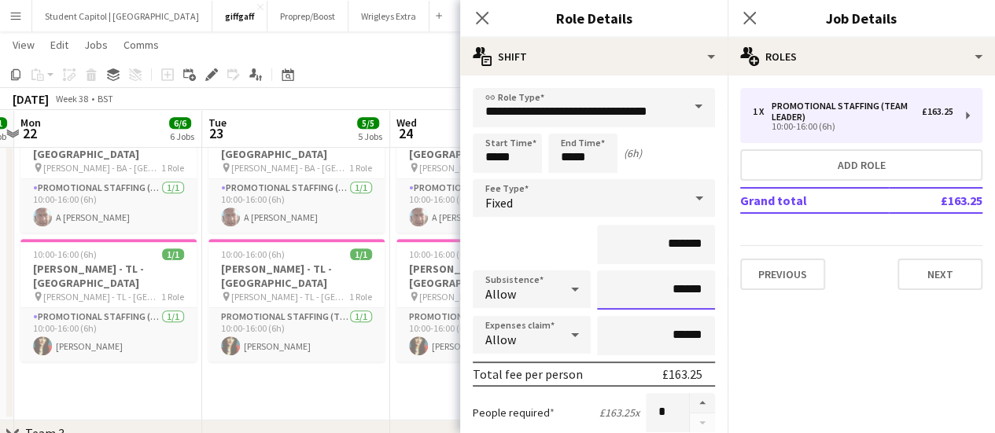
drag, startPoint x: 663, startPoint y: 292, endPoint x: 698, endPoint y: 286, distance: 35.9
click at [698, 286] on input "******" at bounding box center [656, 289] width 118 height 39
type input "******"
drag, startPoint x: 654, startPoint y: 326, endPoint x: 682, endPoint y: 324, distance: 27.6
click at [682, 324] on input "******" at bounding box center [656, 335] width 118 height 39
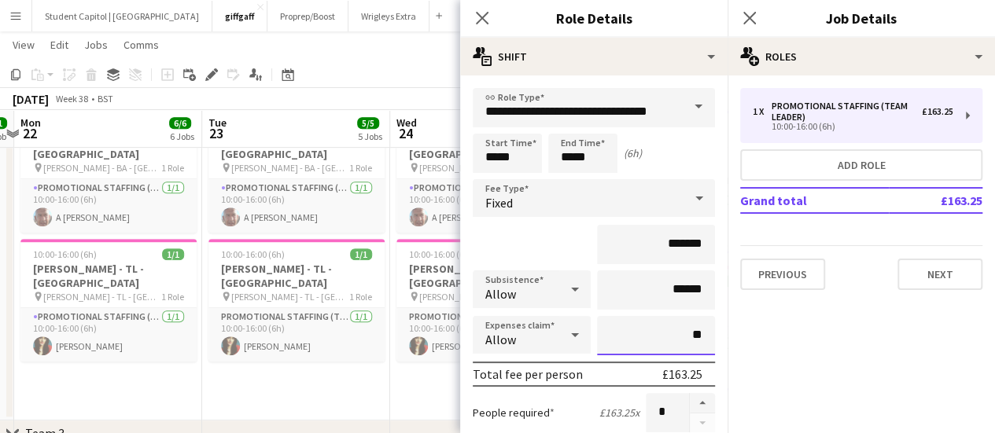
type input "**"
click at [690, 296] on input "******" at bounding box center [656, 289] width 118 height 39
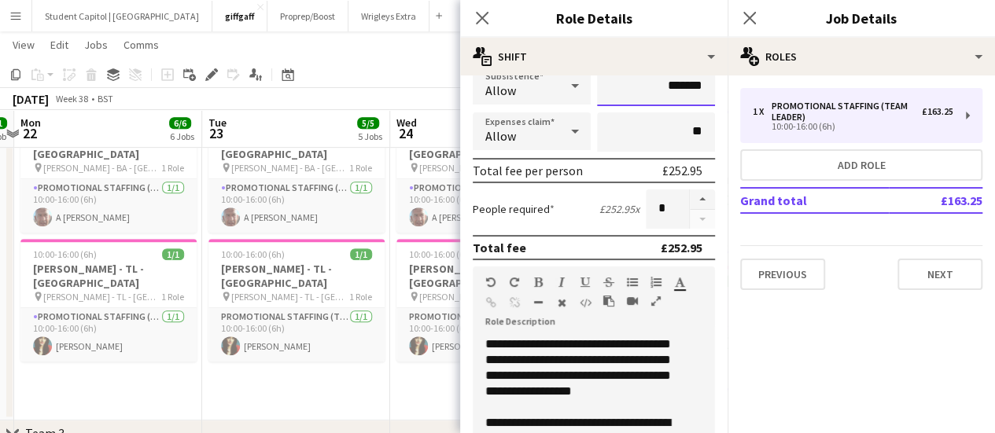
scroll to position [111, 0]
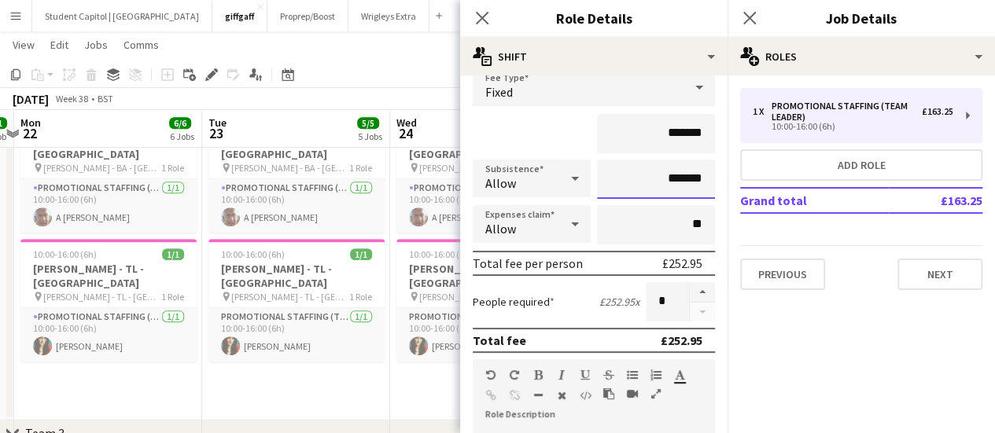
type input "*******"
click at [816, 344] on mat-expansion-panel "pencil3 General details 1 x Promotional Staffing (Team Leader) £163.25 10:00-16…" at bounding box center [860, 254] width 267 height 358
click at [931, 278] on button "Next" at bounding box center [939, 274] width 85 height 31
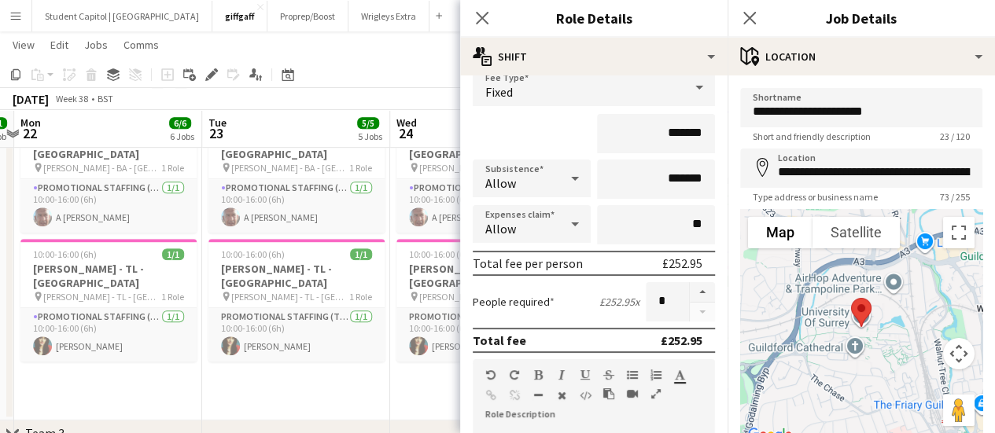
click at [421, 355] on app-date-cell "10:00-16:00 (6h) 1/1 [PERSON_NAME] - [GEOGRAPHIC_DATA] - [GEOGRAPHIC_DATA] pin …" at bounding box center [484, 262] width 188 height 317
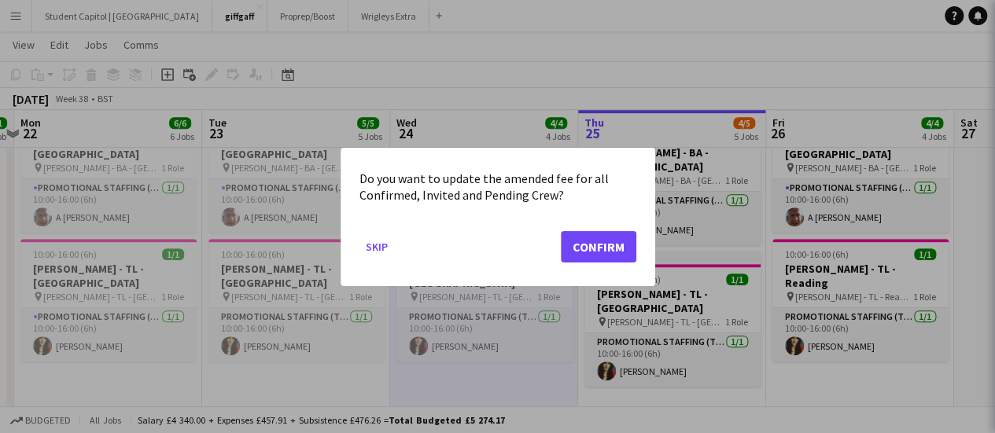
scroll to position [0, 0]
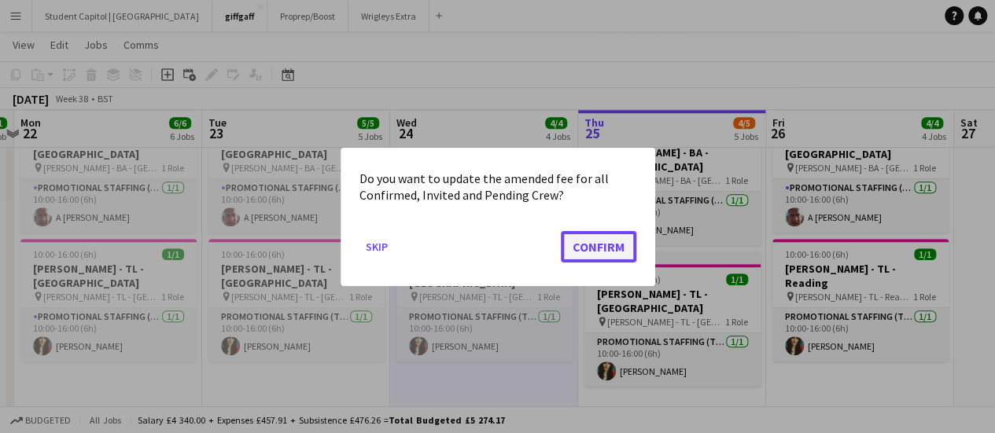
click at [601, 248] on button "Confirm" at bounding box center [598, 245] width 75 height 31
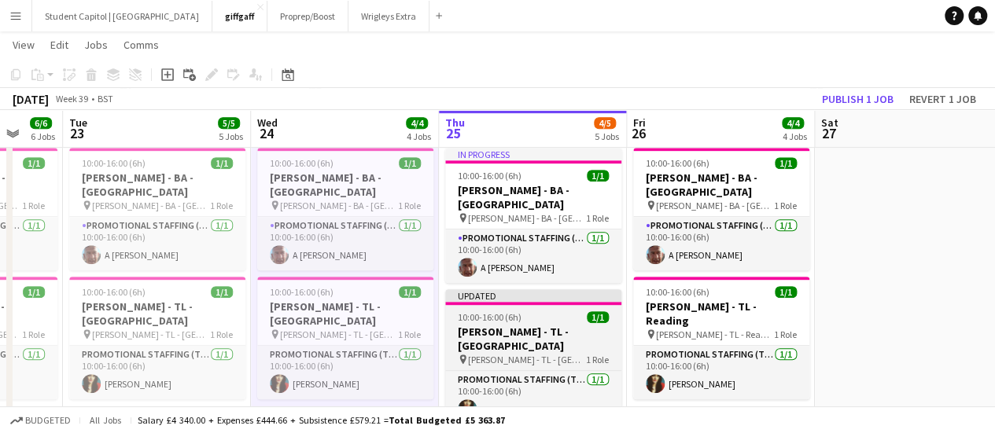
scroll to position [0, 506]
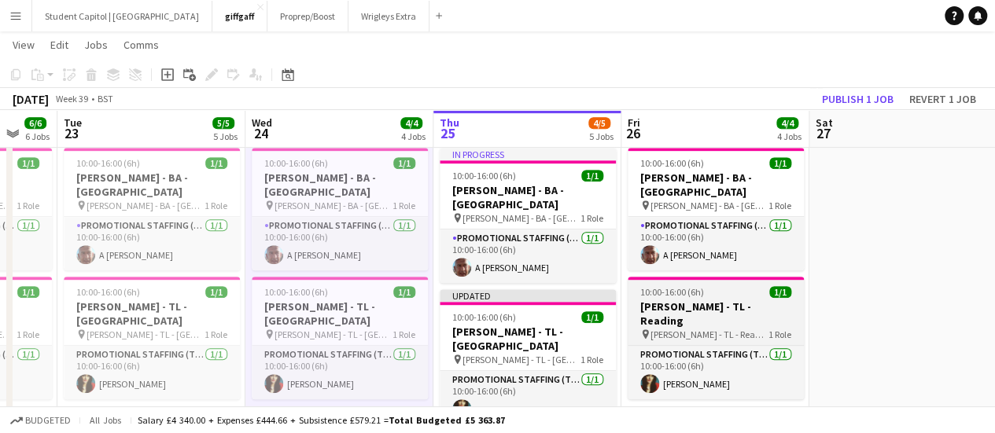
click at [730, 300] on h3 "[PERSON_NAME] - TL - Reading" at bounding box center [715, 314] width 176 height 28
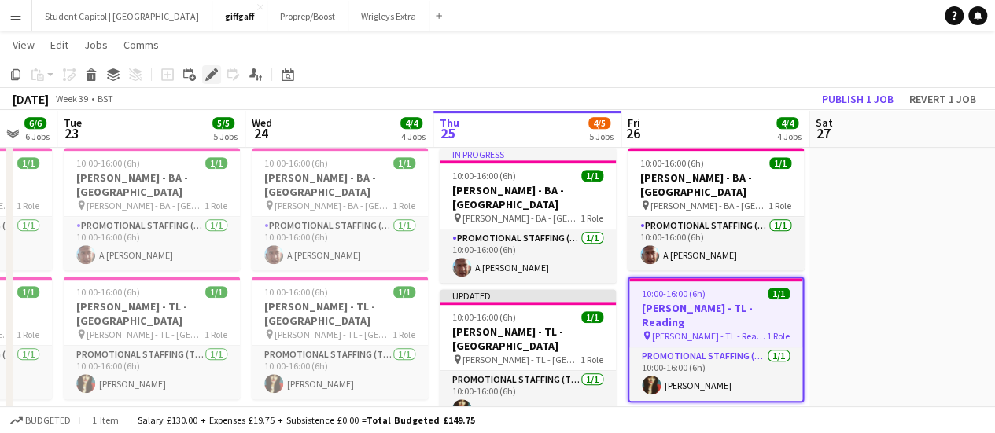
click at [213, 76] on icon "Edit" at bounding box center [211, 74] width 13 height 13
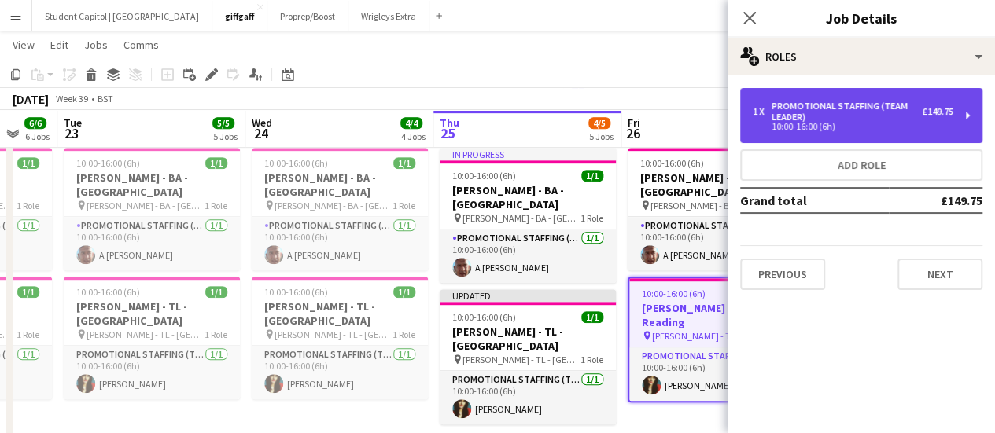
click at [959, 134] on div "1 x Promotional Staffing (Team Leader) £149.75 10:00-16:00 (6h)" at bounding box center [861, 115] width 242 height 55
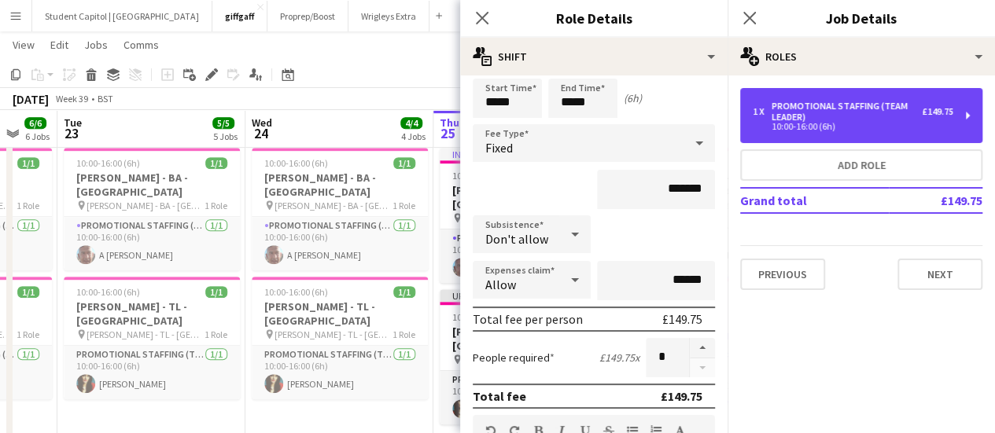
scroll to position [61, 0]
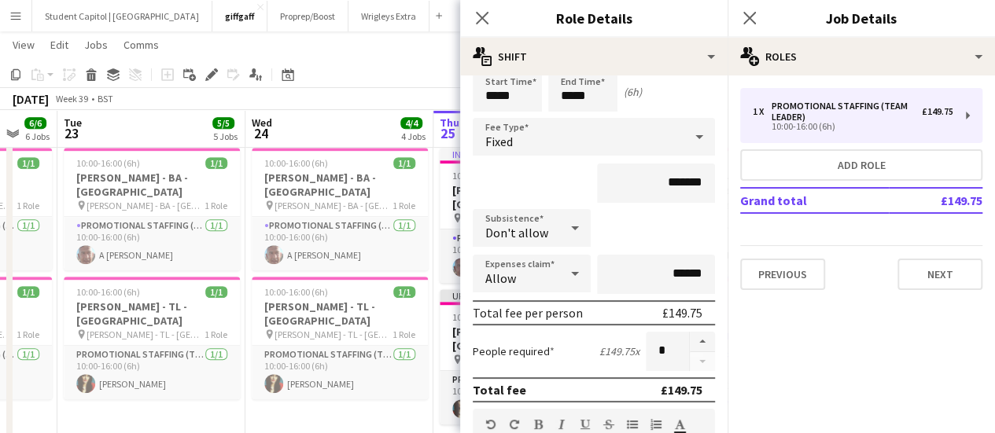
click at [614, 225] on div "Subsistence Don't allow" at bounding box center [594, 228] width 242 height 39
click at [571, 227] on icon at bounding box center [575, 228] width 8 height 4
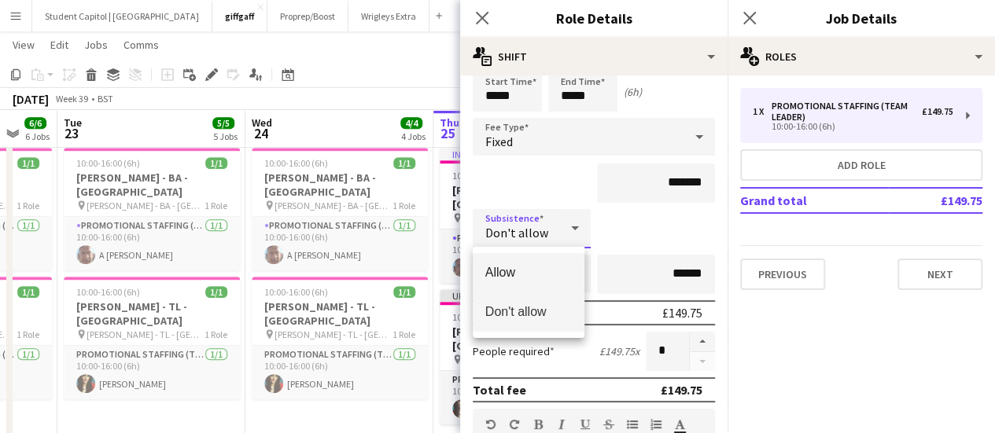
click at [535, 267] on span "Allow" at bounding box center [528, 272] width 86 height 15
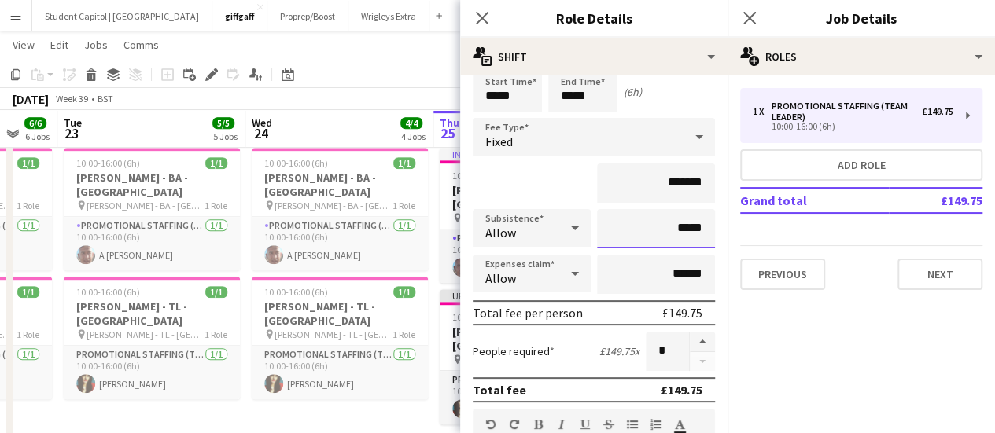
drag, startPoint x: 668, startPoint y: 230, endPoint x: 739, endPoint y: 230, distance: 71.6
click at [739, 230] on body "Menu Boards Boards Boards All jobs Status Workforce Workforce My Workforce Recr…" at bounding box center [497, 248] width 995 height 1251
click at [673, 230] on input "*****" at bounding box center [656, 228] width 118 height 39
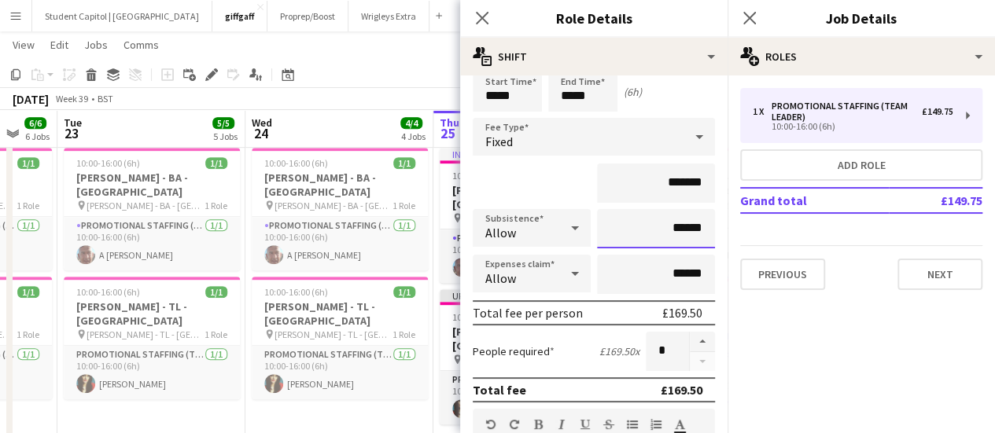
type input "******"
drag, startPoint x: 665, startPoint y: 268, endPoint x: 695, endPoint y: 274, distance: 30.5
click at [695, 274] on input "******" at bounding box center [656, 274] width 118 height 39
type input "**"
type input "*****"
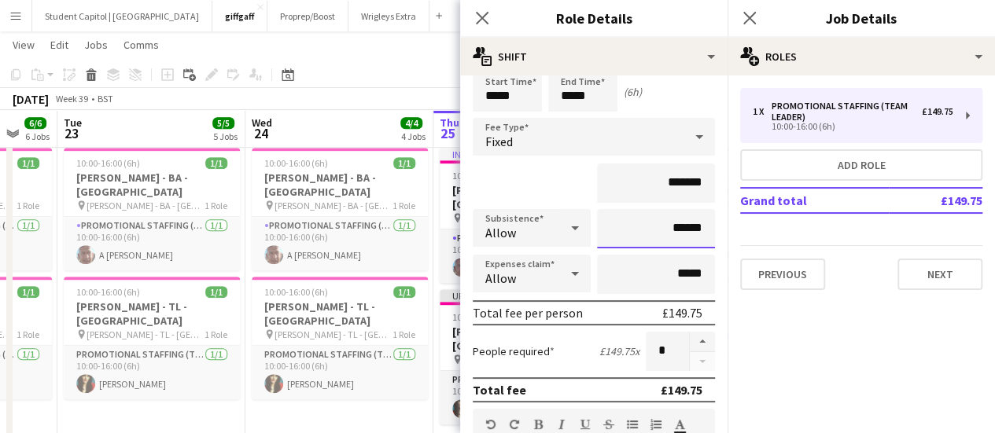
drag, startPoint x: 664, startPoint y: 226, endPoint x: 692, endPoint y: 230, distance: 28.6
click at [692, 230] on input "******" at bounding box center [656, 228] width 118 height 39
type input "**"
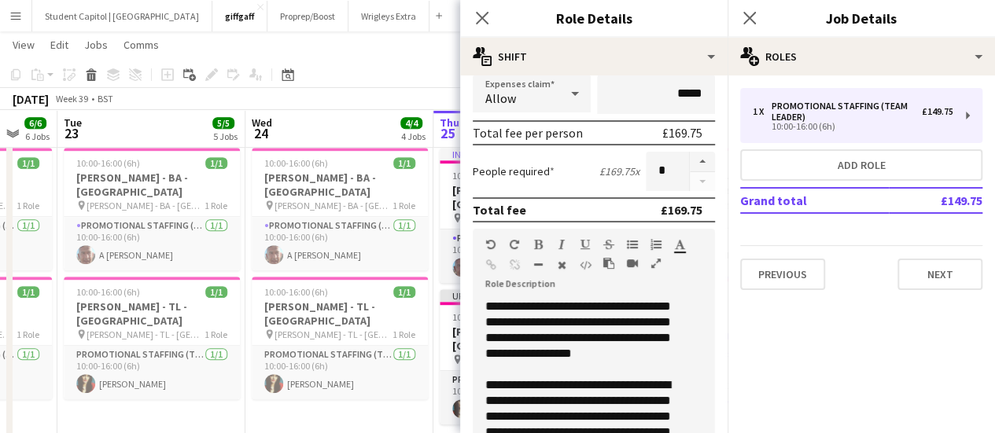
scroll to position [241, 0]
type input "******"
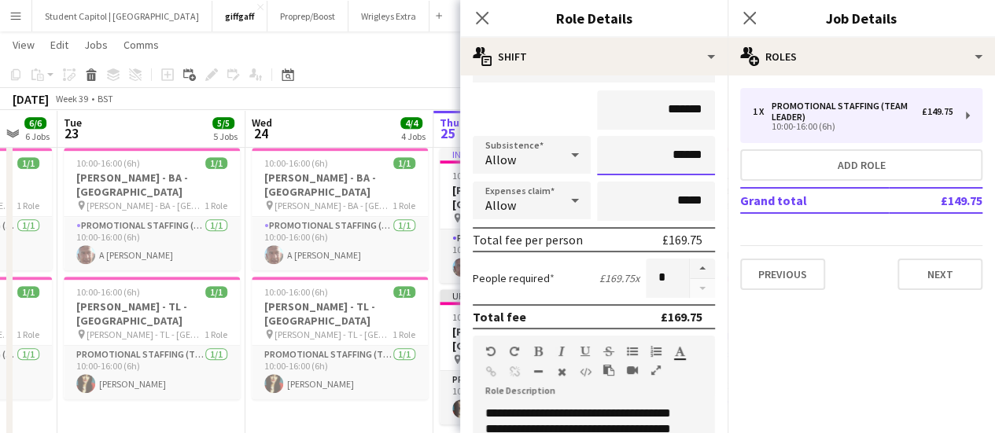
scroll to position [123, 0]
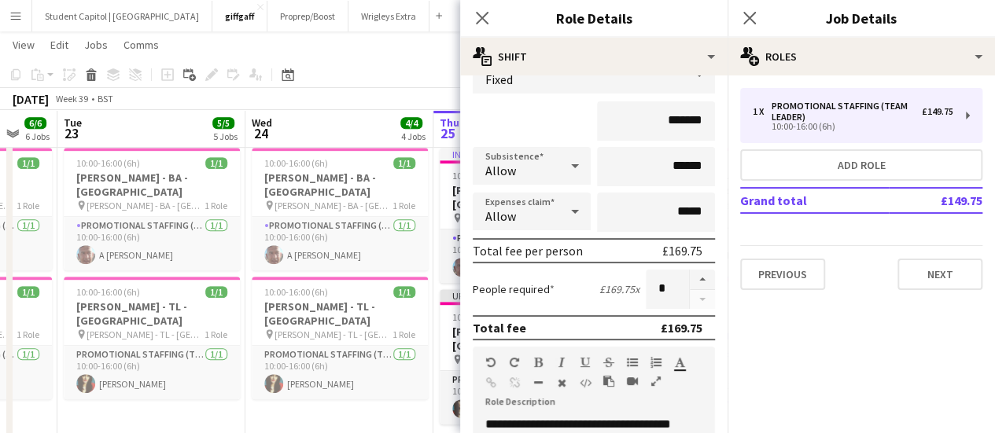
click at [910, 256] on div "Previous Next" at bounding box center [861, 267] width 242 height 45
click at [917, 263] on button "Next" at bounding box center [939, 274] width 85 height 31
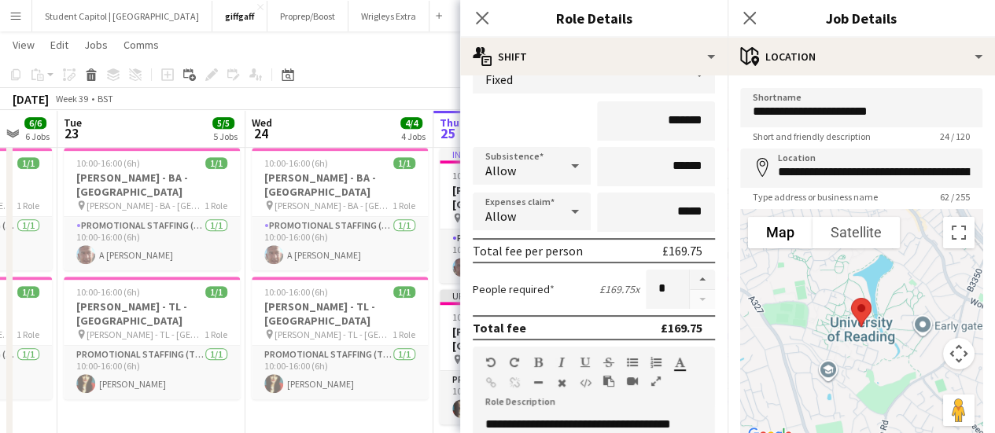
click at [379, 384] on app-date-cell "10:00-16:00 (6h) 1/1 [PERSON_NAME] - [GEOGRAPHIC_DATA] - [GEOGRAPHIC_DATA] pin …" at bounding box center [339, 300] width 188 height 317
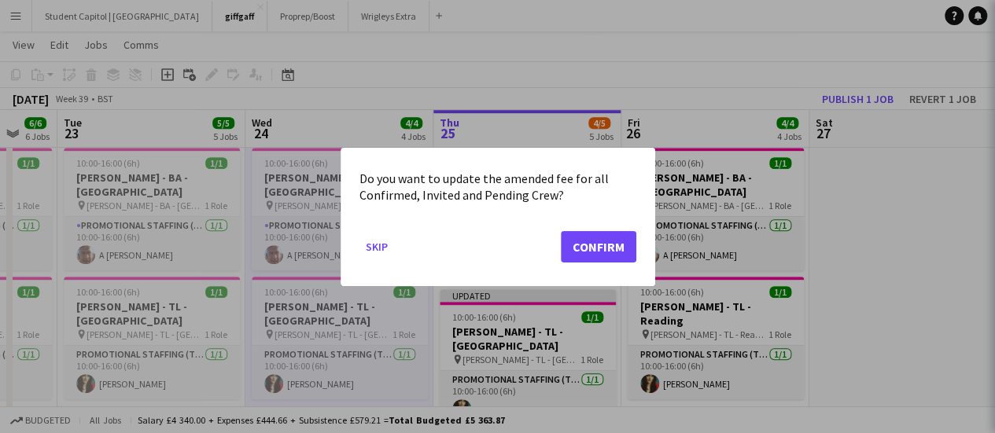
scroll to position [0, 0]
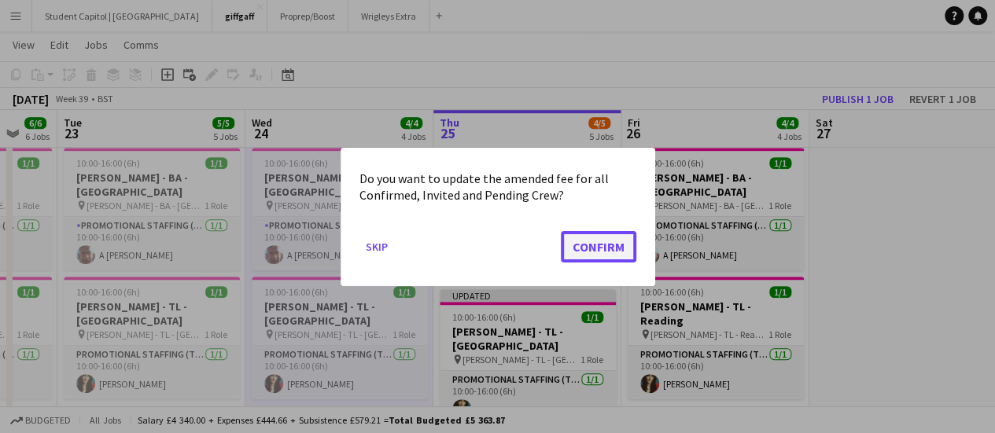
click at [588, 240] on button "Confirm" at bounding box center [598, 245] width 75 height 31
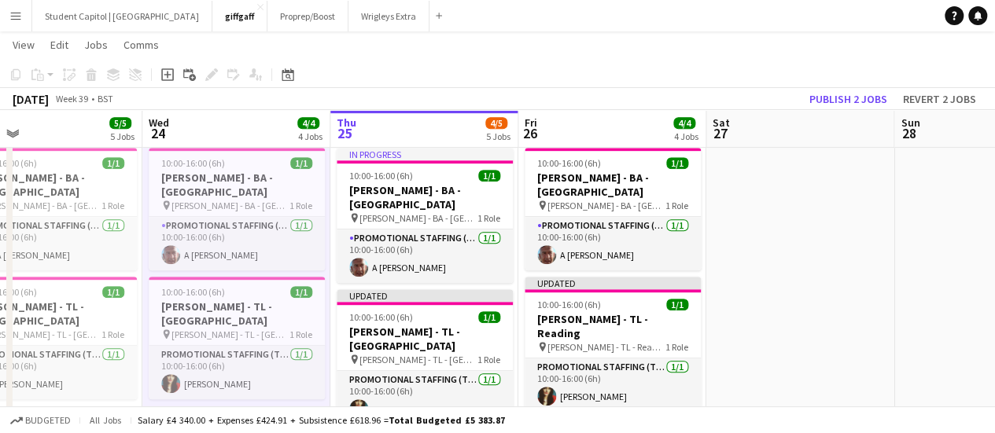
scroll to position [0, 613]
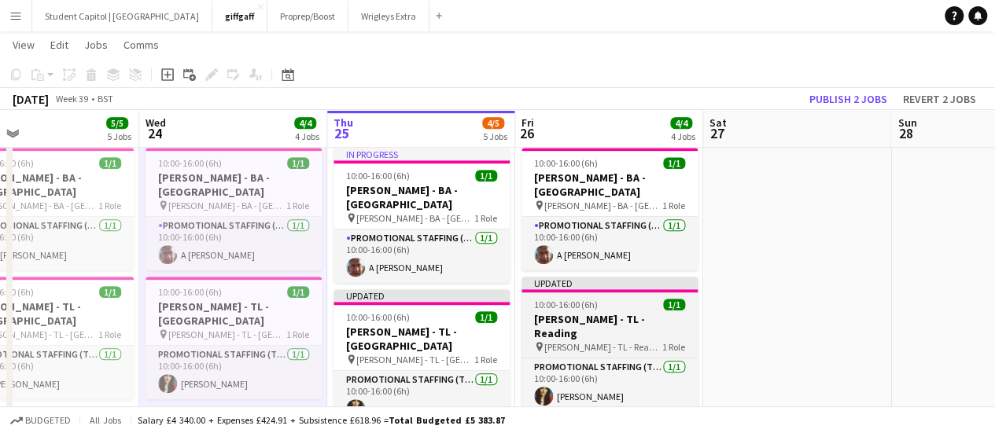
click at [629, 341] on span "[PERSON_NAME] - TL - Reading" at bounding box center [603, 347] width 118 height 12
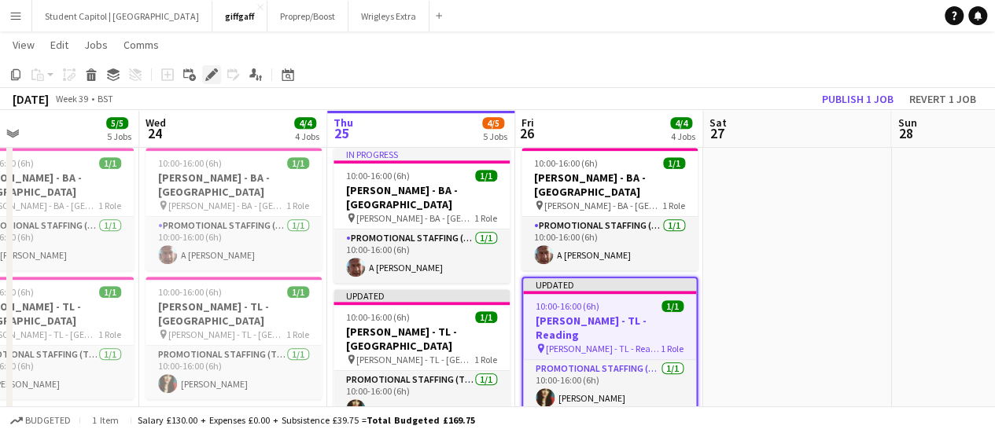
click at [208, 74] on icon "Edit" at bounding box center [211, 74] width 13 height 13
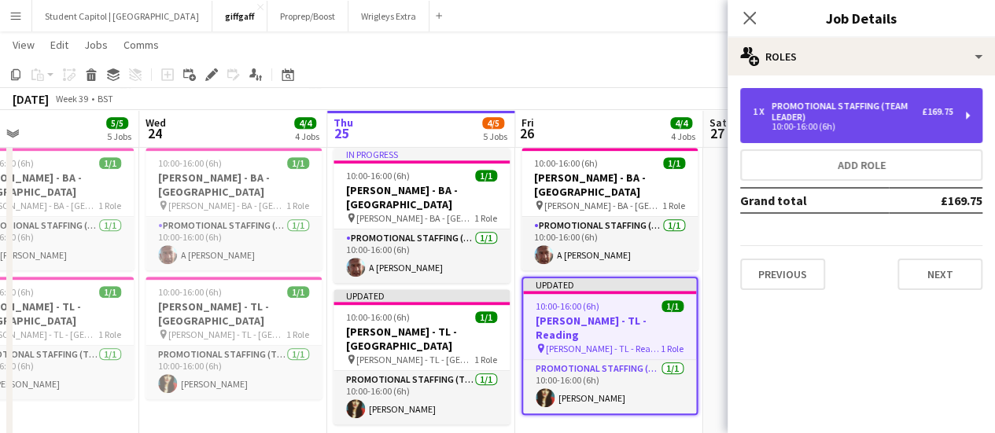
click at [885, 115] on div "Promotional Staffing (Team Leader)" at bounding box center [846, 112] width 150 height 22
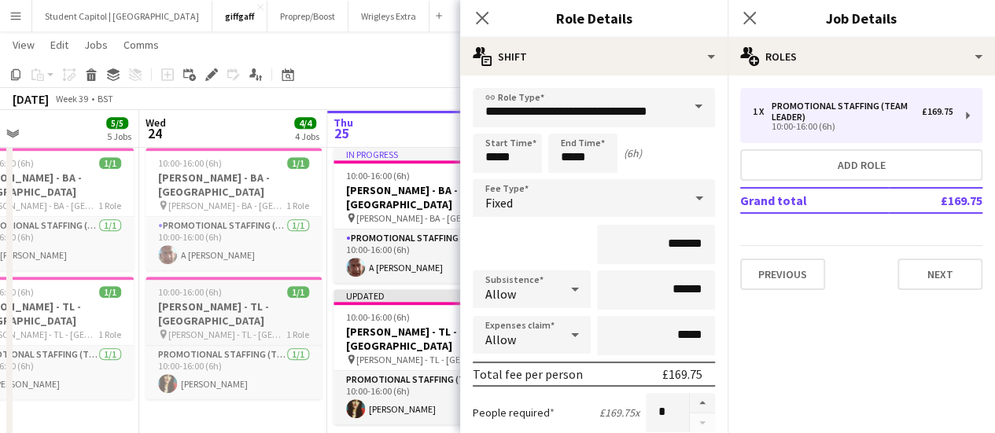
click at [234, 300] on h3 "[PERSON_NAME] - TL - [GEOGRAPHIC_DATA]" at bounding box center [233, 314] width 176 height 28
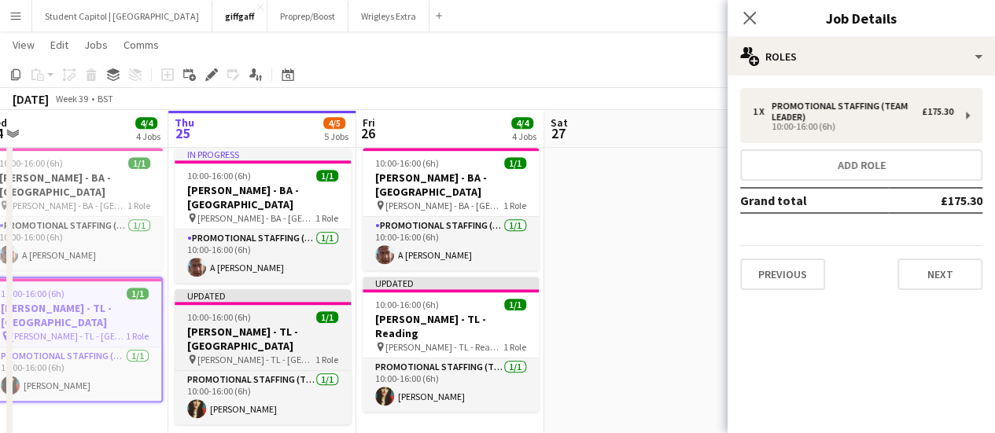
scroll to position [0, 403]
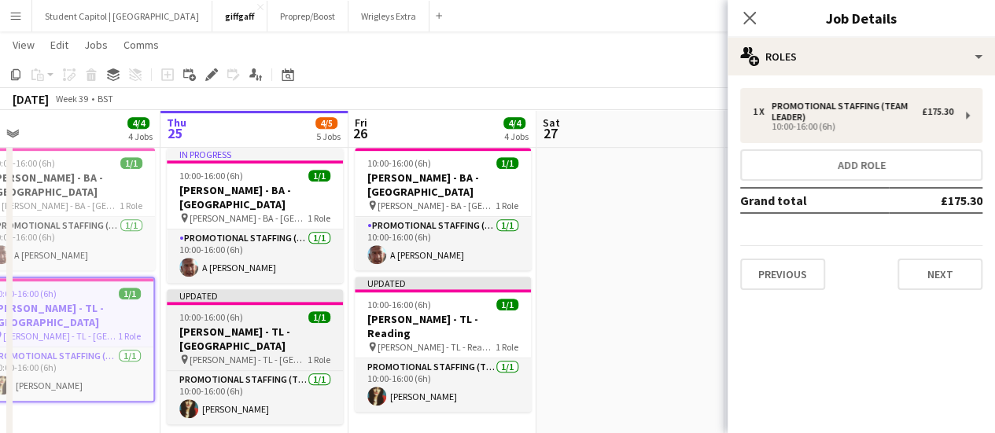
click at [431, 312] on h3 "[PERSON_NAME] - TL - Reading" at bounding box center [443, 326] width 176 height 28
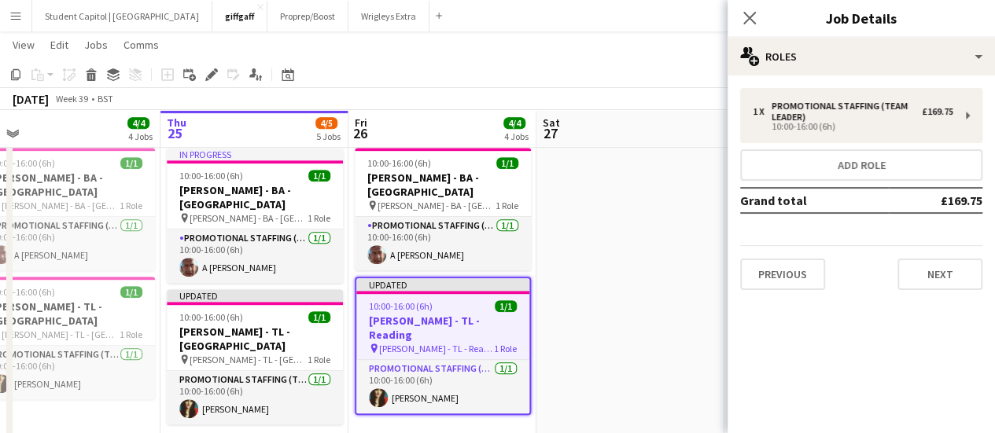
click at [885, 144] on div "1 x Promotional Staffing (Team Leader) £169.75 10:00-16:00 (6h) Add role Grand …" at bounding box center [860, 189] width 267 height 202
click at [451, 123] on app-board-header-date "Fri 26 4/4 4 Jobs" at bounding box center [442, 129] width 188 height 38
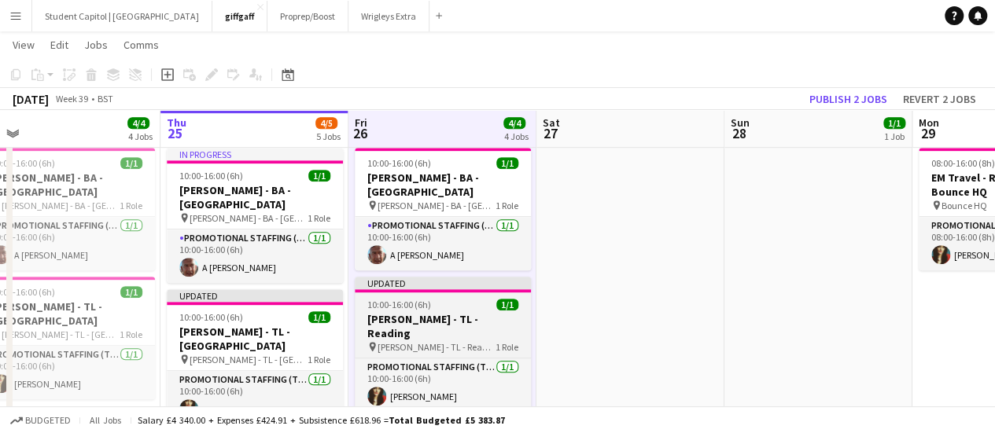
click at [440, 312] on h3 "[PERSON_NAME] - TL - Reading" at bounding box center [443, 326] width 176 height 28
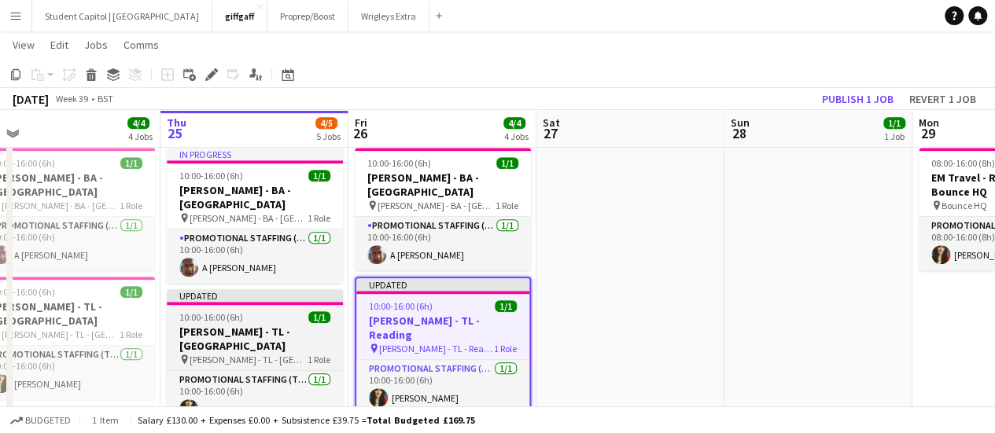
click at [281, 325] on h3 "[PERSON_NAME] - TL - [GEOGRAPHIC_DATA]" at bounding box center [255, 339] width 176 height 28
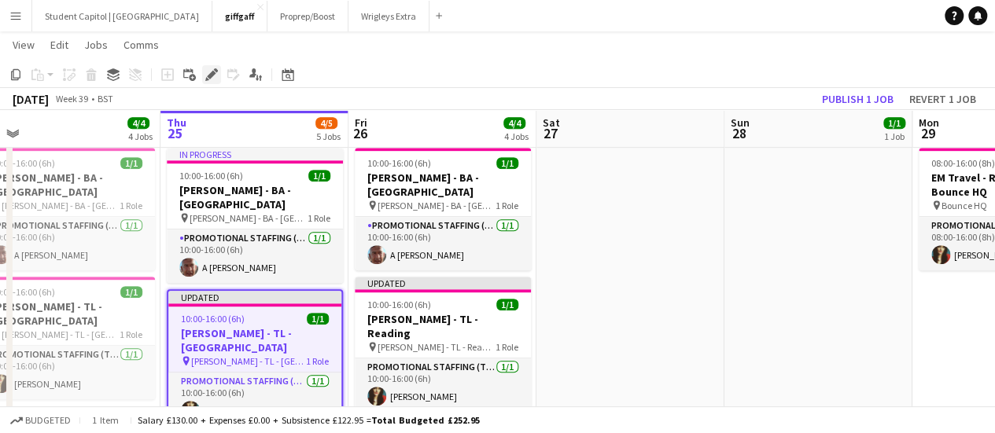
click at [217, 77] on icon "Edit" at bounding box center [211, 74] width 13 height 13
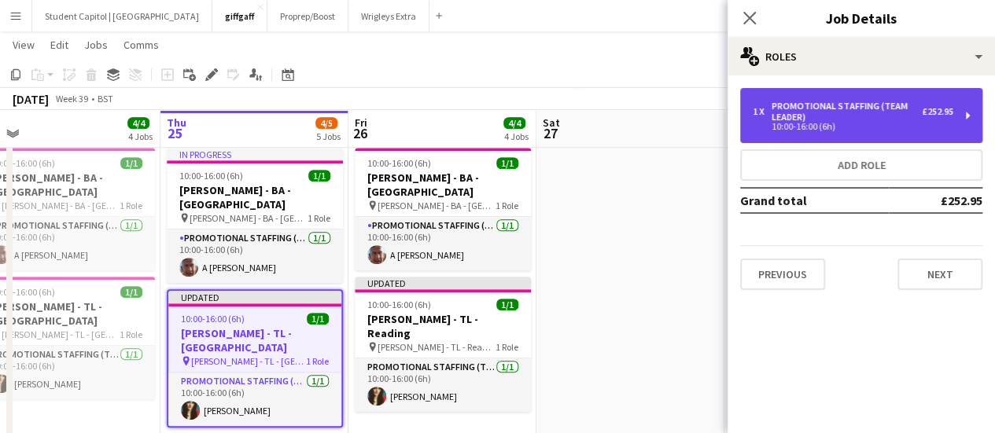
click at [942, 112] on div "£252.95" at bounding box center [937, 111] width 31 height 11
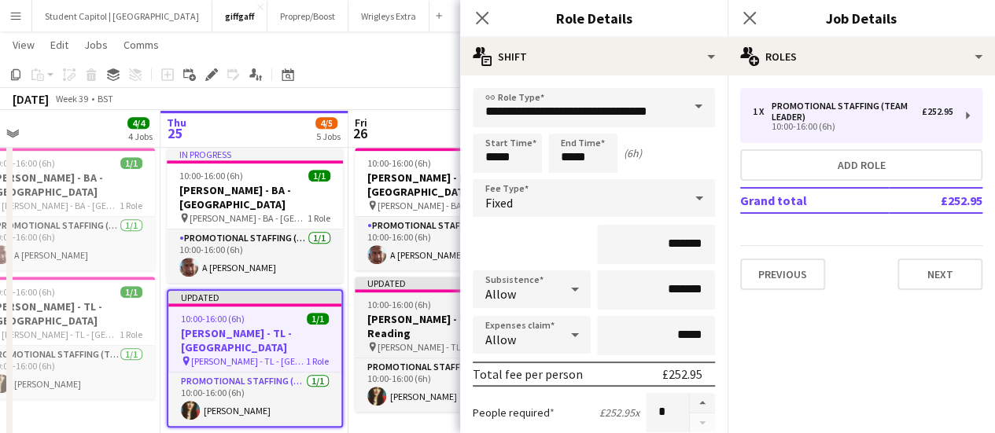
click at [425, 299] on span "10:00-16:00 (6h)" at bounding box center [399, 305] width 64 height 12
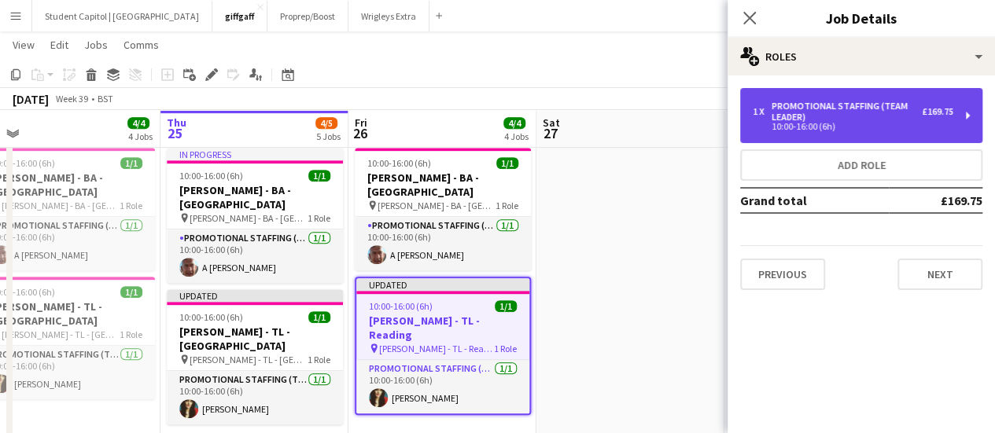
click at [967, 127] on div "1 x Promotional Staffing (Team Leader) £169.75 10:00-16:00 (6h)" at bounding box center [861, 115] width 242 height 55
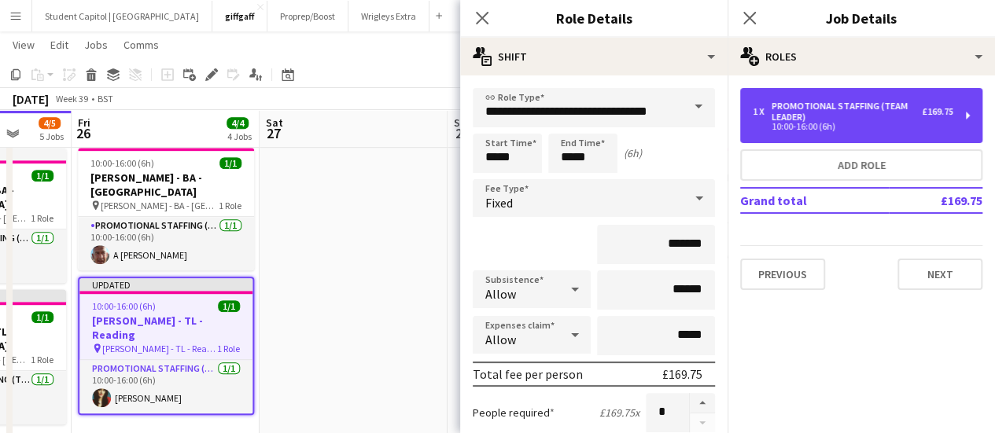
scroll to position [0, 642]
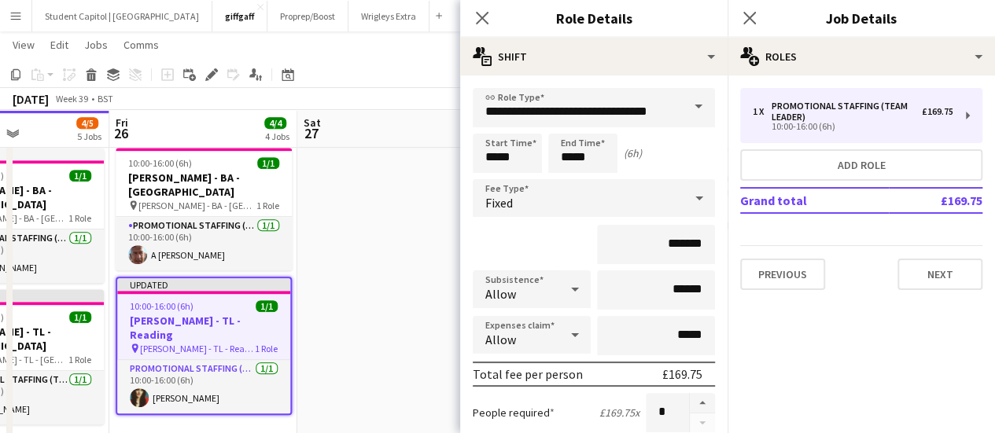
click at [334, 388] on app-date-cell at bounding box center [391, 300] width 188 height 317
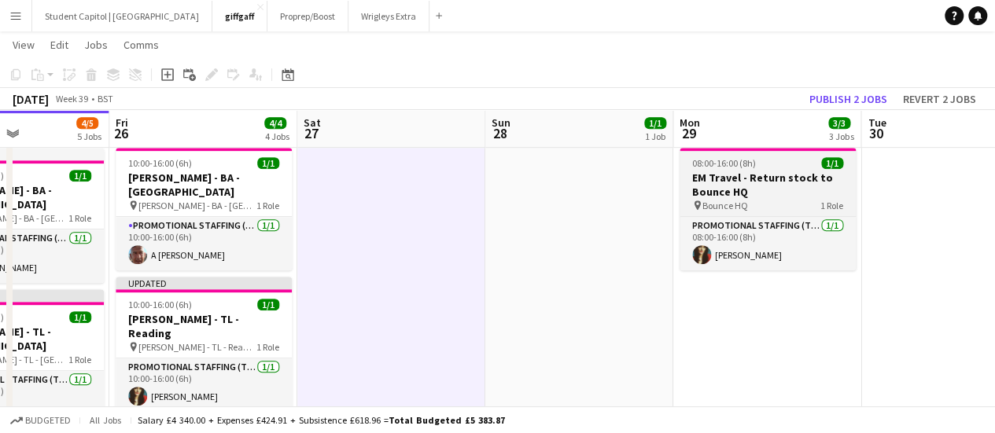
click at [752, 208] on div "pin Bounce HQ 1 Role" at bounding box center [767, 205] width 176 height 13
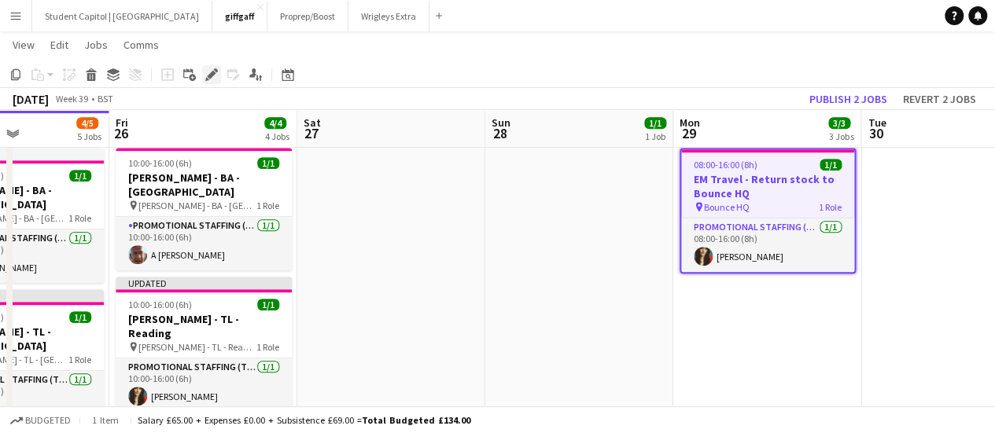
click at [206, 79] on icon at bounding box center [207, 79] width 4 height 4
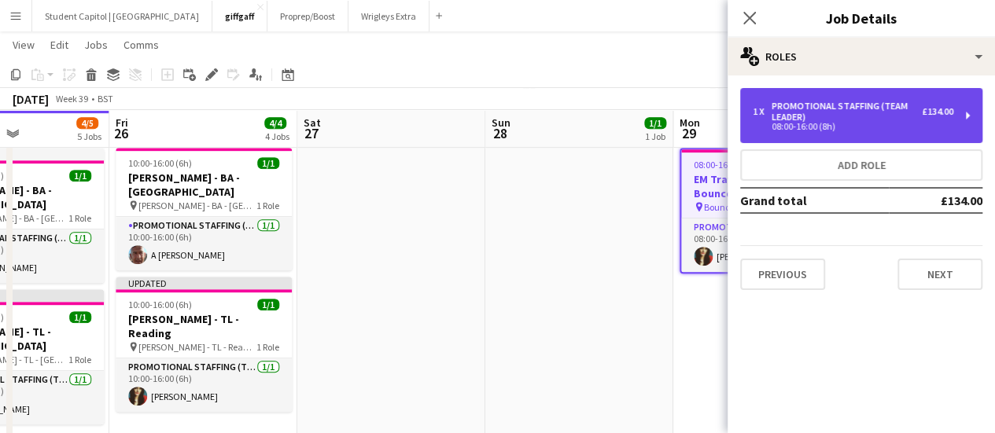
click at [837, 130] on div "08:00-16:00 (8h)" at bounding box center [852, 127] width 200 height 8
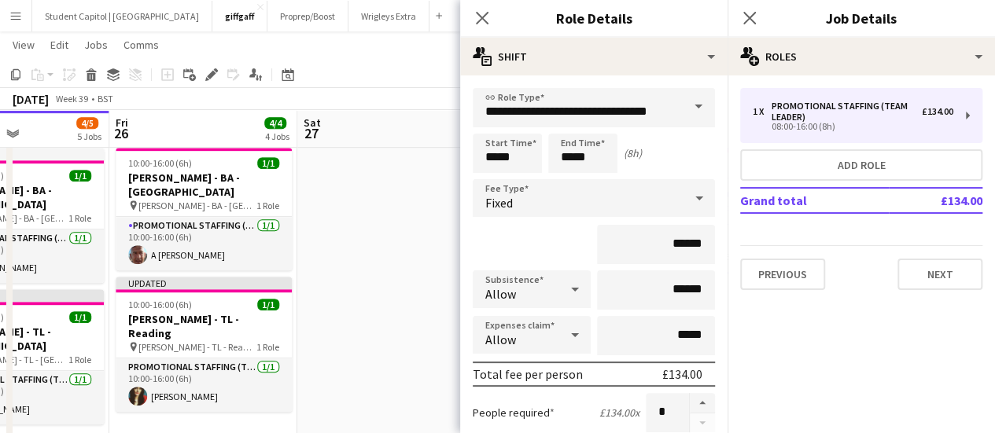
click at [413, 328] on app-date-cell at bounding box center [391, 300] width 188 height 317
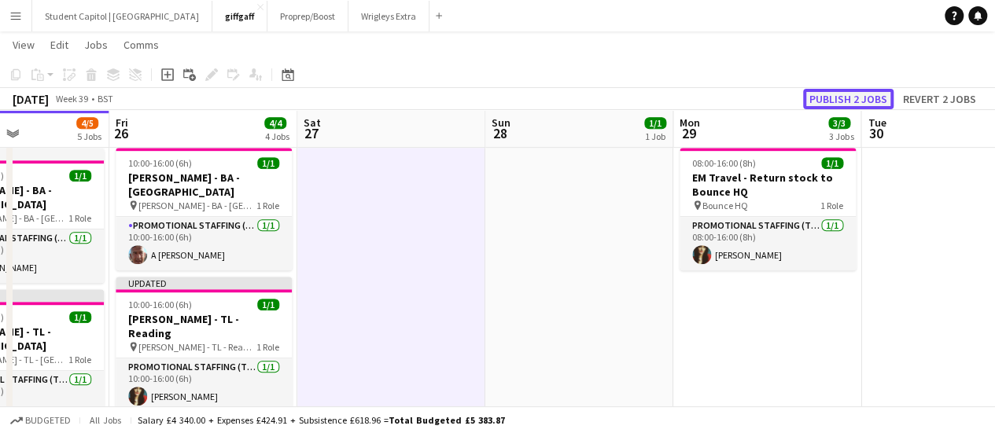
click at [858, 105] on button "Publish 2 jobs" at bounding box center [848, 99] width 90 height 20
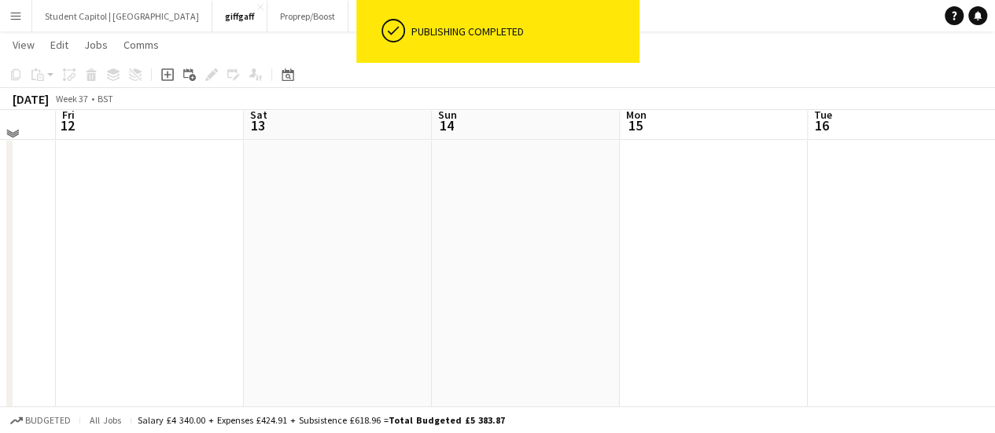
scroll to position [413, 0]
